Goal: Task Accomplishment & Management: Use online tool/utility

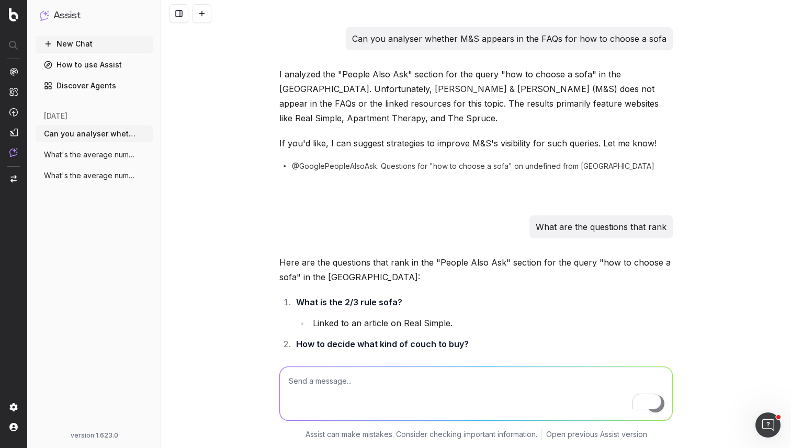
scroll to position [4993, 0]
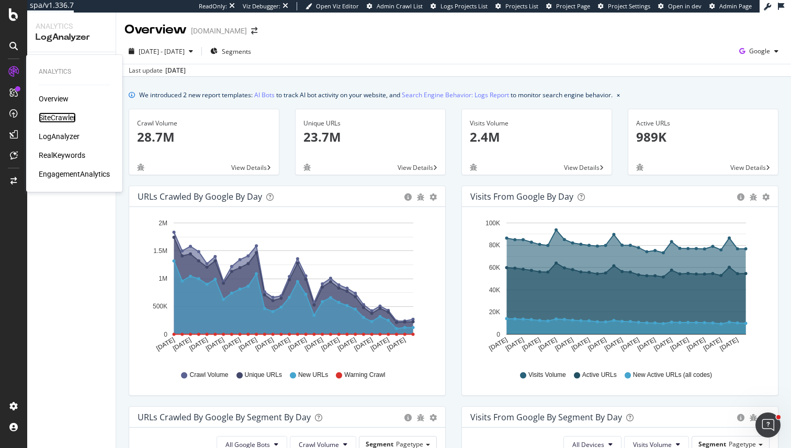
click at [63, 113] on div "SiteCrawler" at bounding box center [57, 117] width 37 height 10
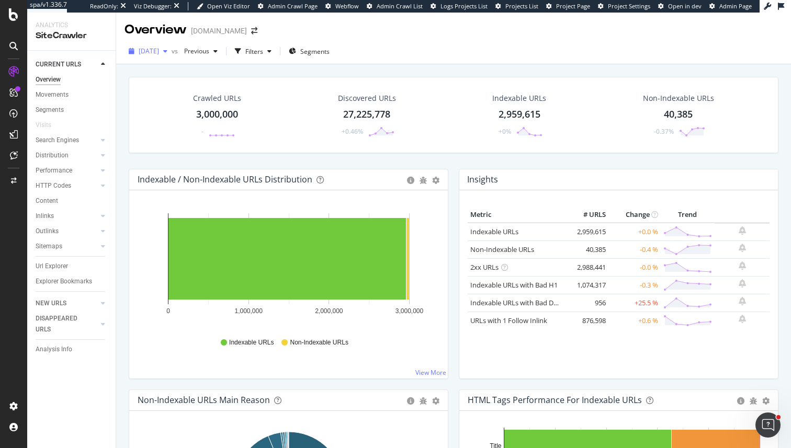
click at [172, 56] on div "2025 Aug. 14th" at bounding box center [147, 51] width 47 height 16
click at [294, 158] on div "Crawled URLs 3,000,000 - Discovered URLs 27,225,778 +0.46% Indexable URLs 2,959…" at bounding box center [453, 123] width 660 height 92
click at [15, 9] on icon at bounding box center [13, 14] width 9 height 13
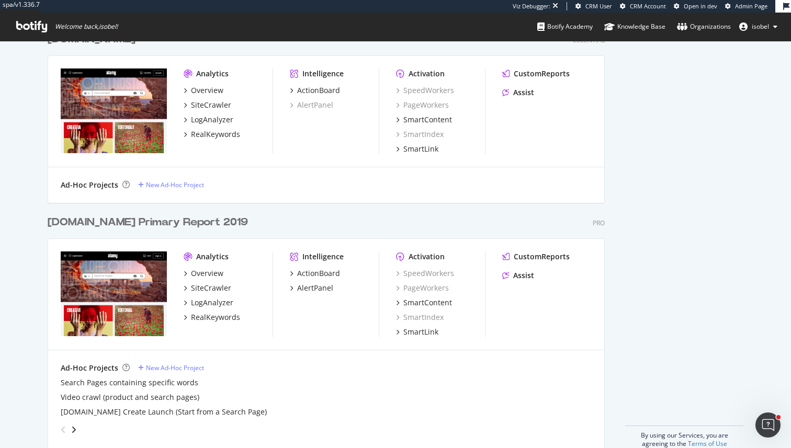
scroll to position [640, 0]
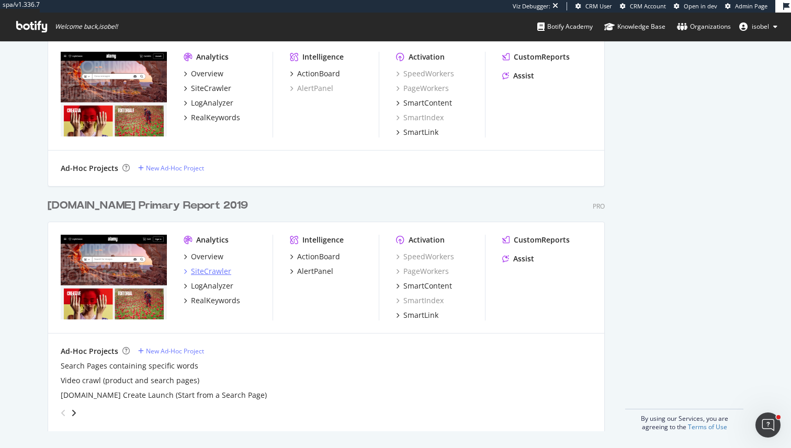
click at [204, 271] on div "SiteCrawler" at bounding box center [211, 271] width 40 height 10
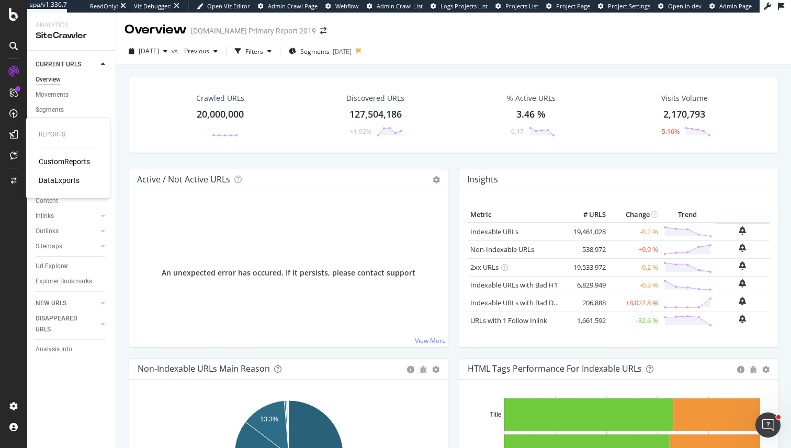
click at [54, 165] on div "CustomReports" at bounding box center [64, 161] width 51 height 10
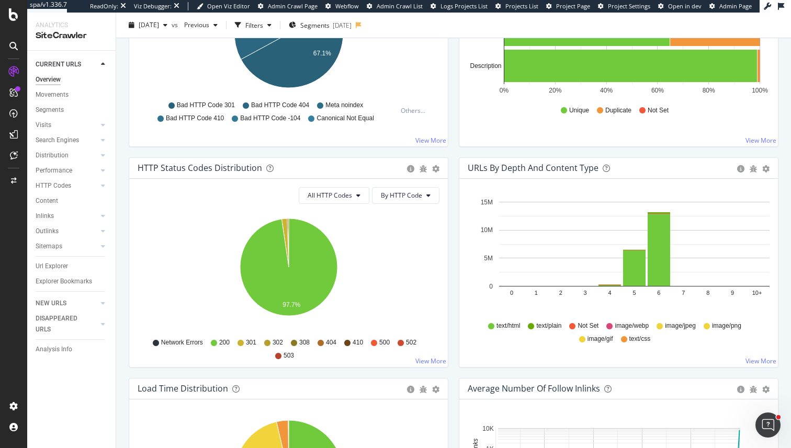
scroll to position [264, 0]
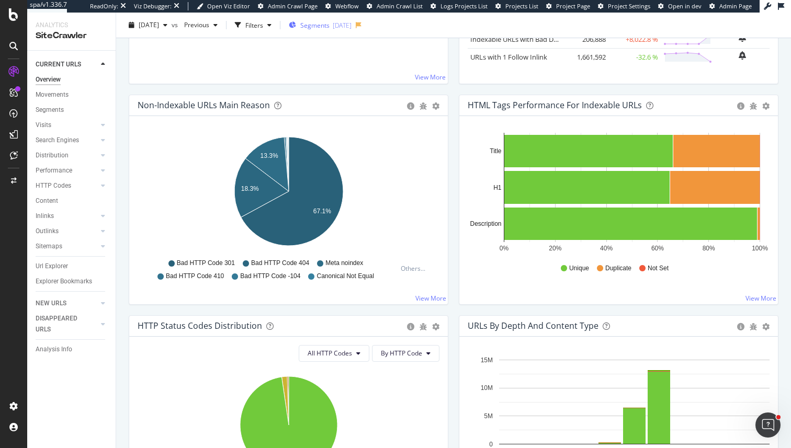
click at [329, 27] on span "Segments" at bounding box center [314, 24] width 29 height 9
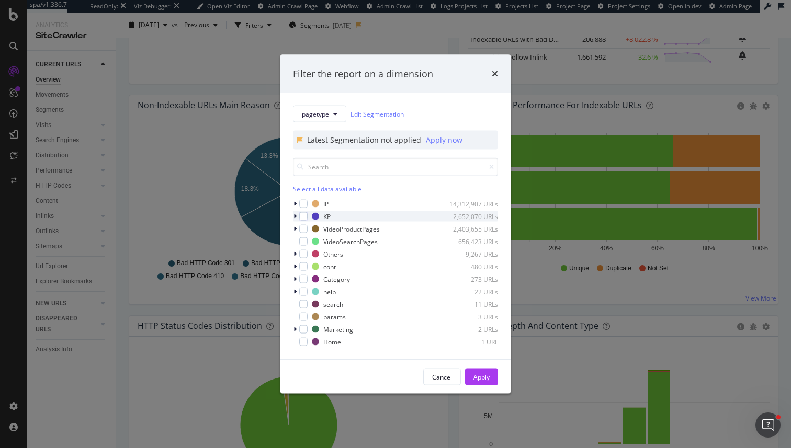
click at [294, 216] on icon "modal" at bounding box center [294, 216] width 3 height 6
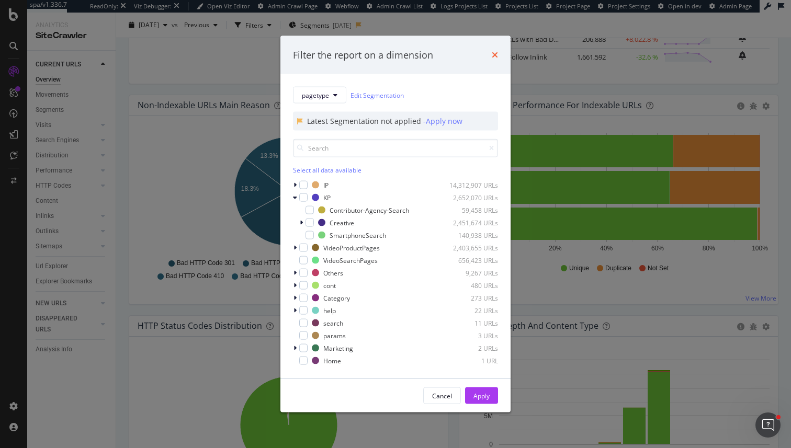
click at [496, 52] on icon "times" at bounding box center [495, 55] width 6 height 8
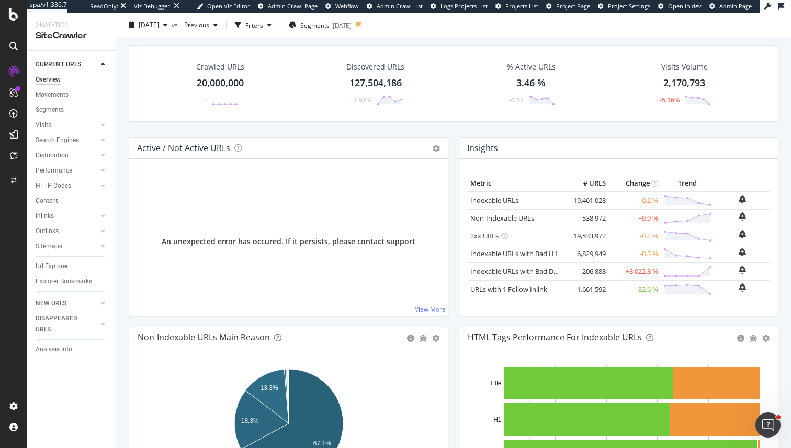
scroll to position [0, 0]
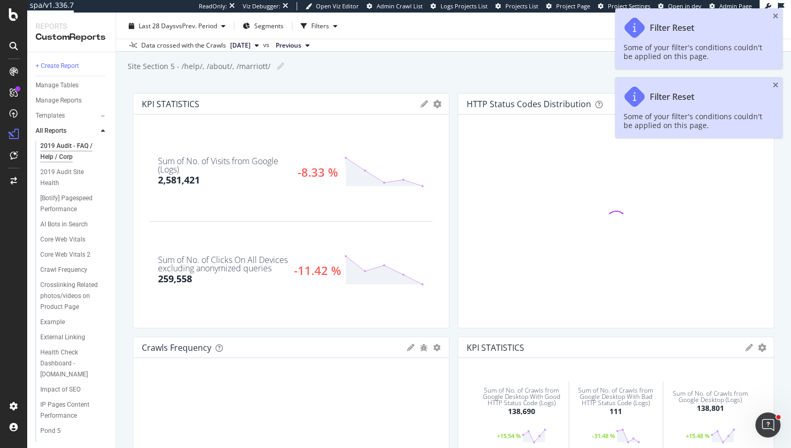
scroll to position [47, 0]
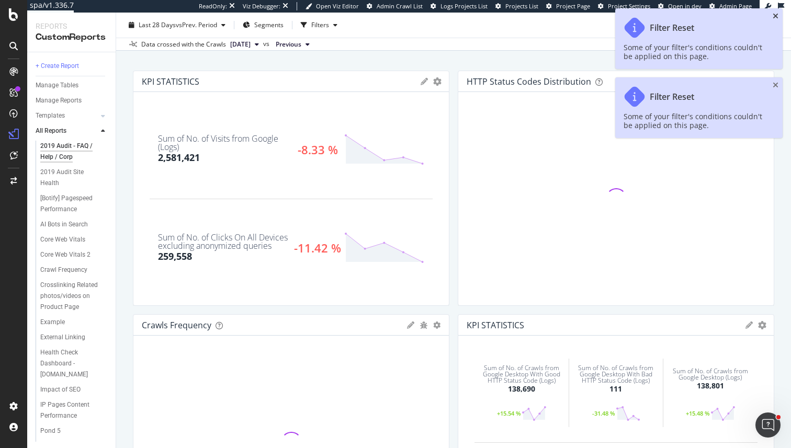
click at [776, 18] on icon "close toast" at bounding box center [775, 16] width 6 height 7
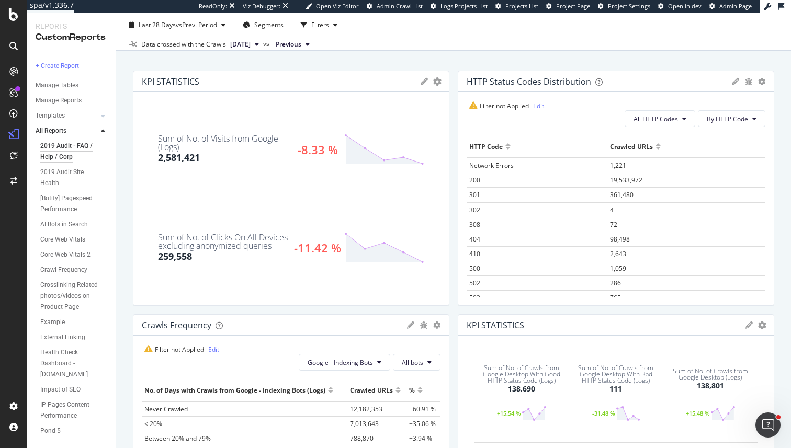
scroll to position [132, 0]
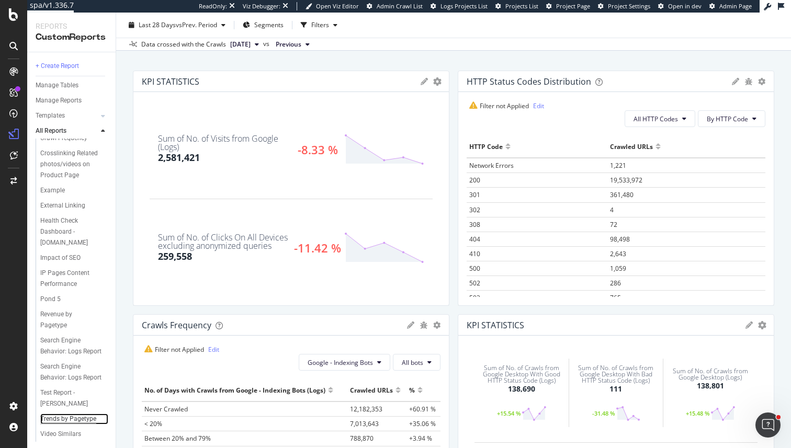
click at [68, 414] on div "Trends by Pagetype" at bounding box center [68, 419] width 56 height 11
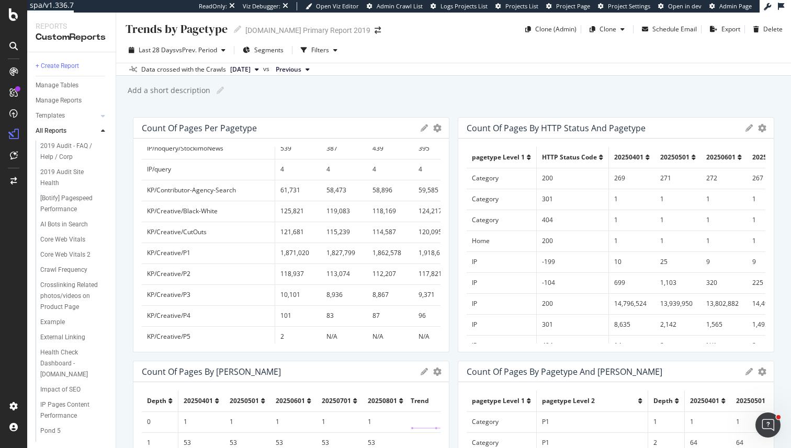
scroll to position [457, 0]
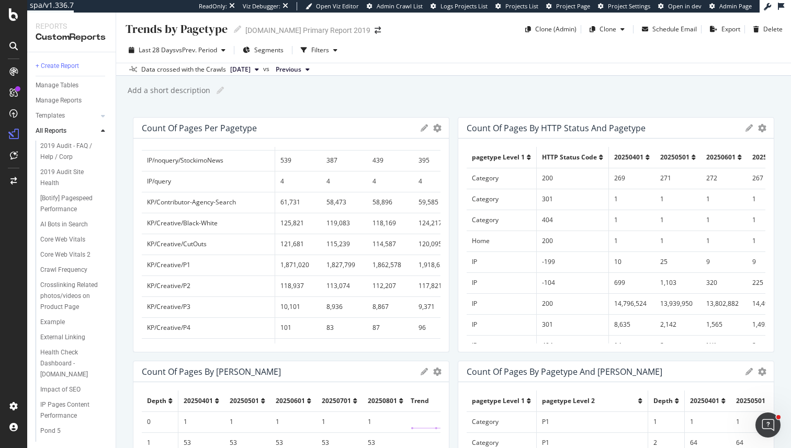
click at [250, 71] on span "[DATE]" at bounding box center [240, 69] width 20 height 9
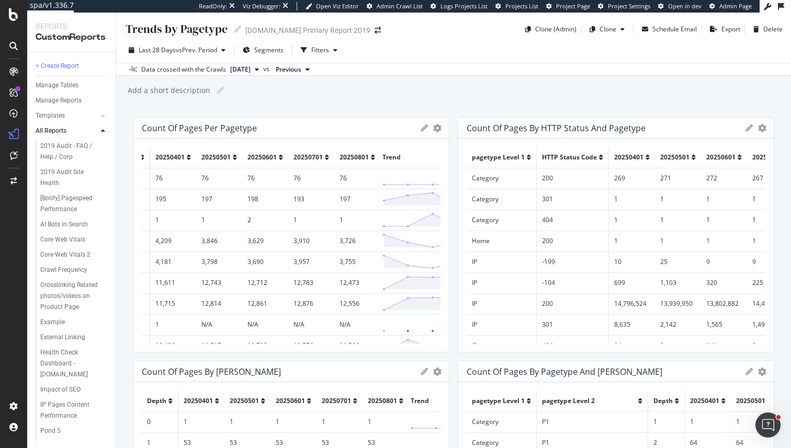
scroll to position [0, 165]
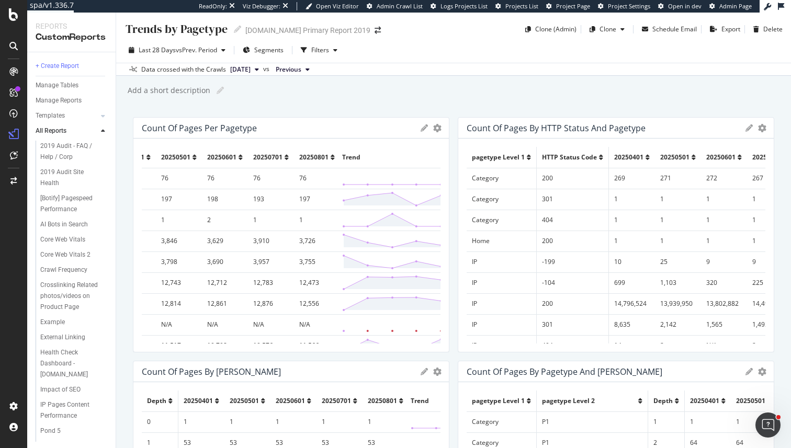
click at [330, 159] on icon at bounding box center [332, 157] width 4 height 6
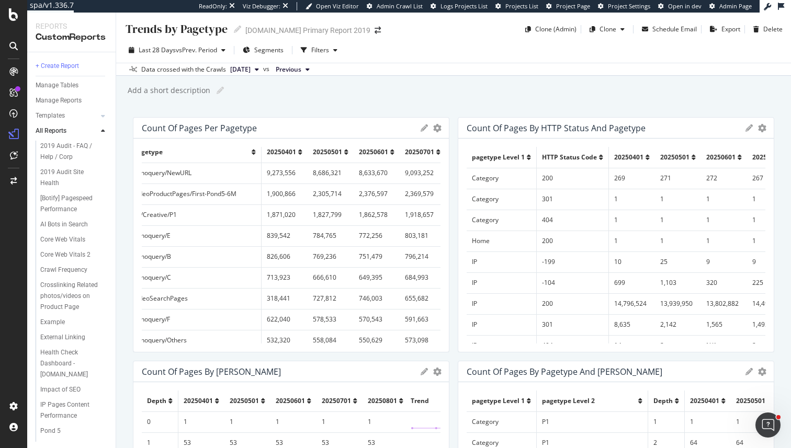
scroll to position [5, 0]
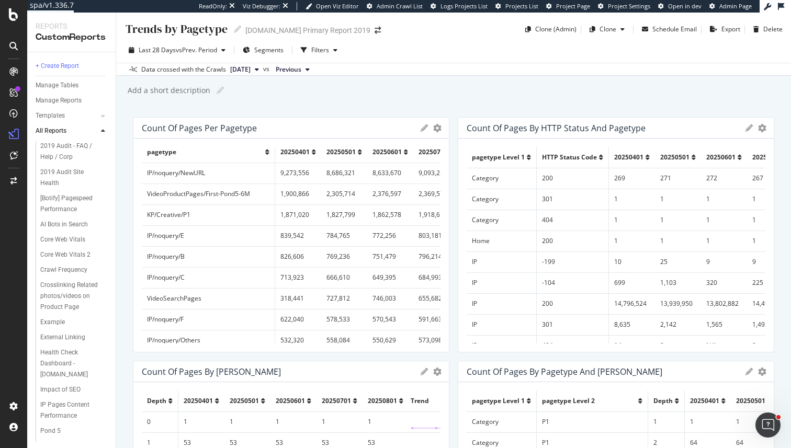
click at [268, 154] on icon at bounding box center [267, 152] width 4 height 6
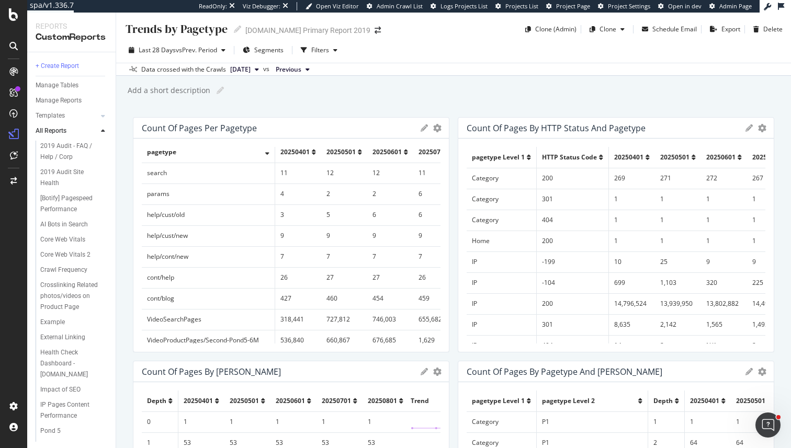
click at [267, 152] on icon at bounding box center [267, 152] width 4 height 6
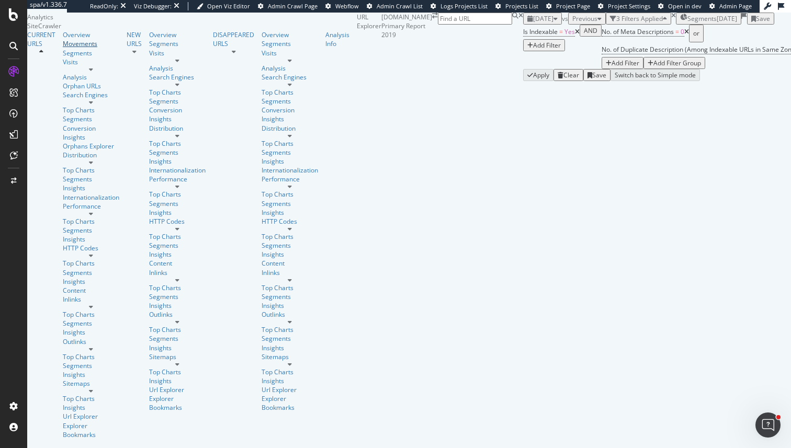
click at [63, 48] on div "Movements" at bounding box center [91, 43] width 56 height 9
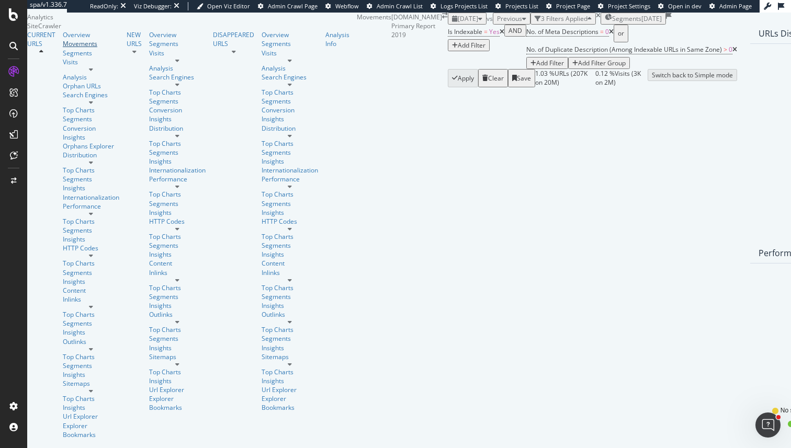
click at [63, 48] on div "Movements" at bounding box center [91, 43] width 56 height 9
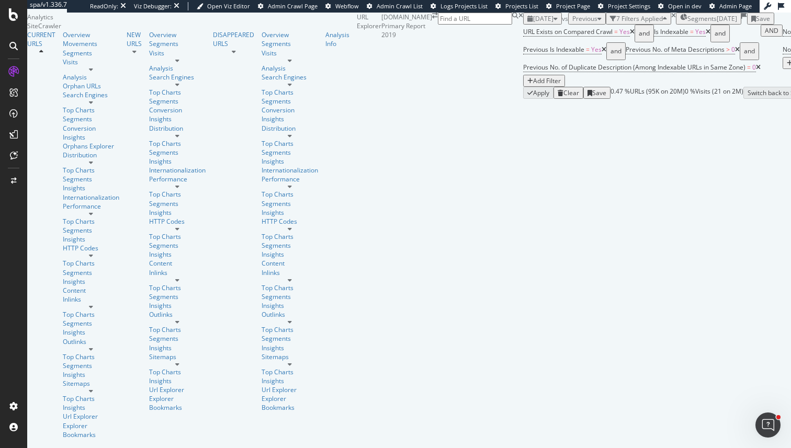
scroll to position [0, 119]
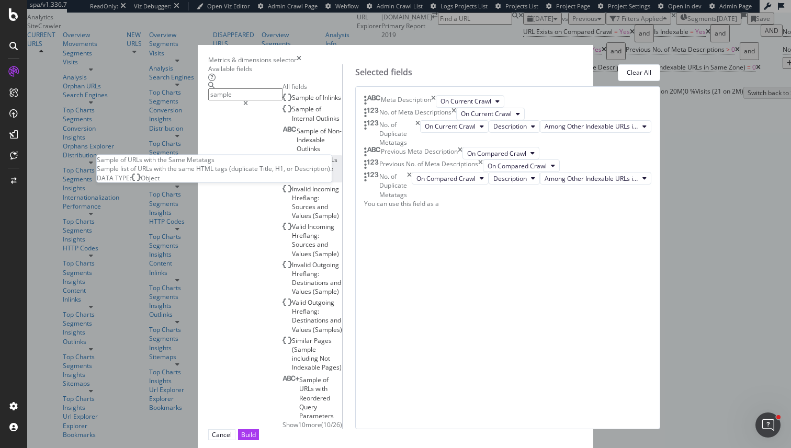
click at [282, 181] on div "Sample of URLs with the Same Metatags" at bounding box center [312, 168] width 60 height 27
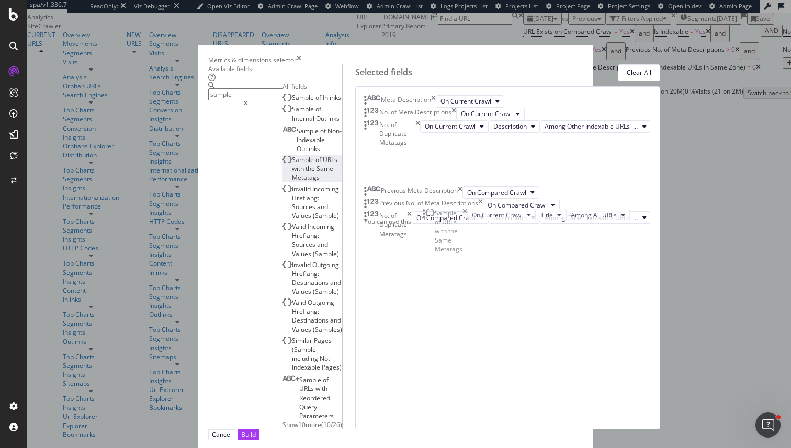
drag, startPoint x: 432, startPoint y: 362, endPoint x: 431, endPoint y: 221, distance: 140.7
click at [431, 221] on body "spa/v1.336.7 ReadOnly: Viz Debugger: Open Viz Editor Admin Crawl Page Webflow A…" at bounding box center [395, 224] width 791 height 448
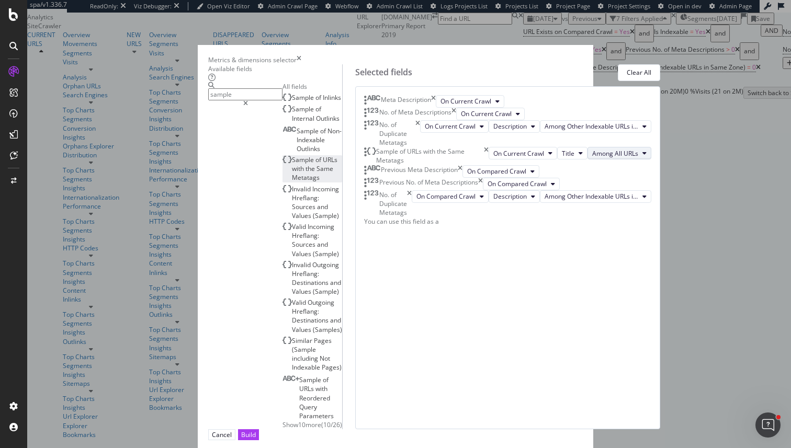
click at [592, 158] on span "Among All URLs" at bounding box center [615, 153] width 46 height 9
click at [551, 277] on span "Among Other Indexable URLs in Same Zone" at bounding box center [601, 279] width 127 height 9
click at [233, 92] on input "sample" at bounding box center [245, 94] width 74 height 12
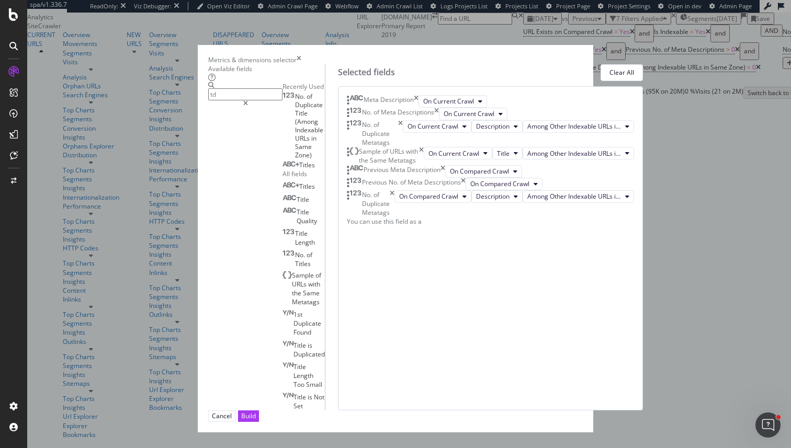
type input "t"
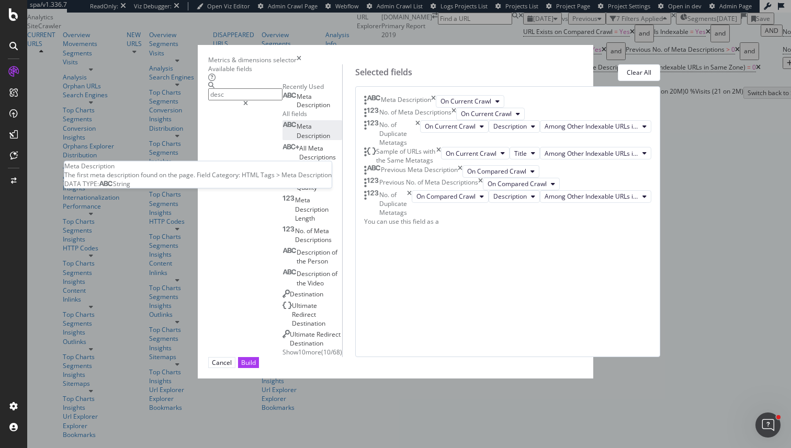
type input "desc"
click at [297, 131] on span "Meta" at bounding box center [304, 126] width 15 height 9
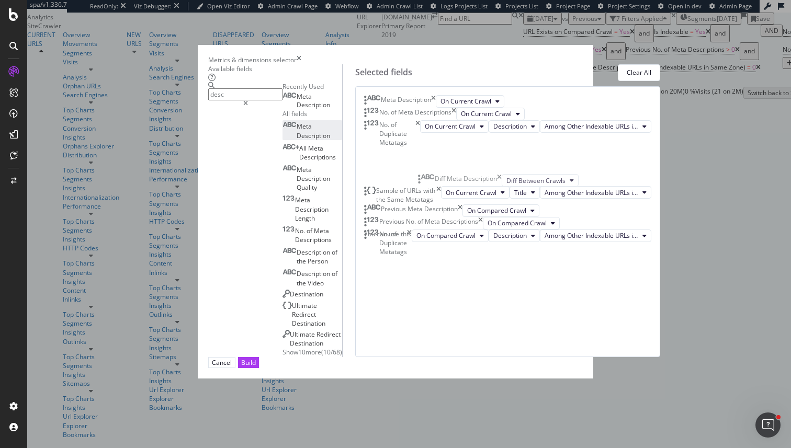
drag, startPoint x: 427, startPoint y: 358, endPoint x: 428, endPoint y: 183, distance: 175.2
click at [428, 183] on body "spa/v1.336.7 ReadOnly: Viz Debugger: Open Viz Editor Admin Crawl Page Webflow A…" at bounding box center [395, 224] width 791 height 448
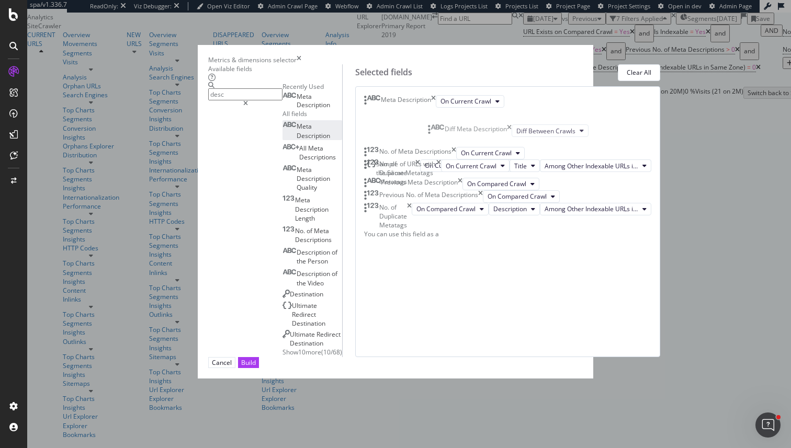
scroll to position [0, 0]
drag, startPoint x: 430, startPoint y: 234, endPoint x: 424, endPoint y: 145, distance: 89.1
click at [424, 145] on body "spa/v1.336.7 ReadOnly: Viz Debugger: Open Viz Editor Admin Crawl Page Webflow A…" at bounding box center [395, 224] width 791 height 448
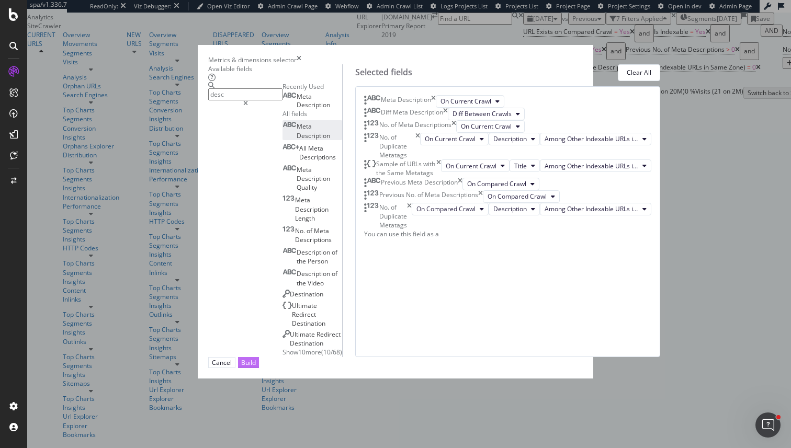
click at [259, 368] on button "Build" at bounding box center [248, 362] width 21 height 11
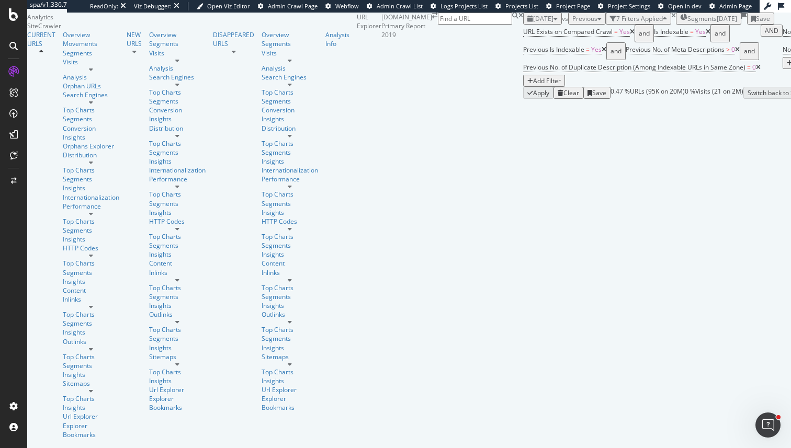
scroll to position [174, 0]
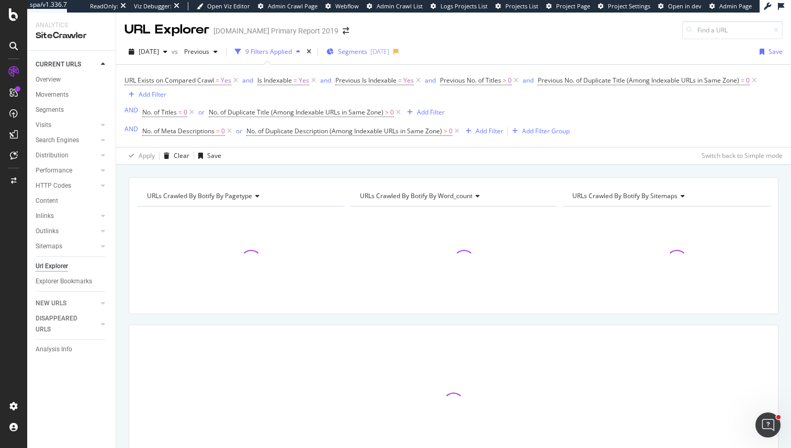
click at [367, 54] on span "Segments" at bounding box center [352, 51] width 29 height 9
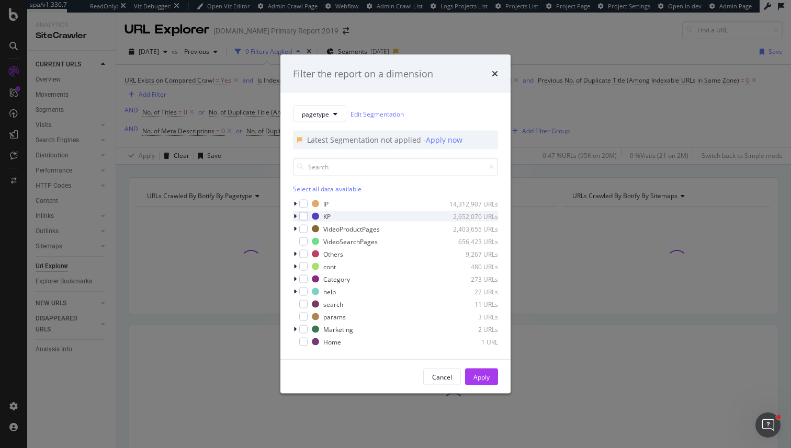
click at [295, 218] on icon "modal" at bounding box center [294, 216] width 3 height 6
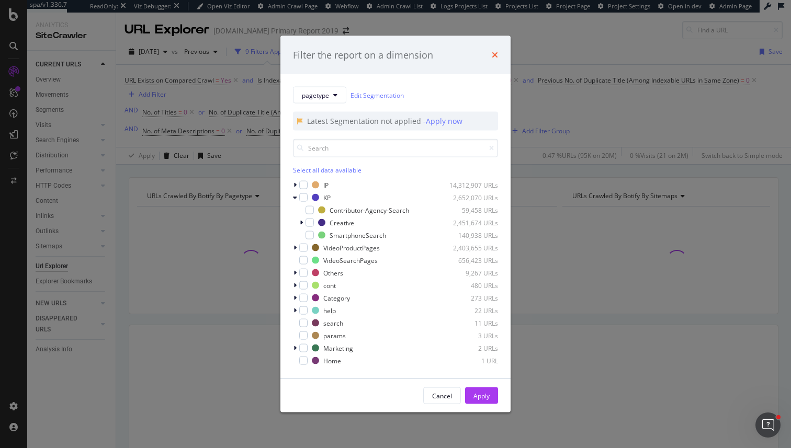
click at [496, 56] on icon "times" at bounding box center [495, 55] width 6 height 8
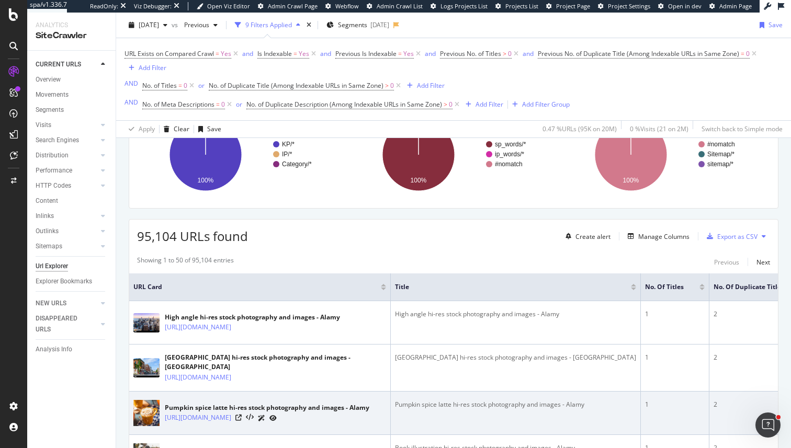
scroll to position [73, 0]
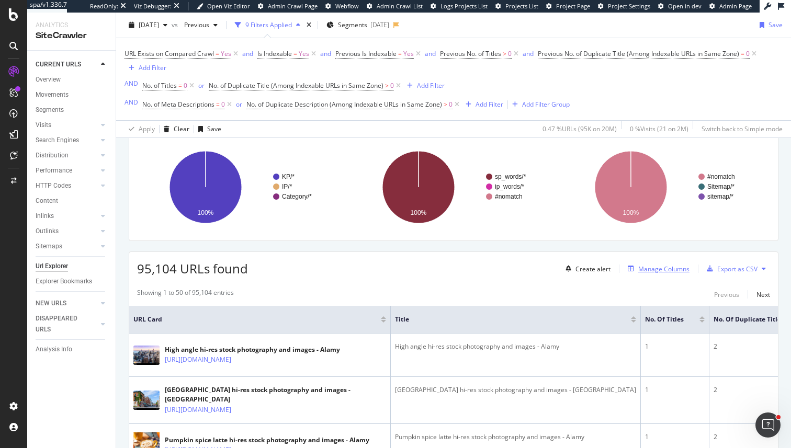
click at [658, 266] on div "Manage Columns" at bounding box center [663, 269] width 51 height 9
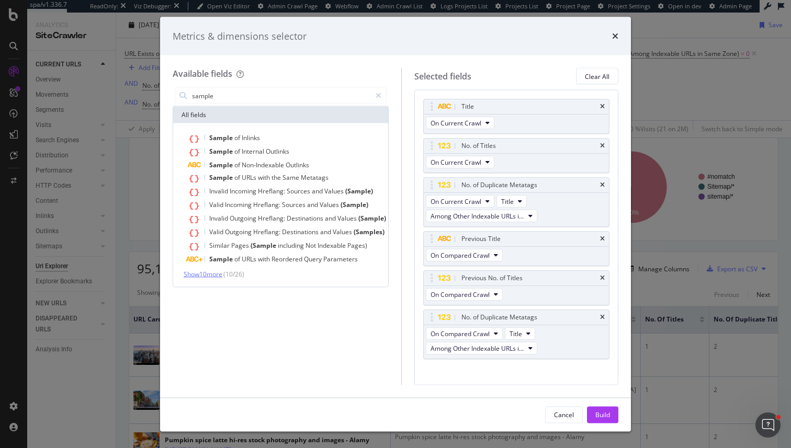
type input "sample"
click at [222, 270] on span "Show 10 more" at bounding box center [203, 274] width 39 height 9
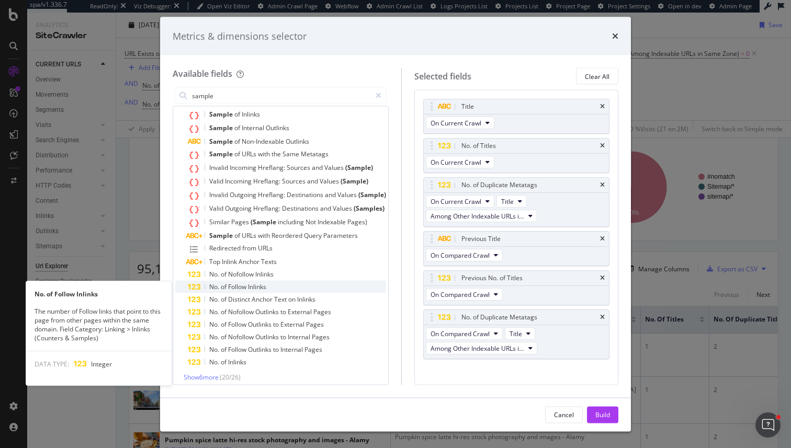
scroll to position [26, 0]
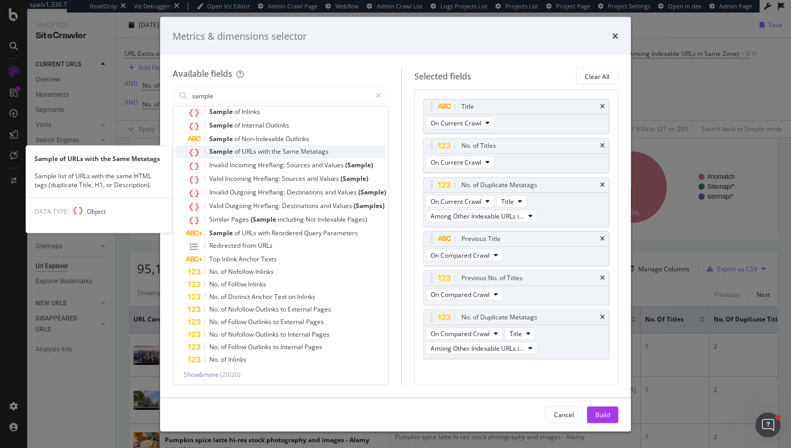
click at [296, 150] on span "Same" at bounding box center [291, 151] width 18 height 9
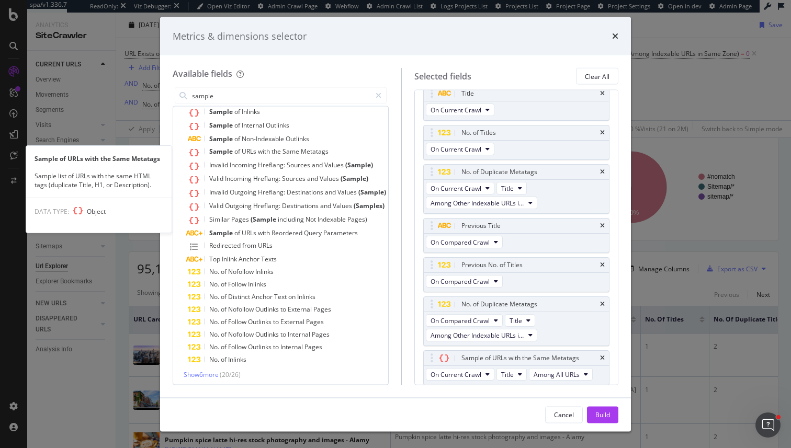
scroll to position [14, 0]
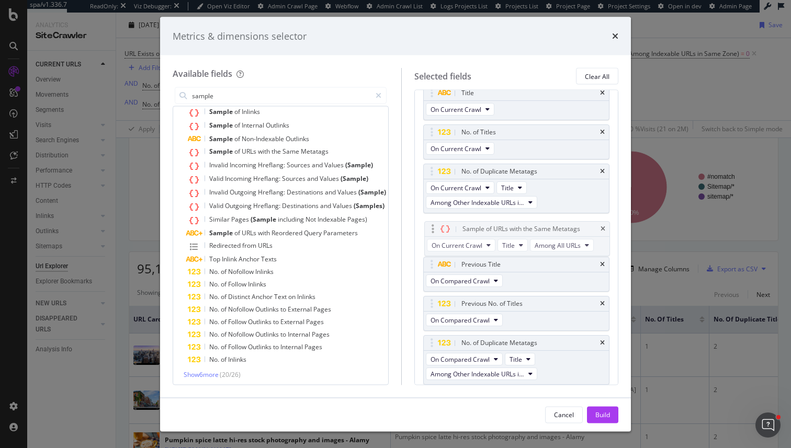
drag, startPoint x: 434, startPoint y: 360, endPoint x: 435, endPoint y: 232, distance: 128.1
click at [435, 232] on body "spa/v1.336.7 ReadOnly: Viz Debugger: Open Viz Editor Admin Crawl Page Webflow A…" at bounding box center [395, 224] width 791 height 448
click at [464, 237] on span "On Current Crawl" at bounding box center [455, 241] width 51 height 9
click at [563, 241] on span "Among All URLs" at bounding box center [556, 241] width 46 height 9
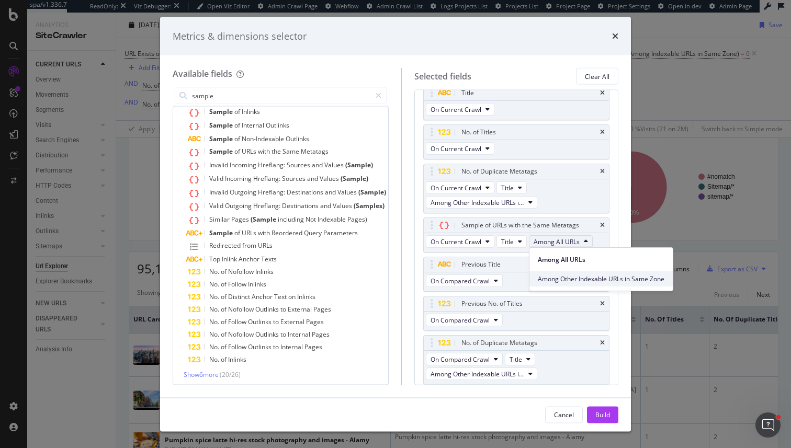
click at [572, 273] on div "Among Other Indexable URLs in Same Zone" at bounding box center [600, 278] width 143 height 15
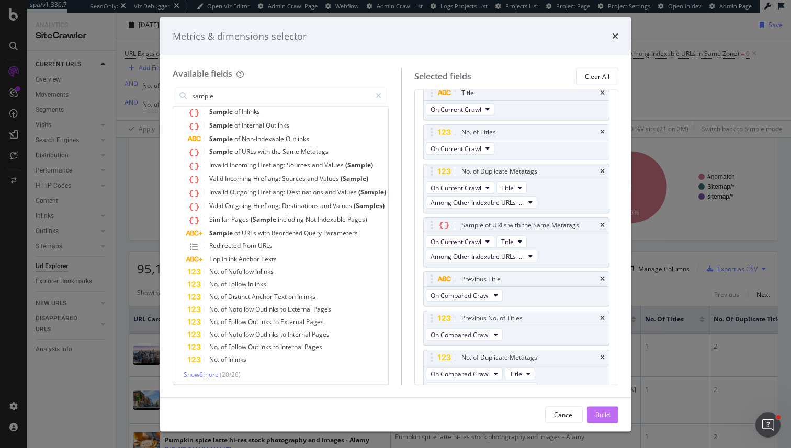
click at [603, 410] on div "Build" at bounding box center [602, 414] width 15 height 9
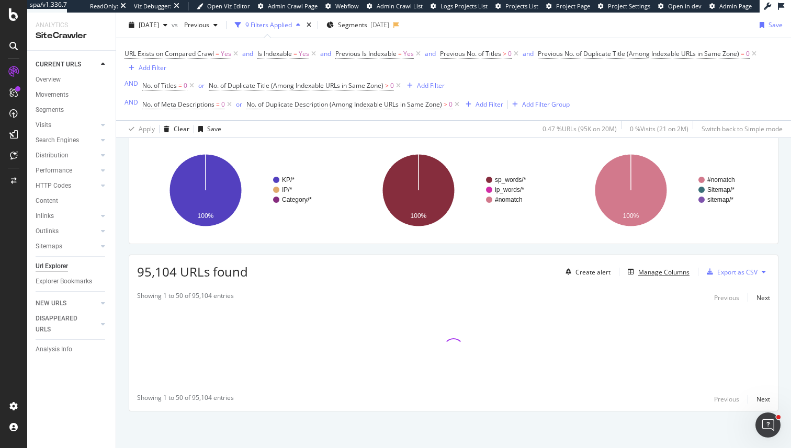
scroll to position [71, 0]
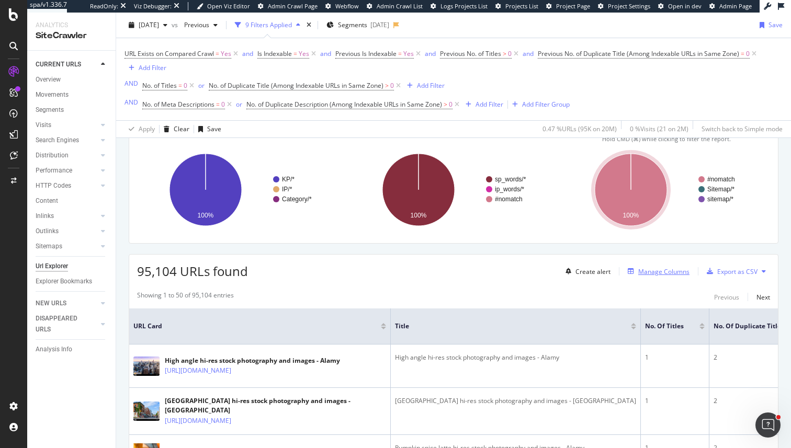
click at [665, 271] on div "Manage Columns" at bounding box center [663, 271] width 51 height 9
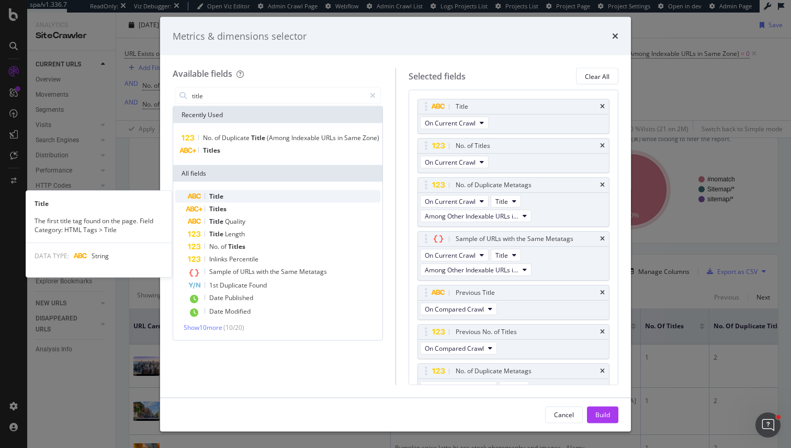
type input "title"
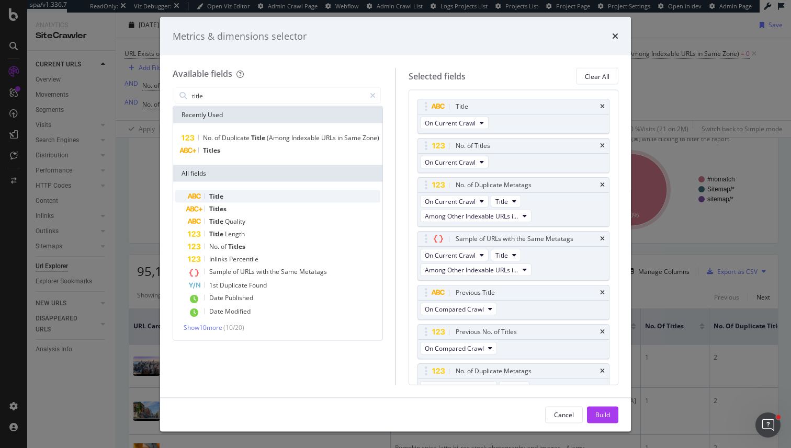
click at [278, 192] on div "Title" at bounding box center [284, 196] width 192 height 13
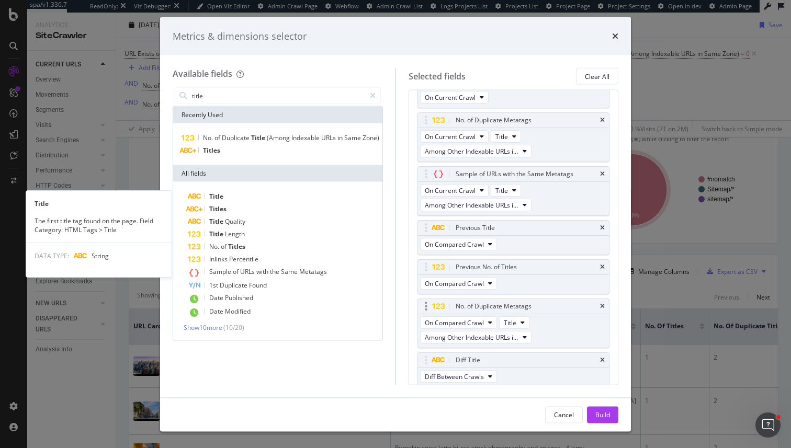
scroll to position [67, 0]
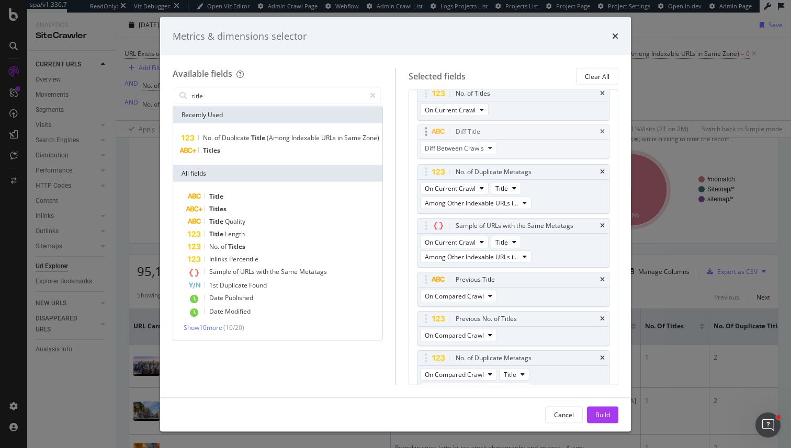
drag, startPoint x: 427, startPoint y: 356, endPoint x: 426, endPoint y: 130, distance: 225.9
click at [426, 130] on body "spa/v1.336.7 ReadOnly: Viz Debugger: Open Viz Editor Admin Crawl Page Webflow A…" at bounding box center [395, 224] width 791 height 448
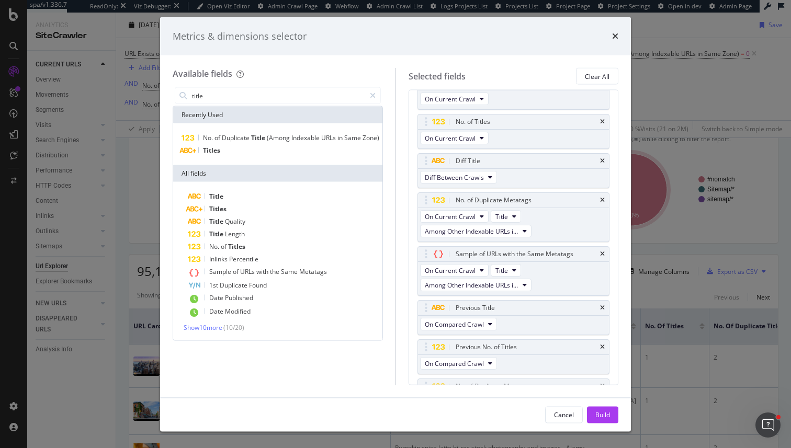
scroll to position [0, 0]
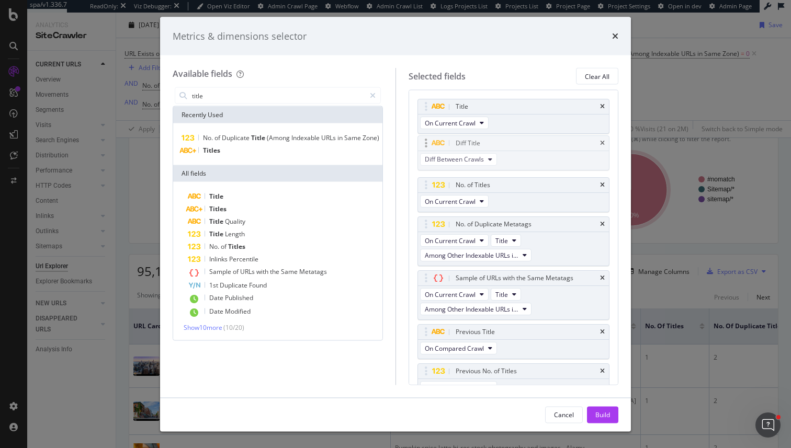
drag, startPoint x: 426, startPoint y: 179, endPoint x: 426, endPoint y: 136, distance: 42.9
click at [426, 136] on body "spa/v1.336.7 ReadOnly: Viz Debugger: Open Viz Editor Admin Crawl Page Webflow A…" at bounding box center [395, 224] width 791 height 448
click at [602, 413] on div "Build" at bounding box center [602, 414] width 15 height 9
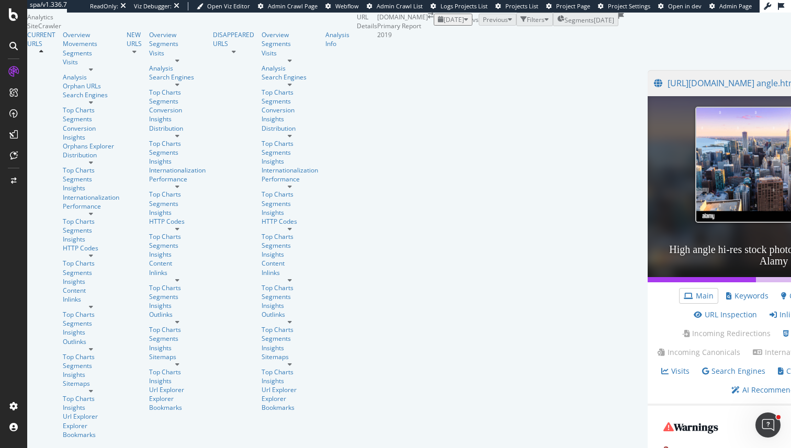
scroll to position [227, 0]
click at [769, 310] on link "Inlinks" at bounding box center [785, 315] width 33 height 10
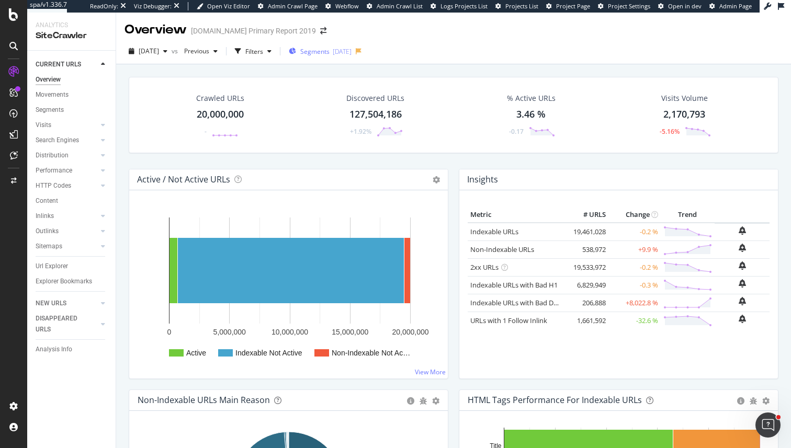
click at [316, 54] on div "Segments [DATE]" at bounding box center [320, 51] width 63 height 9
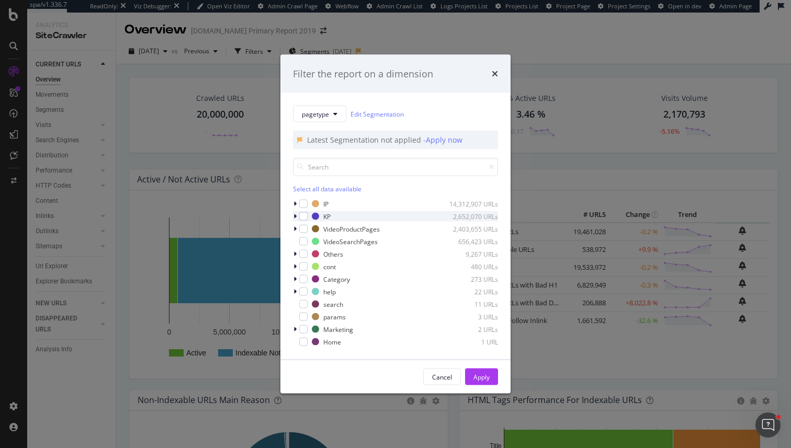
click at [294, 213] on icon "modal" at bounding box center [294, 216] width 3 height 6
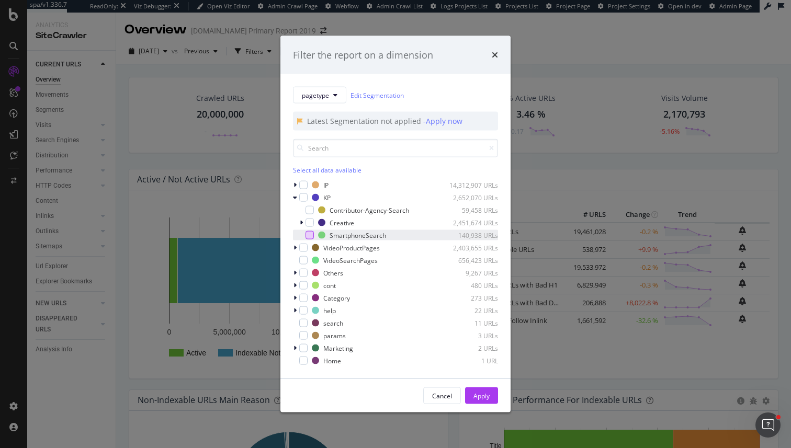
click at [306, 235] on div "modal" at bounding box center [309, 235] width 8 height 8
click at [476, 386] on div "Cancel Apply" at bounding box center [395, 395] width 230 height 33
click at [479, 398] on div "Apply" at bounding box center [481, 395] width 16 height 9
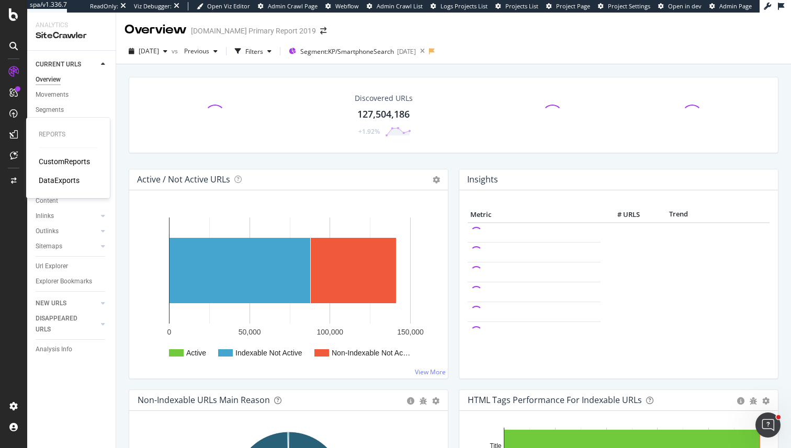
click at [58, 156] on div "Reports CustomReports DataExports" at bounding box center [67, 158] width 75 height 76
click at [53, 161] on div "CustomReports" at bounding box center [64, 161] width 51 height 10
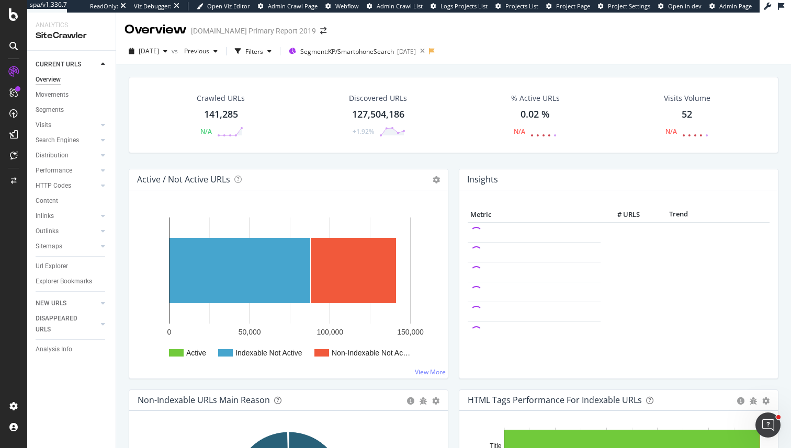
click at [249, 164] on div "Crawled URLs 141,285 N/A Discovered URLs 127,504,186 +1.92% % Active URLs 0.02 …" at bounding box center [453, 123] width 660 height 92
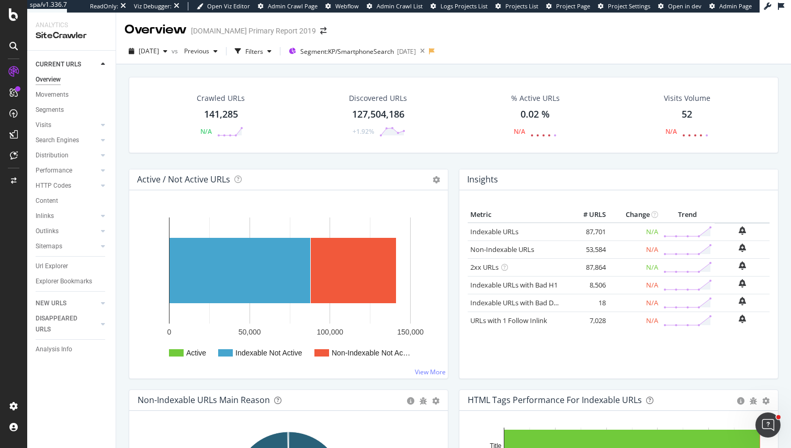
drag, startPoint x: 261, startPoint y: 53, endPoint x: 257, endPoint y: 314, distance: 261.0
click at [245, 53] on div "button" at bounding box center [238, 51] width 15 height 15
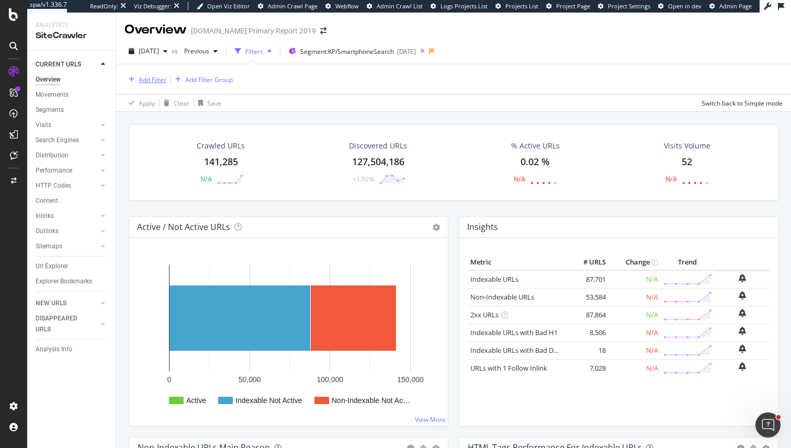
click at [153, 79] on div "Add Filter" at bounding box center [153, 79] width 28 height 9
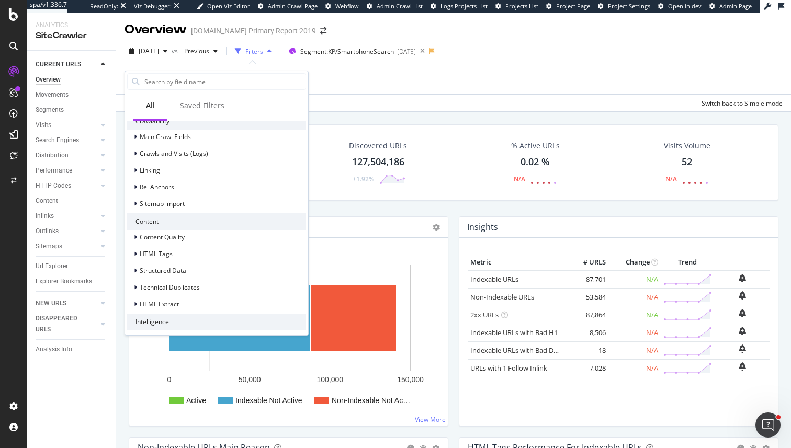
scroll to position [377, 0]
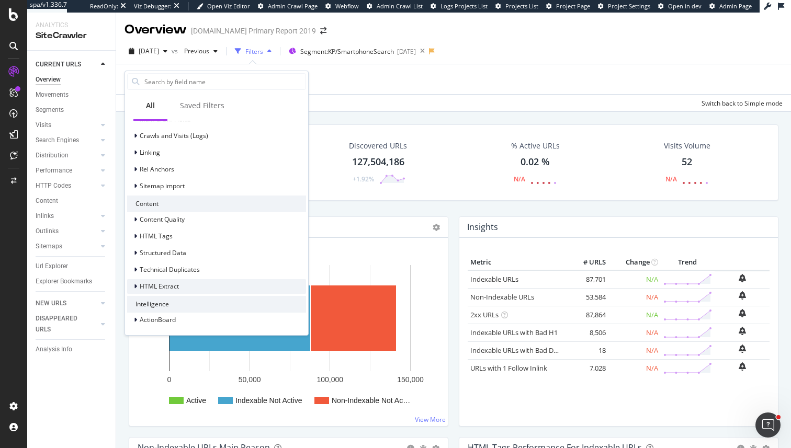
click at [163, 284] on span "HTML Extract" at bounding box center [159, 286] width 39 height 9
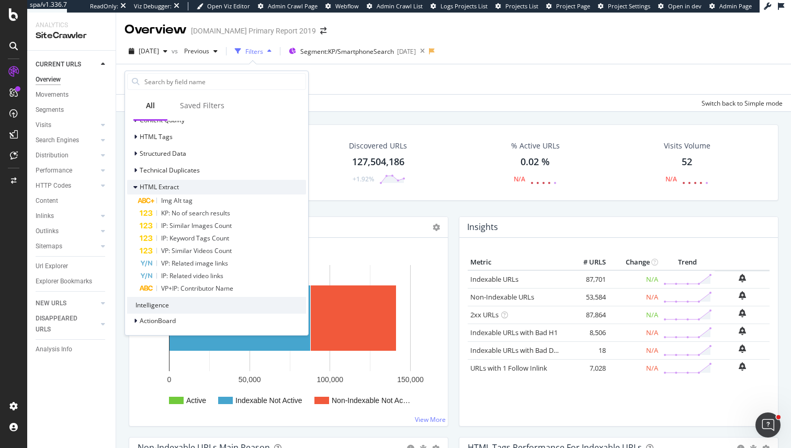
scroll to position [477, 0]
click at [204, 210] on span "KP: No of search results" at bounding box center [195, 212] width 69 height 9
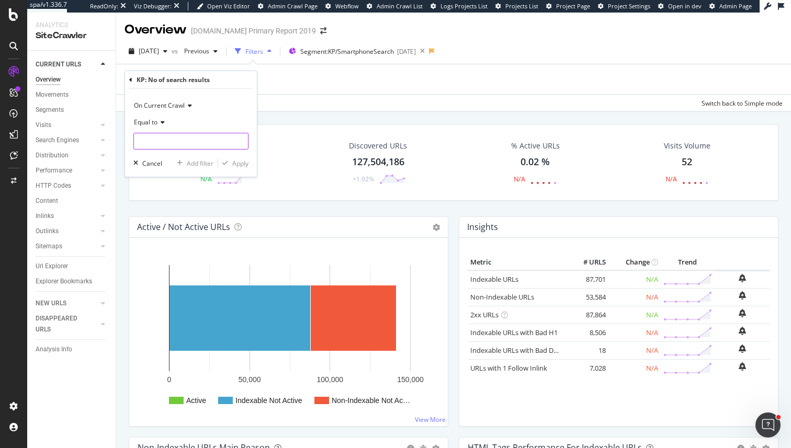
click at [162, 136] on input "number" at bounding box center [190, 141] width 115 height 17
click at [149, 126] on span "Equal to" at bounding box center [146, 122] width 24 height 9
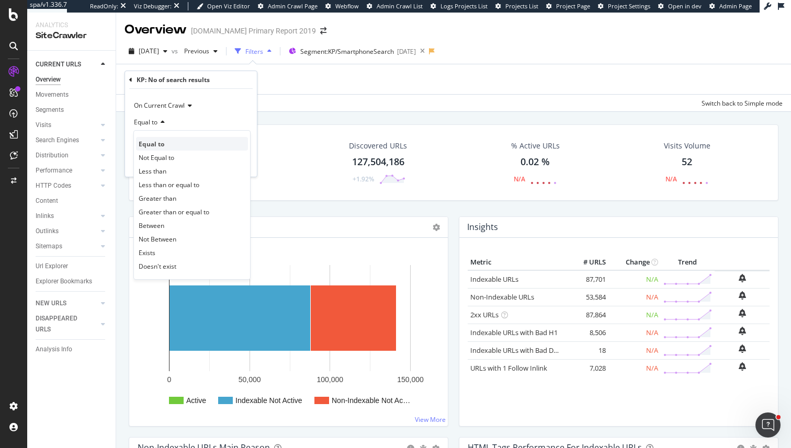
click at [156, 140] on span "Equal to" at bounding box center [152, 144] width 26 height 9
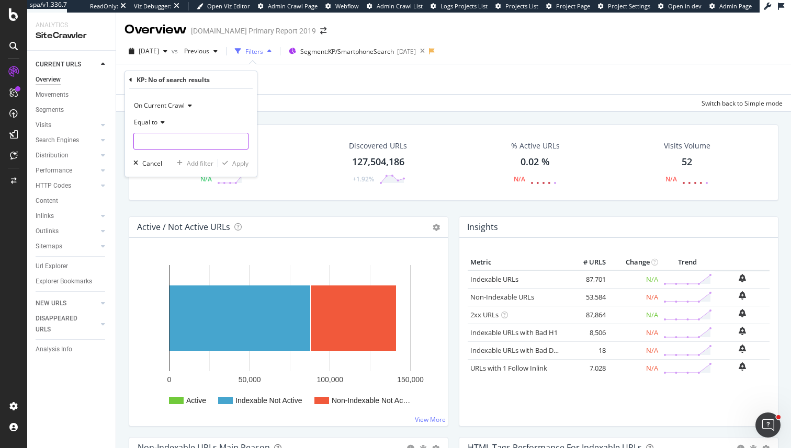
click at [156, 139] on input "number" at bounding box center [190, 141] width 115 height 17
type input "0"
click at [239, 163] on div "Apply" at bounding box center [240, 163] width 16 height 9
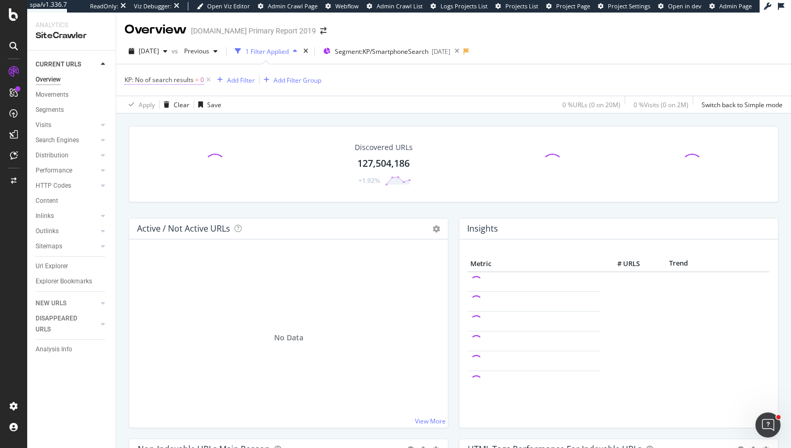
click at [181, 81] on span "KP: No of search results" at bounding box center [158, 79] width 69 height 9
click at [146, 119] on span "Equal to" at bounding box center [146, 121] width 24 height 9
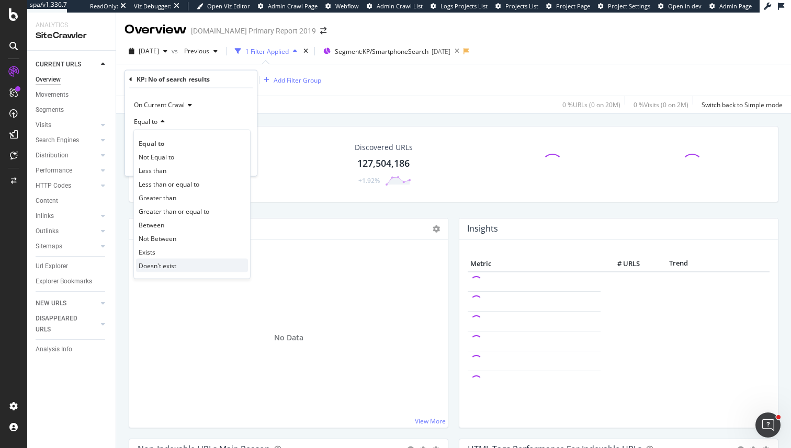
click at [161, 265] on span "Doesn't exist" at bounding box center [158, 265] width 38 height 9
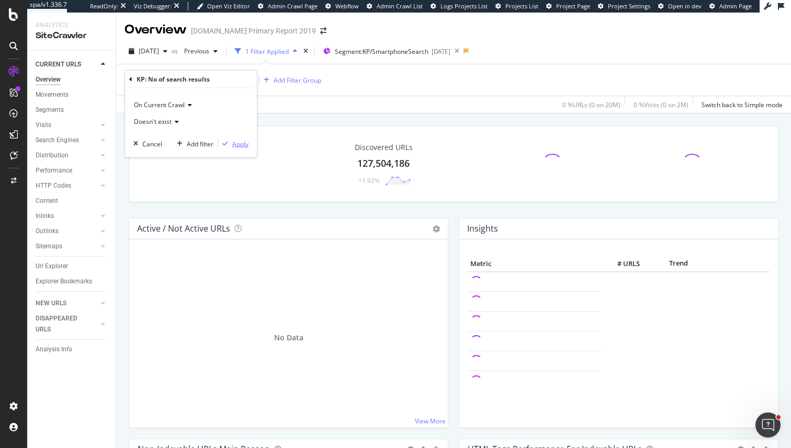
click at [234, 143] on div "Apply" at bounding box center [240, 143] width 16 height 9
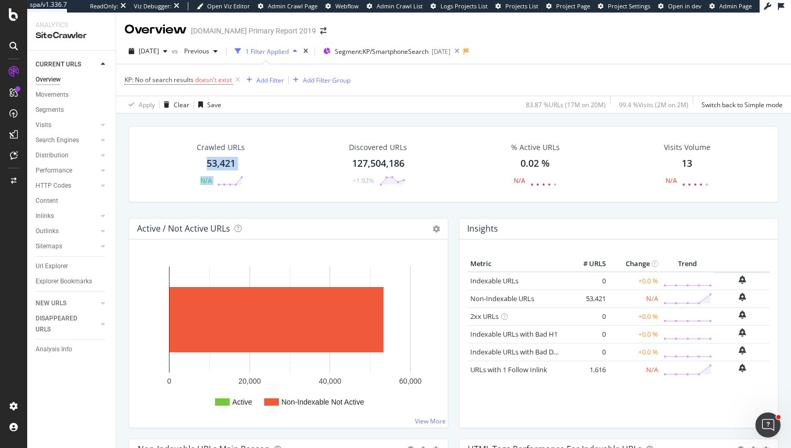
drag, startPoint x: 199, startPoint y: 159, endPoint x: 175, endPoint y: 193, distance: 42.1
click at [253, 167] on div "Crawled URLs 53,421 N/A" at bounding box center [220, 164] width 69 height 54
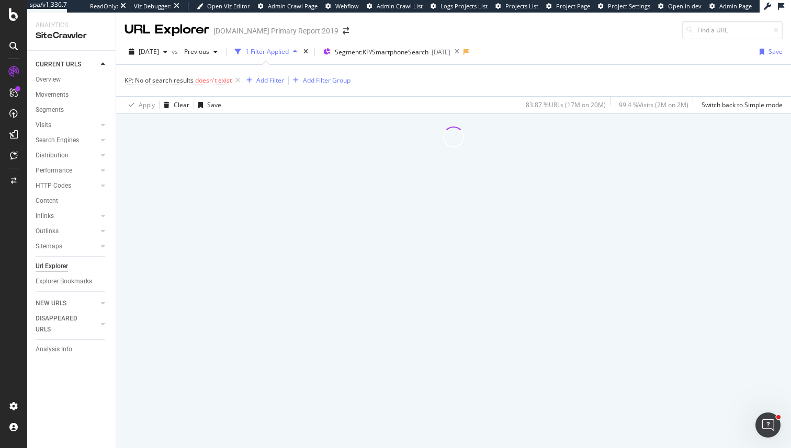
click at [175, 193] on div at bounding box center [453, 281] width 675 height 334
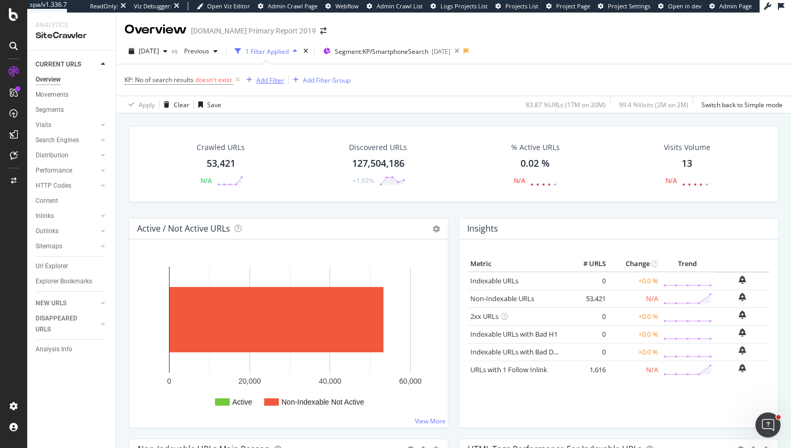
click at [264, 81] on div "Add Filter" at bounding box center [270, 80] width 28 height 9
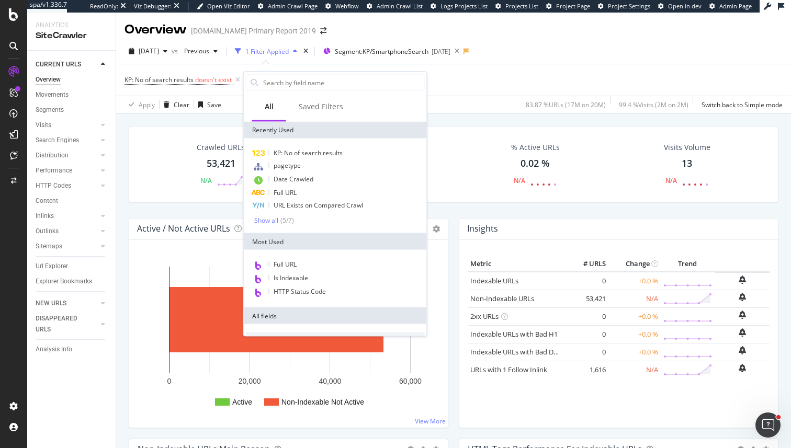
click at [464, 100] on div "Apply Clear Save 83.87 % URLs ( 17M on 20M ) 99.4 % Visits ( 2M on 2M ) Switch …" at bounding box center [453, 104] width 675 height 17
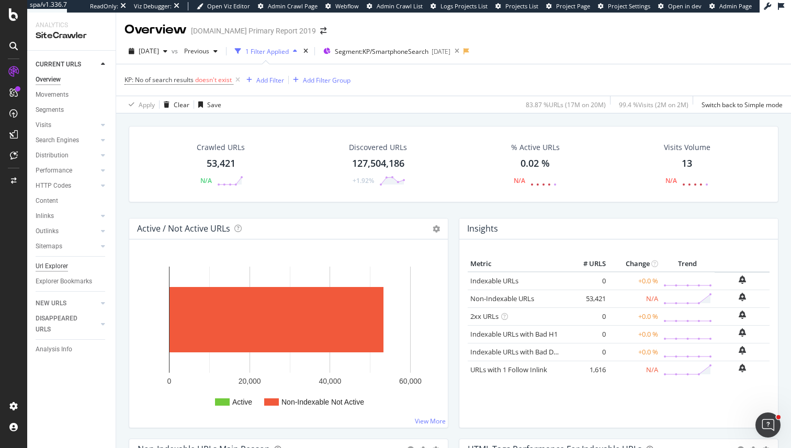
click at [58, 262] on div "Url Explorer" at bounding box center [52, 266] width 32 height 11
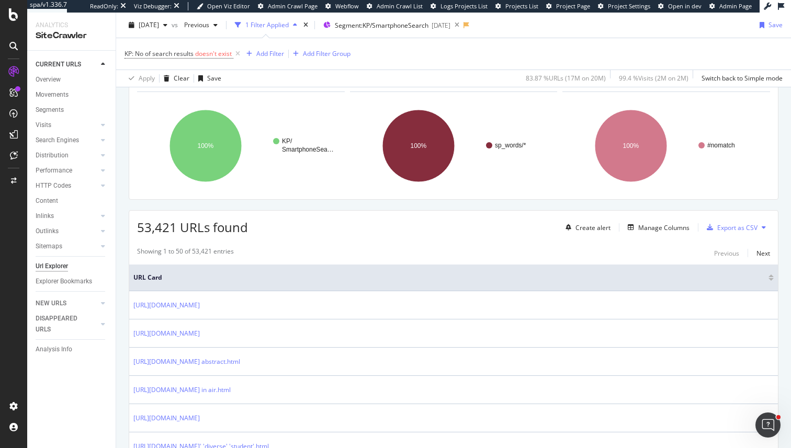
scroll to position [90, 0]
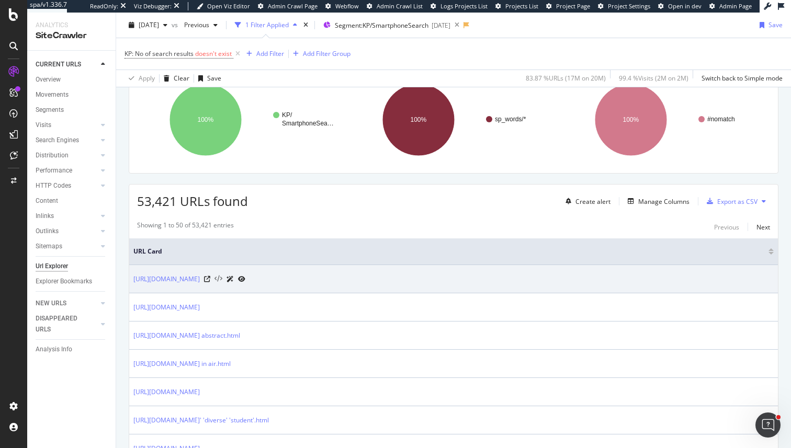
click at [222, 279] on icon at bounding box center [218, 279] width 8 height 7
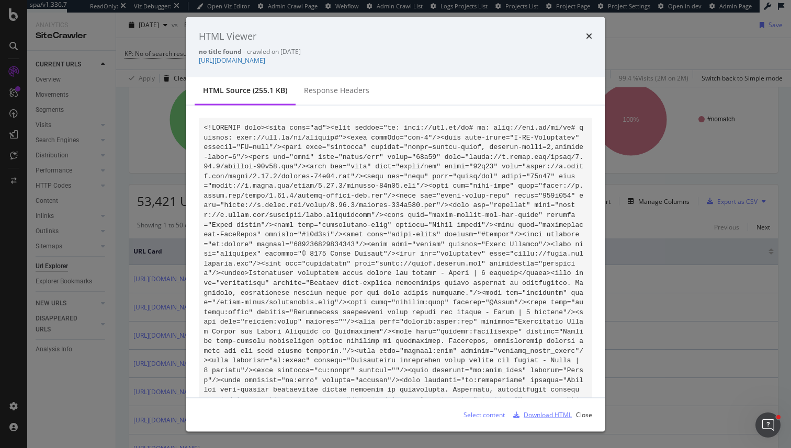
click at [555, 415] on div "Download HTML" at bounding box center [547, 414] width 48 height 9
click at [695, 288] on div "HTML Viewer no title found - crawled on 2025-08-01 https://www.alamy.com/stock-…" at bounding box center [395, 224] width 791 height 448
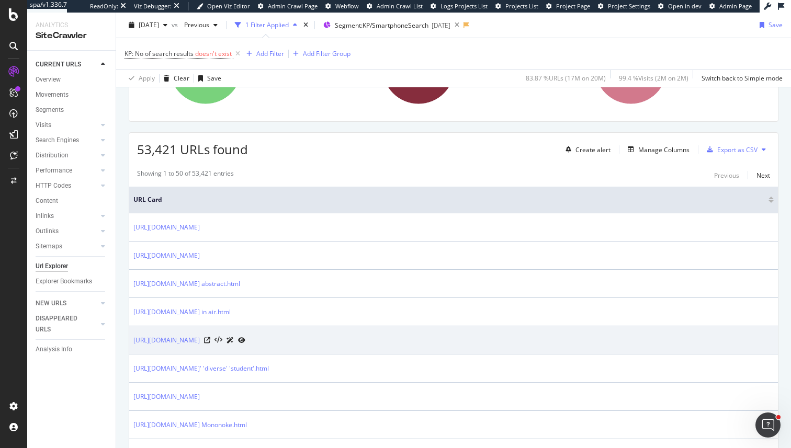
scroll to position [143, 0]
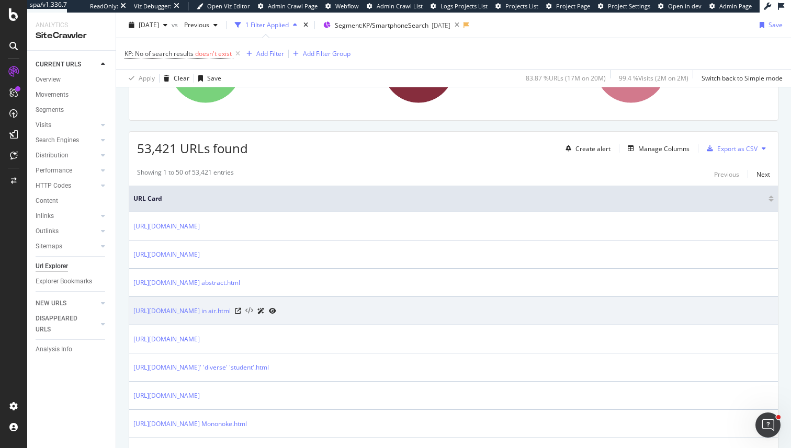
click at [253, 311] on icon at bounding box center [249, 310] width 8 height 7
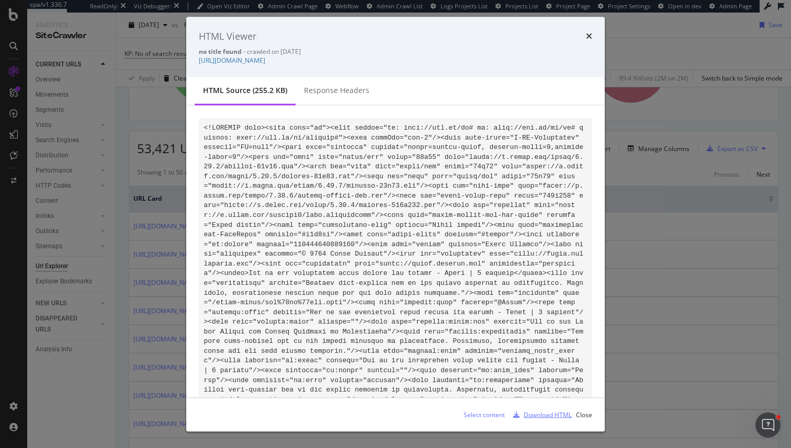
click at [526, 418] on div "Download HTML" at bounding box center [547, 414] width 48 height 9
click at [645, 352] on div "HTML Viewer no title found - crawled on 2025-08-01 https://www.alamy.com/stock-…" at bounding box center [395, 224] width 791 height 448
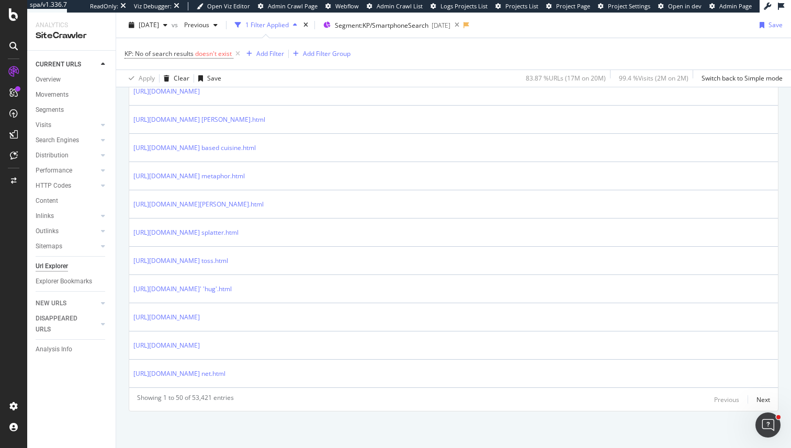
scroll to position [1376, 0]
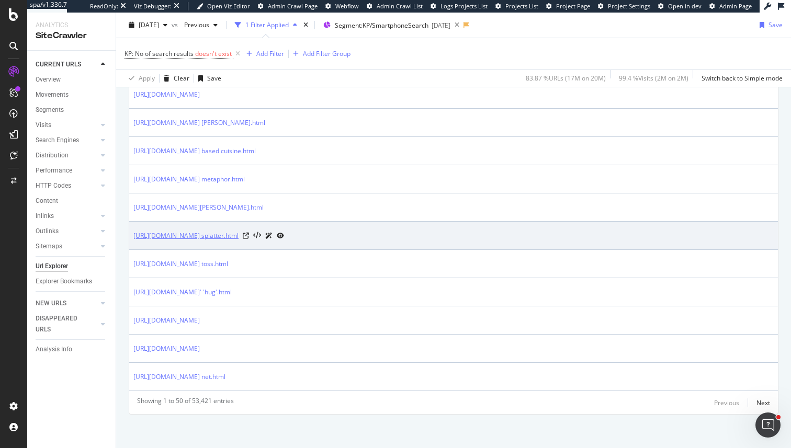
click at [238, 237] on link "https://www.alamy.com/stock-photo/smartphone/ink splatter.html" at bounding box center [185, 236] width 105 height 10
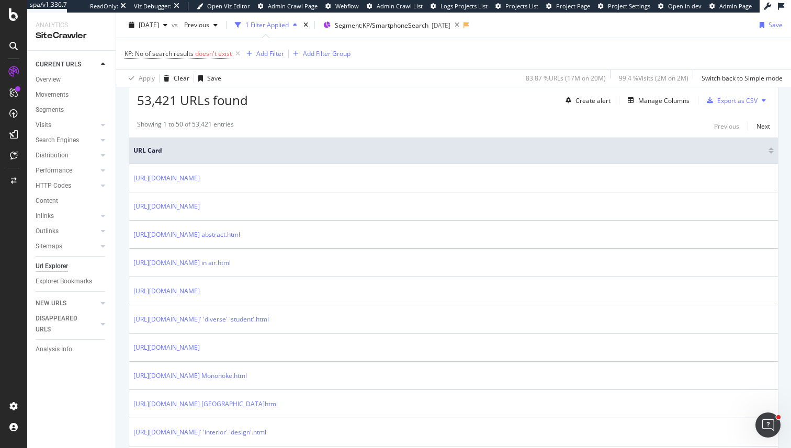
scroll to position [0, 0]
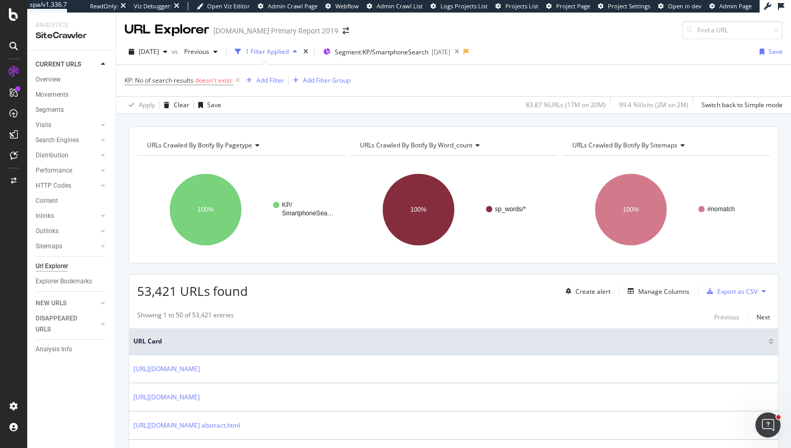
click at [257, 146] on icon at bounding box center [255, 145] width 7 height 6
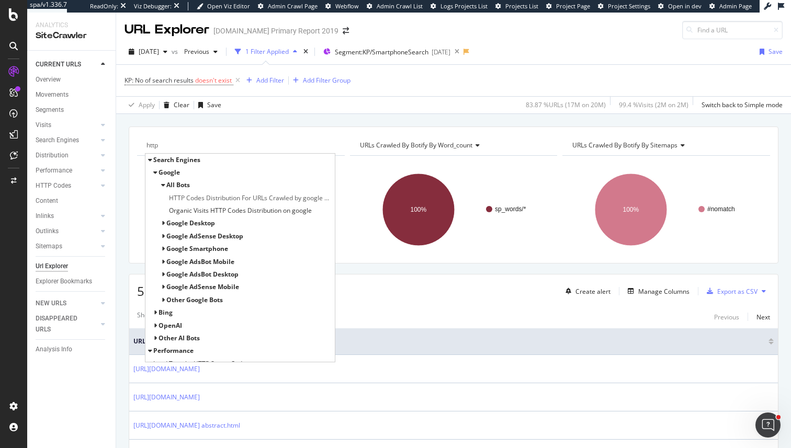
type input "http"
click at [171, 159] on span "Search Engines" at bounding box center [176, 159] width 47 height 9
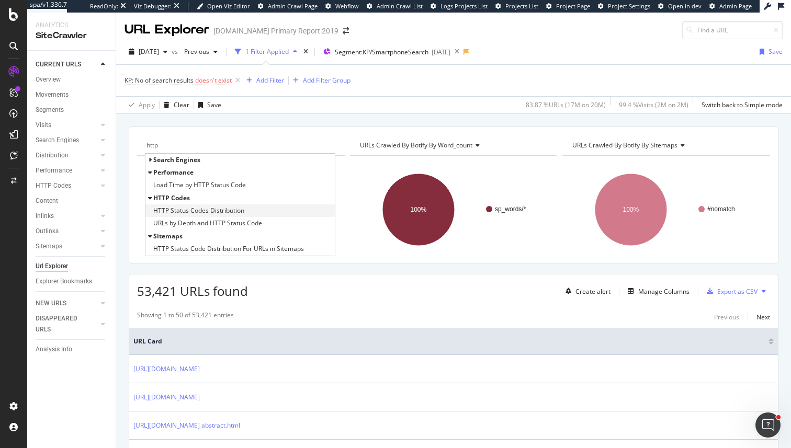
click at [217, 212] on span "HTTP Status Codes Distribution" at bounding box center [198, 211] width 91 height 10
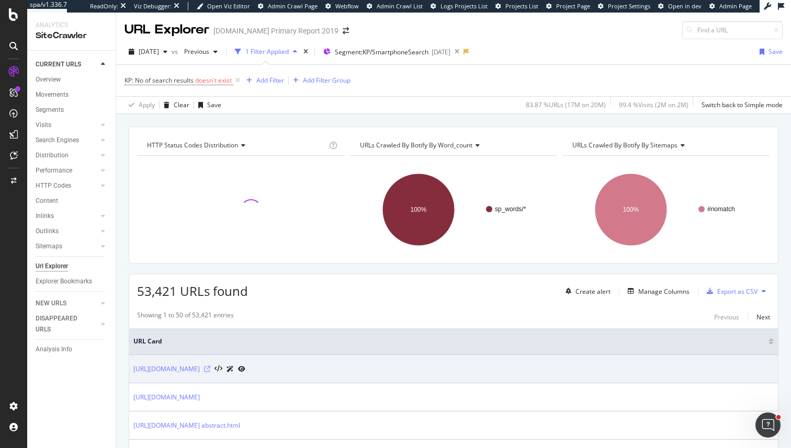
click at [210, 369] on icon at bounding box center [207, 369] width 6 height 6
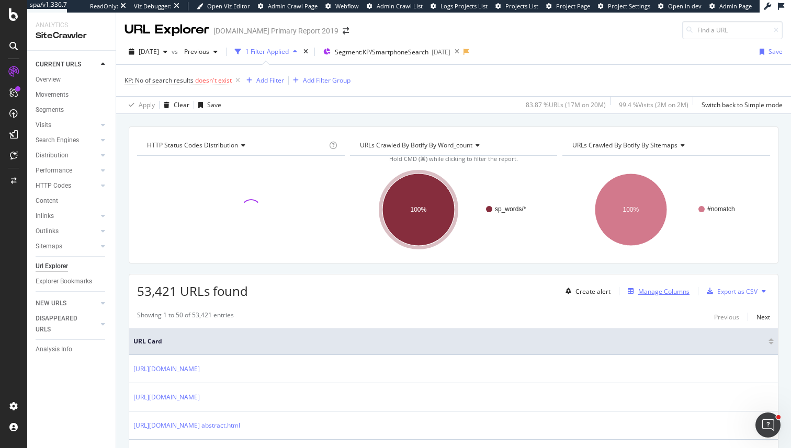
click at [643, 295] on div "Manage Columns" at bounding box center [656, 292] width 66 height 12
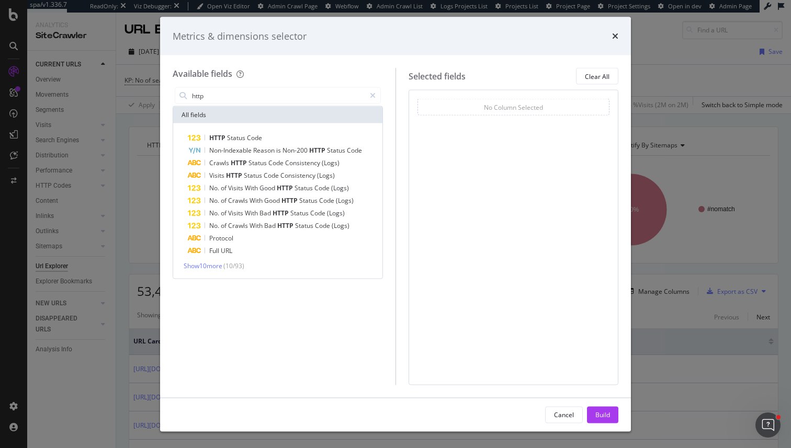
type input "http"
click at [296, 129] on div "HTTP Status Code Non-Indexable Reason is Non-200 HTTP Status Code Crawls HTTP S…" at bounding box center [277, 200] width 209 height 155
click at [296, 140] on div "HTTP Status Code" at bounding box center [284, 138] width 192 height 13
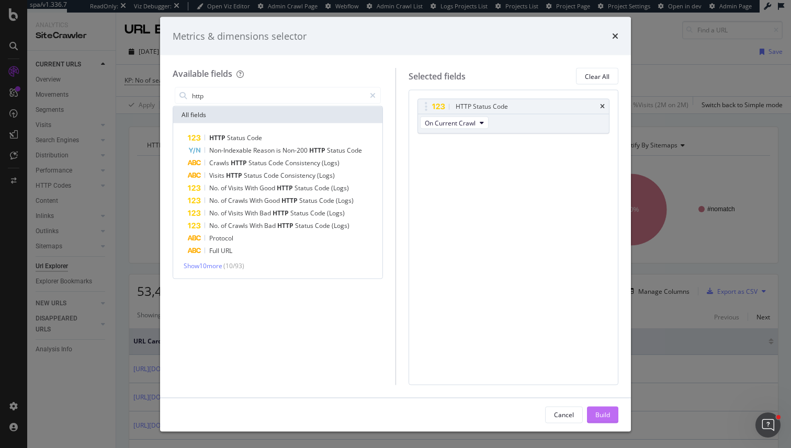
click at [605, 414] on div "Build" at bounding box center [602, 414] width 15 height 9
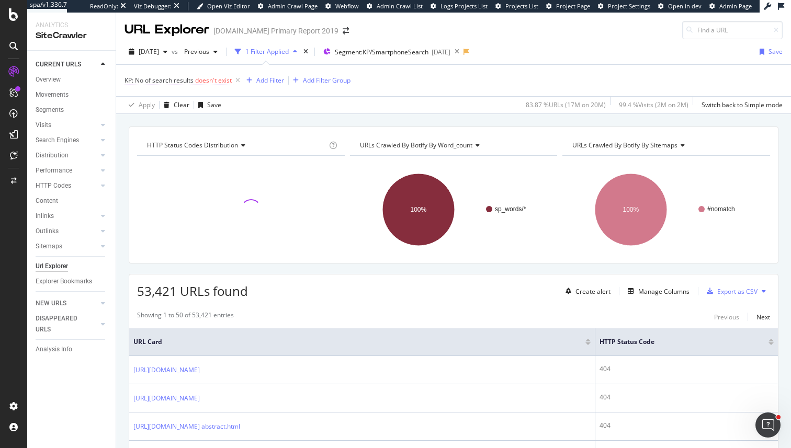
click at [196, 83] on span "doesn't exist" at bounding box center [213, 80] width 37 height 9
click at [172, 122] on icon at bounding box center [175, 122] width 7 height 6
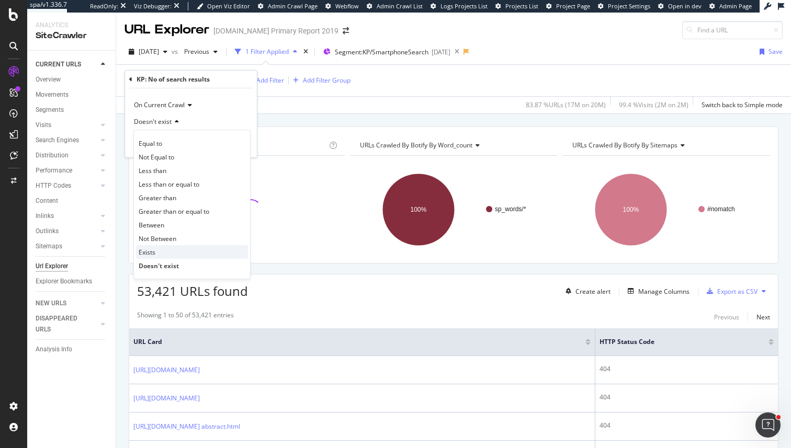
click at [165, 250] on div "Exists" at bounding box center [192, 252] width 112 height 14
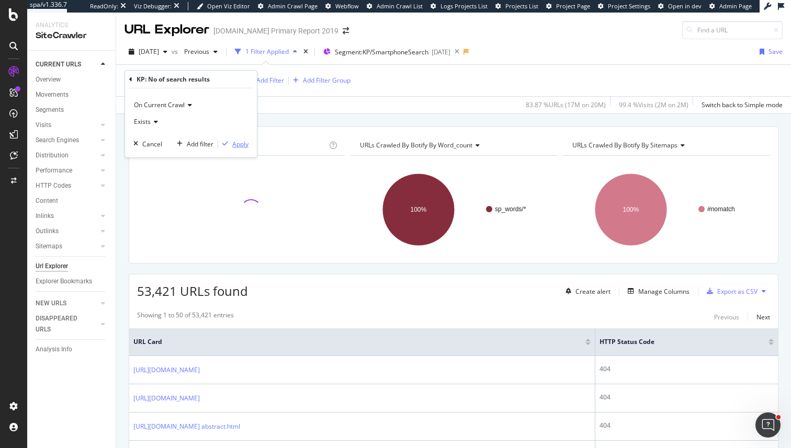
click at [230, 142] on div "button" at bounding box center [225, 144] width 14 height 6
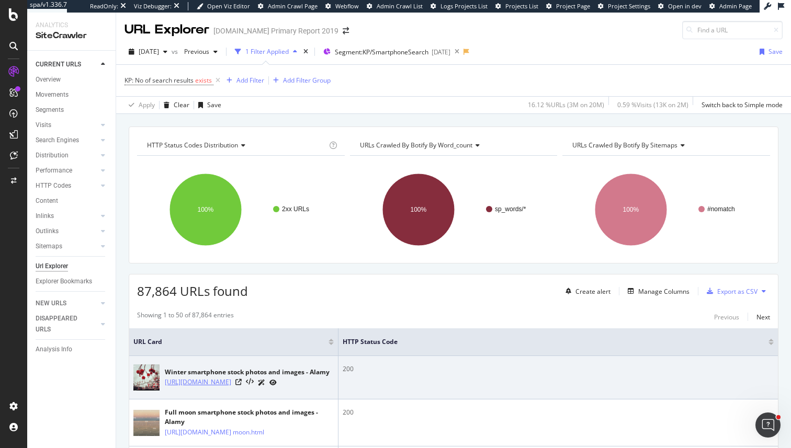
click at [203, 385] on link "https://www.alamy.com/stock-photo/smartphone/winter.html" at bounding box center [198, 382] width 66 height 10
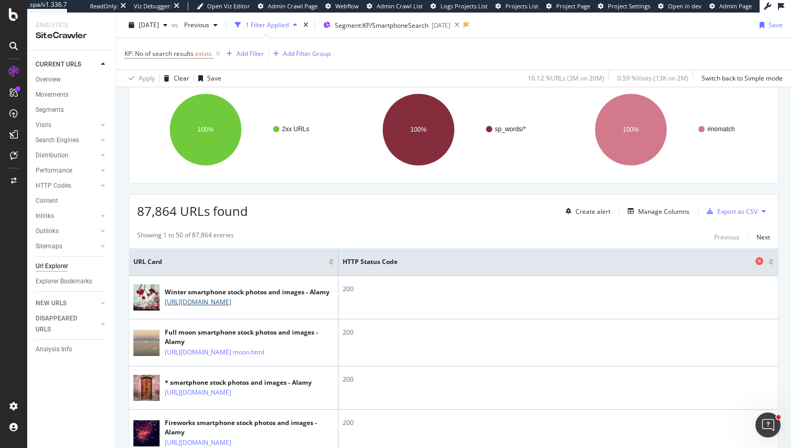
scroll to position [181, 0]
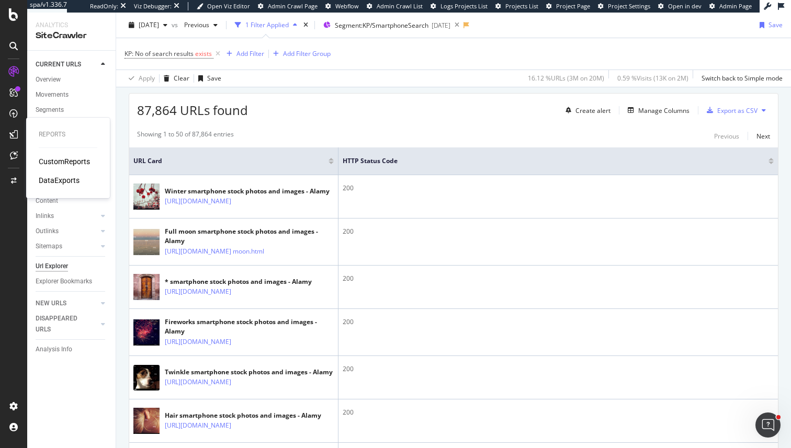
click at [76, 165] on div "CustomReports" at bounding box center [64, 161] width 51 height 10
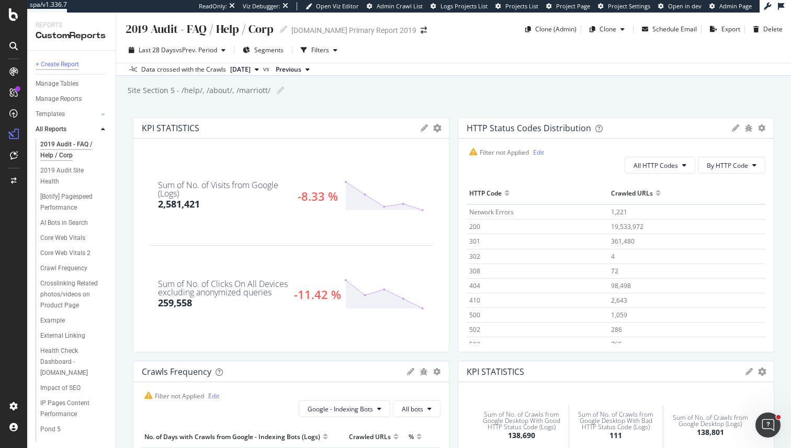
click at [67, 62] on div "+ Create Report" at bounding box center [57, 64] width 43 height 11
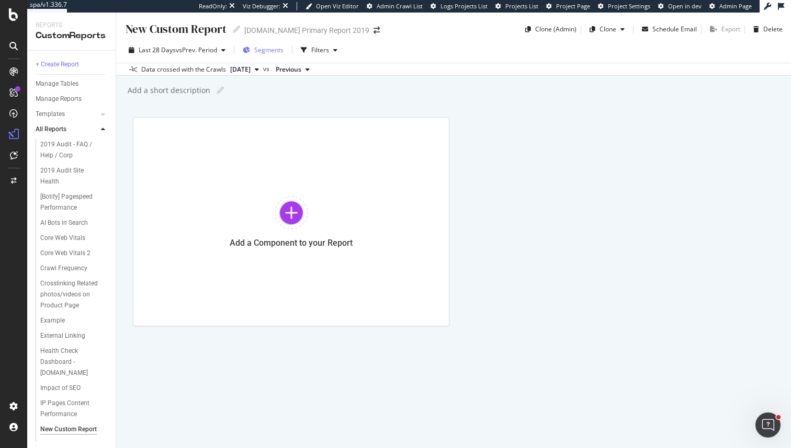
click at [279, 51] on span "Segments" at bounding box center [268, 49] width 29 height 9
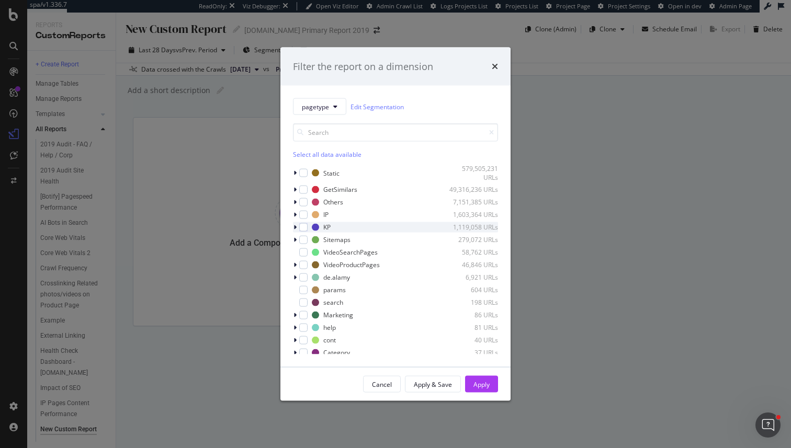
click at [297, 228] on div "modal" at bounding box center [296, 227] width 6 height 10
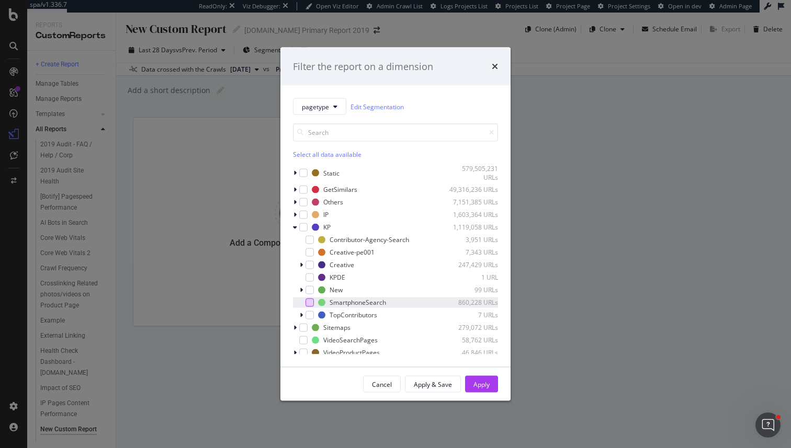
click at [310, 298] on div "modal" at bounding box center [309, 302] width 8 height 8
click at [486, 384] on div "Apply" at bounding box center [481, 384] width 16 height 9
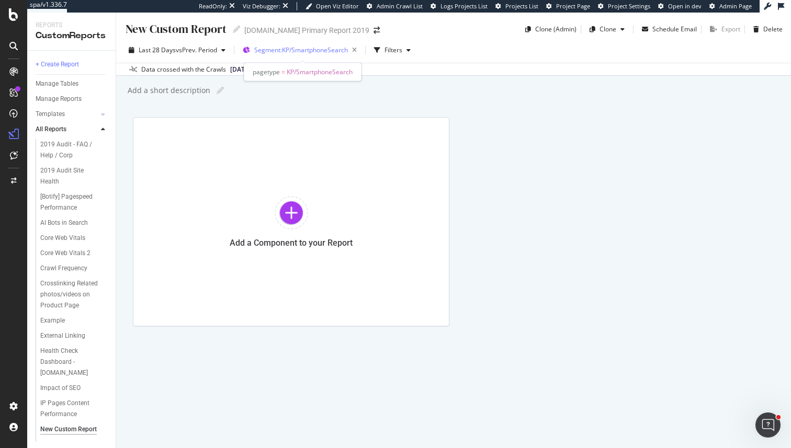
click at [295, 54] on div "Segment: KP/SmartphoneSearch" at bounding box center [307, 50] width 107 height 15
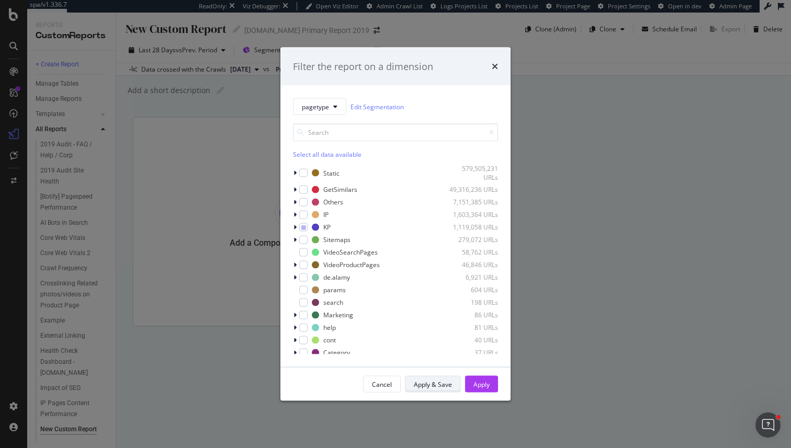
click at [433, 380] on div "Apply & Save" at bounding box center [433, 384] width 38 height 9
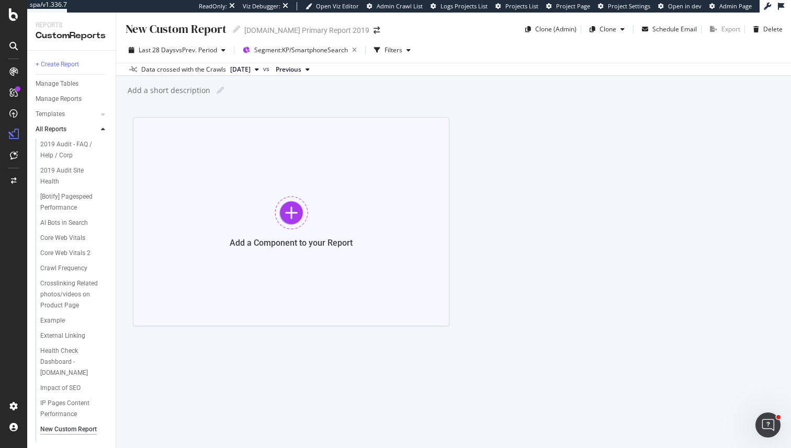
click at [323, 204] on div "Add a Component to your Report" at bounding box center [291, 221] width 316 height 209
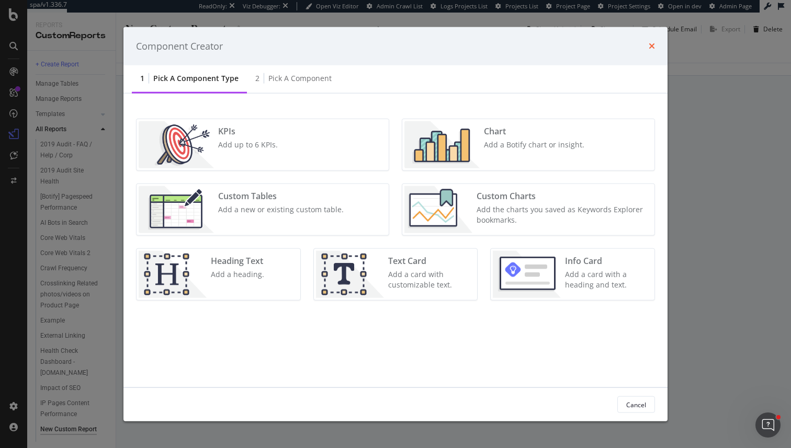
click at [649, 50] on icon "times" at bounding box center [651, 46] width 6 height 8
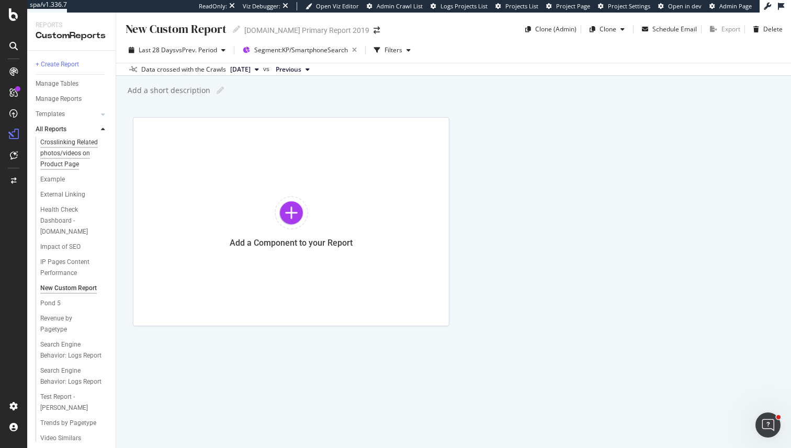
scroll to position [145, 0]
click at [197, 248] on div "Add a Component to your Report" at bounding box center [291, 221] width 316 height 209
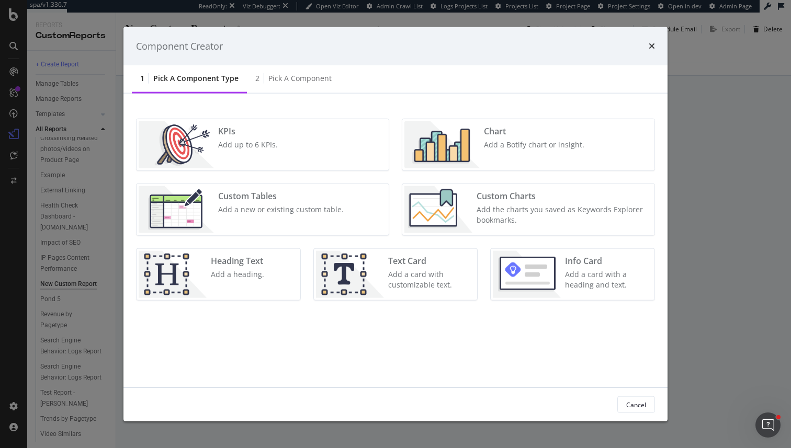
click at [263, 150] on div "KPIs Add up to 6 KPIs." at bounding box center [248, 144] width 68 height 47
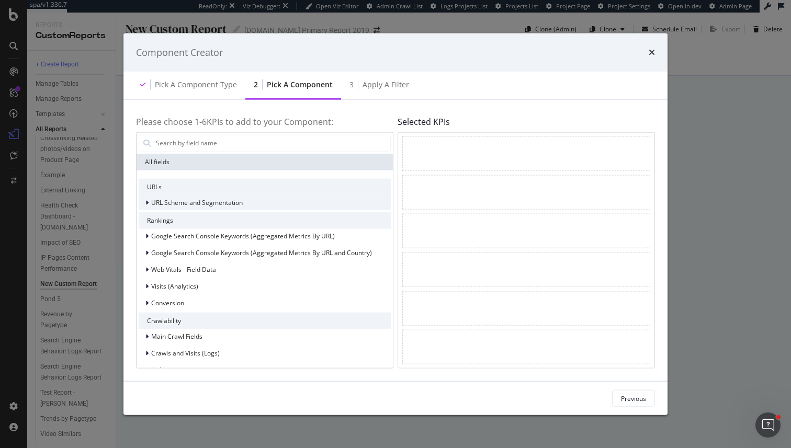
click at [268, 200] on div "URL Scheme and Segmentation" at bounding box center [265, 202] width 252 height 15
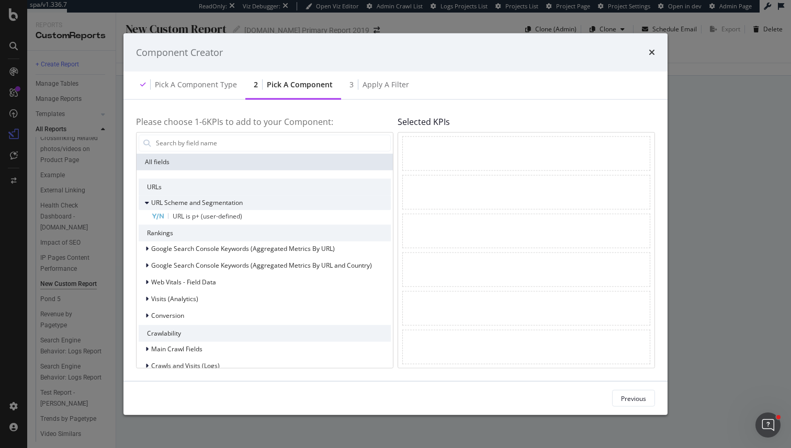
click at [268, 199] on div "URL Scheme and Segmentation" at bounding box center [265, 202] width 252 height 15
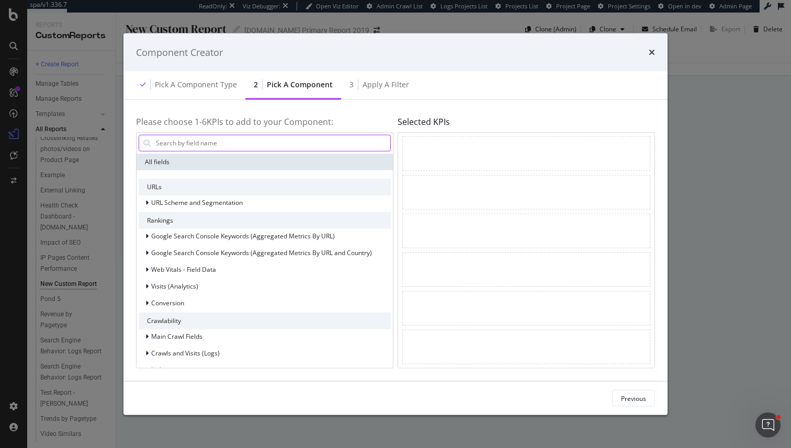
click at [224, 138] on input "modal" at bounding box center [272, 143] width 235 height 16
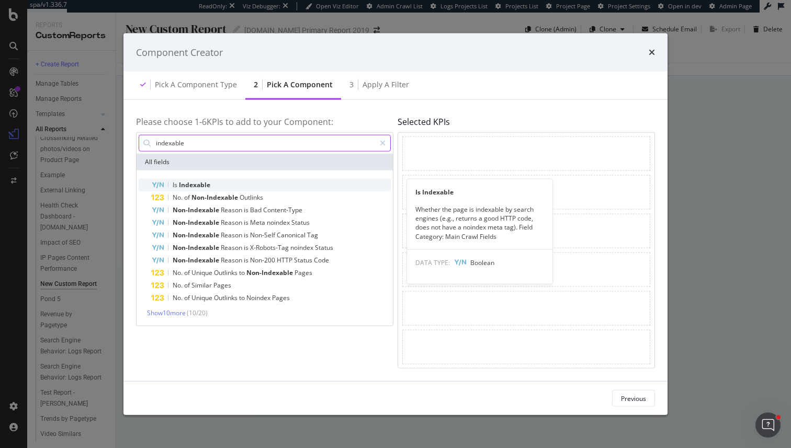
type input "indexable"
click at [239, 183] on div "Is Indexable" at bounding box center [271, 184] width 240 height 13
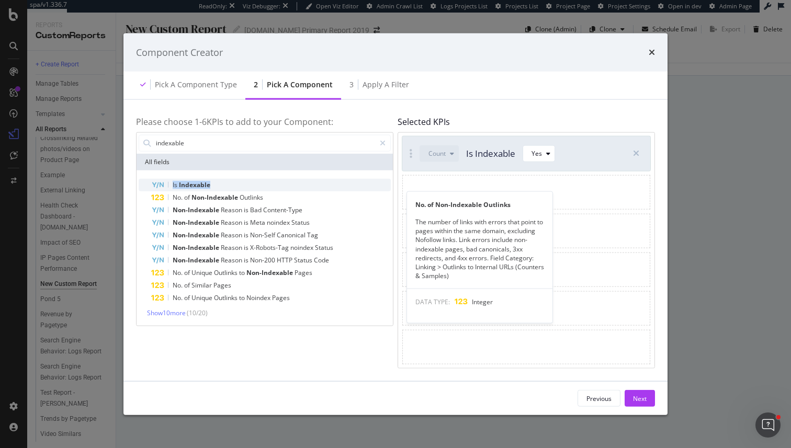
click at [222, 185] on div "Is Indexable" at bounding box center [271, 184] width 240 height 13
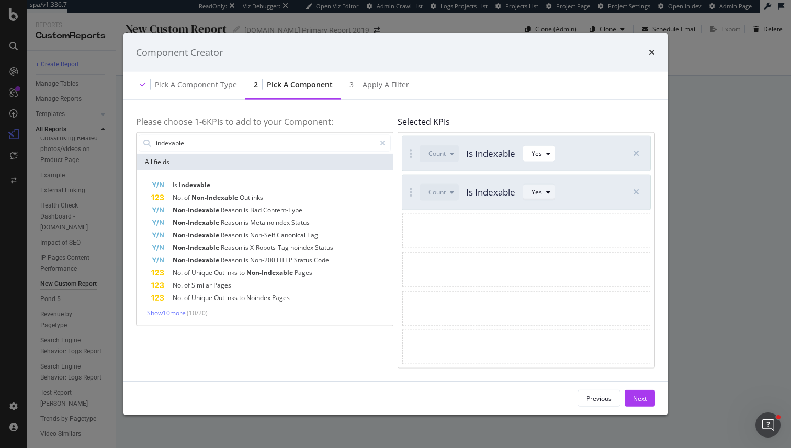
click at [539, 192] on div "Yes" at bounding box center [536, 192] width 10 height 6
click at [543, 229] on div "No" at bounding box center [541, 227] width 8 height 9
click at [177, 137] on input "indexable" at bounding box center [265, 143] width 220 height 16
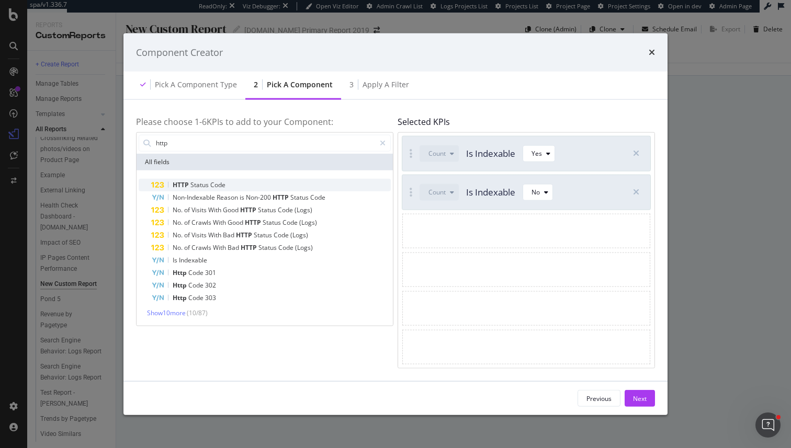
click at [200, 179] on div "HTTP Status Code" at bounding box center [271, 184] width 240 height 13
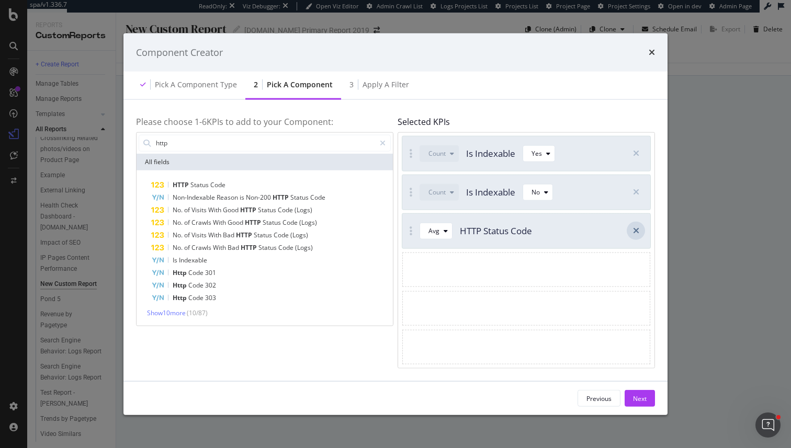
click at [634, 232] on icon "modal" at bounding box center [636, 230] width 6 height 8
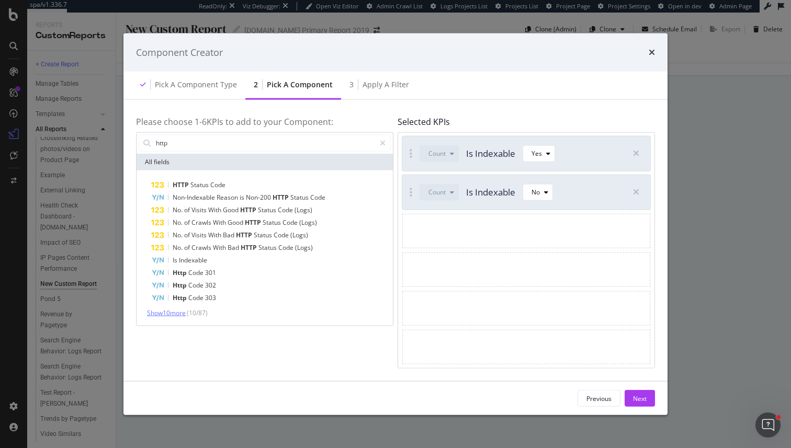
click at [163, 313] on span "Show 10 more" at bounding box center [166, 312] width 39 height 9
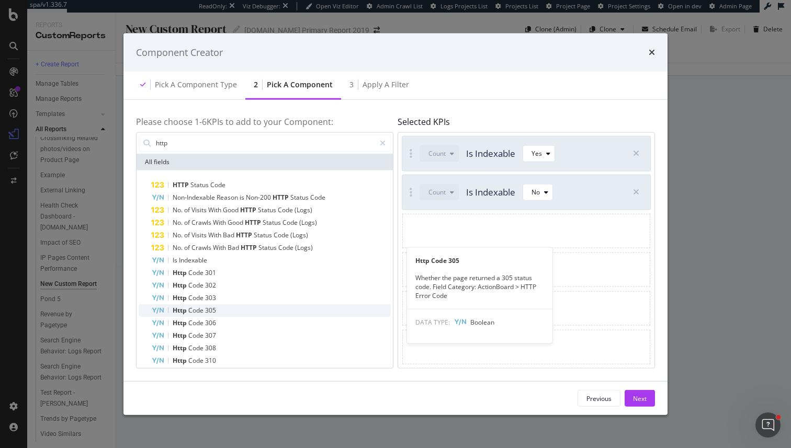
scroll to position [83, 0]
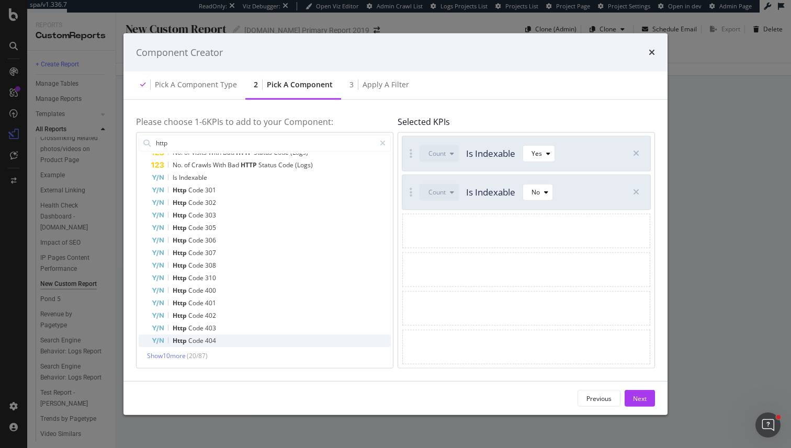
click at [205, 339] on span "404" at bounding box center [210, 340] width 11 height 9
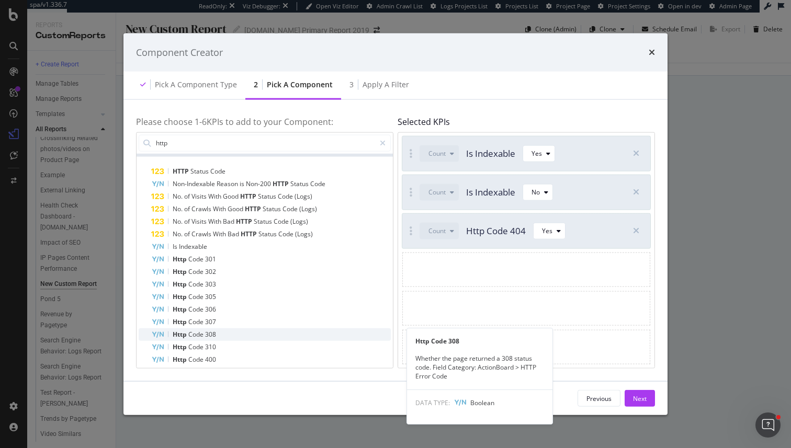
scroll to position [8, 0]
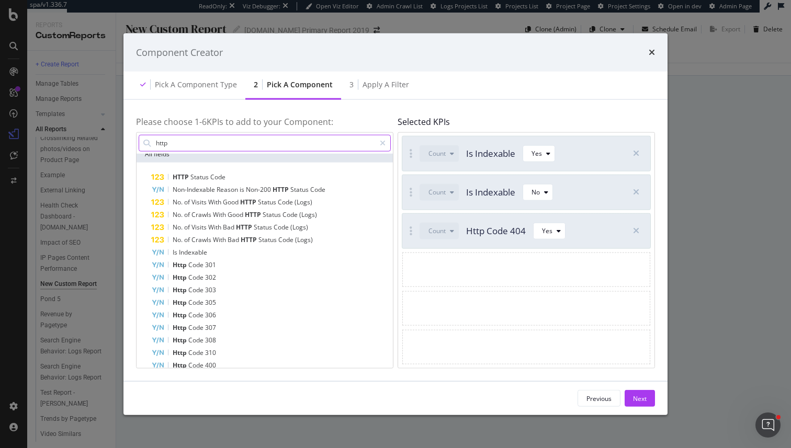
click at [203, 147] on input "http" at bounding box center [265, 143] width 220 height 16
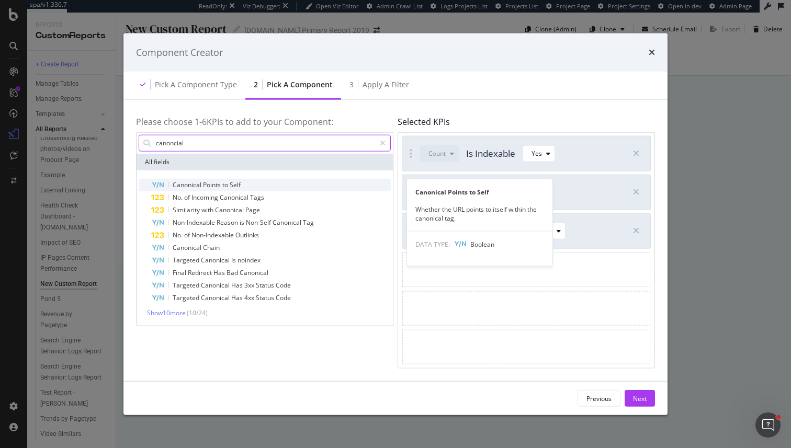
type input "canoncial"
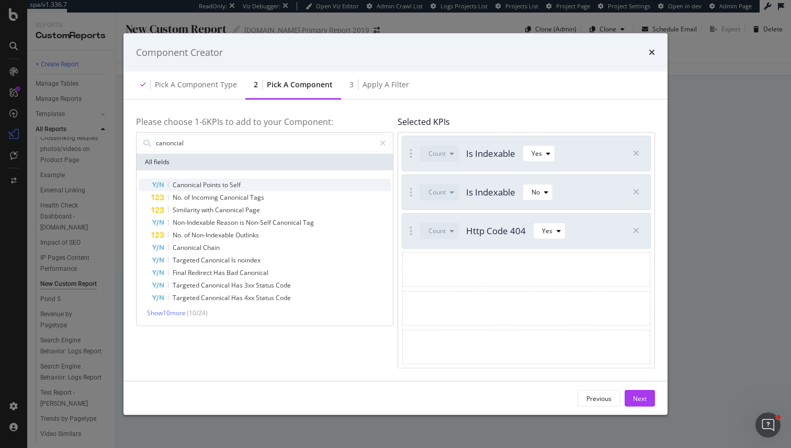
click at [213, 181] on span "Points" at bounding box center [212, 184] width 19 height 9
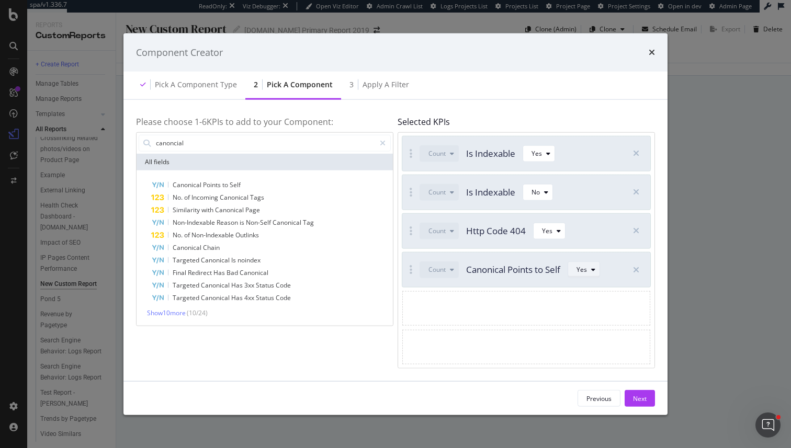
click at [592, 268] on div "modal" at bounding box center [593, 270] width 13 height 6
click at [589, 303] on div "No" at bounding box center [588, 304] width 8 height 9
click at [244, 138] on input "canoncial" at bounding box center [265, 143] width 220 height 16
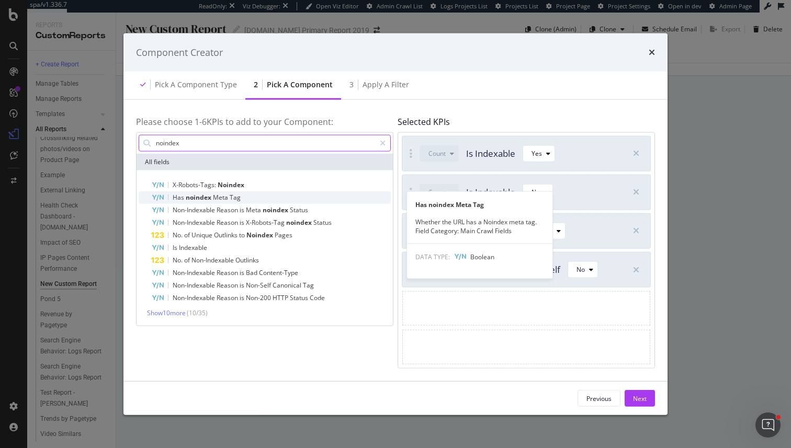
type input "noindex"
click at [235, 193] on span "Tag" at bounding box center [235, 196] width 11 height 9
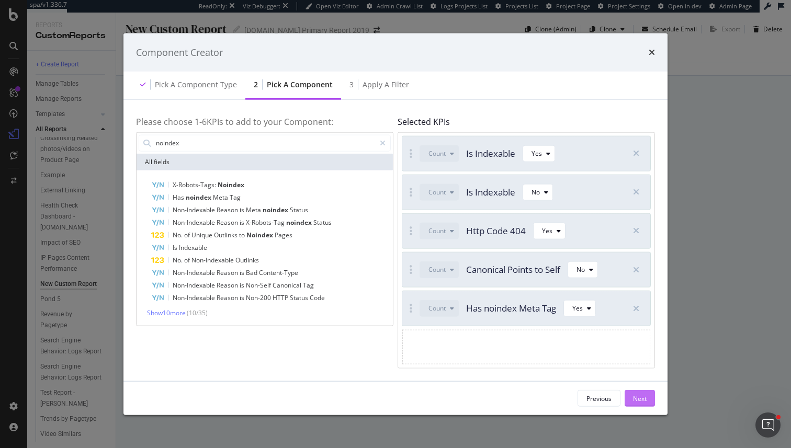
click at [640, 403] on div "Next" at bounding box center [640, 399] width 14 height 16
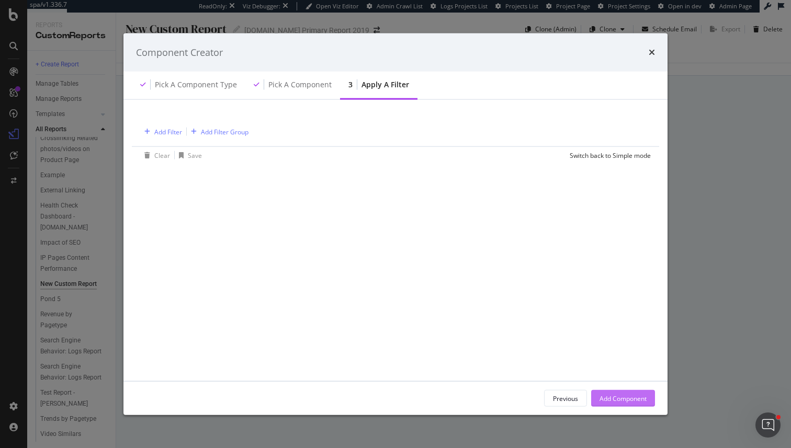
click at [620, 400] on div "Add Component" at bounding box center [622, 398] width 47 height 9
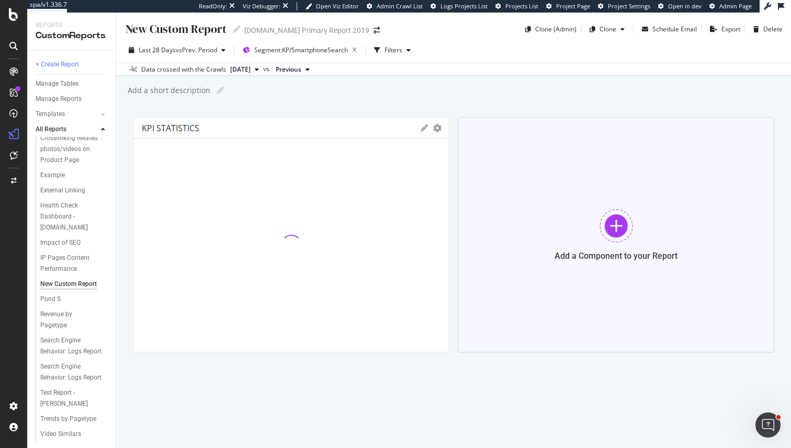
click at [542, 186] on div "Add a Component to your Report" at bounding box center [616, 234] width 316 height 235
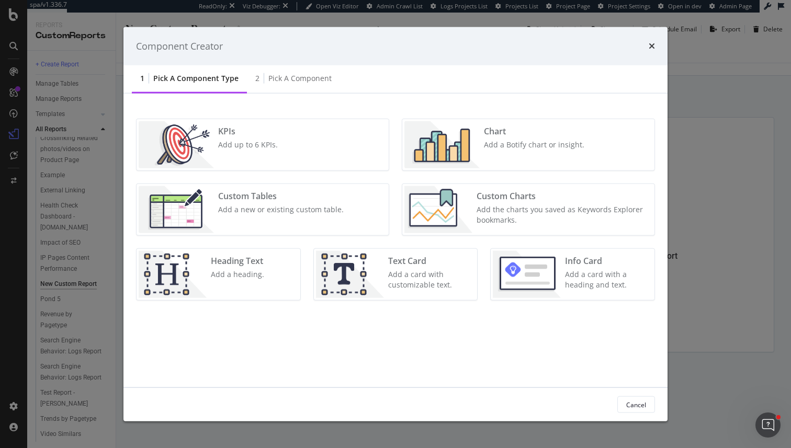
click at [284, 160] on div "KPIs Add up to 6 KPIs." at bounding box center [262, 144] width 252 height 51
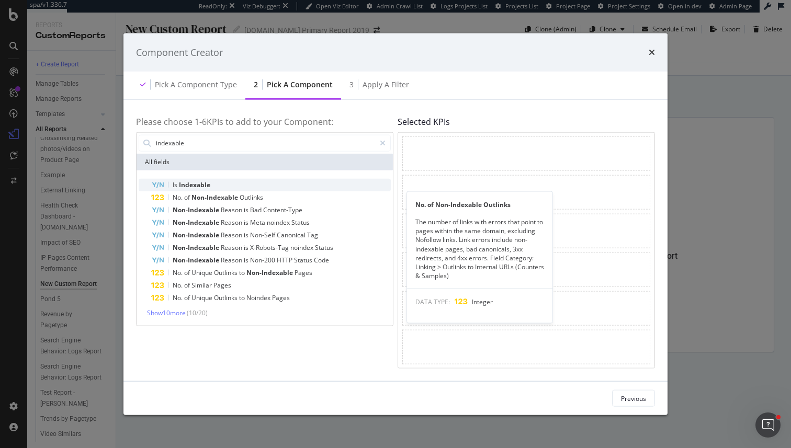
type input "indexable"
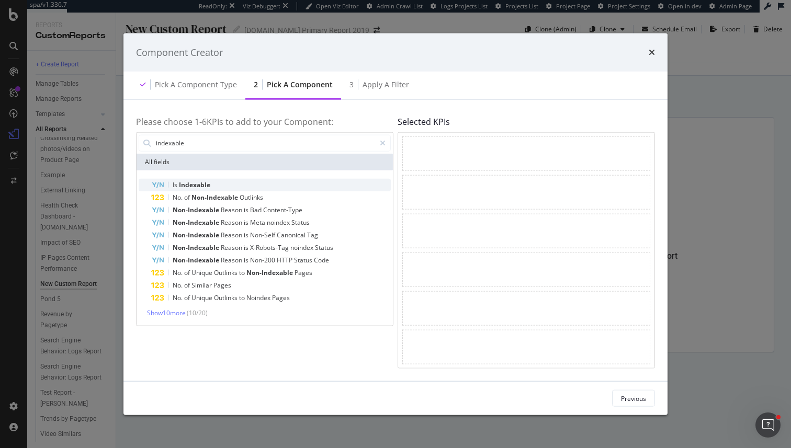
click at [202, 188] on span "Indexable" at bounding box center [194, 184] width 31 height 9
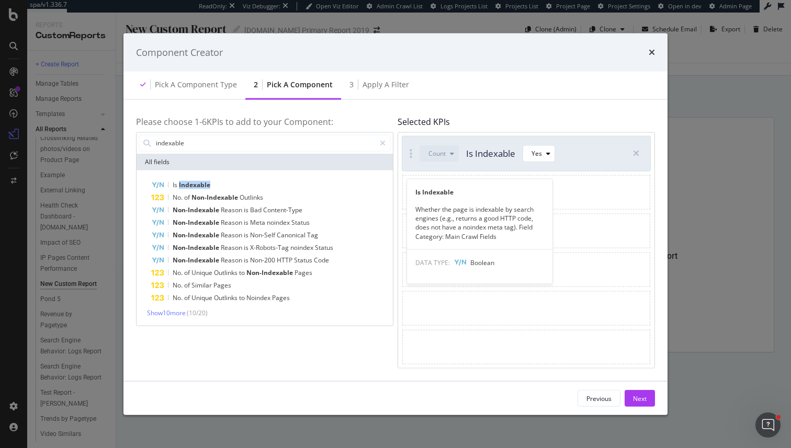
click at [202, 188] on span "Indexable" at bounding box center [194, 184] width 31 height 9
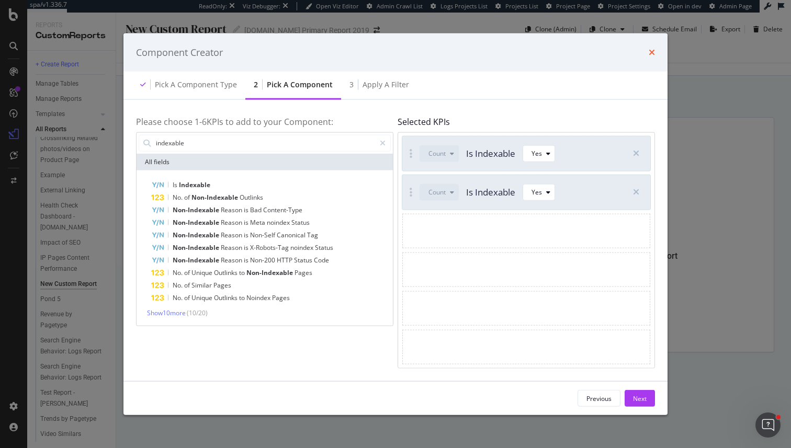
click at [653, 53] on icon "times" at bounding box center [651, 52] width 6 height 8
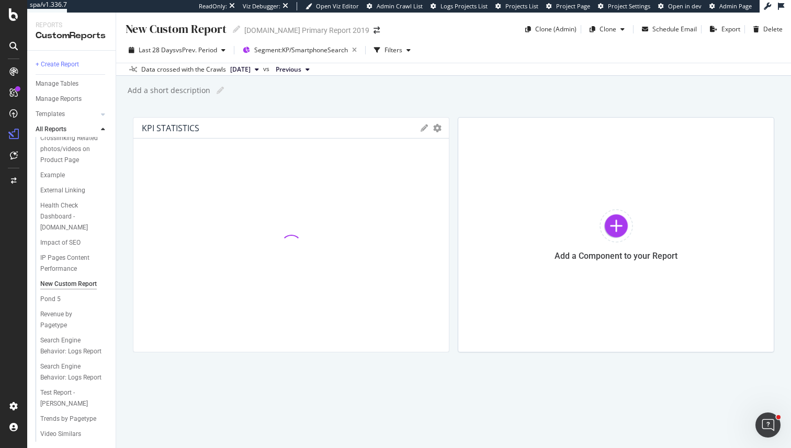
click at [432, 129] on div "KPIs Table Edit KPIs Apply Filter Export as CSV Delete Add to Custom Report" at bounding box center [430, 127] width 20 height 7
click at [441, 129] on div at bounding box center [444, 234] width 10 height 235
click at [435, 129] on icon "gear" at bounding box center [437, 128] width 8 height 8
click at [235, 31] on icon at bounding box center [236, 29] width 7 height 7
click at [184, 32] on input "text" at bounding box center [176, 29] width 104 height 17
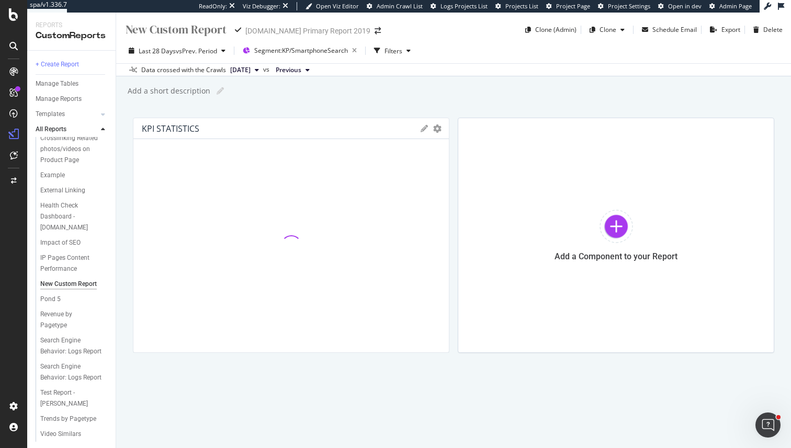
click at [184, 32] on input "text" at bounding box center [176, 29] width 104 height 17
type input "Smartphone Search Pages"
click at [374, 97] on div "Add a short description Add a short description" at bounding box center [459, 91] width 664 height 16
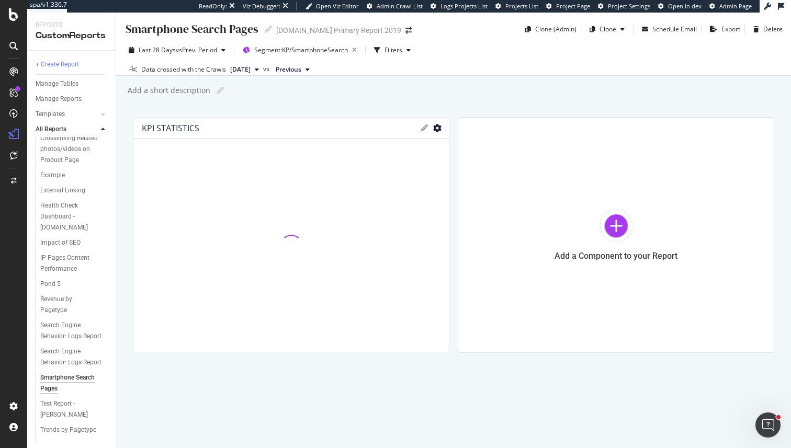
click at [437, 127] on icon "gear" at bounding box center [437, 128] width 8 height 8
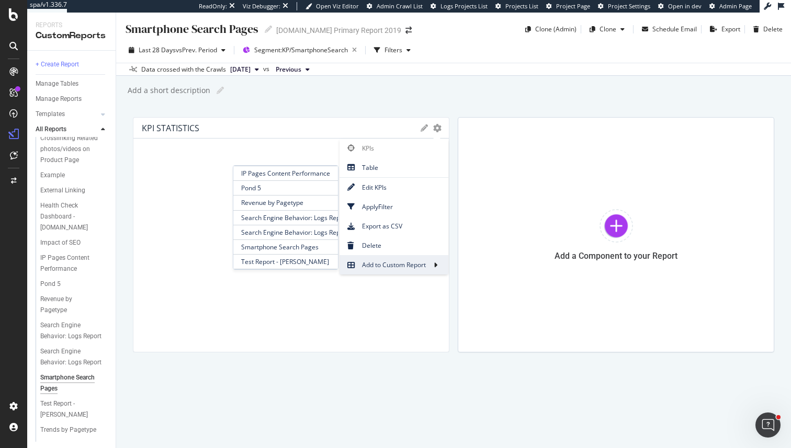
scroll to position [180, 0]
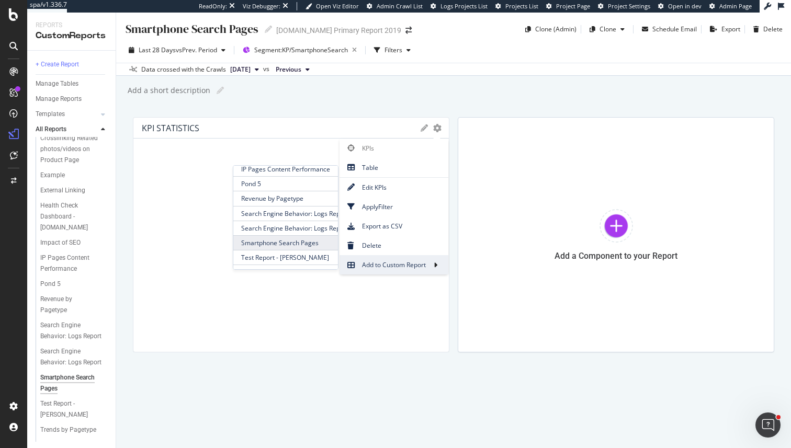
click at [301, 245] on span "Smartphone Search Pages" at bounding box center [285, 243] width 105 height 14
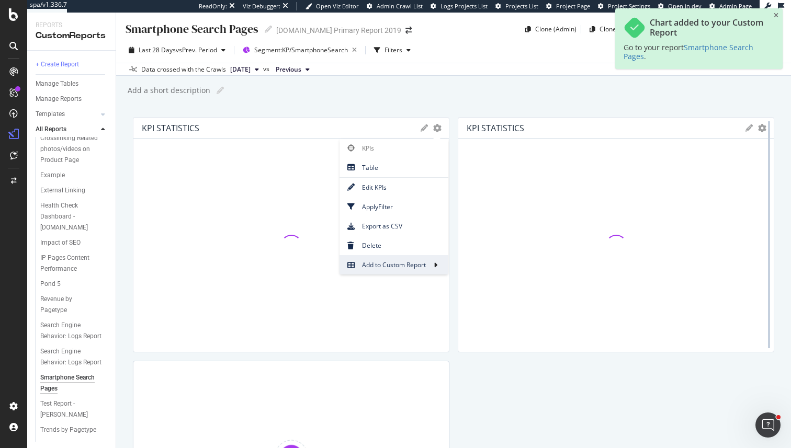
click at [763, 129] on div at bounding box center [768, 234] width 10 height 235
click at [765, 132] on div at bounding box center [768, 234] width 10 height 235
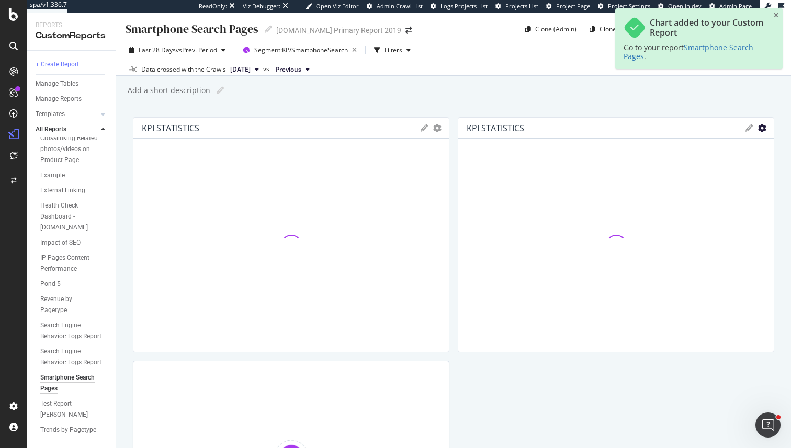
click at [441, 129] on icon "gear" at bounding box center [437, 128] width 8 height 8
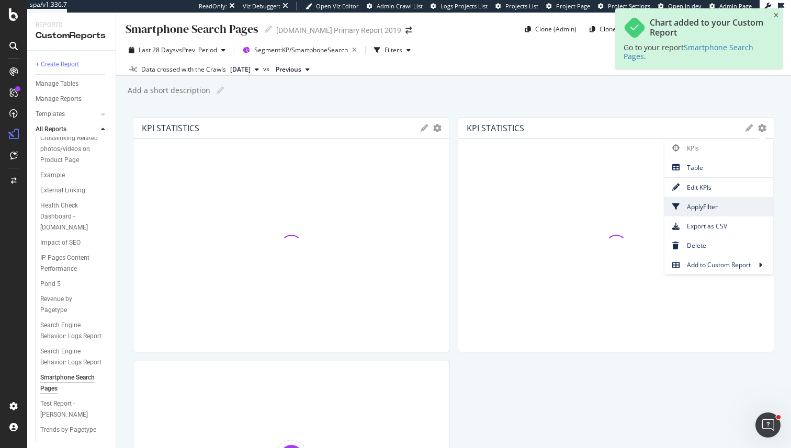
click at [706, 202] on span "Apply Filter" at bounding box center [718, 207] width 109 height 14
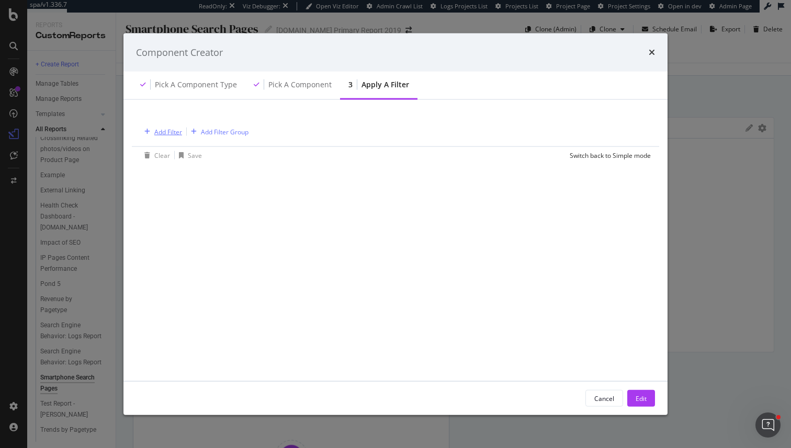
click at [160, 130] on div "Add Filter" at bounding box center [168, 131] width 28 height 9
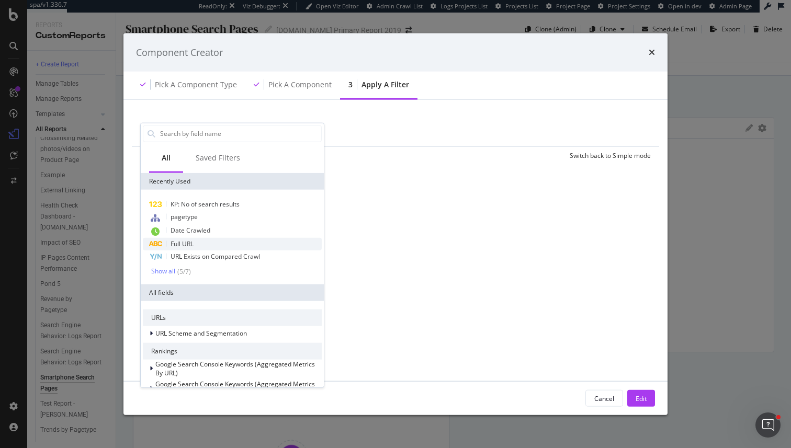
click at [188, 245] on span "Full URL" at bounding box center [181, 243] width 23 height 9
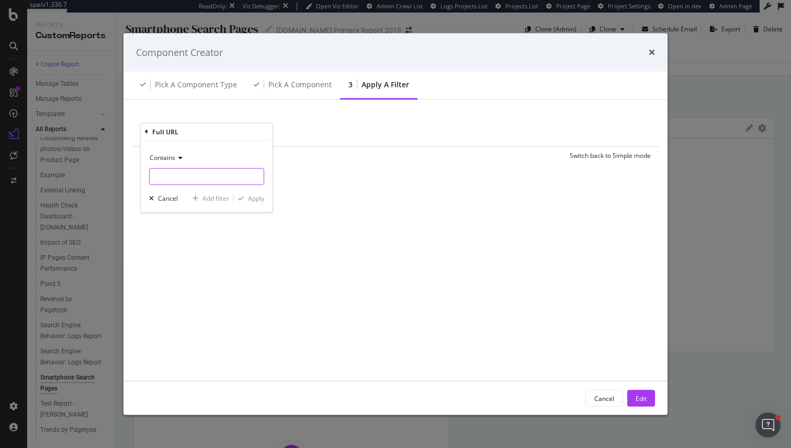
click at [178, 178] on input "modal" at bounding box center [207, 176] width 114 height 17
click at [247, 200] on div "modal" at bounding box center [241, 198] width 14 height 6
click at [214, 127] on div "Add Filter" at bounding box center [219, 133] width 42 height 12
click at [153, 238] on div "Full URL = ^.* .*$ Add Filter Add Filter Group Clear Save Switch back to Simple…" at bounding box center [395, 240] width 519 height 256
click at [219, 134] on div "Add Filter" at bounding box center [226, 132] width 28 height 9
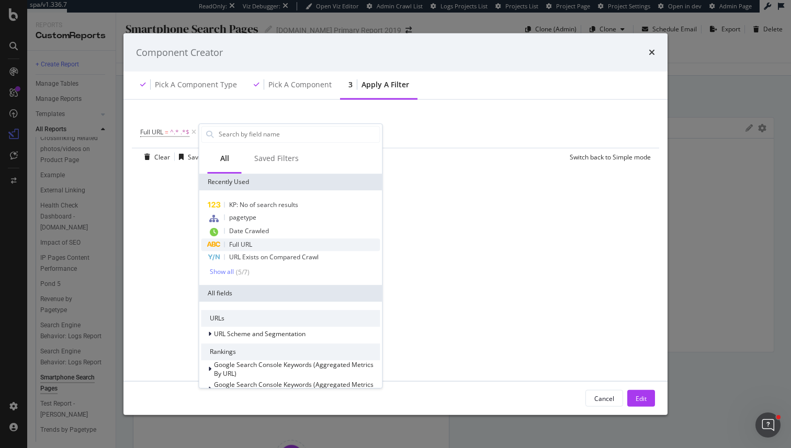
click at [268, 240] on div "Full URL" at bounding box center [290, 244] width 179 height 13
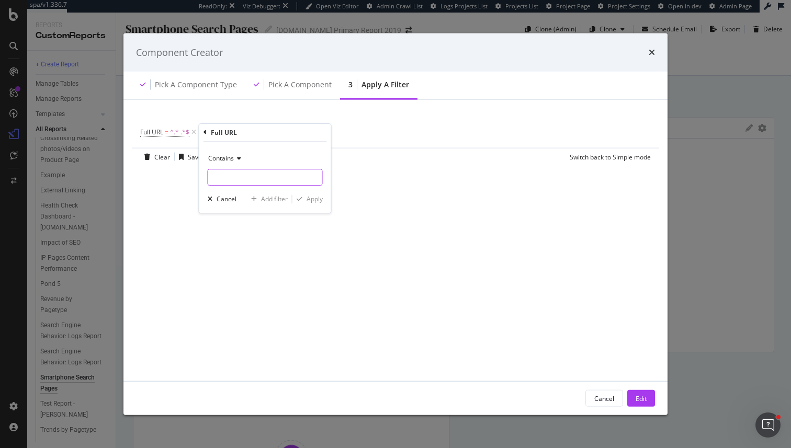
click at [241, 181] on input "modal" at bounding box center [265, 177] width 114 height 17
type input "%20"
click at [315, 199] on div "Apply" at bounding box center [314, 199] width 16 height 9
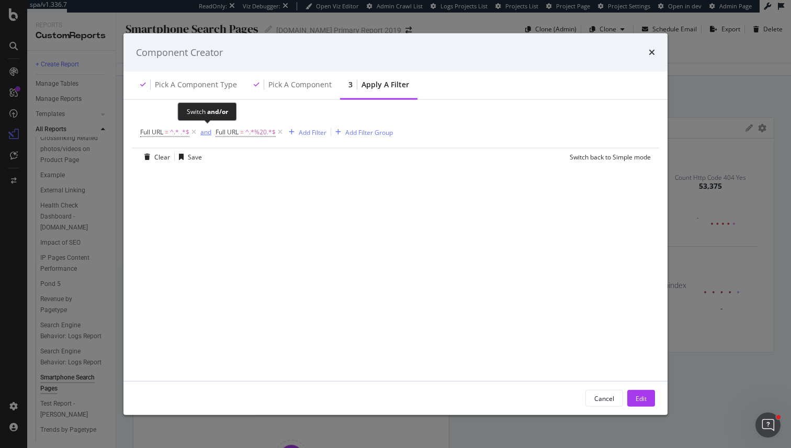
click at [208, 133] on div "and" at bounding box center [205, 132] width 11 height 9
click at [634, 399] on button "Edit" at bounding box center [641, 398] width 28 height 17
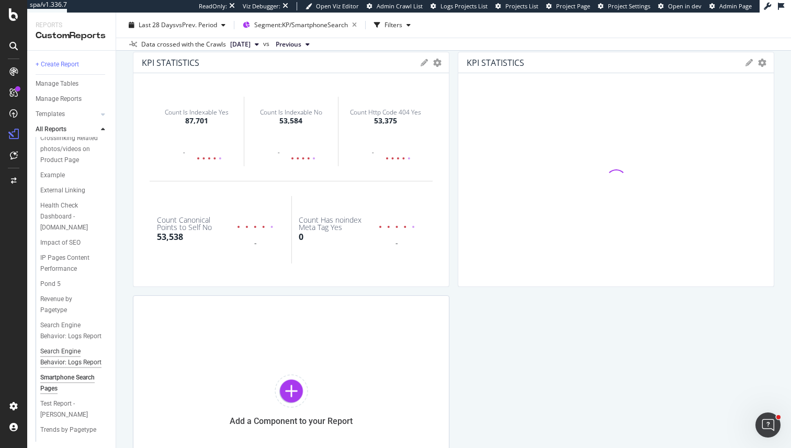
scroll to position [156, 0]
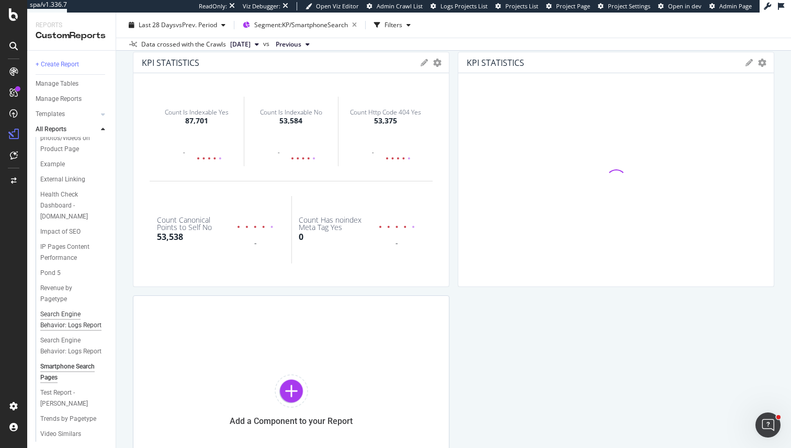
click at [82, 320] on div "Search Engine Behavior: Logs Report" at bounding box center [71, 320] width 62 height 22
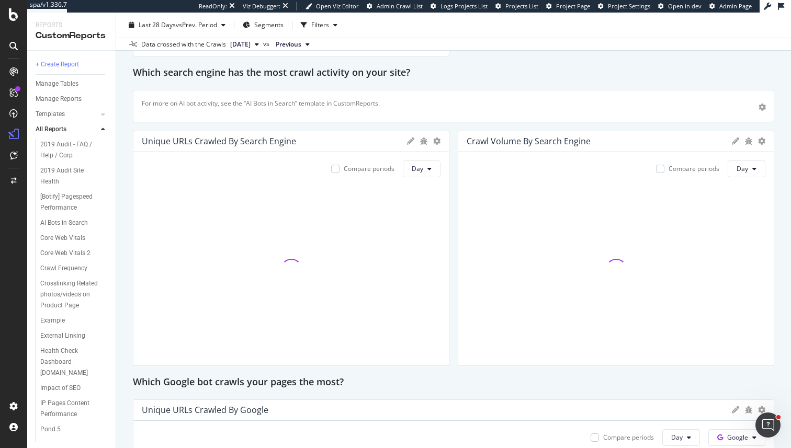
scroll to position [409, 0]
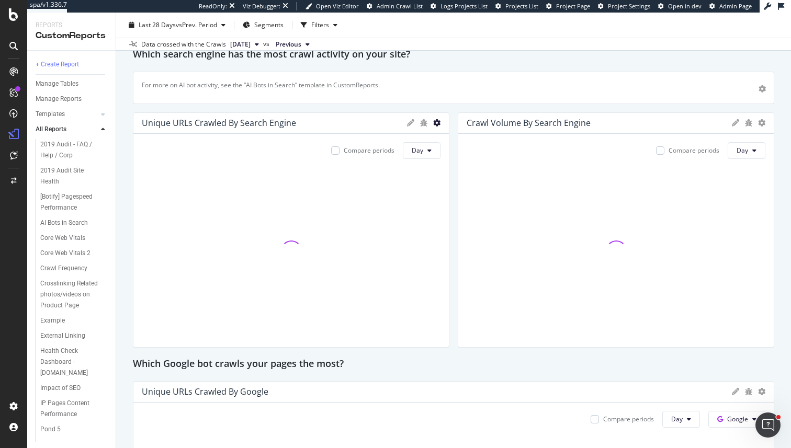
click at [436, 126] on icon at bounding box center [436, 122] width 7 height 7
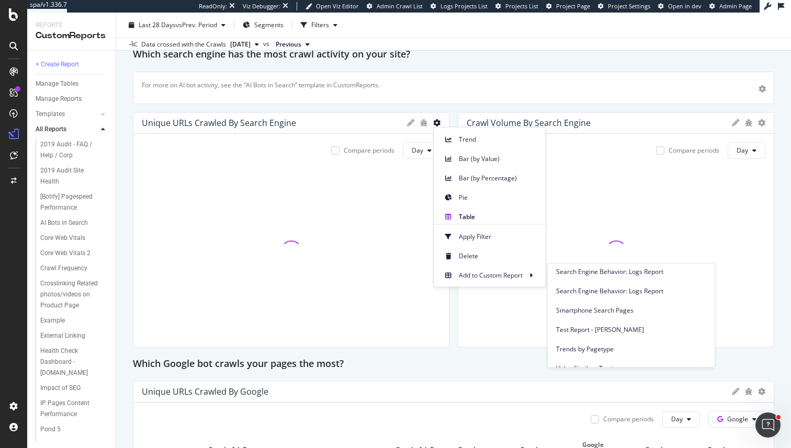
scroll to position [303, 0]
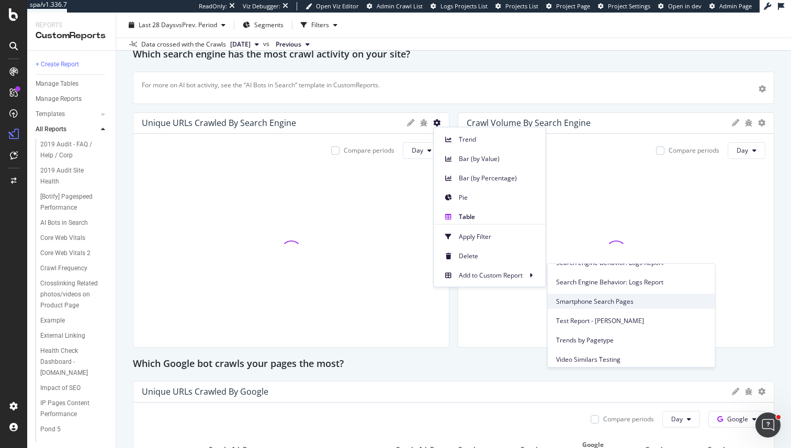
click at [600, 298] on span "Smartphone Search Pages" at bounding box center [631, 301] width 151 height 9
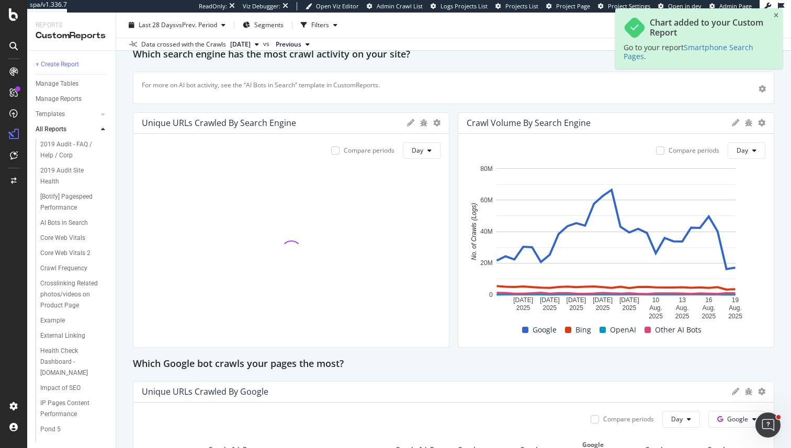
click at [610, 103] on div "For more on AI bot activity, see the “AI Bots in Search” template in CustomRepo…" at bounding box center [453, 88] width 641 height 32
click at [761, 124] on icon at bounding box center [761, 122] width 7 height 7
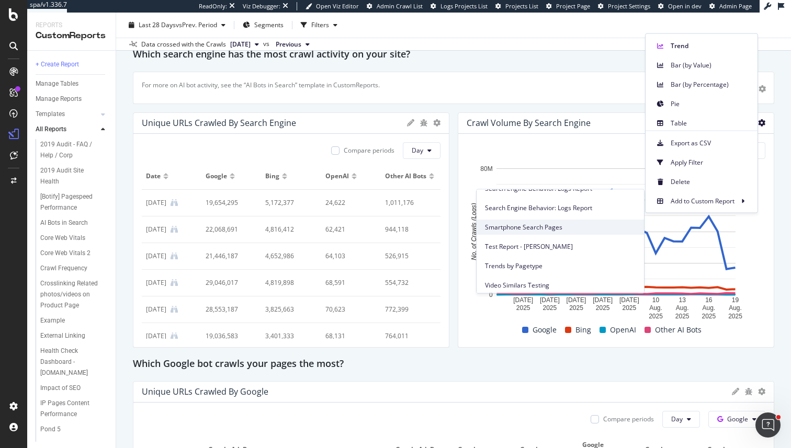
click at [553, 224] on span "Smartphone Search Pages" at bounding box center [560, 227] width 151 height 9
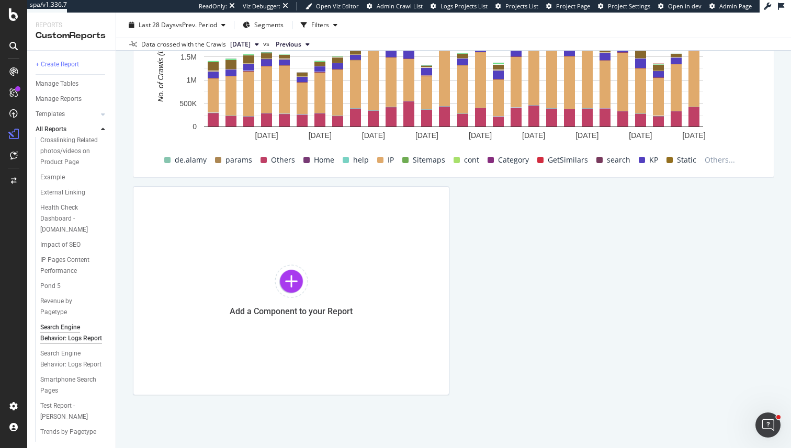
scroll to position [167, 0]
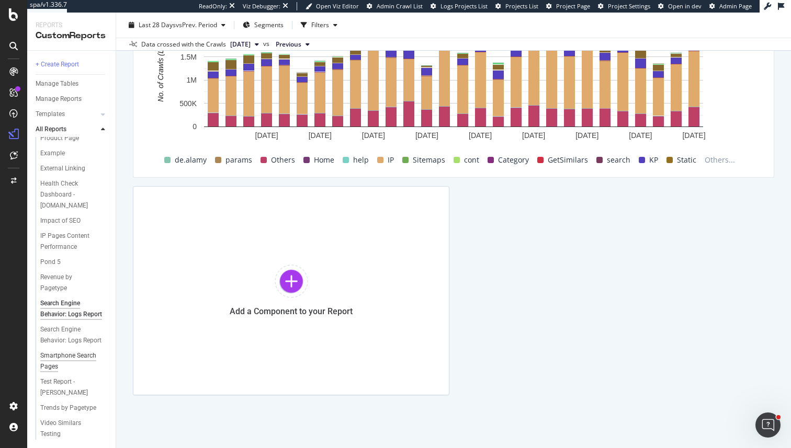
click at [64, 370] on div "Smartphone Search Pages" at bounding box center [70, 361] width 60 height 22
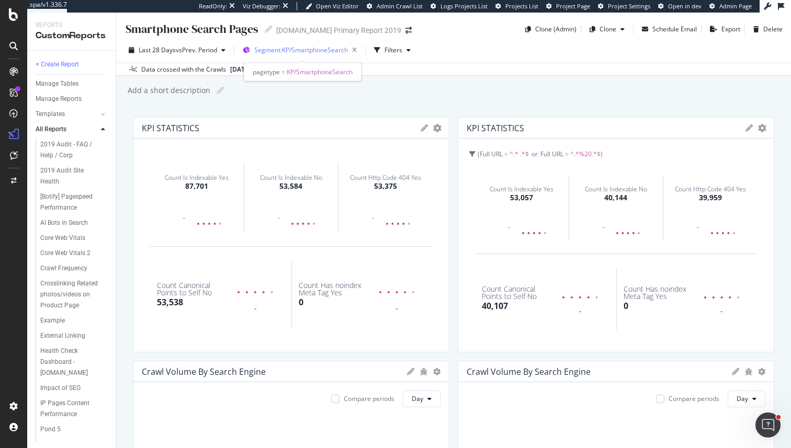
click at [325, 56] on div "Segment: KP/SmartphoneSearch" at bounding box center [307, 50] width 107 height 15
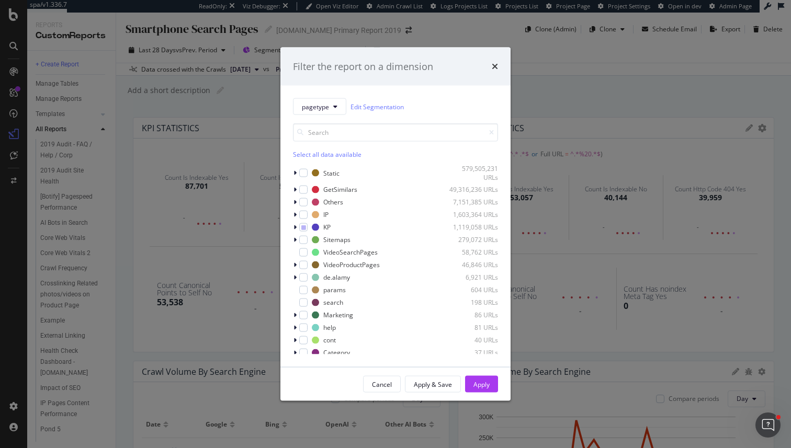
click at [551, 94] on div "Filter the report on a dimension pagetype Edit Segmentation Select all data ava…" at bounding box center [395, 224] width 791 height 448
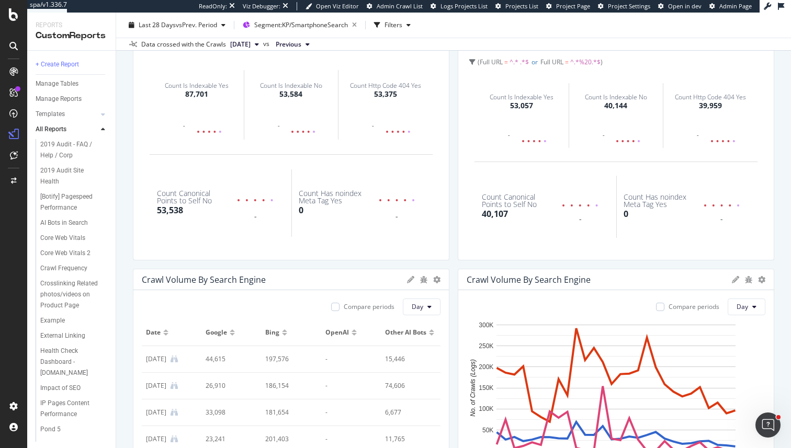
scroll to position [182, 0]
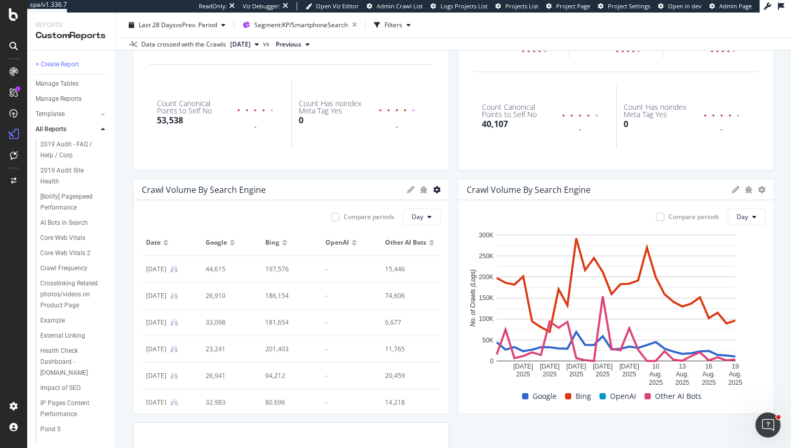
click at [438, 189] on icon at bounding box center [436, 189] width 7 height 7
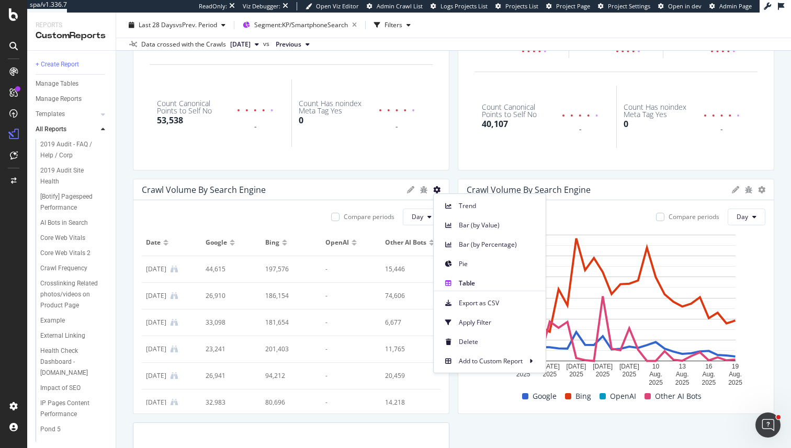
click at [452, 181] on div "KPI STATISTICS KPIs Table Edit KPIs Apply Filter Export as CSV Delete Add to Cu…" at bounding box center [453, 283] width 641 height 697
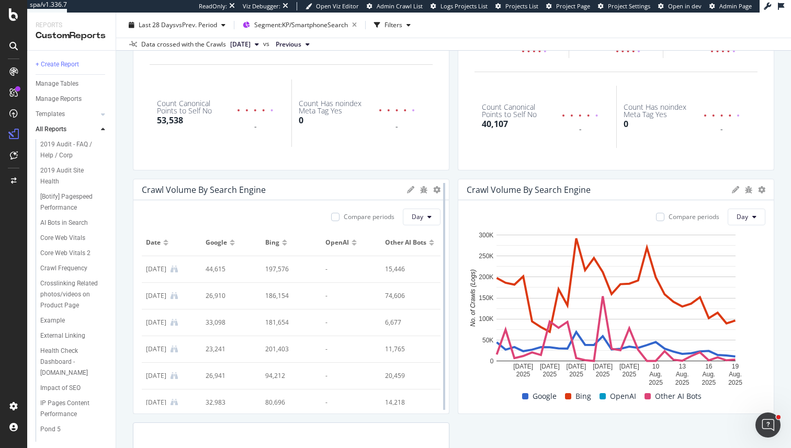
click at [439, 185] on div at bounding box center [444, 296] width 10 height 235
click at [438, 190] on icon at bounding box center [436, 189] width 7 height 7
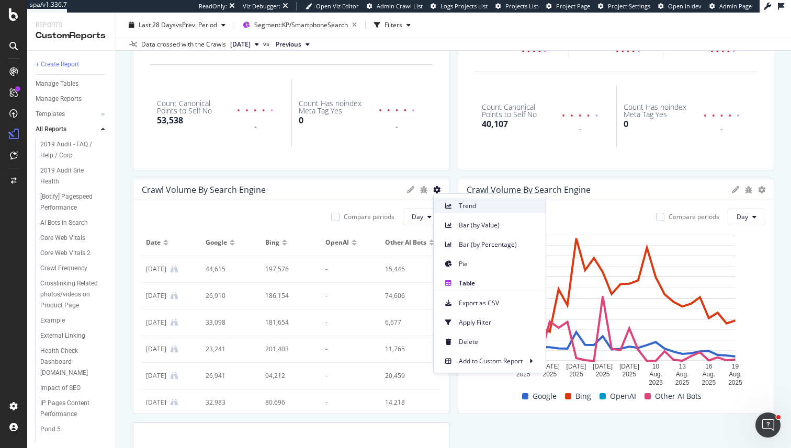
click at [469, 209] on span "Trend" at bounding box center [498, 205] width 78 height 9
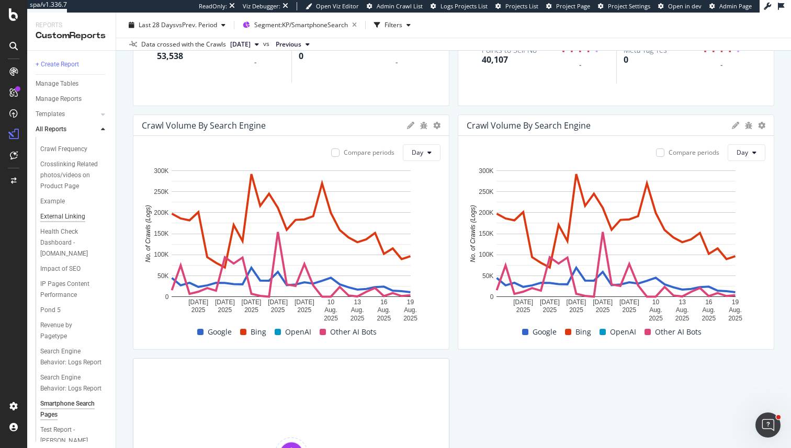
scroll to position [130, 0]
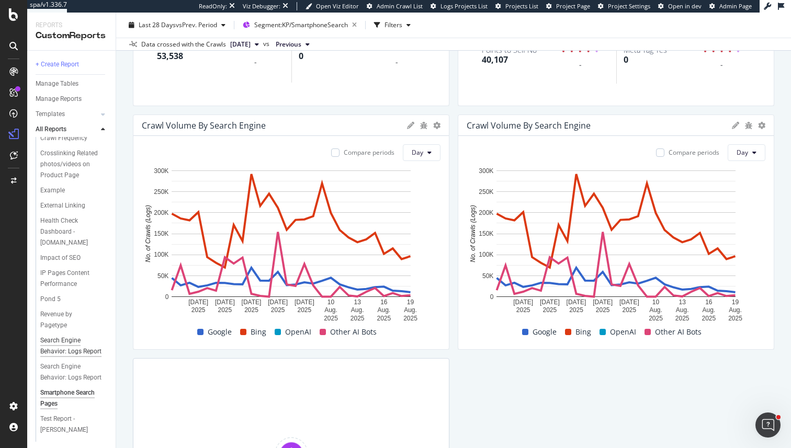
click at [82, 344] on div "Search Engine Behavior: Logs Report" at bounding box center [71, 346] width 62 height 22
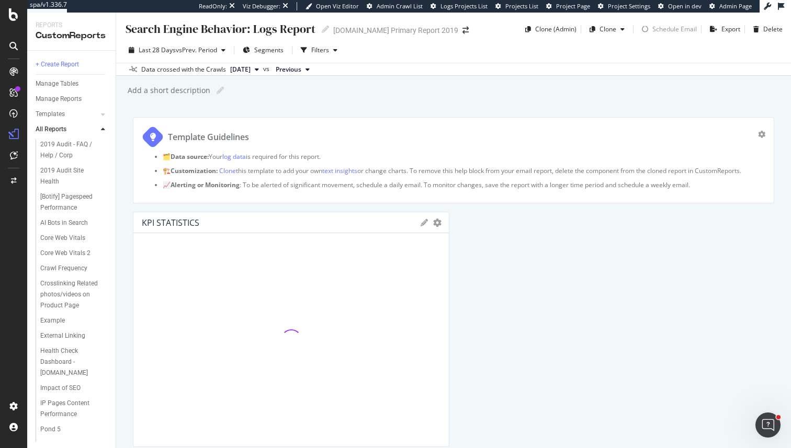
scroll to position [339, 0]
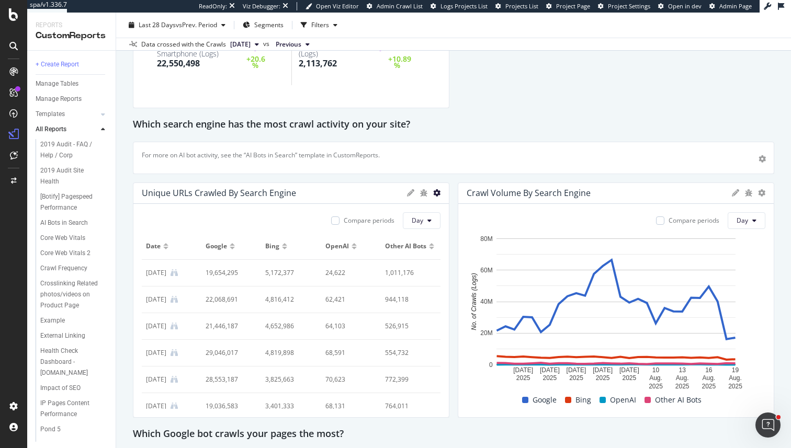
click at [435, 193] on icon at bounding box center [436, 192] width 7 height 7
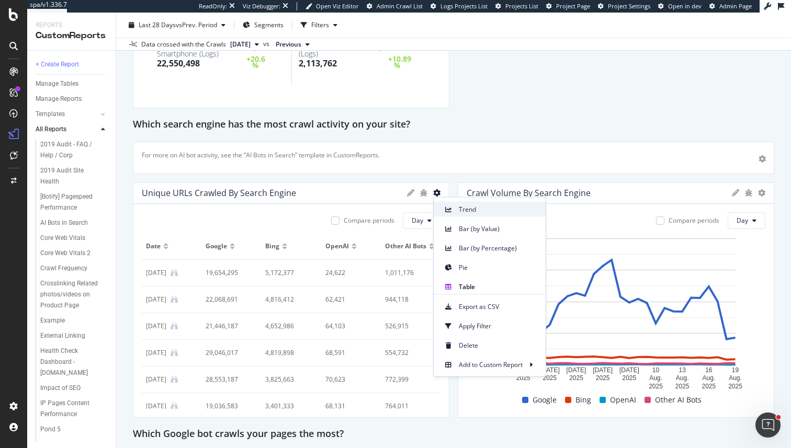
click at [488, 214] on div "Trend" at bounding box center [490, 209] width 112 height 15
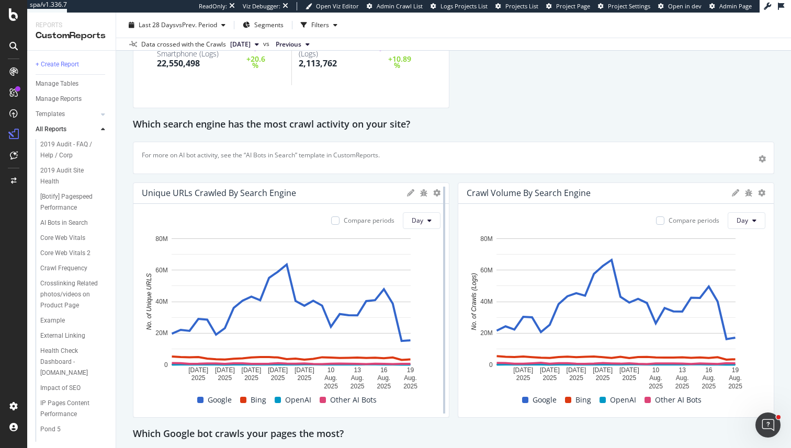
click at [442, 193] on div at bounding box center [444, 300] width 10 height 235
click at [433, 192] on icon at bounding box center [436, 192] width 7 height 7
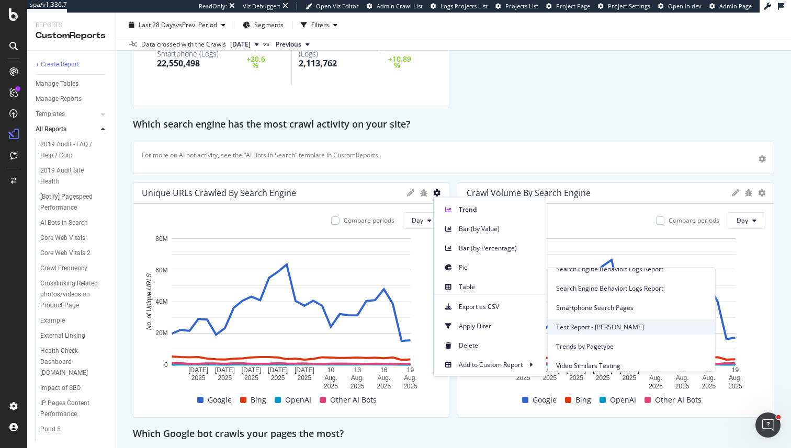
scroll to position [303, 0]
click at [593, 307] on span "Smartphone Search Pages" at bounding box center [631, 305] width 151 height 9
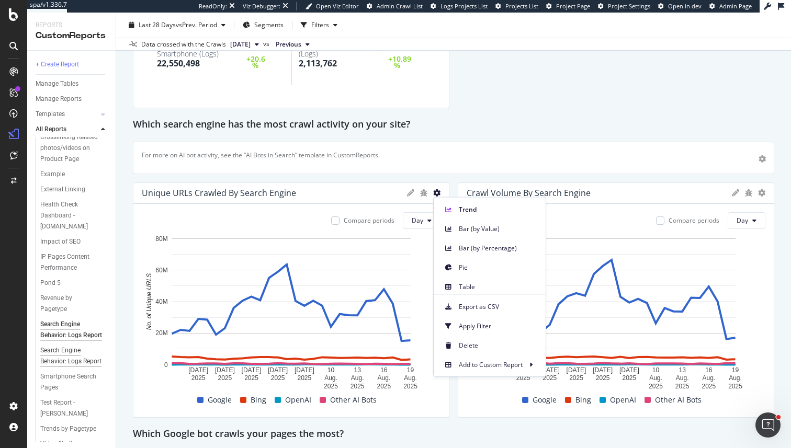
scroll to position [167, 0]
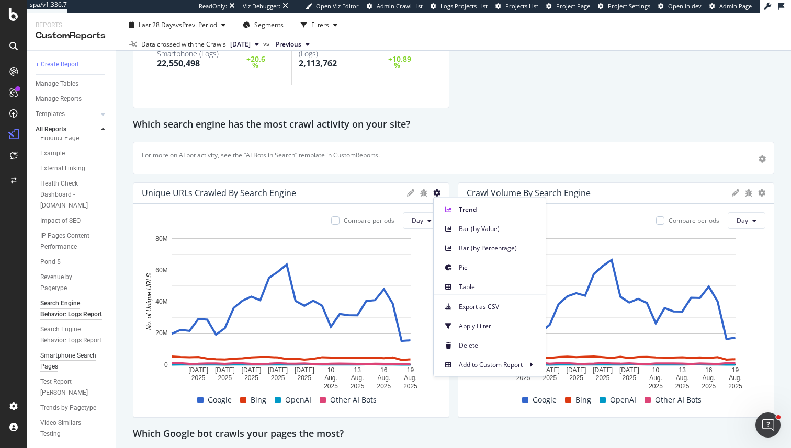
click at [74, 372] on div "Smartphone Search Pages" at bounding box center [70, 361] width 60 height 22
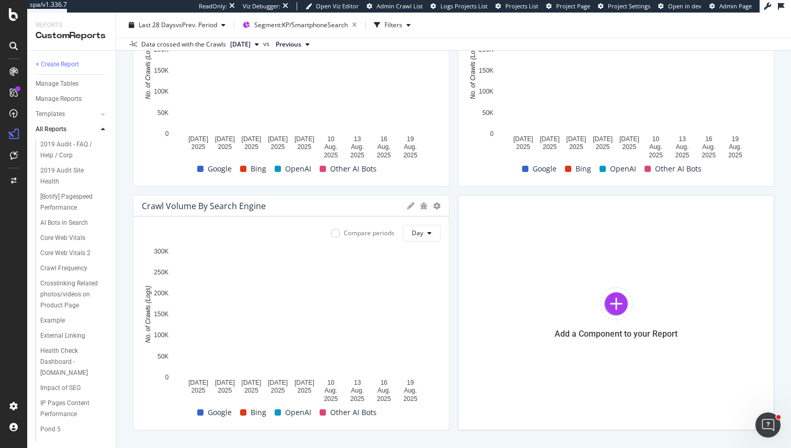
scroll to position [420, 0]
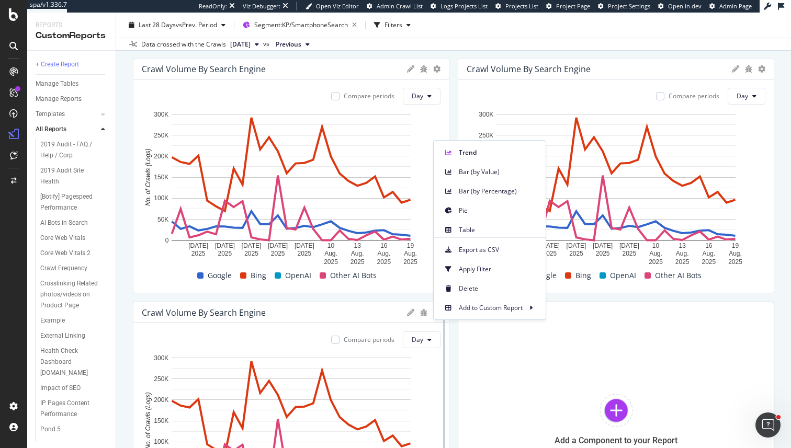
scroll to position [328, 0]
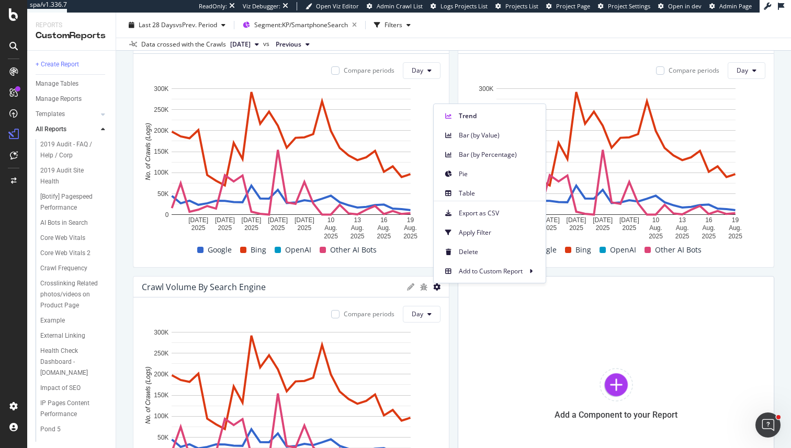
click at [437, 286] on icon at bounding box center [436, 286] width 7 height 7
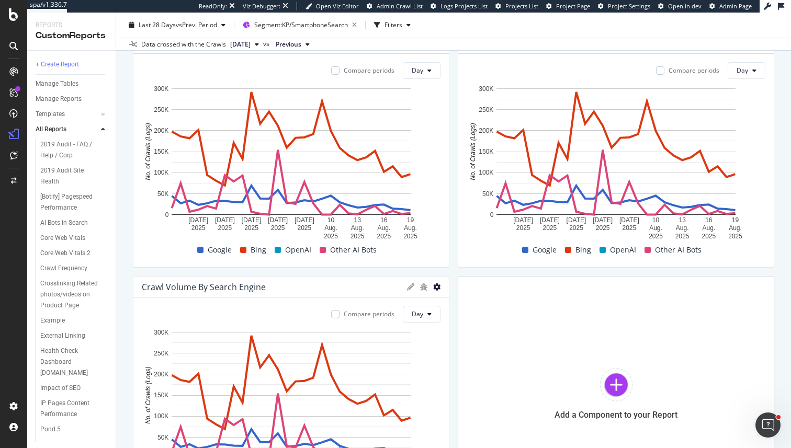
click at [437, 47] on icon at bounding box center [436, 43] width 7 height 7
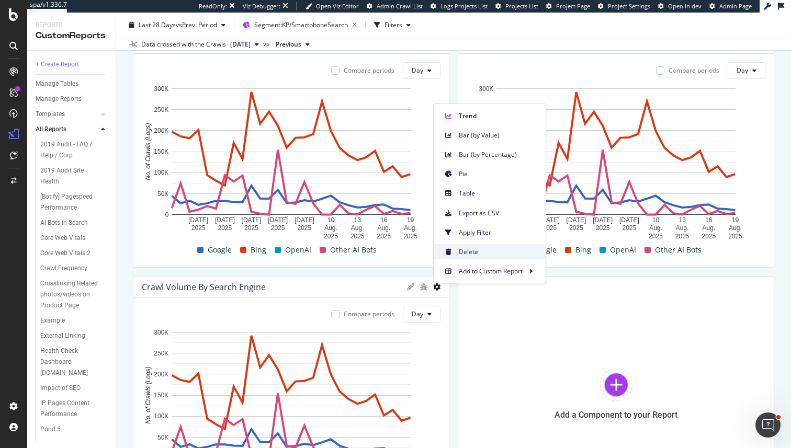
click at [453, 253] on span at bounding box center [448, 252] width 13 height 13
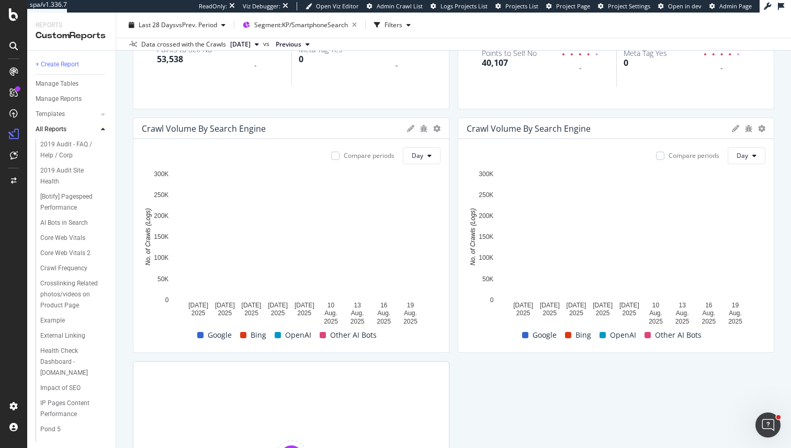
scroll to position [242, 0]
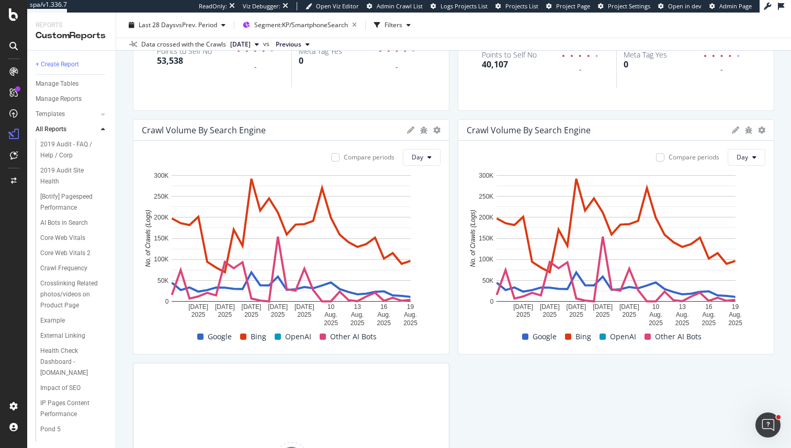
click at [437, 125] on div at bounding box center [436, 130] width 7 height 10
click at [436, 130] on icon at bounding box center [436, 130] width 7 height 7
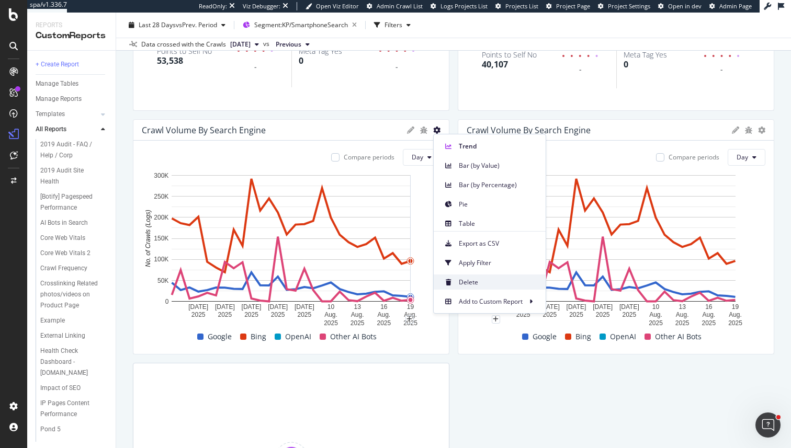
click at [462, 280] on span "Delete" at bounding box center [498, 282] width 78 height 9
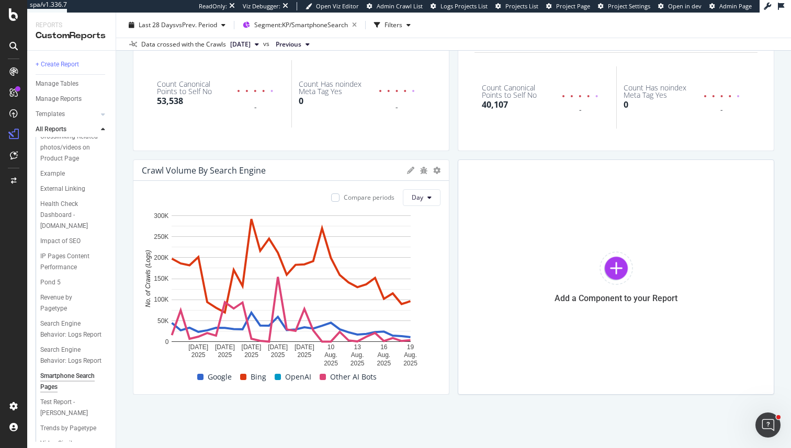
scroll to position [156, 0]
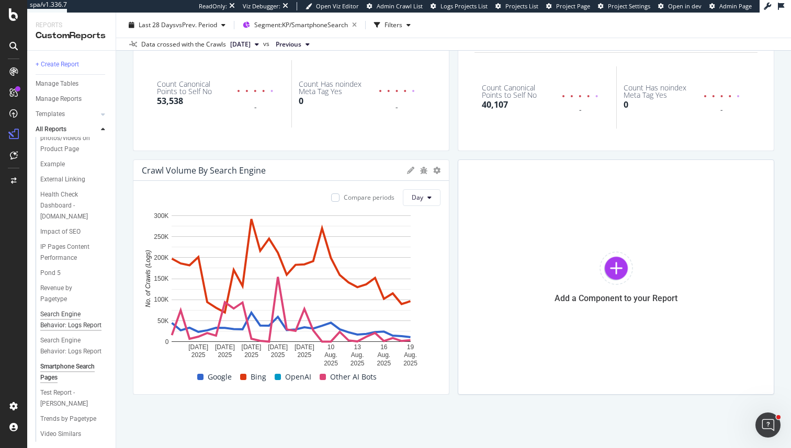
click at [76, 330] on div "Search Engine Behavior: Logs Report" at bounding box center [71, 320] width 62 height 22
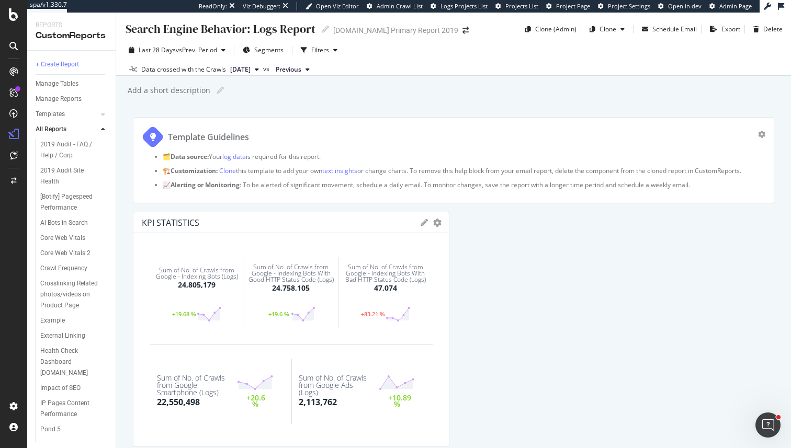
click at [79, 229] on div "AI Bots in Search" at bounding box center [76, 222] width 80 height 15
click at [78, 228] on div "AI Bots in Search" at bounding box center [64, 223] width 48 height 11
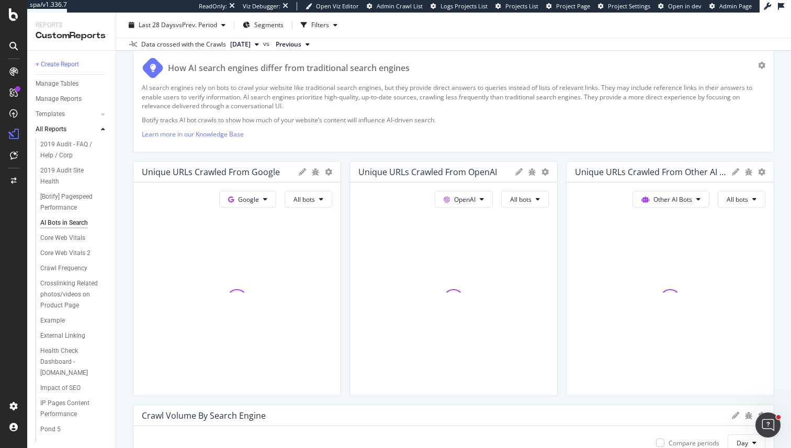
scroll to position [175, 0]
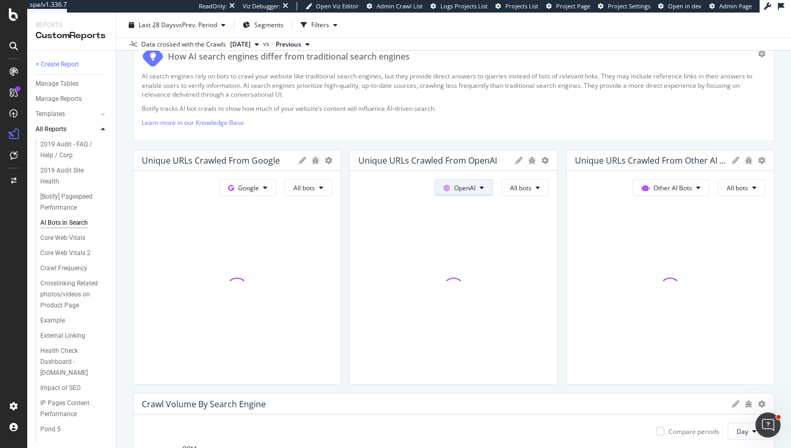
click at [276, 184] on button "OpenAI" at bounding box center [247, 187] width 57 height 17
click at [519, 141] on div "How AI search engines differ from traditional search engines AI search engines …" at bounding box center [453, 89] width 641 height 105
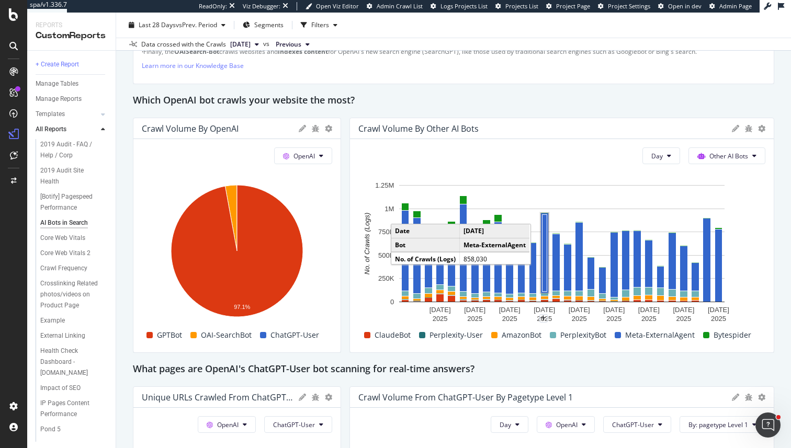
scroll to position [831, 0]
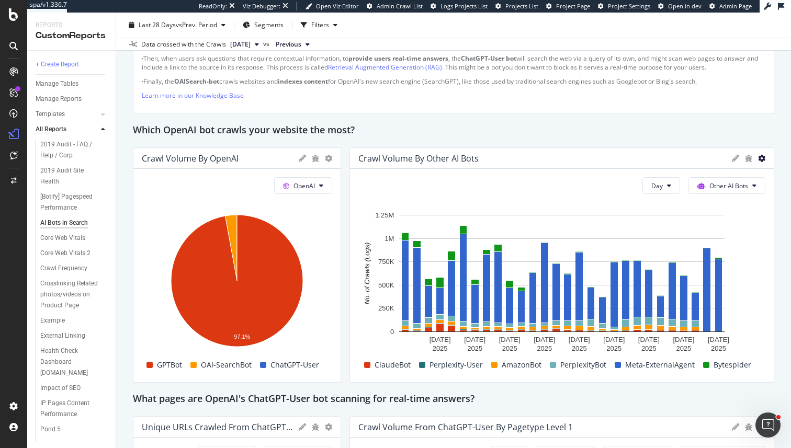
click at [762, 159] on icon at bounding box center [761, 158] width 7 height 7
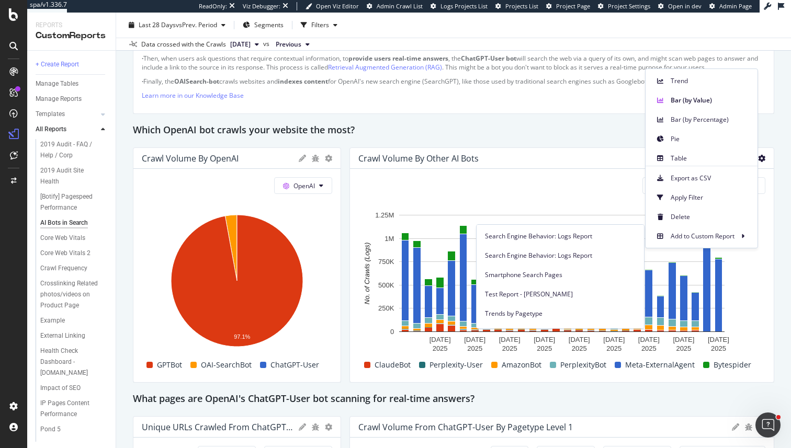
scroll to position [303, 0]
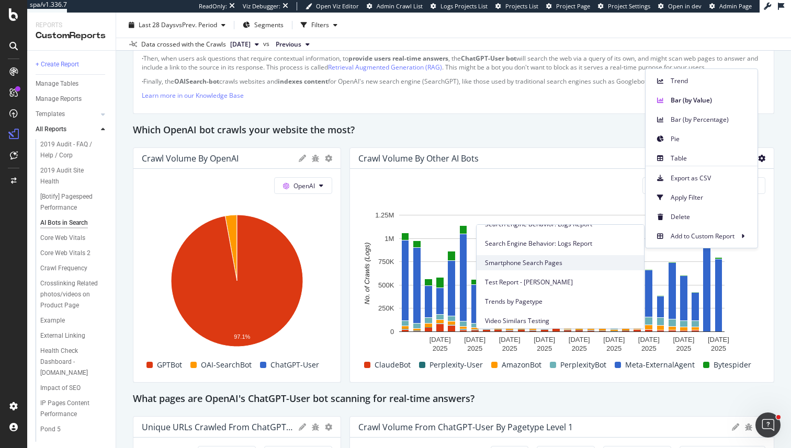
click at [558, 256] on div "Smartphone Search Pages" at bounding box center [559, 262] width 167 height 15
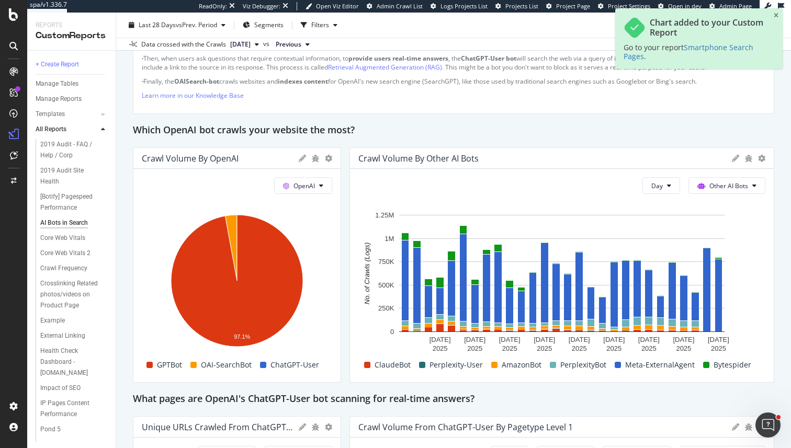
click at [782, 311] on div "AI Bots in Search AI Bots in Search alamy.com Primary Report 2019 Clone (Admin)…" at bounding box center [453, 231] width 675 height 436
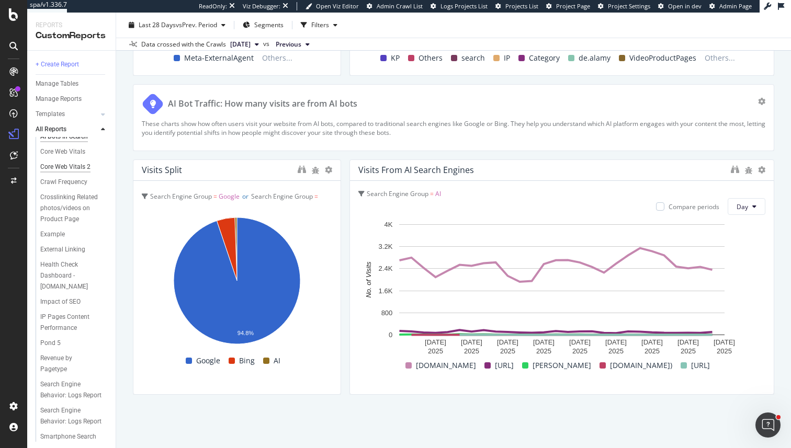
scroll to position [156, 0]
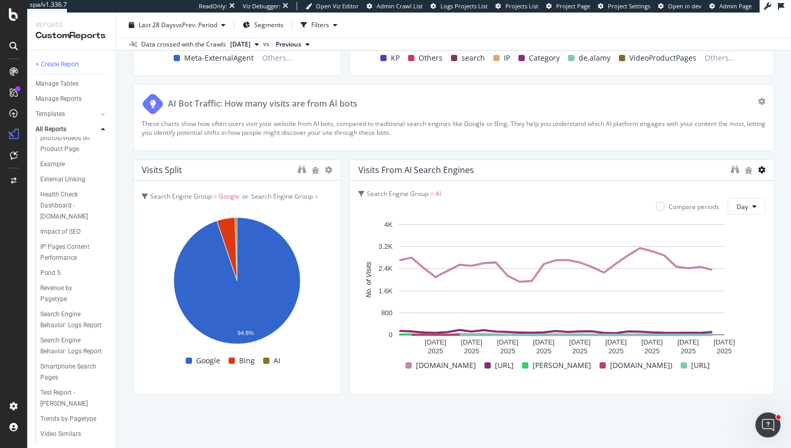
click at [760, 169] on icon at bounding box center [761, 169] width 7 height 7
click at [765, 172] on div at bounding box center [768, 276] width 10 height 235
click at [761, 172] on icon at bounding box center [761, 169] width 7 height 7
click at [777, 275] on div "AI Bots in Search AI Bots in Search alamy.com Primary Report 2019 Clone (Admin)…" at bounding box center [453, 231] width 675 height 436
click at [55, 375] on div "Smartphone Search Pages" at bounding box center [70, 372] width 60 height 22
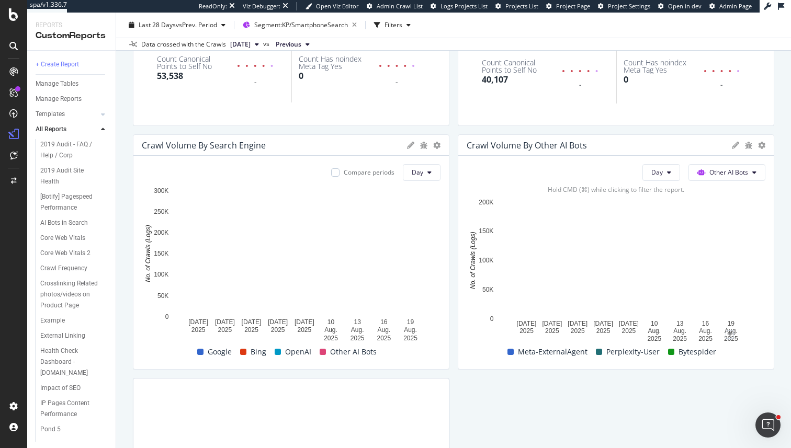
scroll to position [222, 0]
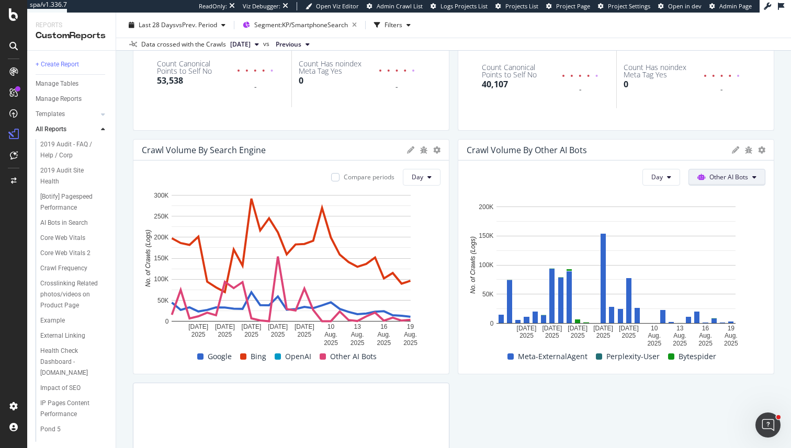
click at [734, 183] on button "Other AI Bots" at bounding box center [726, 177] width 77 height 17
click at [714, 136] on div "KPI STATISTICS KPIs Table Edit KPIs Apply Filter Export as CSV Delete Add to Cu…" at bounding box center [453, 243] width 641 height 697
click at [758, 150] on icon at bounding box center [761, 149] width 7 height 7
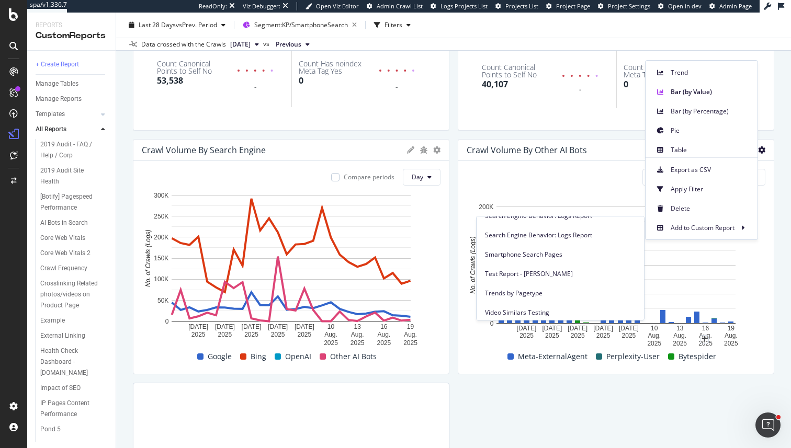
scroll to position [294, 0]
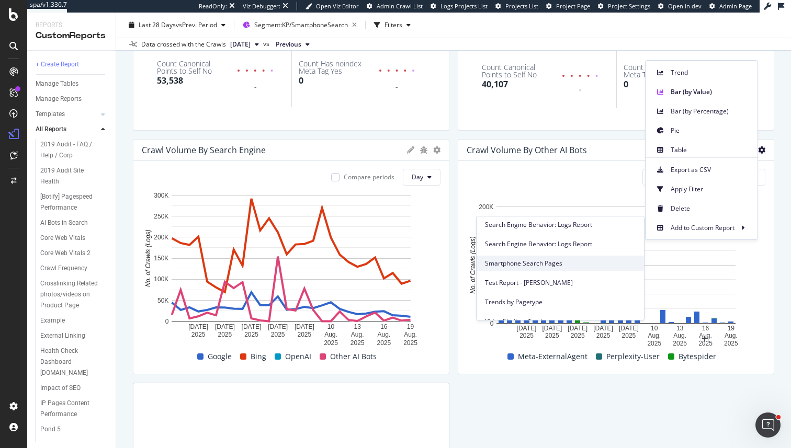
click at [581, 261] on span "Smartphone Search Pages" at bounding box center [560, 263] width 151 height 9
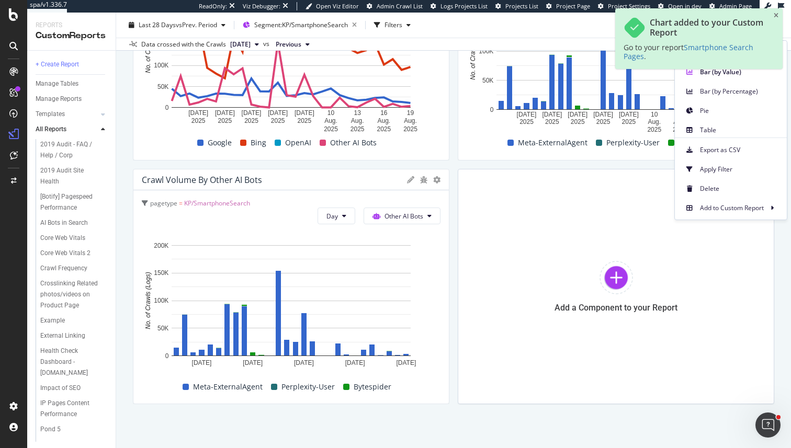
scroll to position [445, 0]
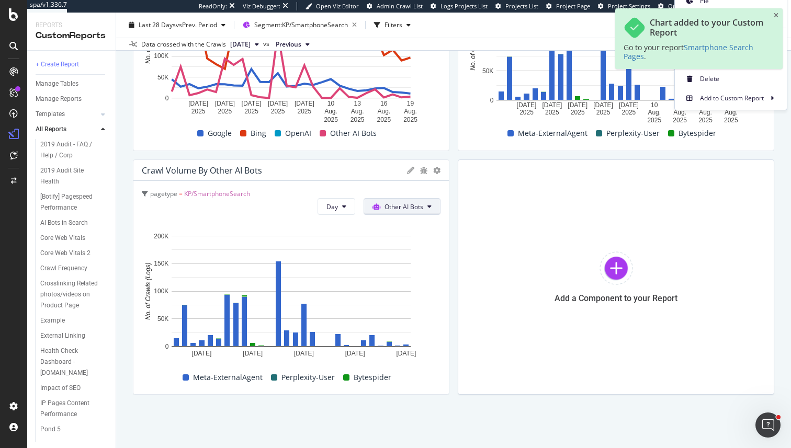
click at [429, 207] on icon at bounding box center [429, 206] width 4 height 6
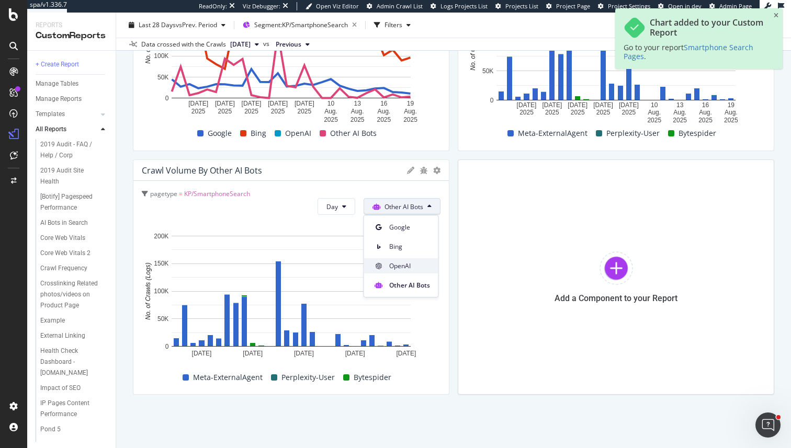
click at [411, 260] on div "OpenAI" at bounding box center [401, 265] width 74 height 15
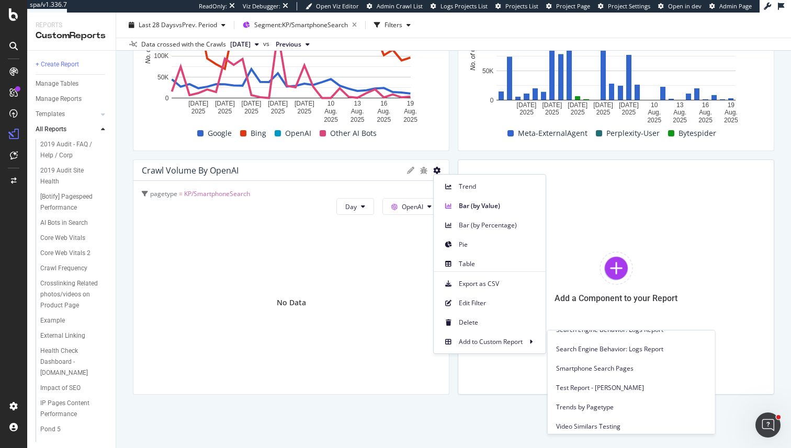
scroll to position [297, 0]
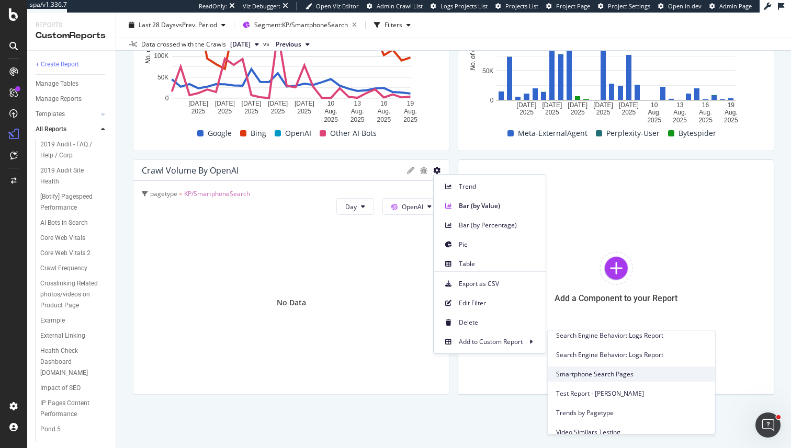
click at [597, 370] on span "Smartphone Search Pages" at bounding box center [631, 374] width 151 height 9
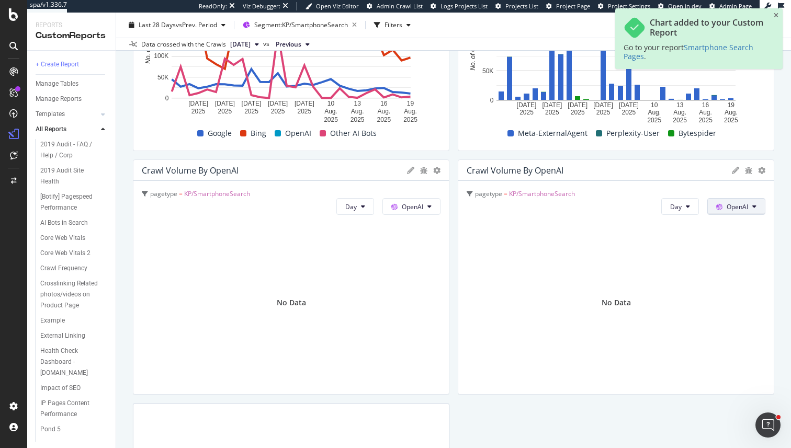
click at [440, 200] on button "OpenAI" at bounding box center [411, 206] width 58 height 17
click at [738, 233] on div "Google" at bounding box center [744, 227] width 72 height 15
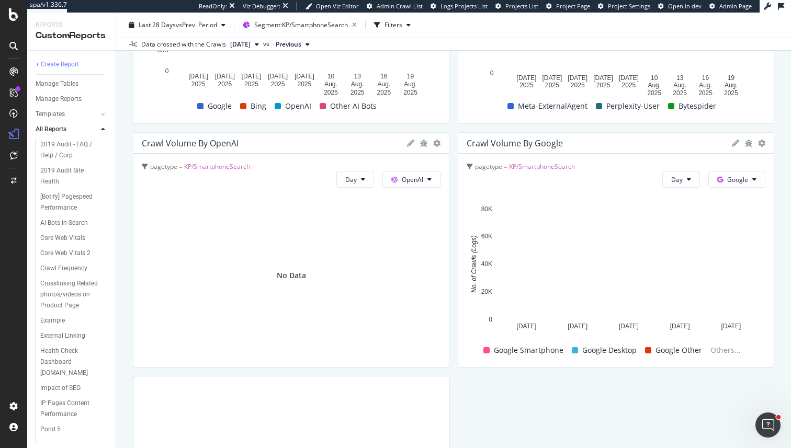
scroll to position [418, 0]
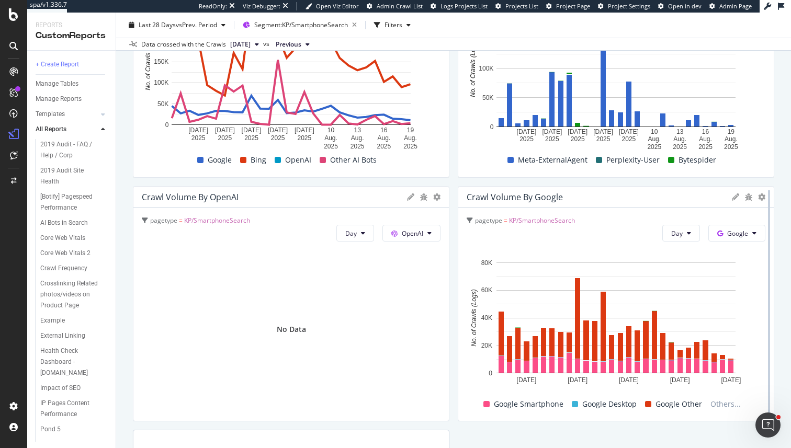
click at [765, 197] on div at bounding box center [768, 303] width 10 height 235
click at [765, 196] on div at bounding box center [768, 303] width 10 height 235
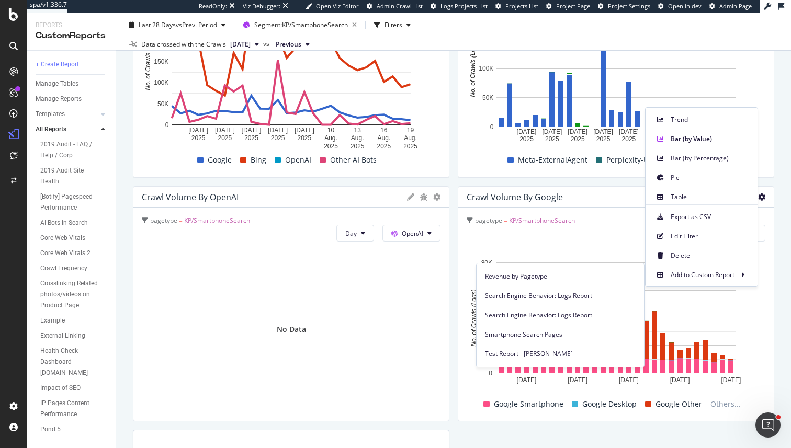
scroll to position [303, 0]
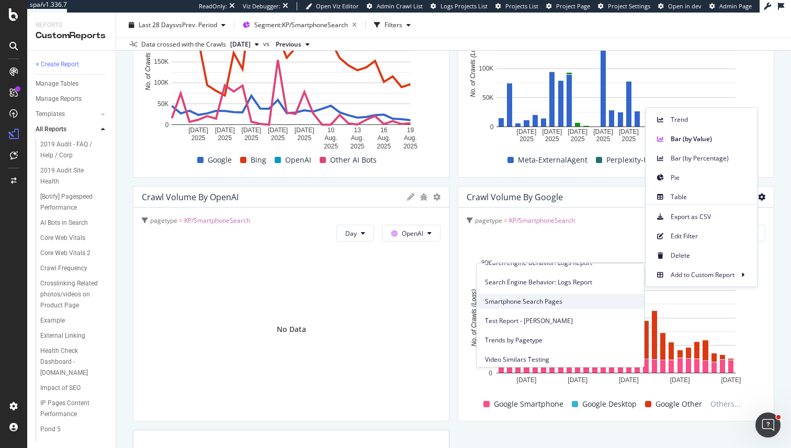
click at [583, 295] on div "Smartphone Search Pages" at bounding box center [559, 301] width 167 height 15
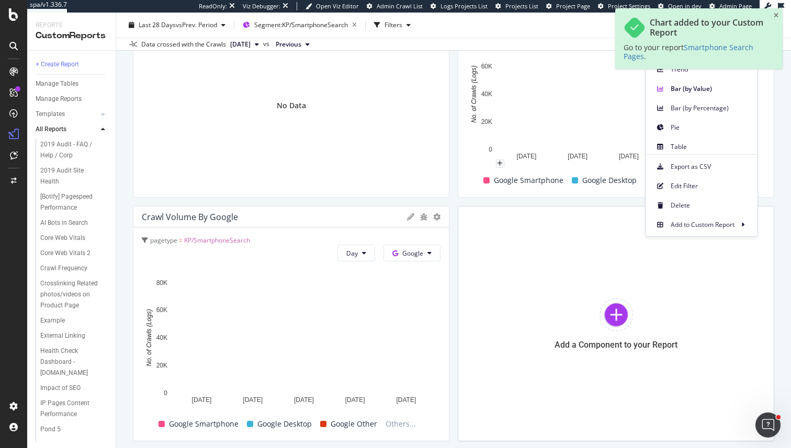
scroll to position [689, 0]
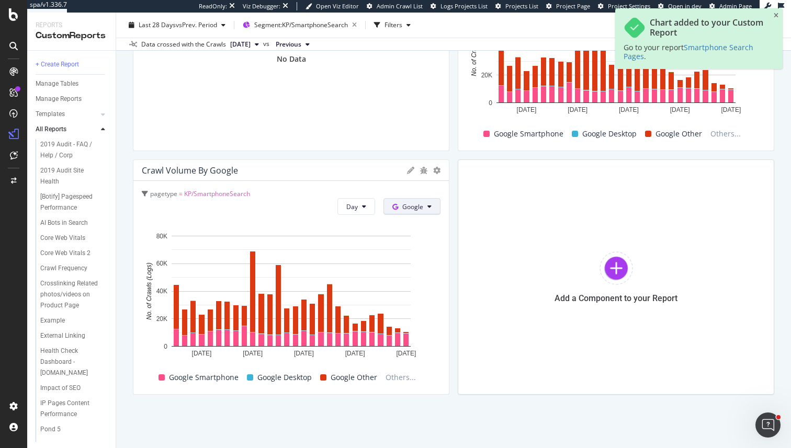
click at [421, 242] on span "Bing" at bounding box center [428, 246] width 39 height 9
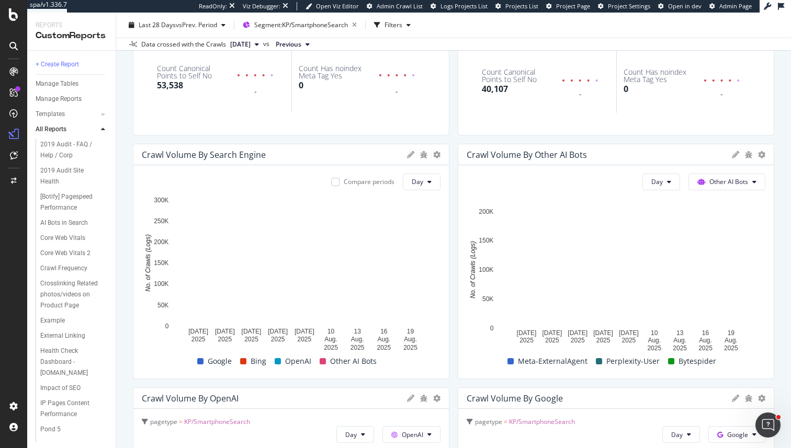
scroll to position [237, 0]
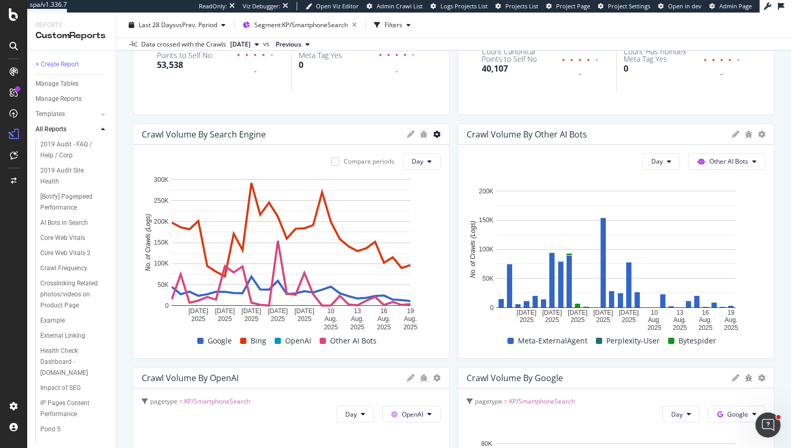
click at [437, 134] on icon at bounding box center [436, 134] width 7 height 7
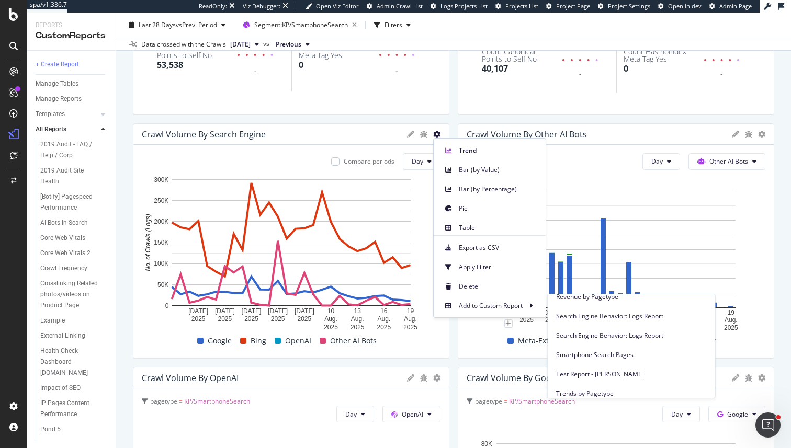
scroll to position [279, 0]
click at [614, 357] on span "Smartphone Search Pages" at bounding box center [631, 356] width 151 height 9
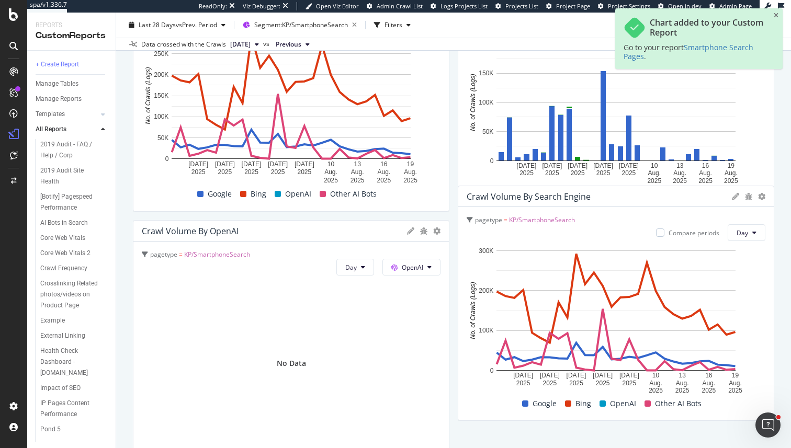
scroll to position [368, 0]
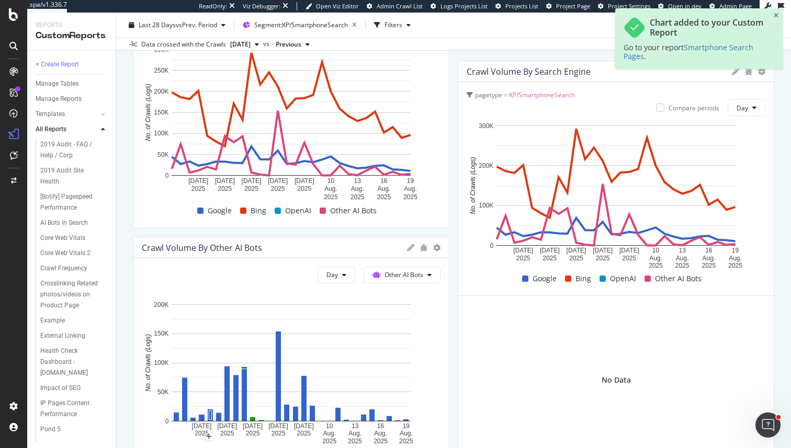
drag, startPoint x: 512, startPoint y: 209, endPoint x: 527, endPoint y: 79, distance: 131.1
click at [449, 15] on div "Crawl Volume By Search Engine" at bounding box center [290, 4] width 315 height 21
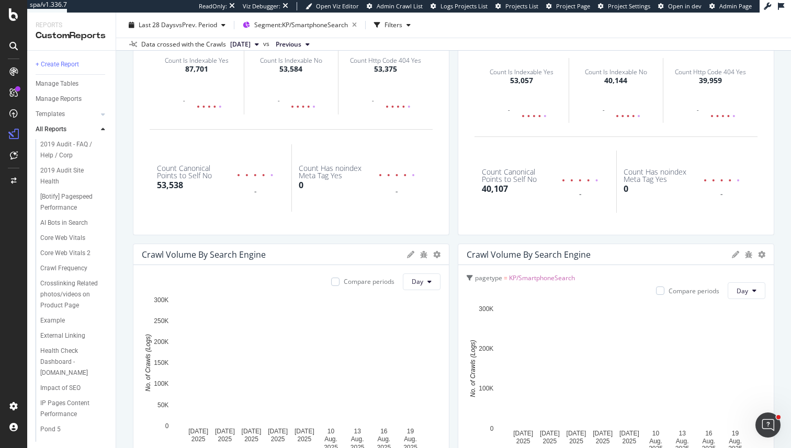
scroll to position [126, 0]
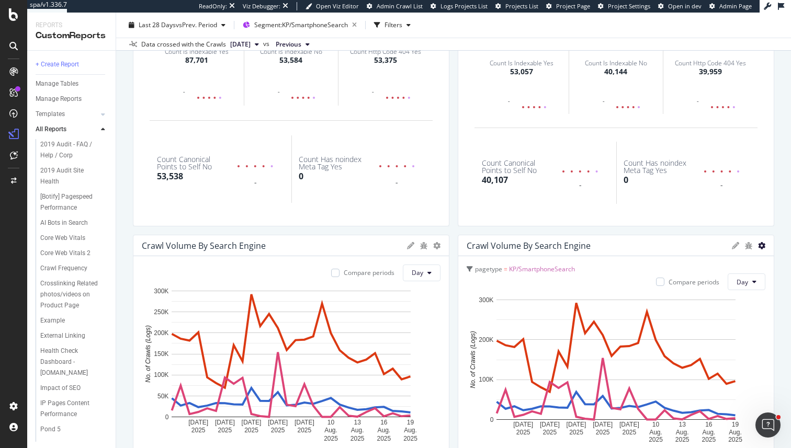
click at [440, 243] on icon at bounding box center [436, 245] width 7 height 7
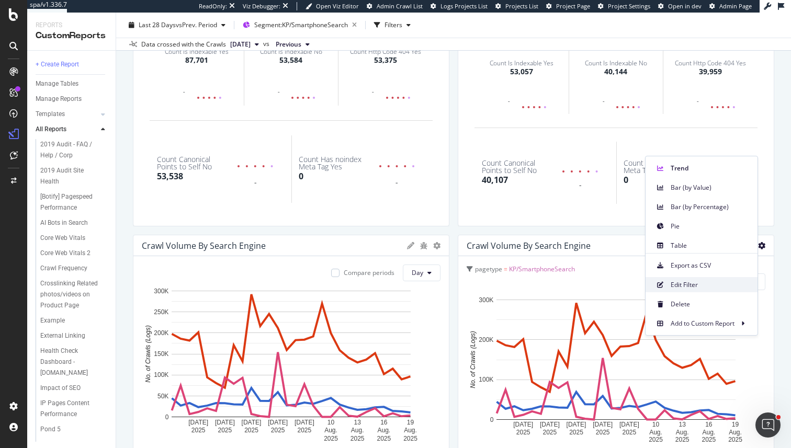
click at [693, 283] on span "Edit Filter" at bounding box center [709, 284] width 78 height 9
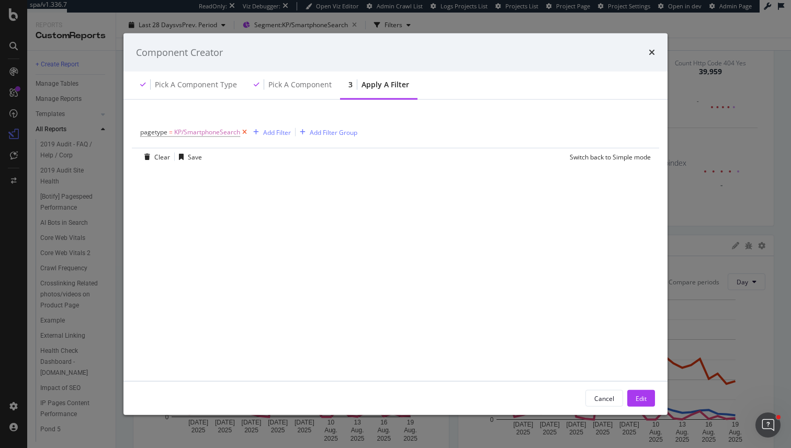
click at [245, 131] on icon "modal" at bounding box center [244, 132] width 9 height 10
click at [172, 132] on div "Add Filter" at bounding box center [168, 131] width 28 height 9
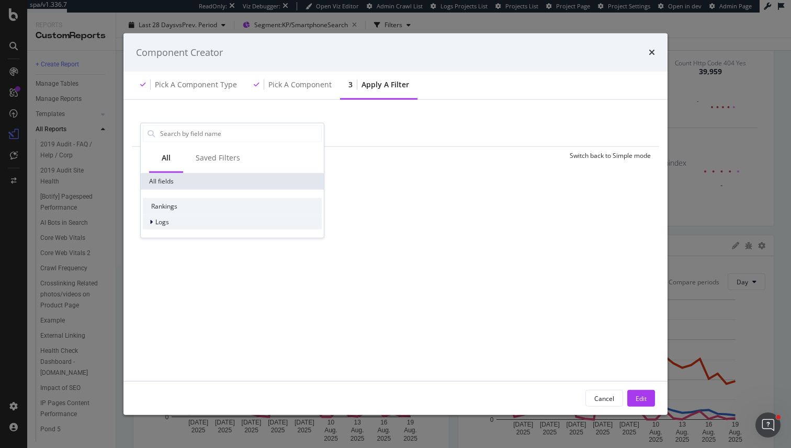
click at [187, 221] on div "Logs" at bounding box center [232, 221] width 179 height 15
click at [185, 221] on div "Logs" at bounding box center [232, 221] width 179 height 15
click at [183, 141] on input "modal" at bounding box center [240, 134] width 162 height 16
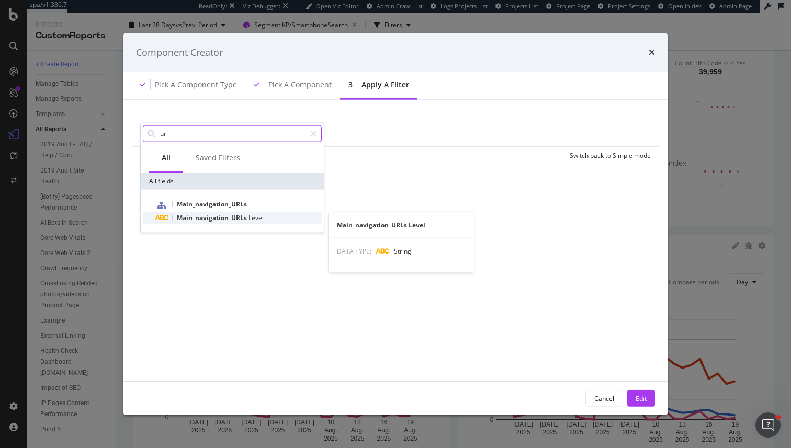
type input "url"
click at [368, 217] on div "Main_navigation_URLs Level DATA TYPE: String" at bounding box center [400, 242] width 145 height 60
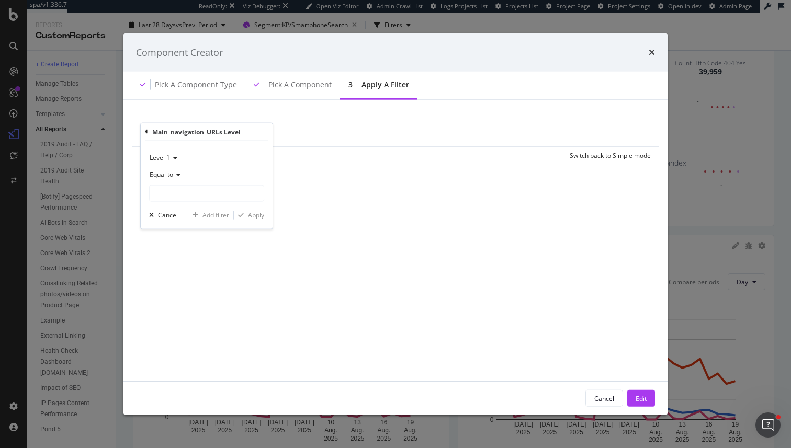
click at [354, 186] on div "Add Filter Add Filter Group Clear Save Switch back to Simple mode Main_navigati…" at bounding box center [395, 240] width 519 height 256
click at [285, 134] on icon "modal" at bounding box center [286, 132] width 9 height 10
click at [649, 55] on icon "times" at bounding box center [651, 52] width 6 height 8
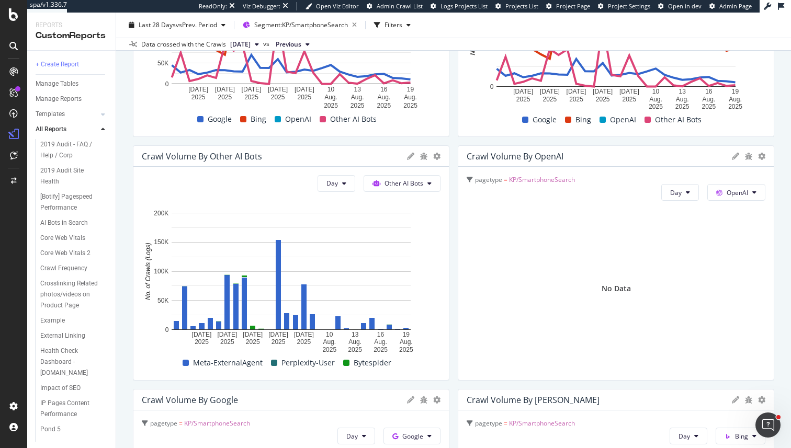
scroll to position [906, 0]
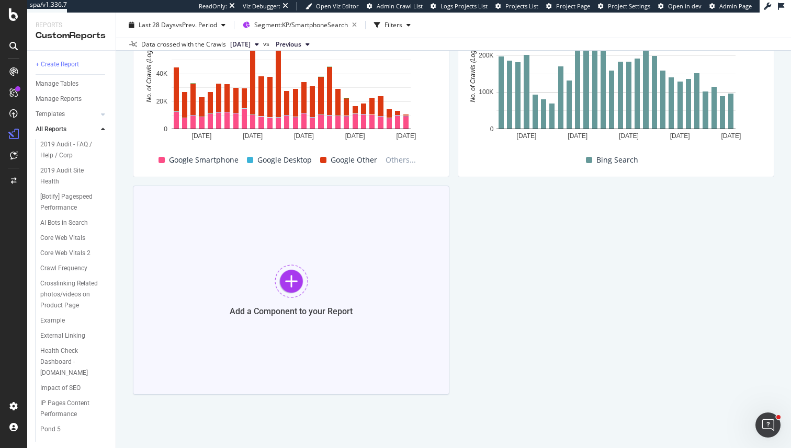
click at [310, 304] on div "Add a Component to your Report" at bounding box center [291, 290] width 316 height 209
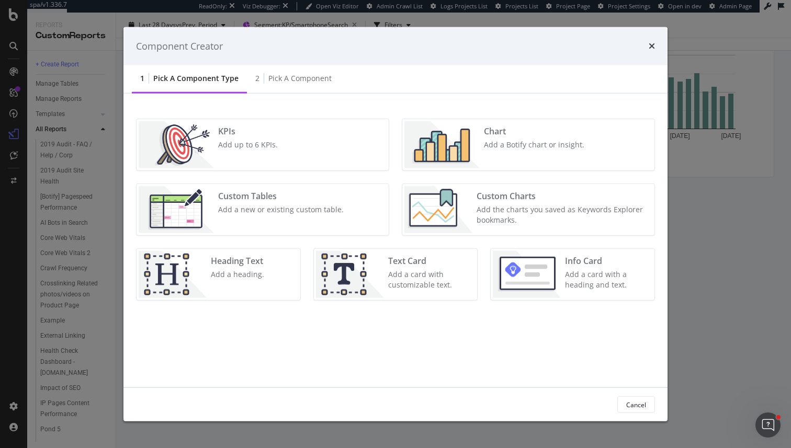
click at [279, 151] on div "KPIs Add up to 6 KPIs." at bounding box center [248, 144] width 68 height 47
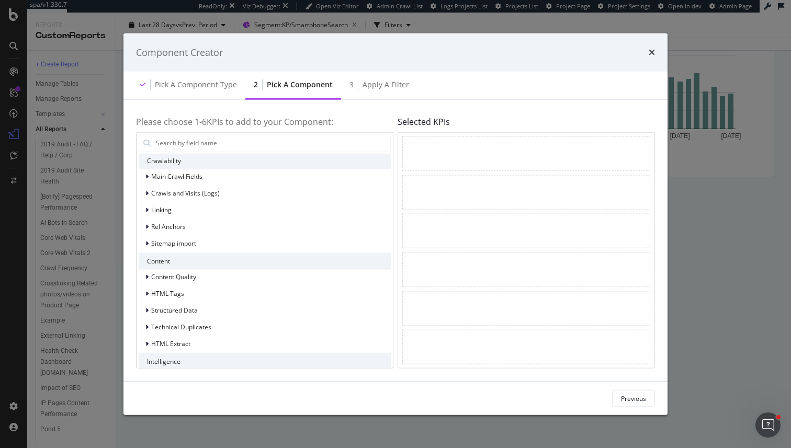
scroll to position [185, 0]
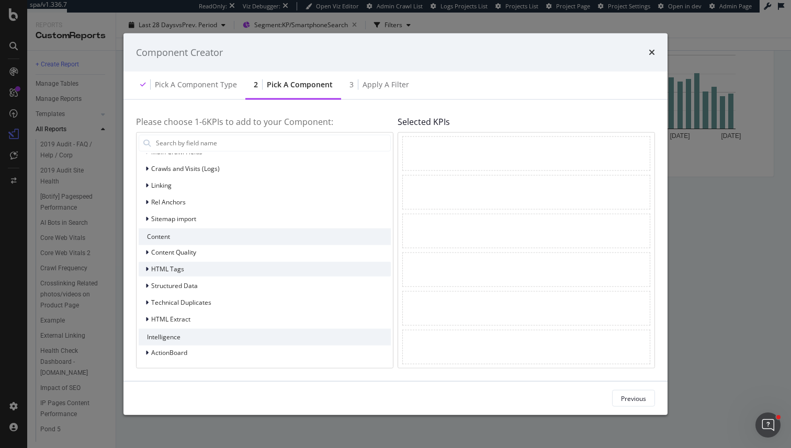
click at [213, 272] on div "HTML Tags" at bounding box center [265, 268] width 252 height 15
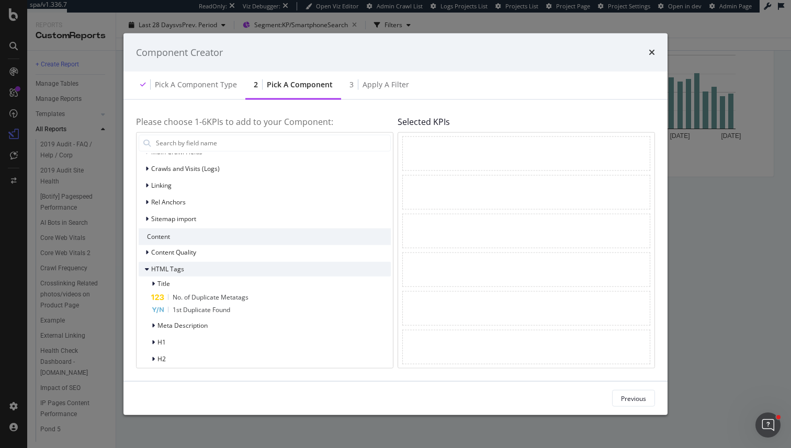
click at [213, 272] on div "HTML Tags" at bounding box center [265, 268] width 252 height 15
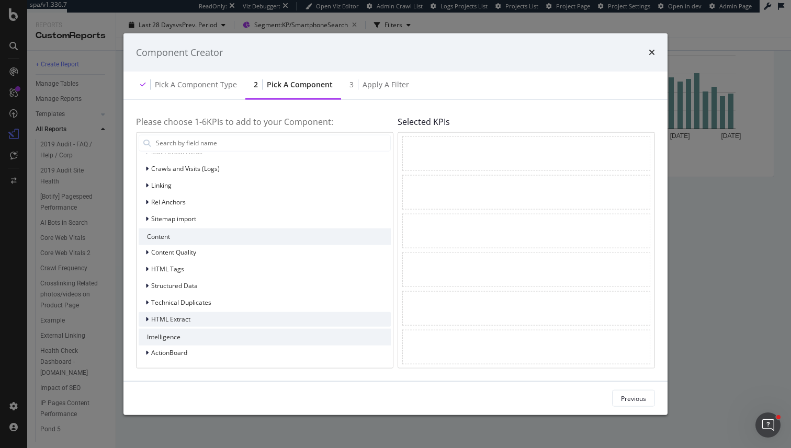
click at [213, 320] on div "HTML Extract" at bounding box center [265, 319] width 252 height 15
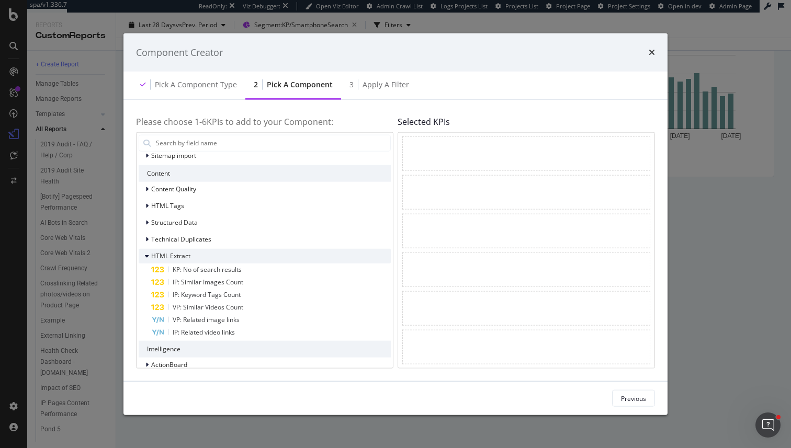
scroll to position [260, 0]
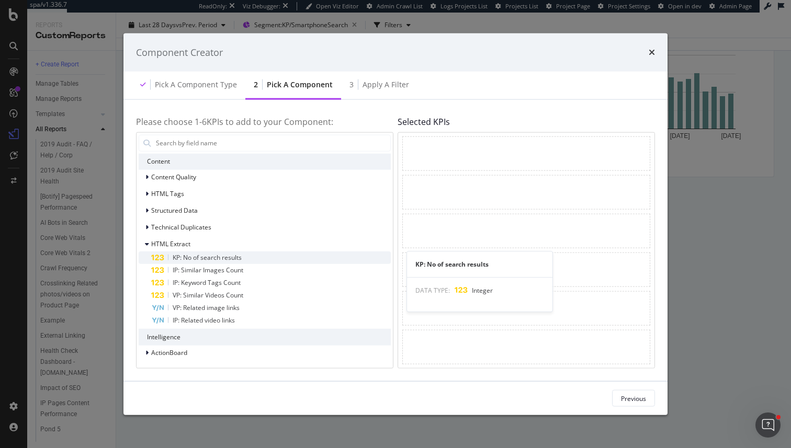
click at [230, 256] on span "KP: No of search results" at bounding box center [207, 257] width 69 height 9
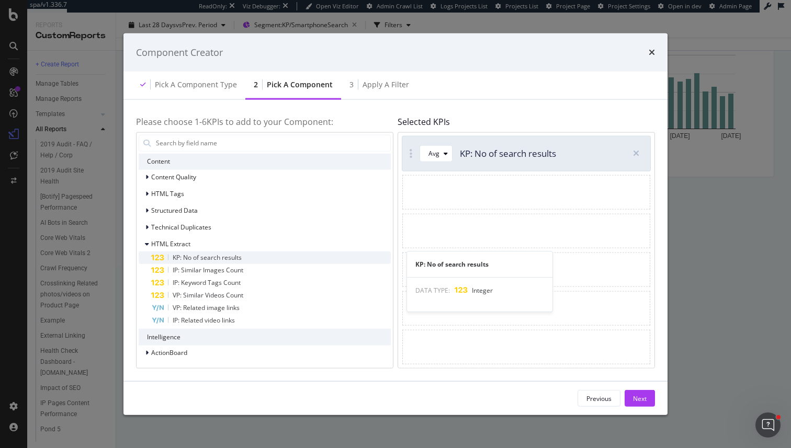
click at [250, 256] on div "KP: No of search results" at bounding box center [271, 257] width 240 height 13
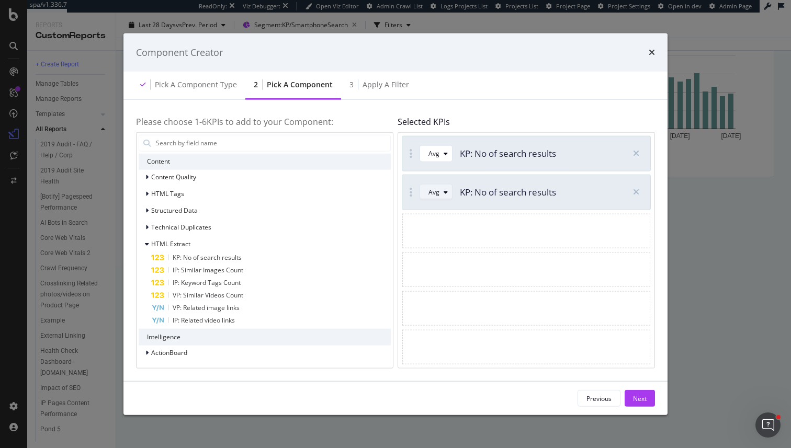
click at [440, 192] on div "modal" at bounding box center [445, 192] width 13 height 6
click at [539, 219] on div "modal" at bounding box center [526, 231] width 248 height 35
click at [642, 188] on div "modal" at bounding box center [635, 192] width 18 height 18
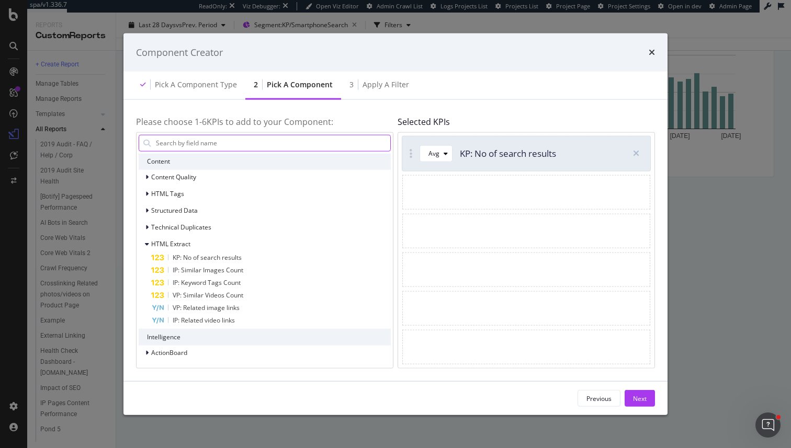
click at [197, 139] on input "modal" at bounding box center [272, 143] width 235 height 16
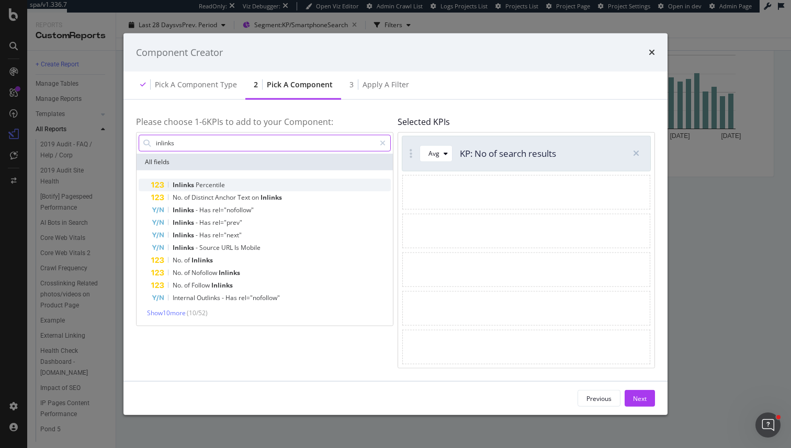
scroll to position [0, 0]
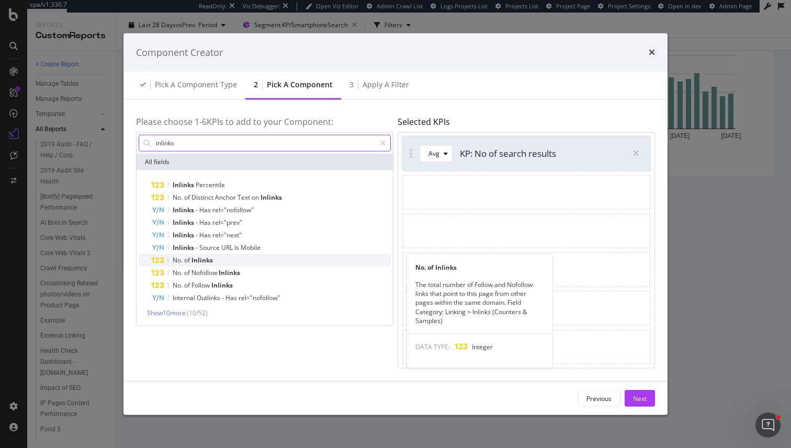
type input "inlinks"
click at [216, 262] on div "No. of Inlinks" at bounding box center [271, 260] width 240 height 13
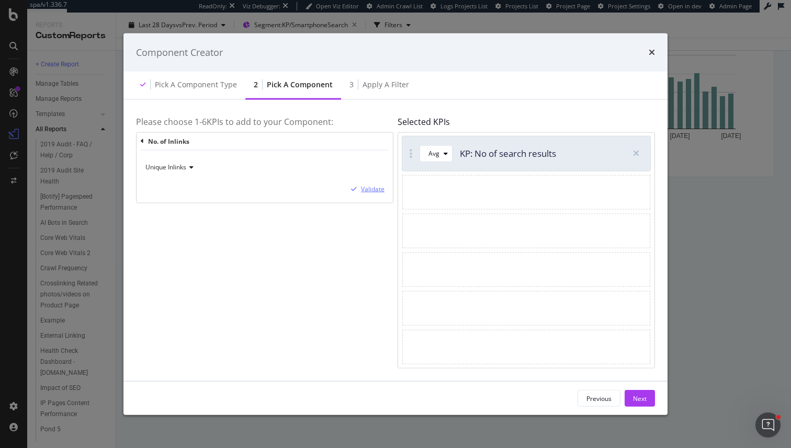
click at [370, 187] on div "Validate" at bounding box center [373, 189] width 24 height 9
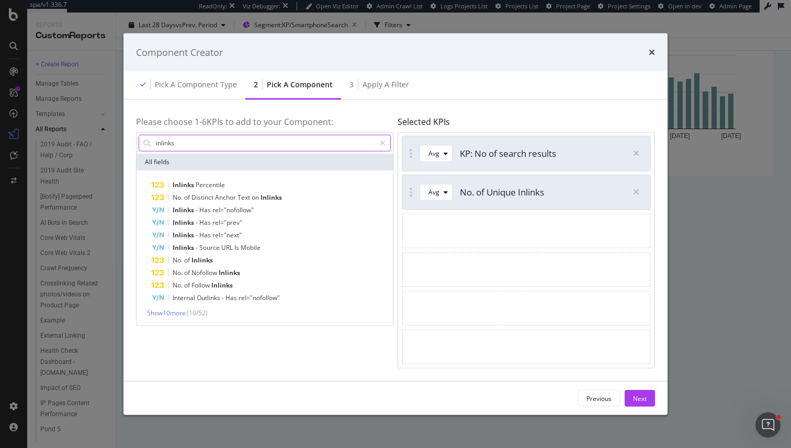
click at [249, 147] on input "inlinks" at bounding box center [265, 143] width 220 height 16
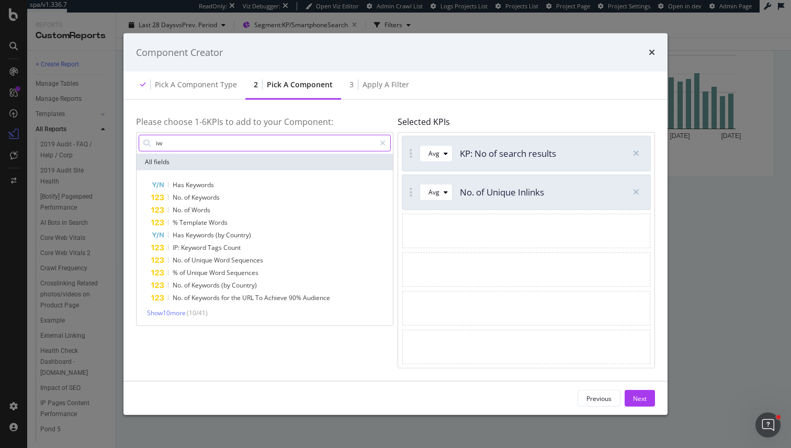
type input "i"
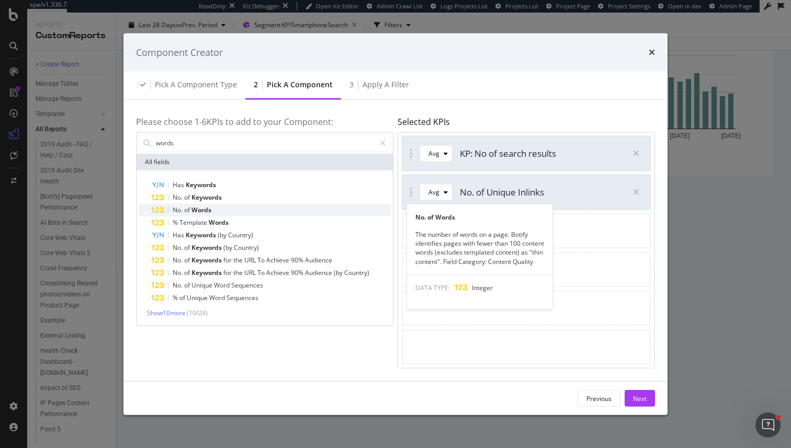
type input "words"
click at [218, 210] on div "No. of Words" at bounding box center [271, 209] width 240 height 13
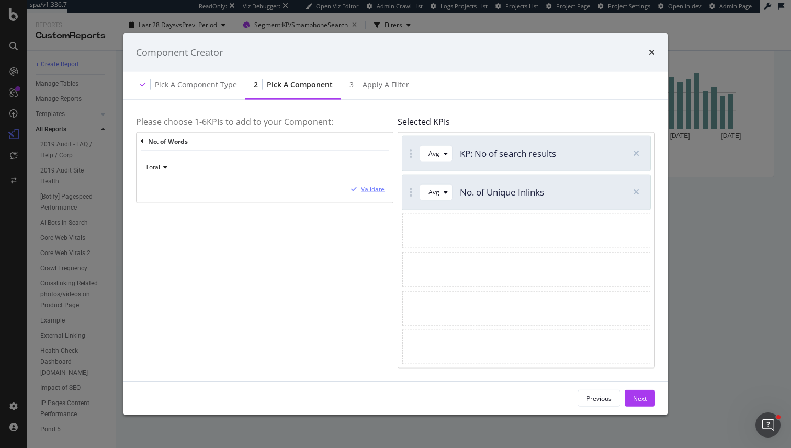
click at [362, 189] on div "Validate" at bounding box center [373, 189] width 24 height 9
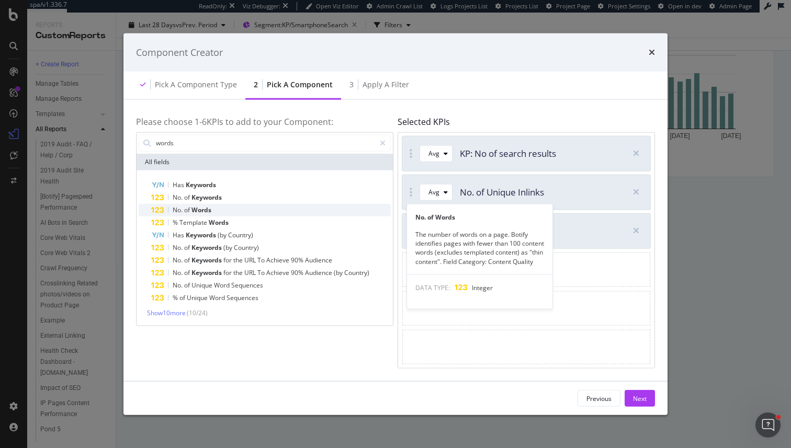
click at [342, 207] on div "No. of Words" at bounding box center [271, 209] width 240 height 13
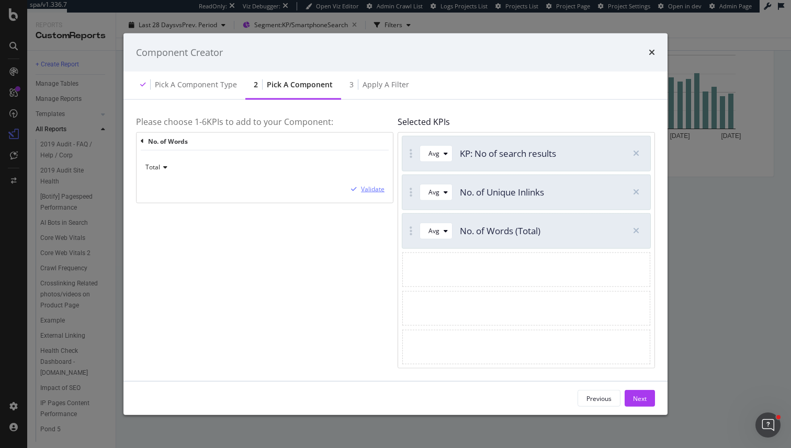
click at [370, 184] on button "Validate" at bounding box center [366, 189] width 38 height 10
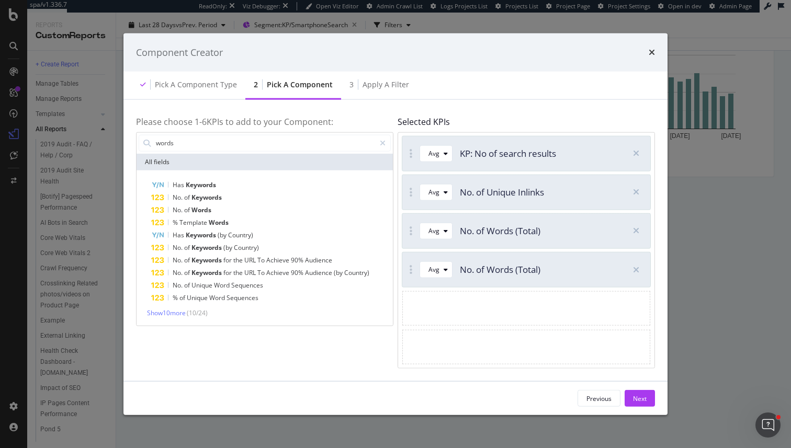
click at [441, 322] on div "modal" at bounding box center [526, 308] width 248 height 35
click at [638, 270] on div "modal" at bounding box center [635, 269] width 18 height 18
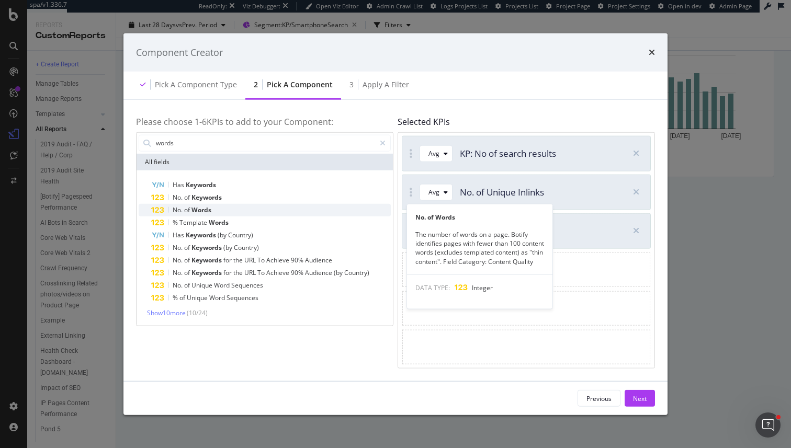
click at [234, 211] on div "No. of Words" at bounding box center [271, 209] width 240 height 13
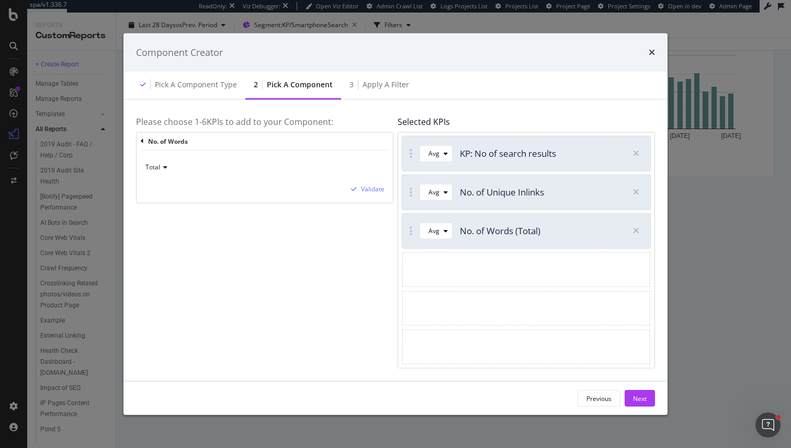
click at [149, 167] on span "Total" at bounding box center [152, 167] width 15 height 9
click at [165, 215] on span "Content" at bounding box center [161, 215] width 23 height 9
click at [377, 188] on div "Validate" at bounding box center [373, 189] width 24 height 9
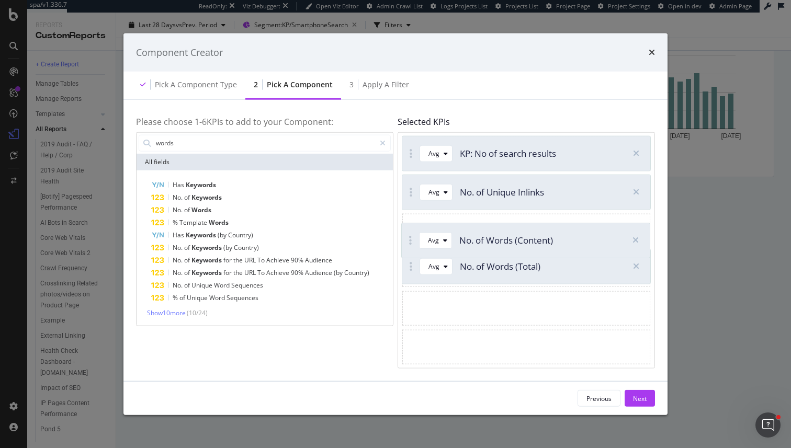
drag, startPoint x: 415, startPoint y: 267, endPoint x: 414, endPoint y: 238, distance: 28.8
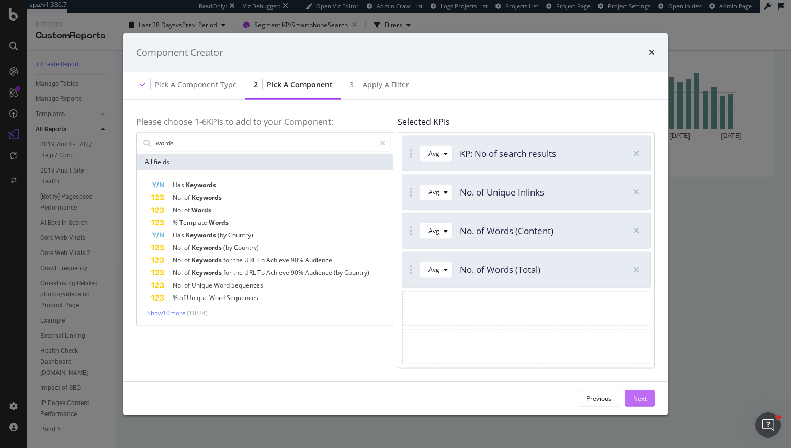
click at [640, 398] on div "Next" at bounding box center [640, 398] width 14 height 9
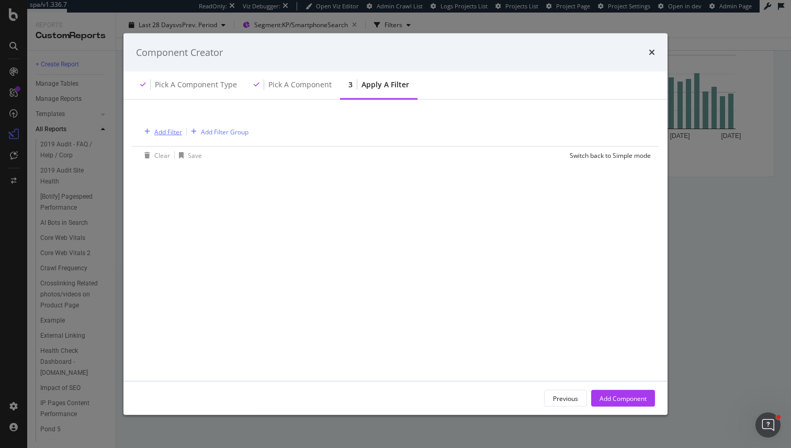
click at [175, 126] on div "Add Filter" at bounding box center [161, 132] width 42 height 12
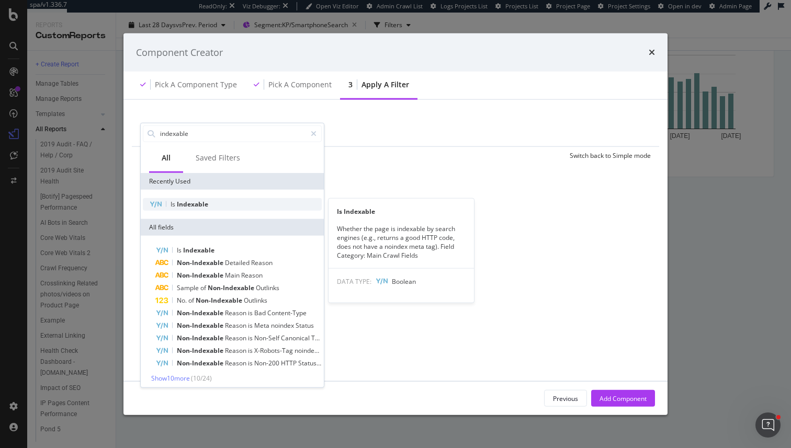
type input "indexable"
click at [181, 206] on span "Indexable" at bounding box center [192, 203] width 31 height 9
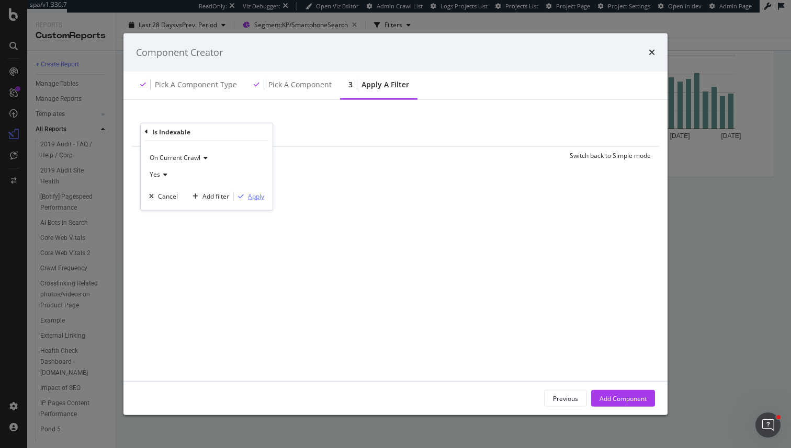
click at [256, 198] on div "Apply" at bounding box center [256, 196] width 16 height 9
click at [621, 413] on div "Previous Add Component" at bounding box center [395, 398] width 544 height 33
click at [622, 404] on div "Add Component" at bounding box center [622, 399] width 47 height 16
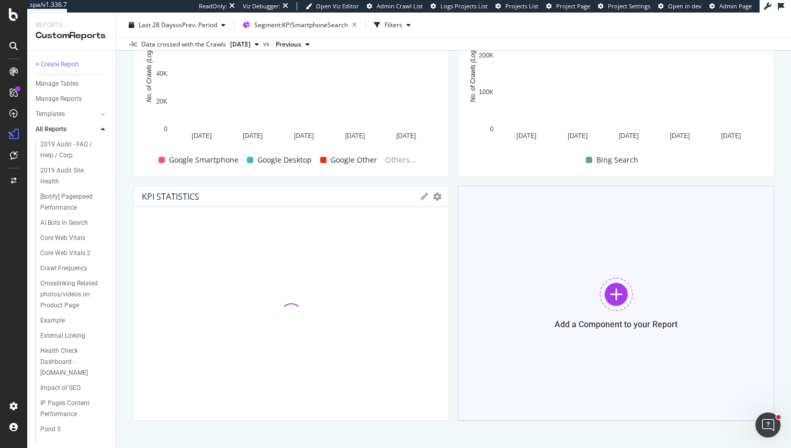
click at [633, 303] on div "Add a Component to your Report" at bounding box center [616, 303] width 316 height 235
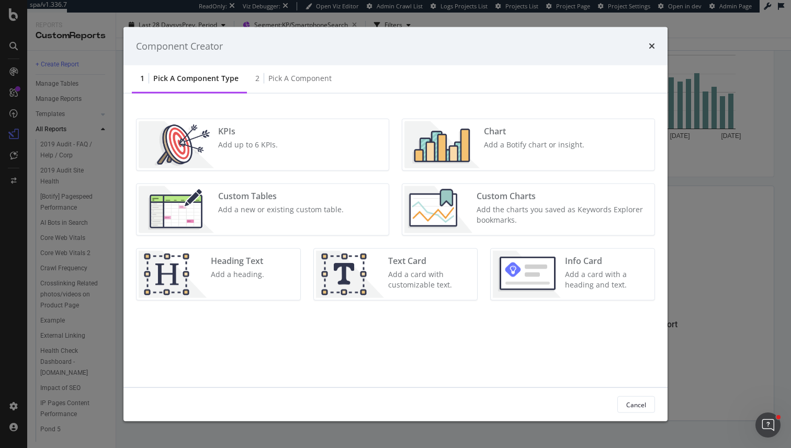
click at [299, 138] on div "KPIs Add up to 6 KPIs." at bounding box center [262, 144] width 252 height 51
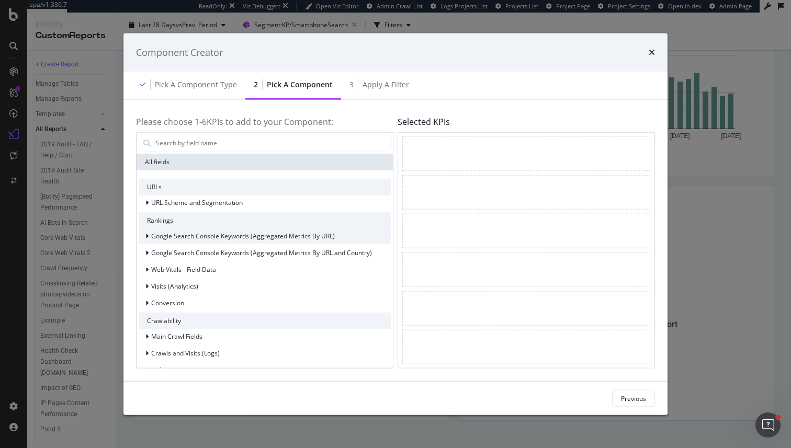
scroll to position [2, 0]
click at [204, 144] on input "modal" at bounding box center [272, 143] width 235 height 16
type input "a"
type input "active"
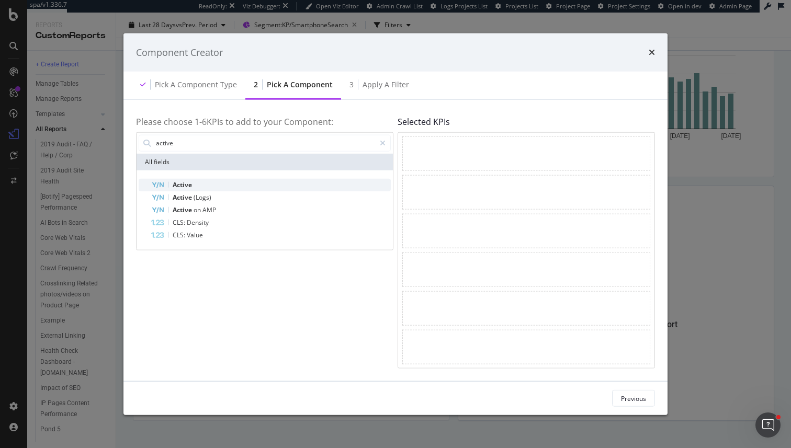
click at [191, 186] on span "Active" at bounding box center [182, 184] width 19 height 9
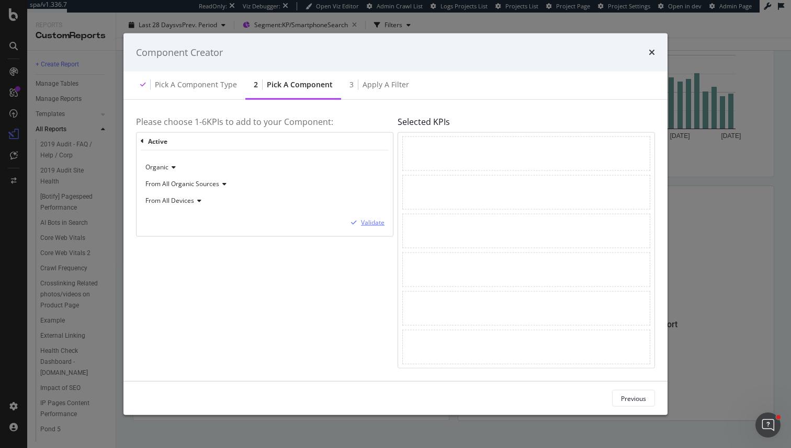
click at [372, 222] on div "Validate" at bounding box center [373, 222] width 24 height 9
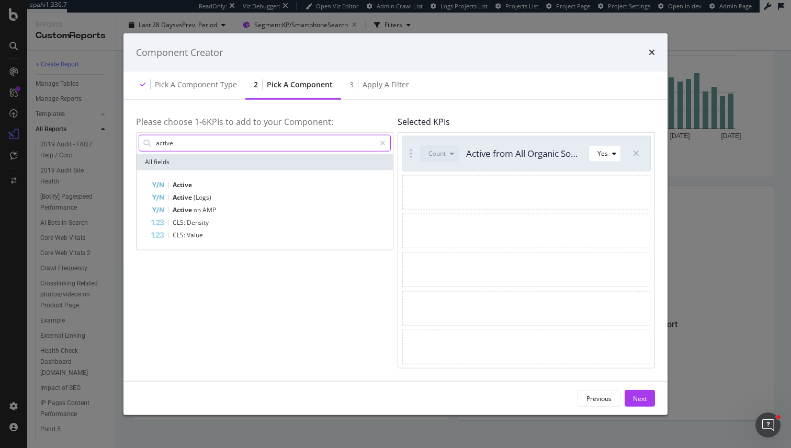
click at [239, 144] on input "active" at bounding box center [265, 143] width 220 height 16
type input "a"
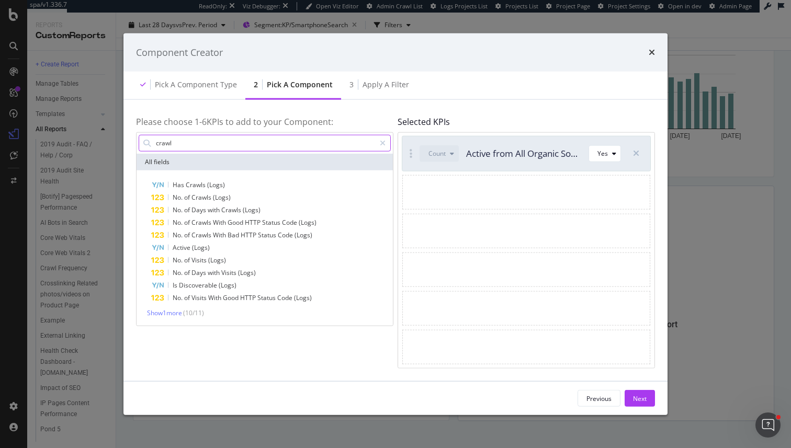
type input "crawls"
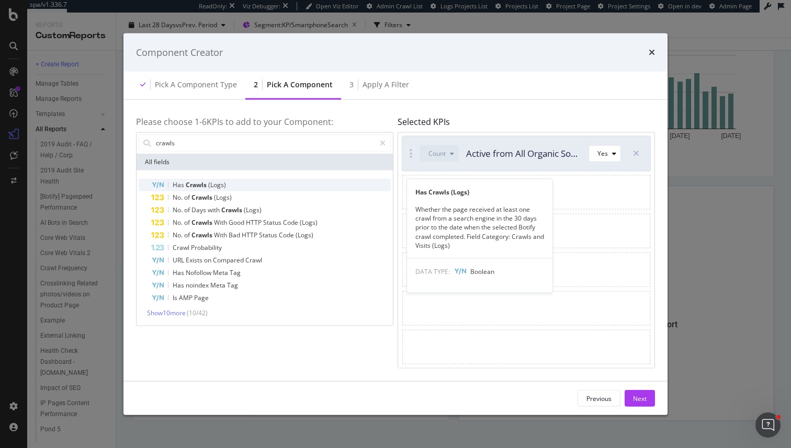
click at [215, 184] on span "(Logs)" at bounding box center [217, 184] width 18 height 9
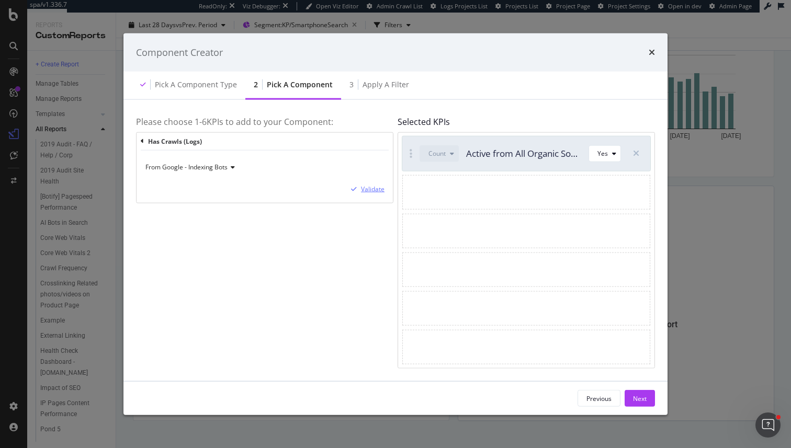
click at [366, 191] on div "Validate" at bounding box center [373, 189] width 24 height 9
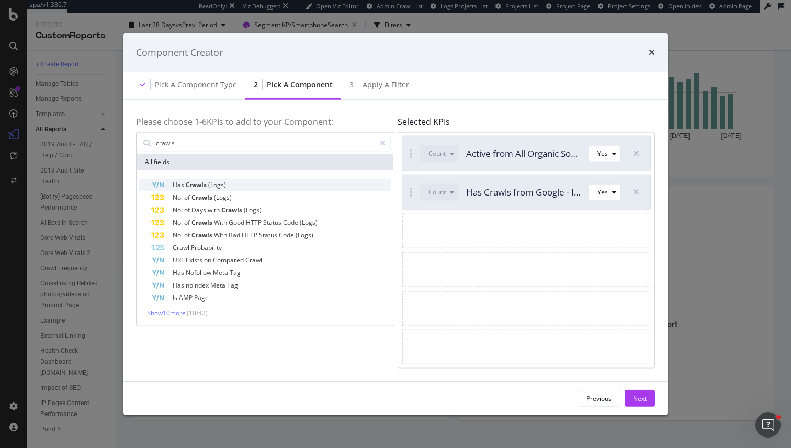
click at [238, 179] on div "Has Crawls (Logs)" at bounding box center [271, 184] width 240 height 13
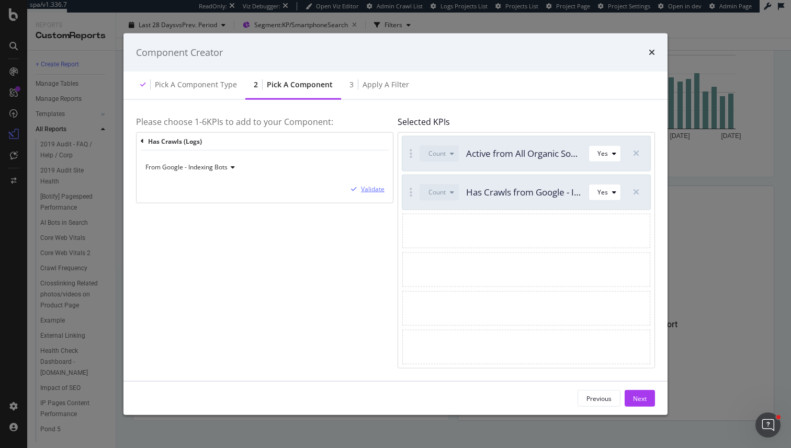
click at [368, 191] on div "Validate" at bounding box center [373, 189] width 24 height 9
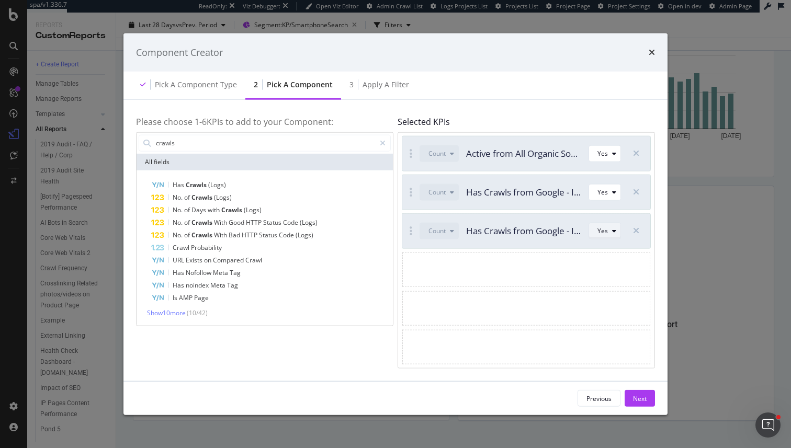
click at [613, 233] on icon "modal" at bounding box center [614, 231] width 4 height 6
click at [609, 265] on div "No" at bounding box center [606, 265] width 8 height 9
click at [212, 144] on input "crawls" at bounding box center [265, 143] width 220 height 16
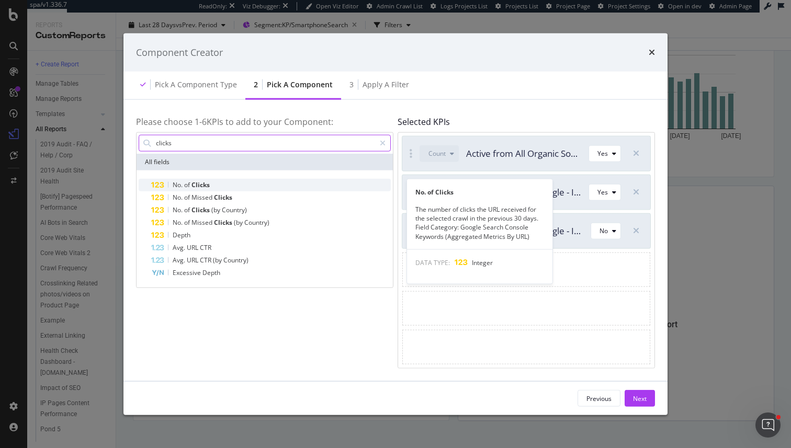
type input "clicks"
click at [196, 184] on span "Clicks" at bounding box center [200, 184] width 18 height 9
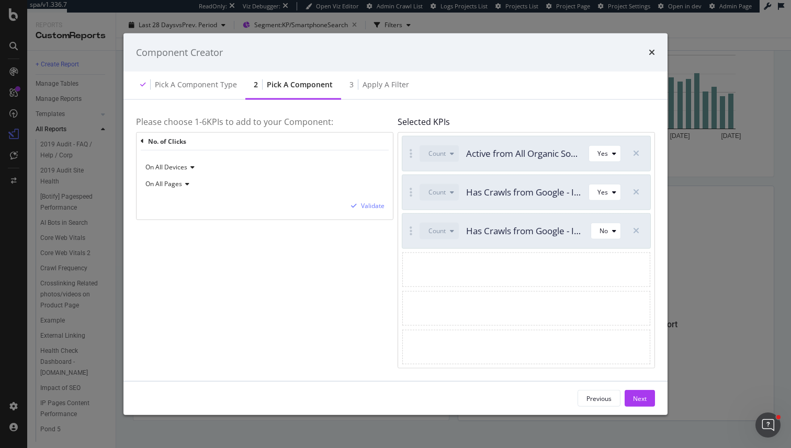
click at [144, 140] on div "No. of Clicks" at bounding box center [265, 141] width 248 height 18
click at [140, 140] on div "No. of Clicks On All Devices On All Pages Validate" at bounding box center [264, 175] width 256 height 87
click at [142, 140] on icon "modal" at bounding box center [142, 141] width 3 height 6
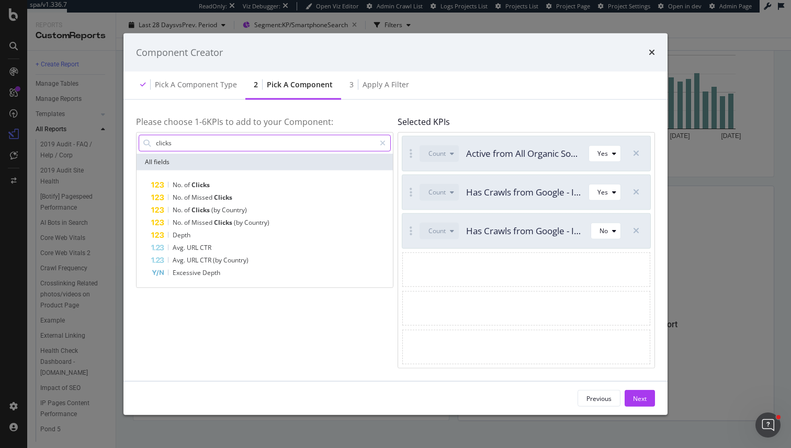
click at [180, 141] on input "clicks" at bounding box center [265, 143] width 220 height 16
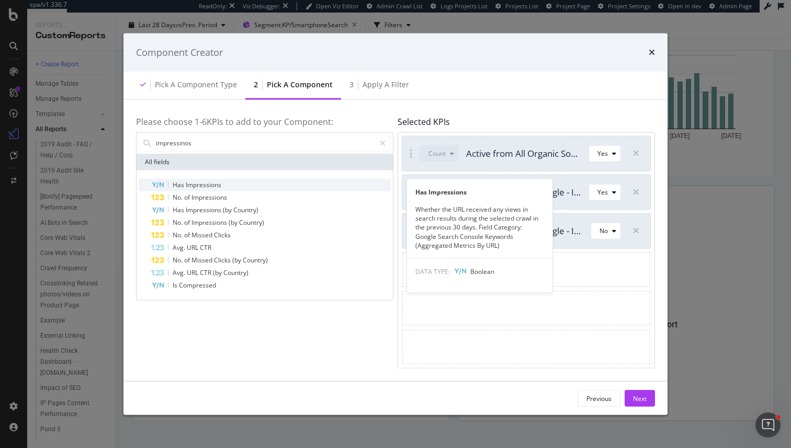
type input "impressinos"
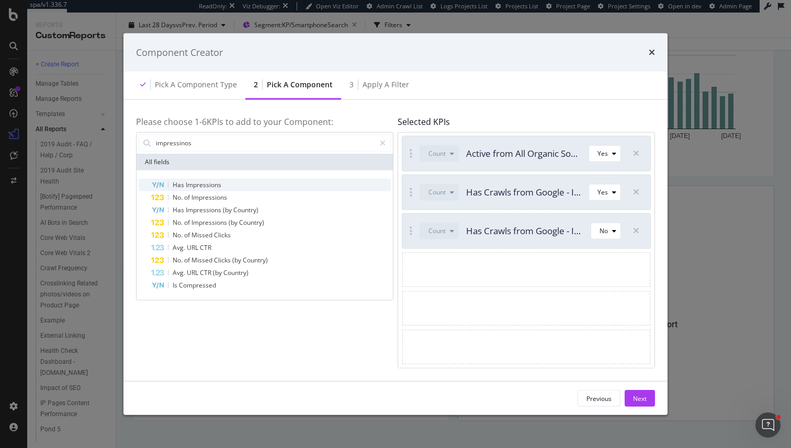
click at [195, 186] on span "Impressions" at bounding box center [204, 184] width 36 height 9
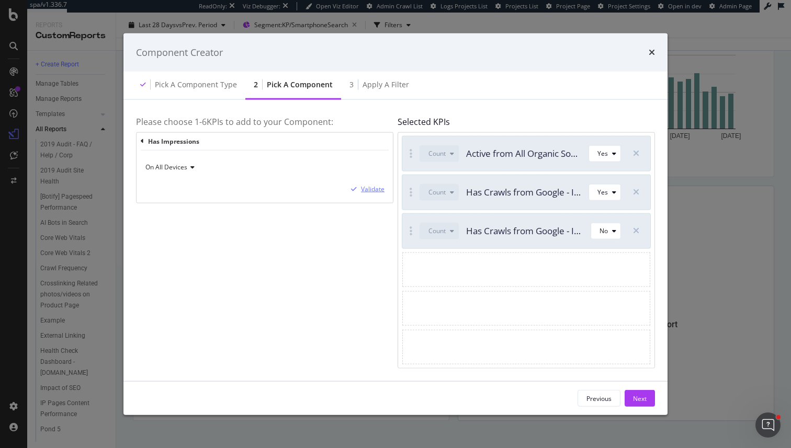
click at [371, 193] on div "Validate" at bounding box center [373, 189] width 24 height 9
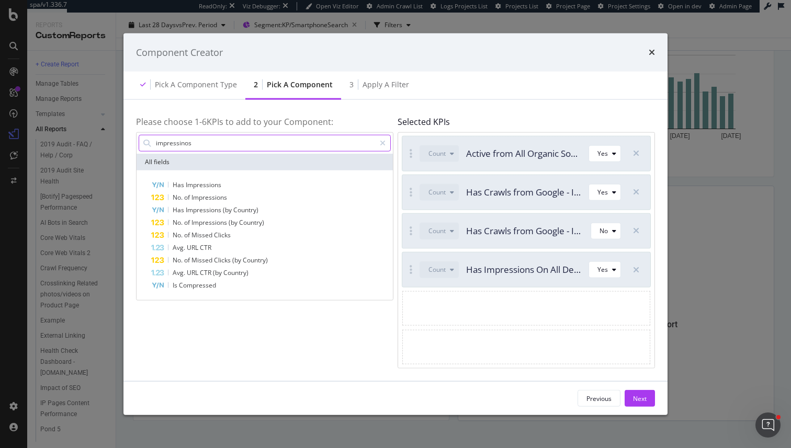
click at [189, 142] on input "impressinos" at bounding box center [265, 143] width 220 height 16
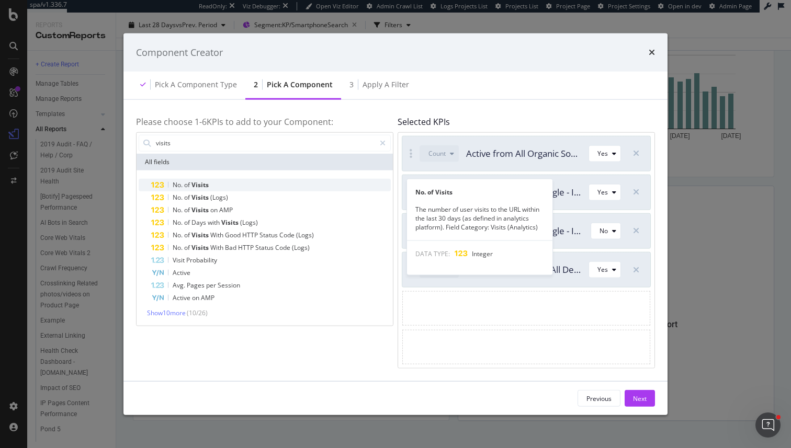
type input "visits"
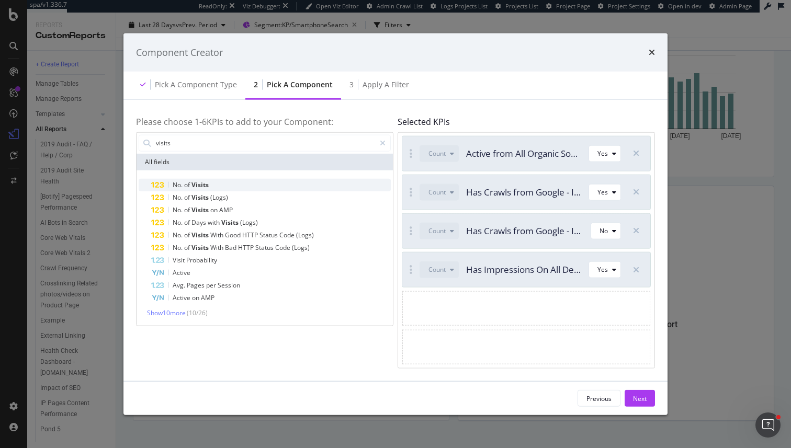
click at [231, 187] on div "No. of Visits" at bounding box center [271, 184] width 240 height 13
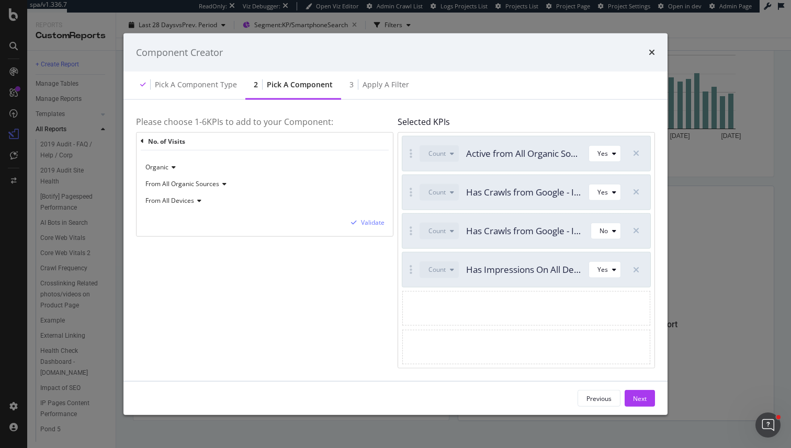
click at [364, 228] on div "Organic From All Organic Sources From All Devices Validate" at bounding box center [264, 194] width 256 height 86
click at [366, 223] on div "Validate" at bounding box center [373, 222] width 24 height 9
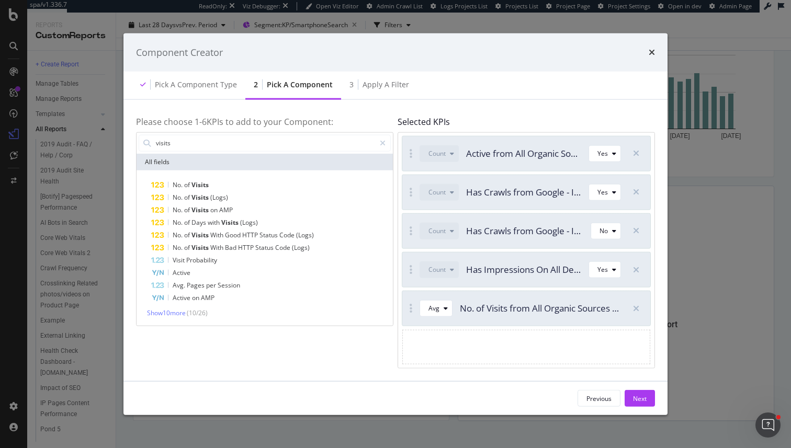
click at [518, 350] on div "modal" at bounding box center [526, 347] width 248 height 35
drag, startPoint x: 407, startPoint y: 148, endPoint x: 405, endPoint y: 261, distance: 113.0
click at [216, 144] on input "visits" at bounding box center [265, 143] width 220 height 16
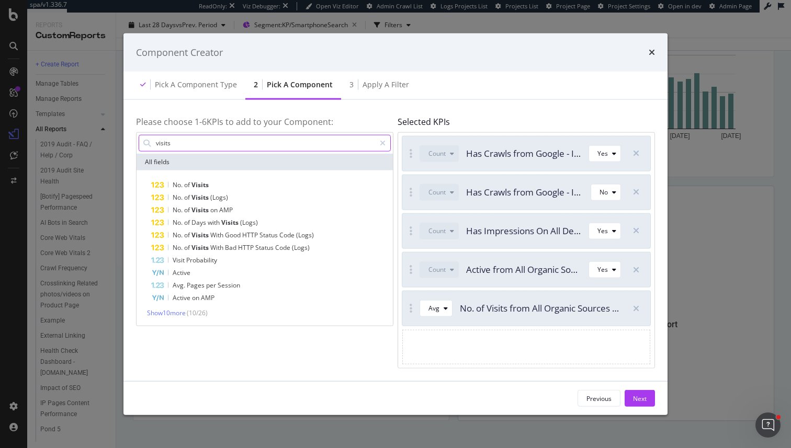
click at [216, 144] on input "visits" at bounding box center [265, 143] width 220 height 16
type input "impressions"
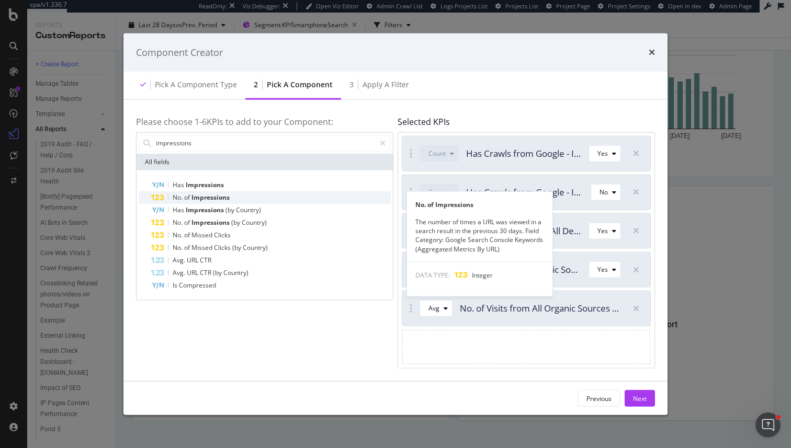
click at [220, 197] on span "Impressions" at bounding box center [210, 196] width 38 height 9
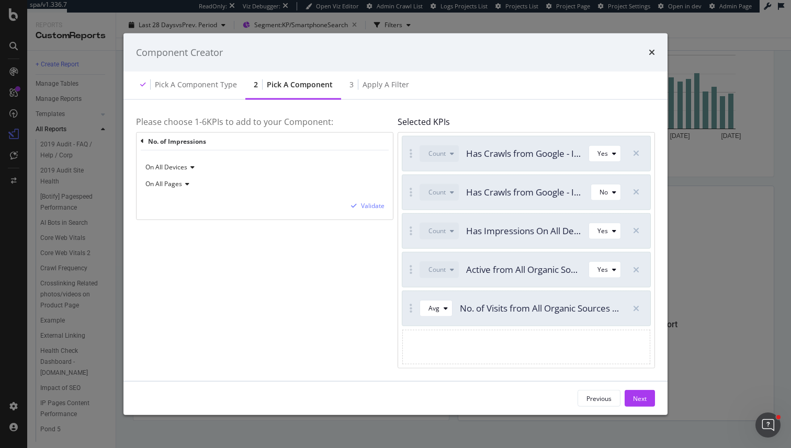
click at [139, 139] on div "No. of Impressions On All Devices On All Pages Validate" at bounding box center [264, 175] width 256 height 87
click at [142, 139] on icon "modal" at bounding box center [142, 141] width 3 height 6
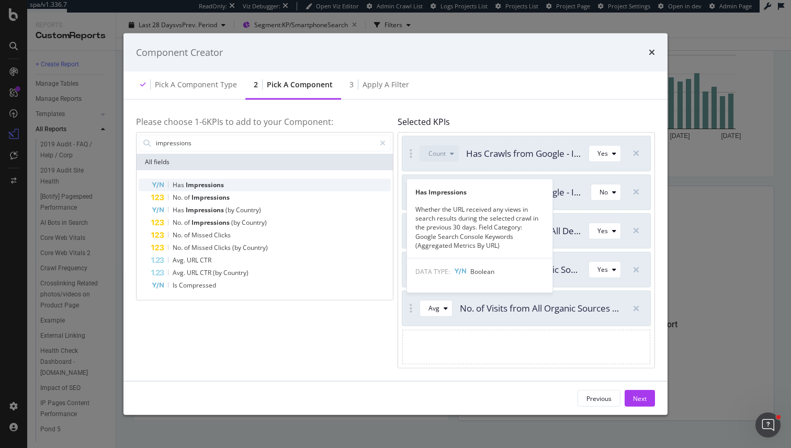
click at [200, 186] on span "Impressions" at bounding box center [205, 184] width 38 height 9
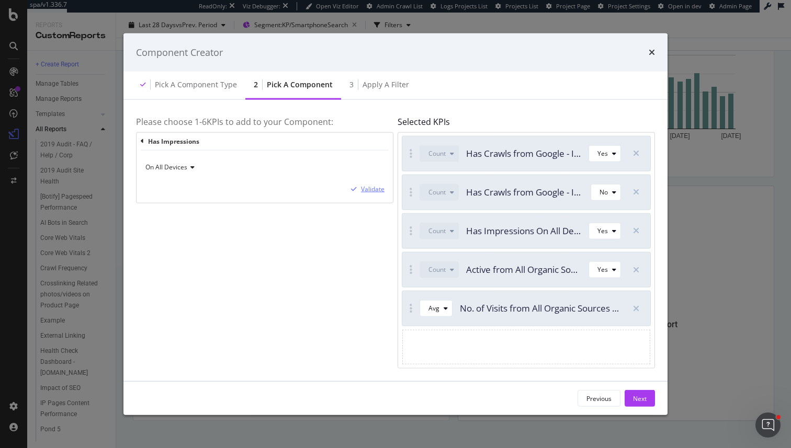
click at [364, 190] on div "Validate" at bounding box center [373, 189] width 24 height 9
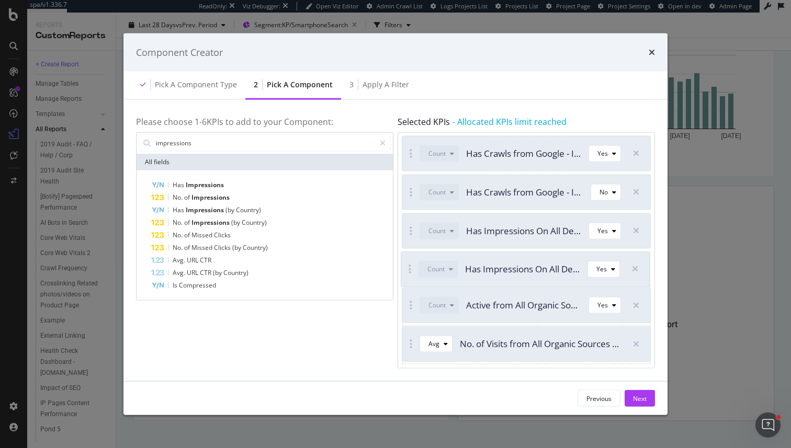
drag, startPoint x: 411, startPoint y: 349, endPoint x: 410, endPoint y: 271, distance: 77.9
click at [638, 396] on div "Next" at bounding box center [640, 398] width 14 height 9
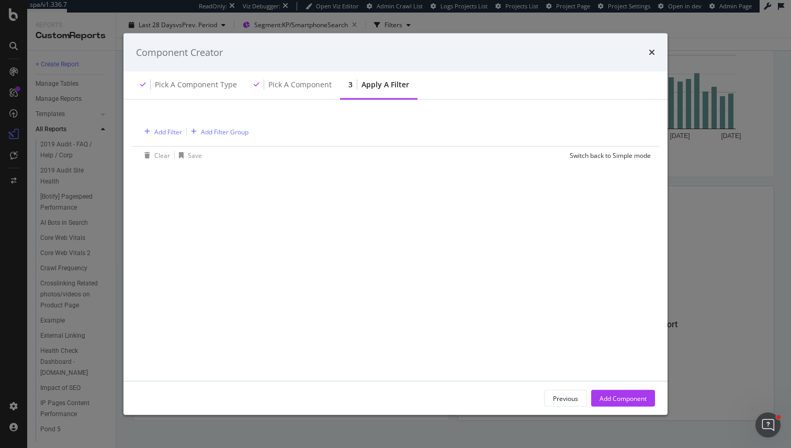
click at [180, 118] on div "Add Filter Add Filter Group" at bounding box center [395, 132] width 510 height 30
click at [174, 129] on div "Add Filter" at bounding box center [168, 131] width 28 height 9
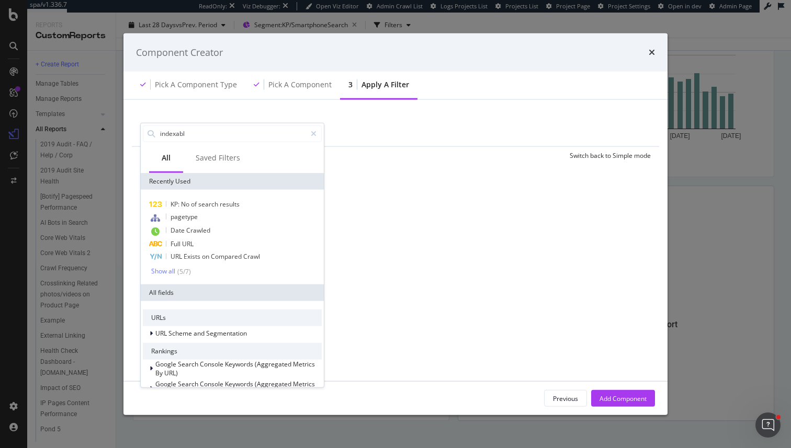
type input "indexable"
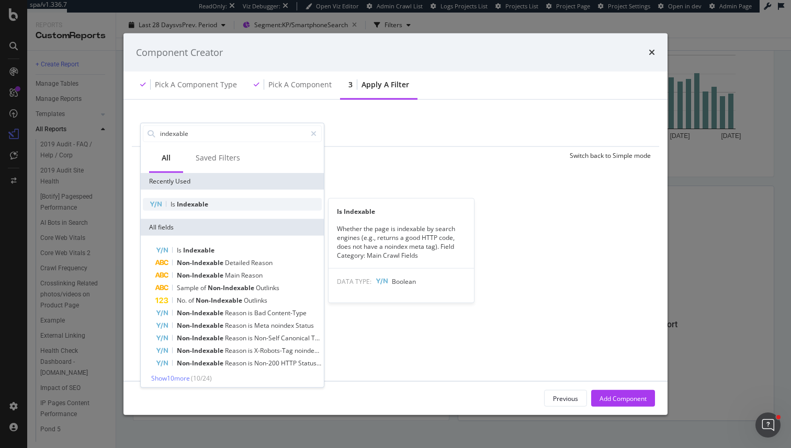
click at [210, 203] on div "Is Indexable" at bounding box center [232, 204] width 179 height 13
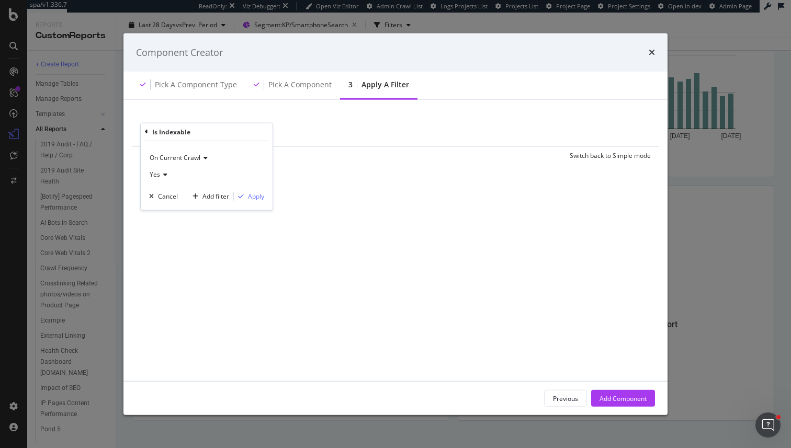
click at [267, 195] on div "On Current Crawl Yes Cancel Add filter Apply" at bounding box center [207, 175] width 132 height 69
click at [257, 193] on div "Apply" at bounding box center [256, 196] width 16 height 9
click at [651, 395] on button "Add Component" at bounding box center [623, 398] width 64 height 17
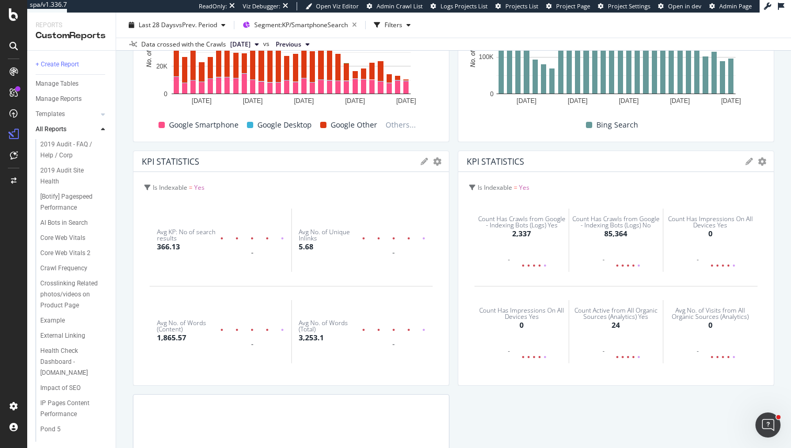
scroll to position [936, 0]
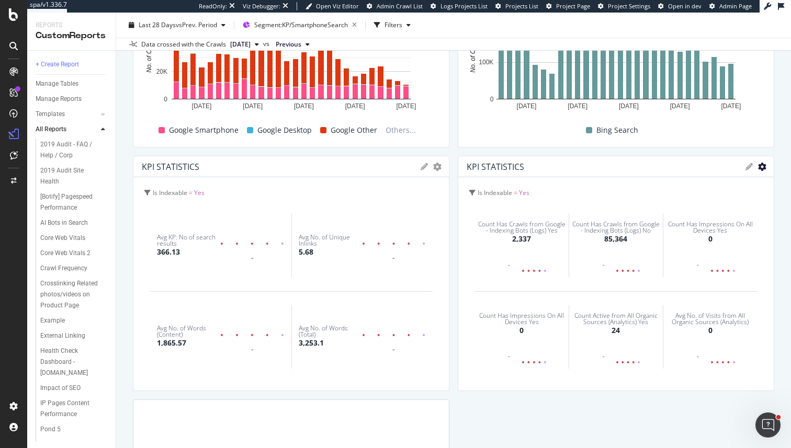
click at [708, 334] on div "0" at bounding box center [710, 330] width 4 height 10
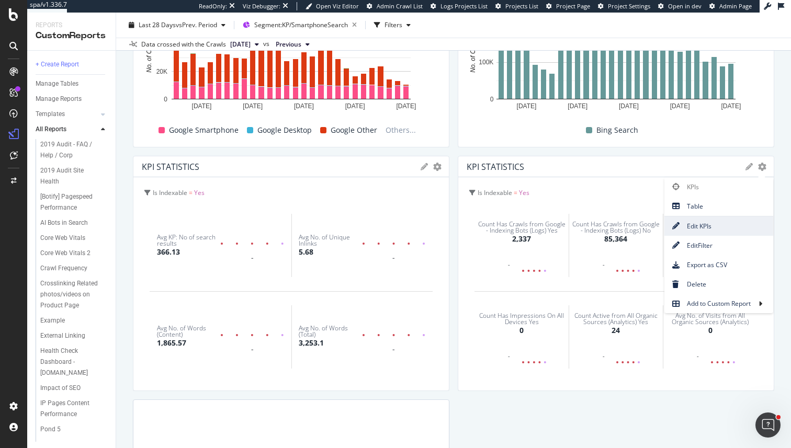
click at [716, 229] on span "Edit KPIs" at bounding box center [718, 226] width 109 height 14
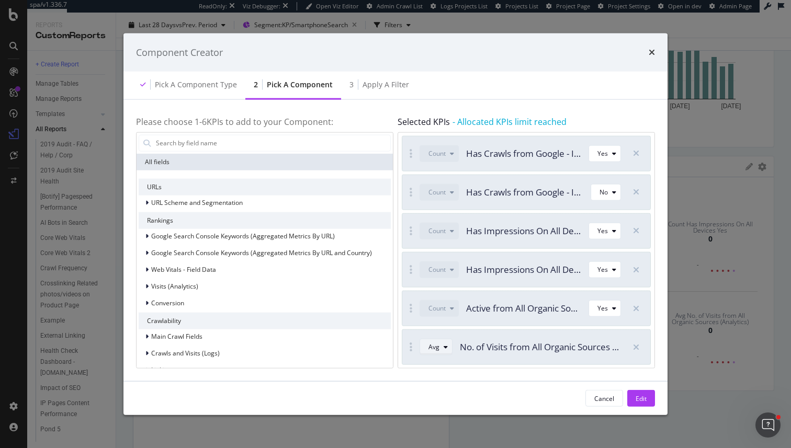
click at [447, 349] on div "modal" at bounding box center [445, 347] width 13 height 6
click at [443, 379] on div "Sum" at bounding box center [438, 382] width 13 height 9
click at [642, 398] on div "Edit" at bounding box center [640, 398] width 11 height 9
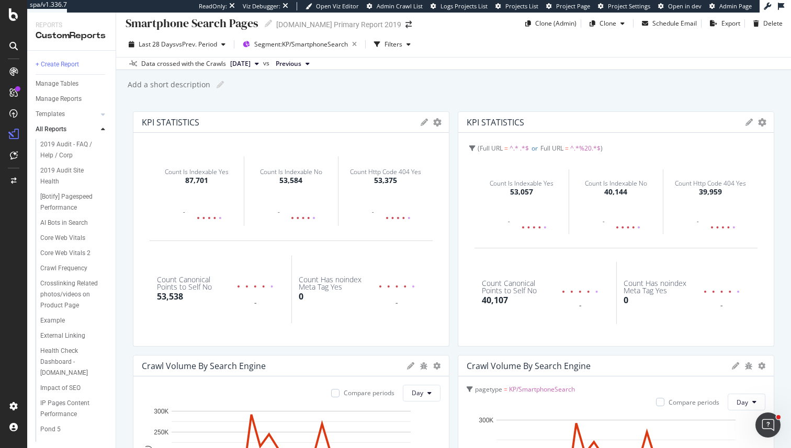
scroll to position [0, 0]
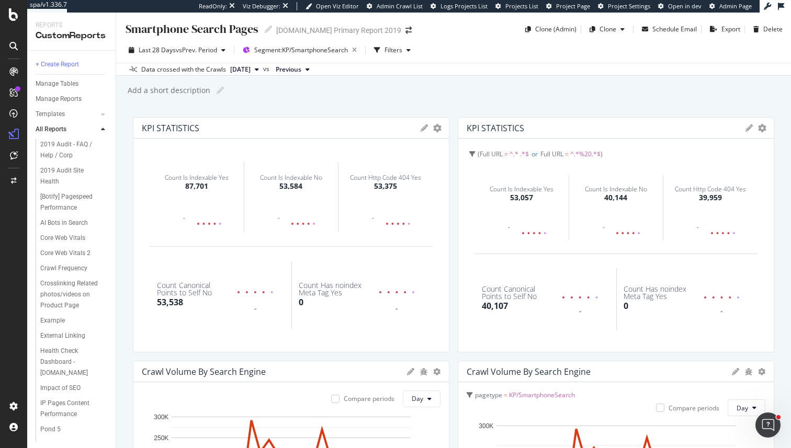
click at [500, 88] on div "Add a short description Add a short description" at bounding box center [459, 91] width 664 height 16
click at [61, 66] on div "+ Create Report" at bounding box center [57, 64] width 43 height 11
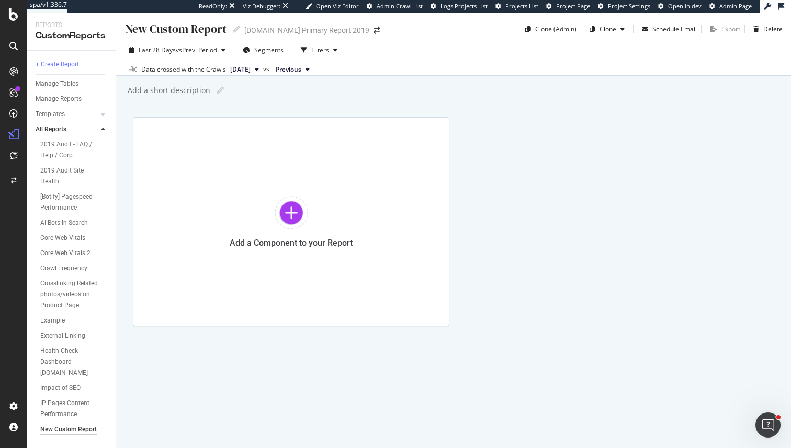
click at [306, 320] on div "Add a Component to your Report" at bounding box center [291, 221] width 316 height 209
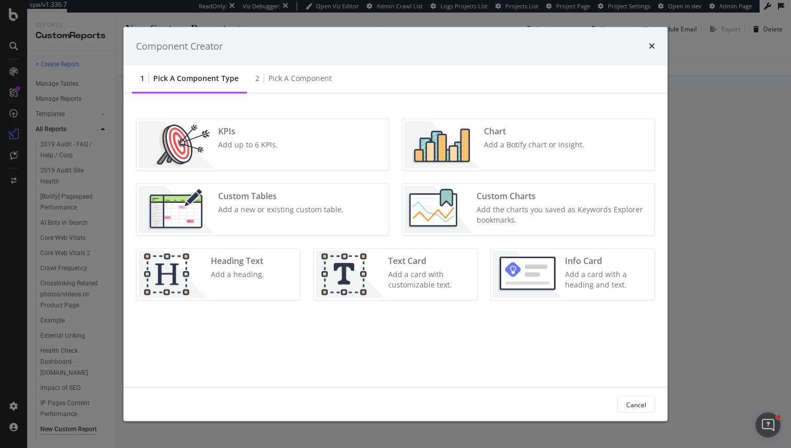
click at [448, 147] on img "modal" at bounding box center [441, 144] width 75 height 47
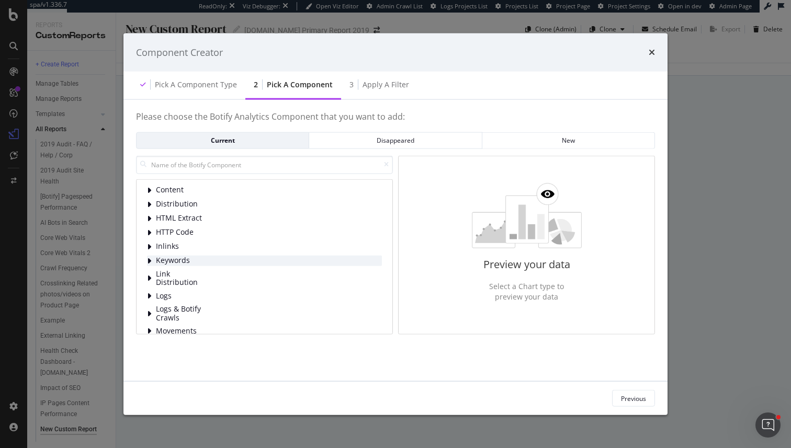
click at [149, 259] on icon "modal" at bounding box center [149, 260] width 4 height 8
click at [149, 259] on icon "modal" at bounding box center [148, 260] width 5 height 8
click at [146, 294] on div "Content Distribution HTML Extract HTTP Code Inlinks Keywords Link Distribution …" at bounding box center [264, 256] width 257 height 155
click at [147, 294] on icon "modal" at bounding box center [149, 296] width 4 height 8
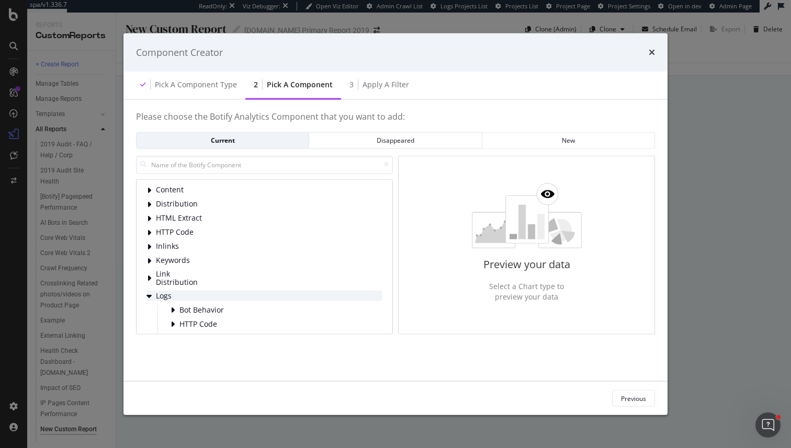
click at [147, 294] on icon "modal" at bounding box center [148, 296] width 5 height 8
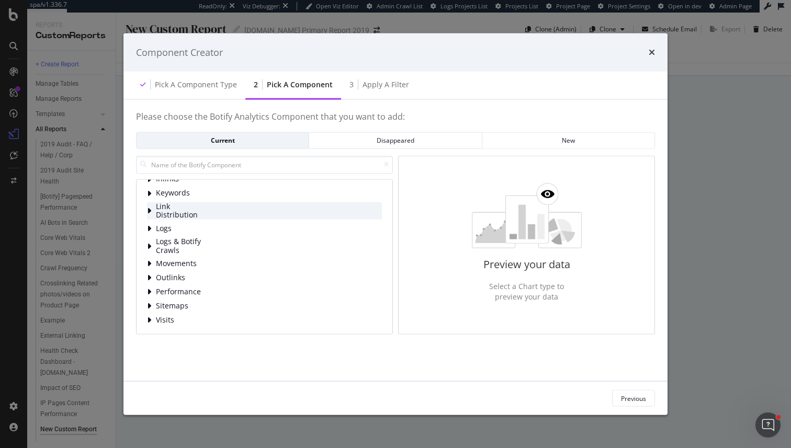
scroll to position [54, 0]
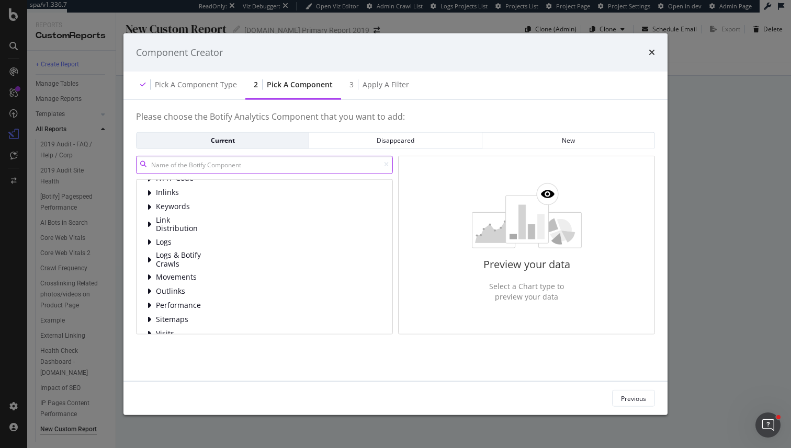
click at [220, 162] on input "modal" at bounding box center [264, 164] width 257 height 18
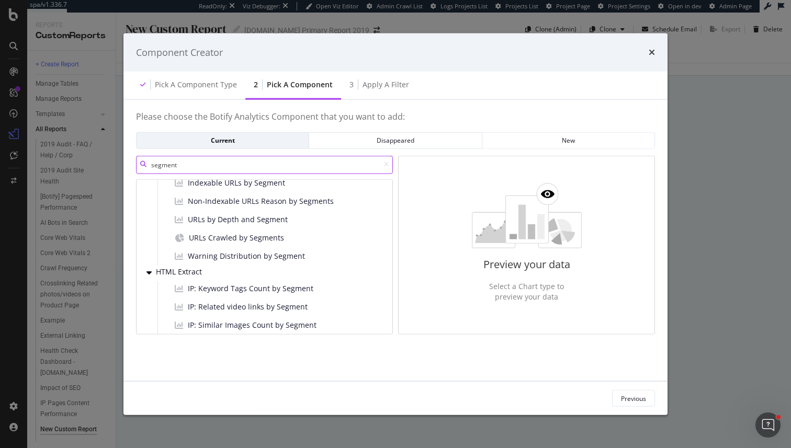
scroll to position [0, 0]
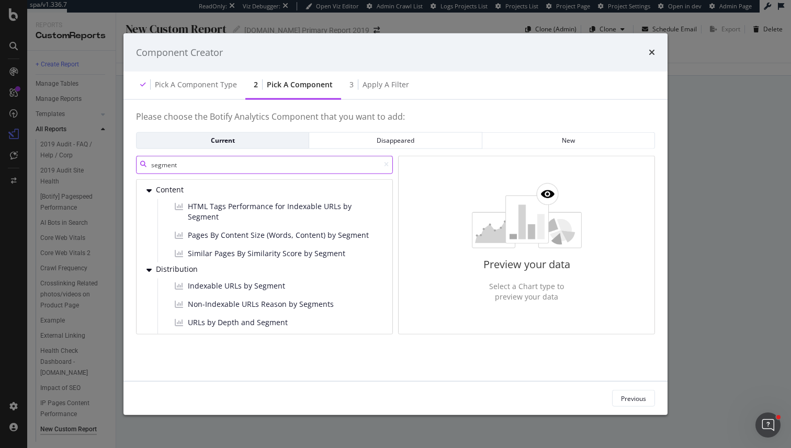
type input "segment"
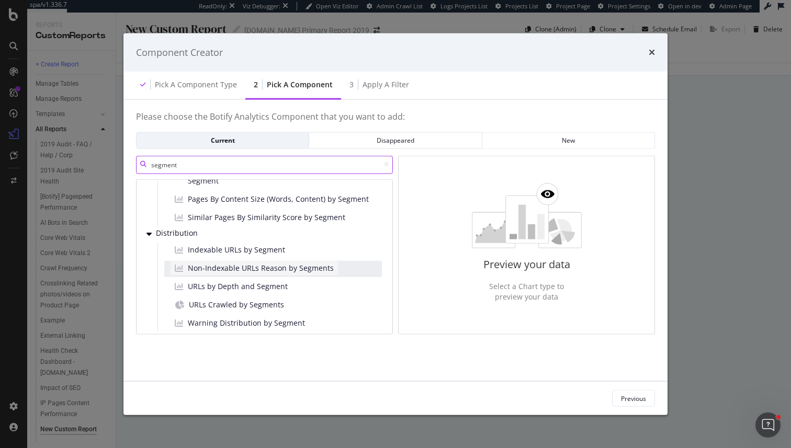
scroll to position [42, 0]
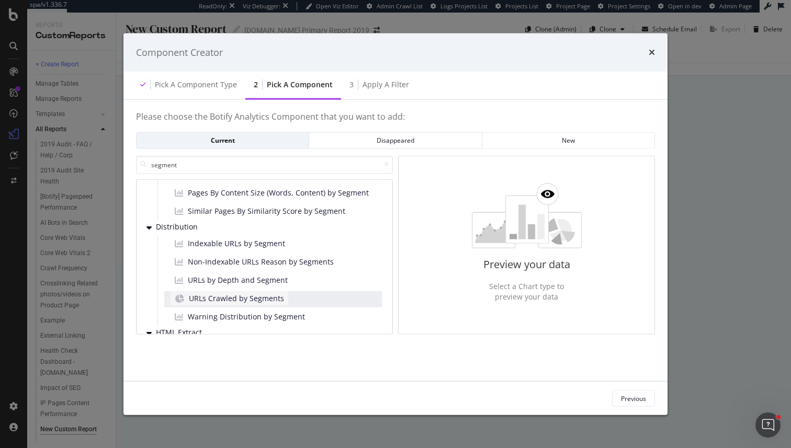
click at [244, 291] on div "URLs Crawled by Segments" at bounding box center [229, 298] width 118 height 15
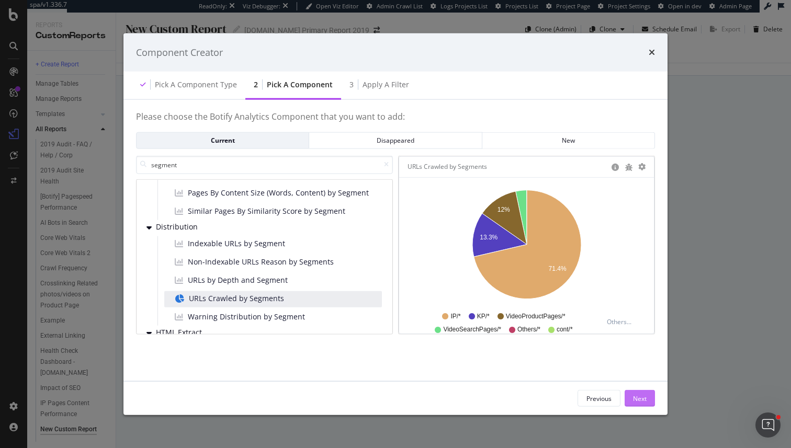
click at [652, 396] on button "Next" at bounding box center [639, 398] width 30 height 17
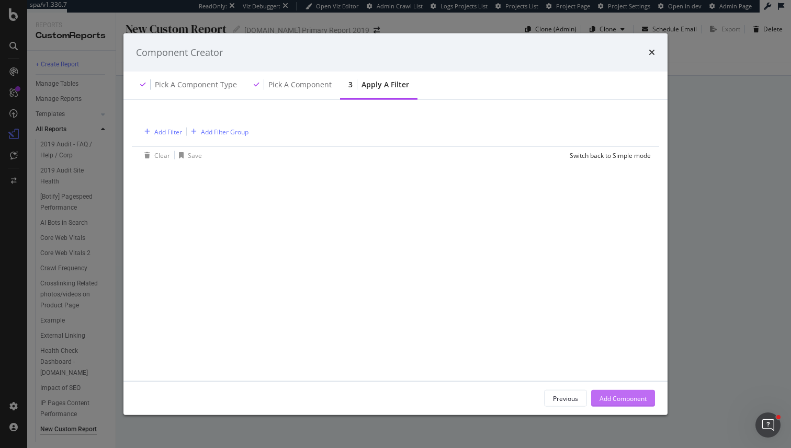
click at [614, 392] on div "Add Component" at bounding box center [622, 399] width 47 height 16
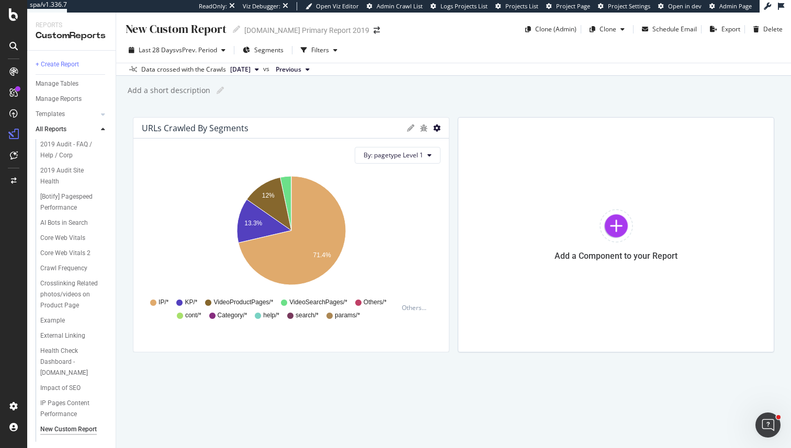
click at [438, 127] on icon "gear" at bounding box center [436, 127] width 7 height 7
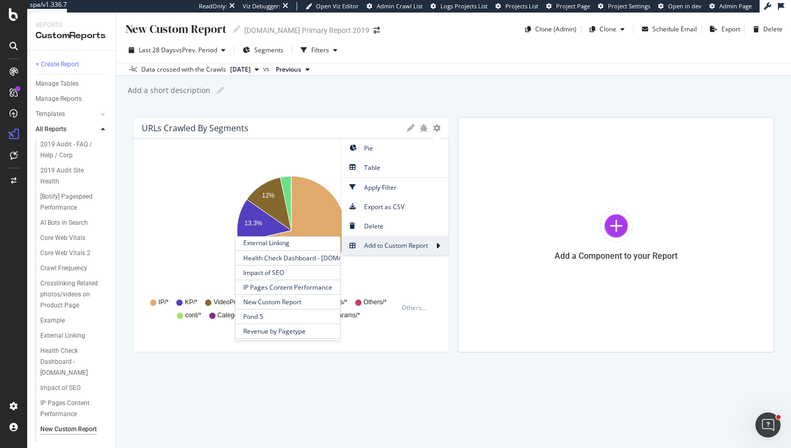
scroll to position [140, 0]
click at [294, 294] on span "New Custom Report" at bounding box center [287, 296] width 105 height 14
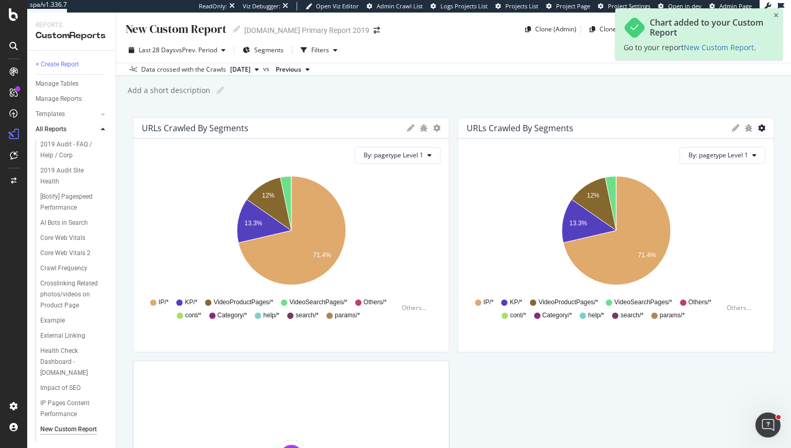
click at [440, 124] on icon "gear" at bounding box center [436, 127] width 7 height 7
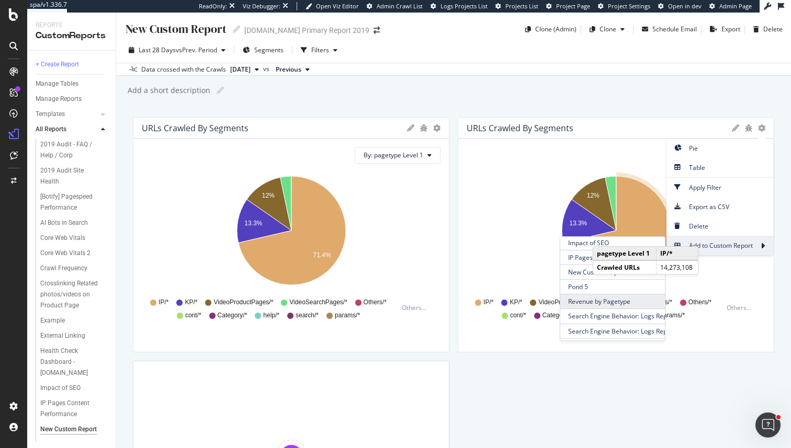
scroll to position [164, 0]
click at [578, 272] on span "New Custom Report" at bounding box center [612, 272] width 105 height 14
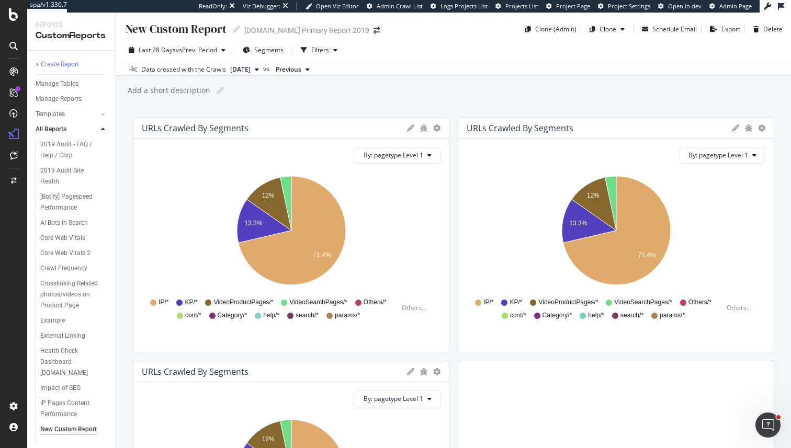
scroll to position [13, 0]
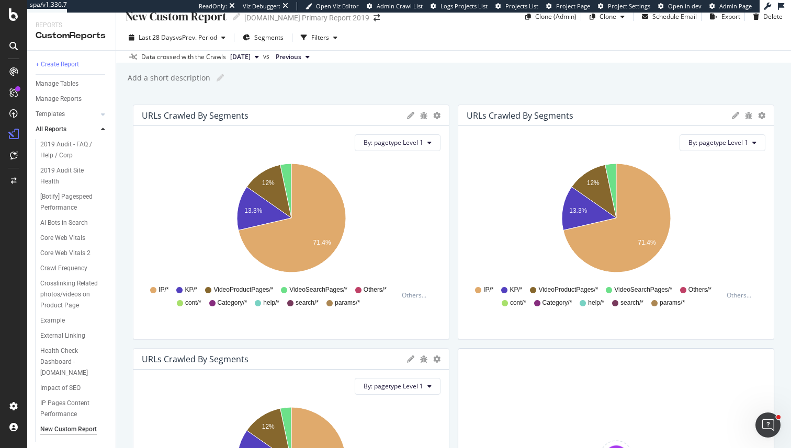
click at [432, 121] on div "Pie Table Apply Filter Export as CSV Delete Add to Custom Report" at bounding box center [423, 115] width 33 height 10
click at [435, 119] on icon "gear" at bounding box center [436, 115] width 7 height 7
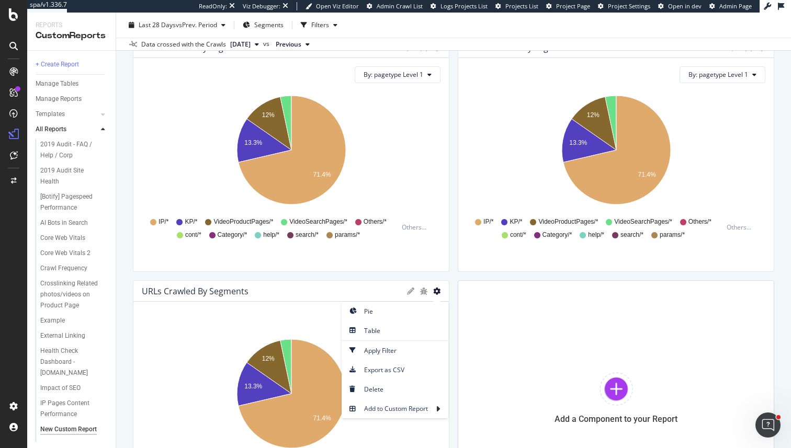
scroll to position [86, 0]
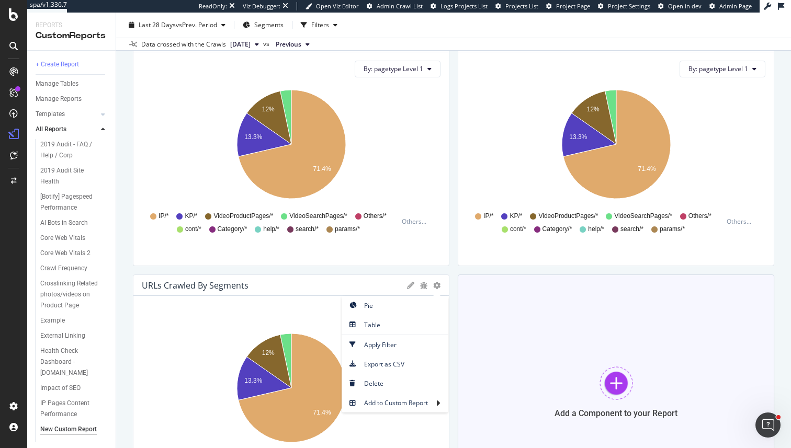
click at [518, 383] on div "Add a Component to your Report" at bounding box center [616, 392] width 316 height 235
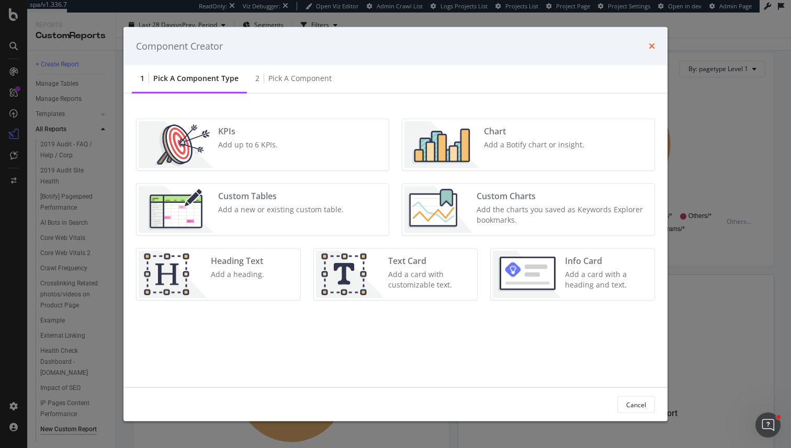
click at [653, 47] on icon "times" at bounding box center [651, 46] width 6 height 8
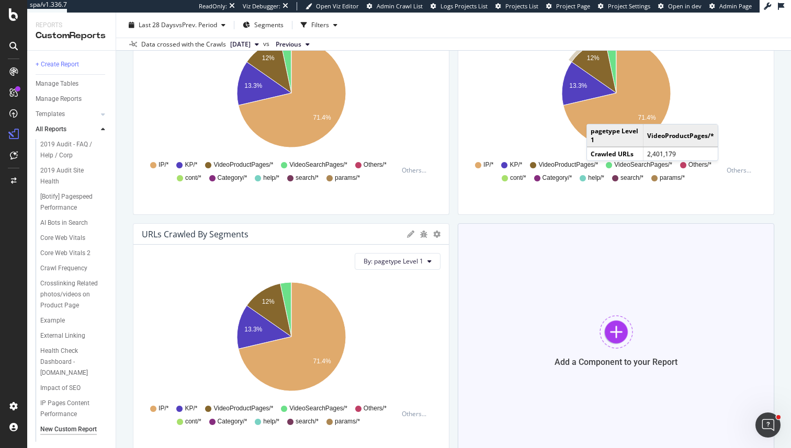
scroll to position [167, 0]
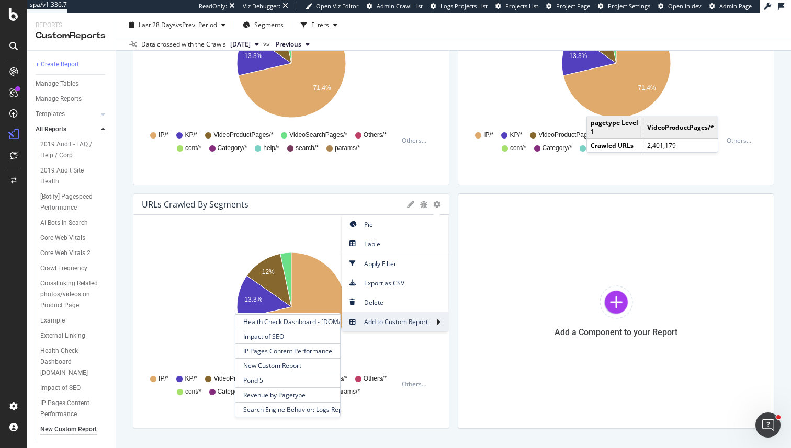
scroll to position [159, 0]
click at [303, 351] on span "New Custom Report" at bounding box center [287, 353] width 105 height 14
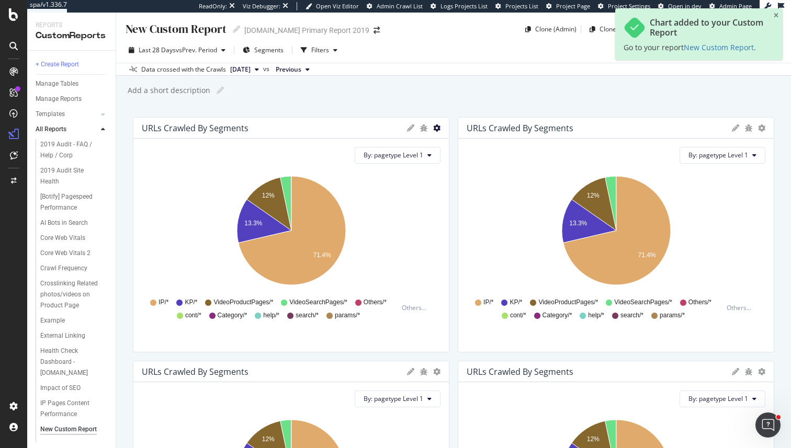
click at [436, 127] on icon "gear" at bounding box center [436, 127] width 7 height 7
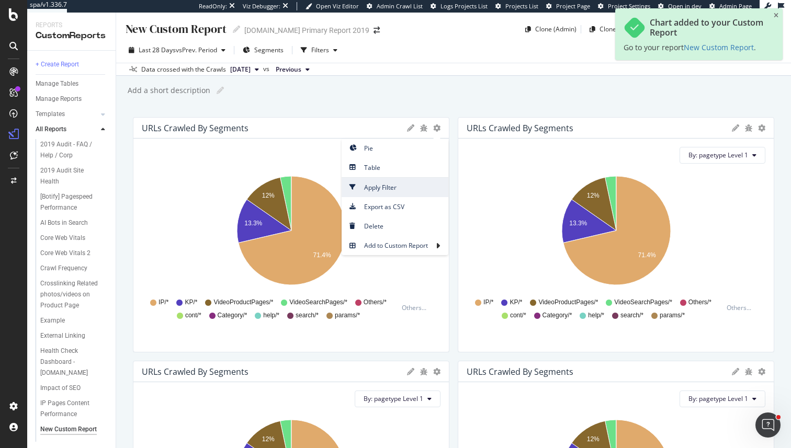
click at [373, 192] on span "Apply Filter" at bounding box center [394, 187] width 107 height 14
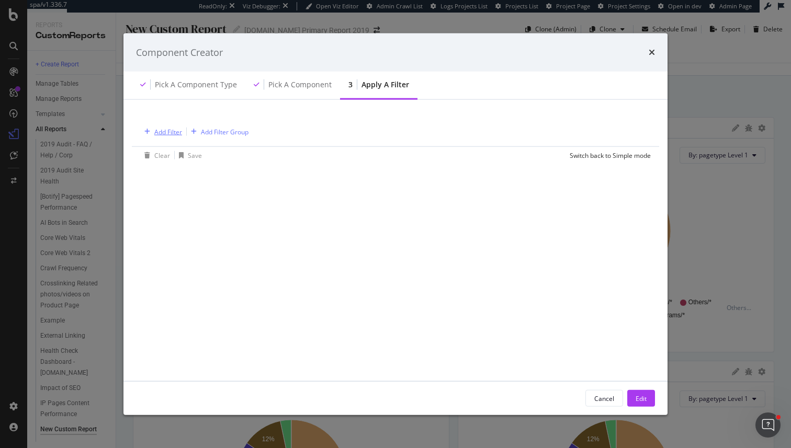
click at [161, 131] on div "Add Filter" at bounding box center [168, 131] width 28 height 9
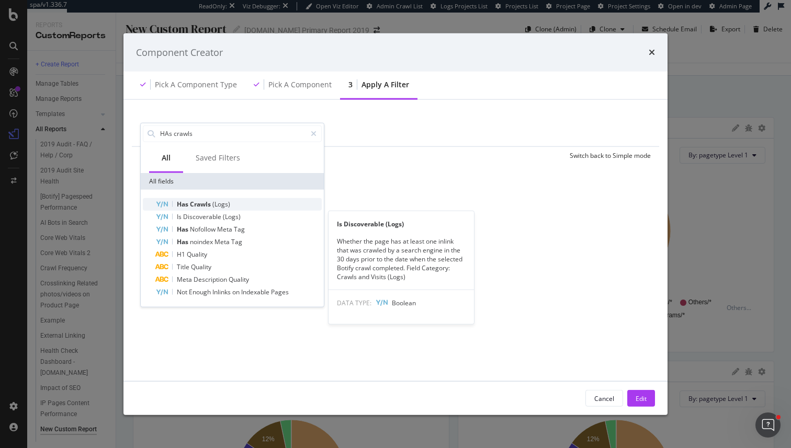
type input "HAs crawls"
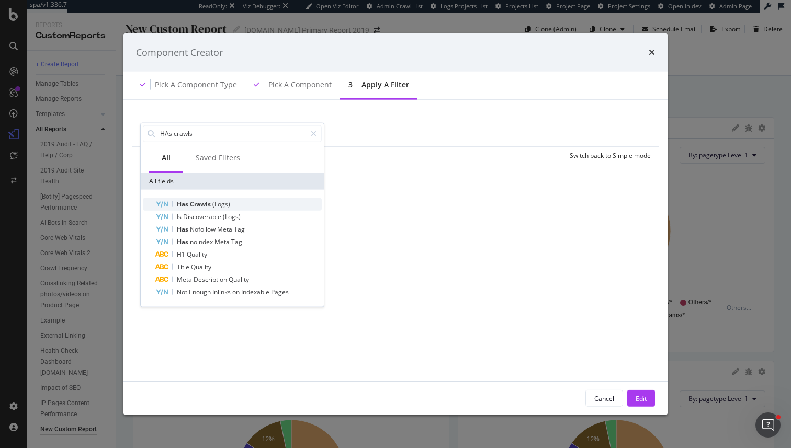
click at [202, 203] on span "Crawls" at bounding box center [201, 203] width 22 height 9
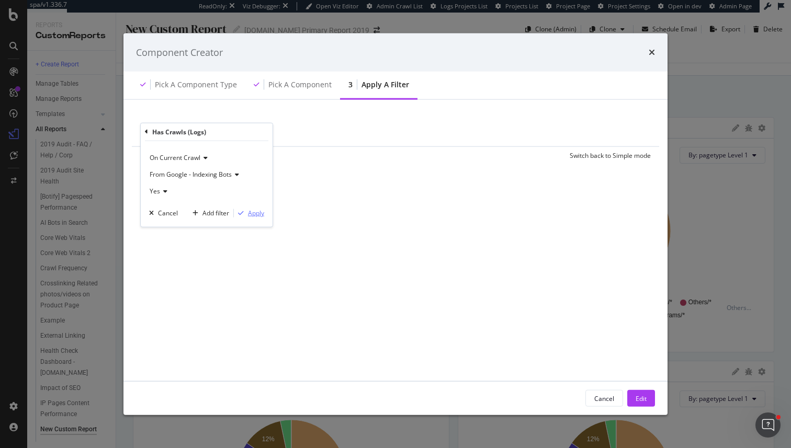
click at [257, 214] on div "Apply" at bounding box center [256, 213] width 16 height 9
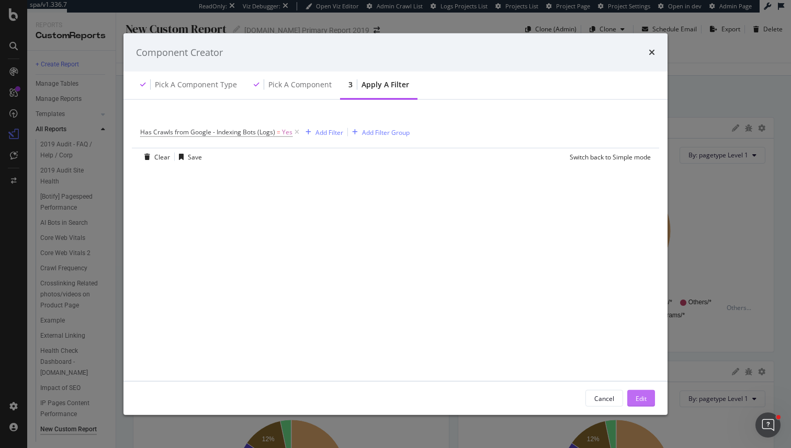
click at [648, 394] on button "Edit" at bounding box center [641, 398] width 28 height 17
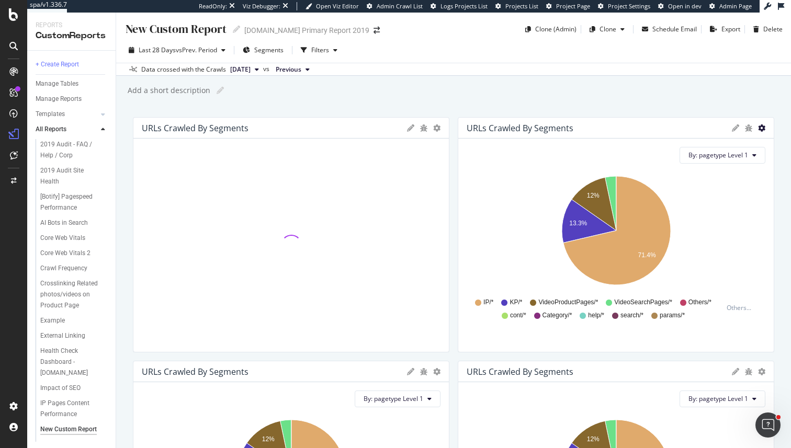
click at [440, 130] on icon "gear" at bounding box center [436, 127] width 7 height 7
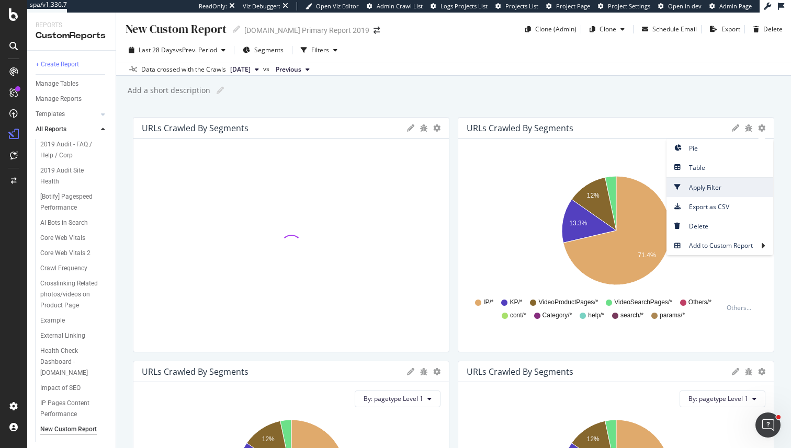
click at [703, 191] on span "Apply Filter" at bounding box center [719, 187] width 107 height 14
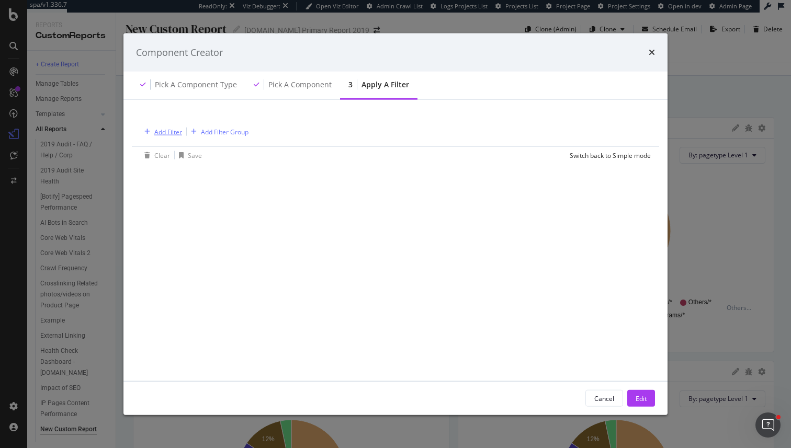
click at [166, 131] on div "Add Filter" at bounding box center [168, 131] width 28 height 9
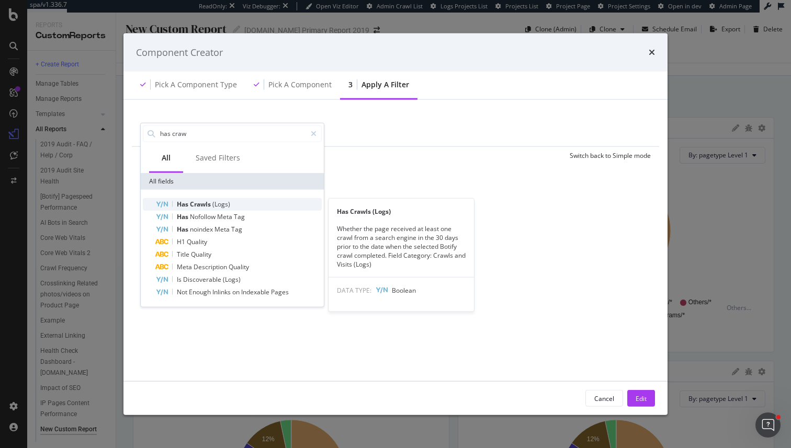
type input "has craw"
click at [209, 206] on span "Crawls" at bounding box center [201, 203] width 22 height 9
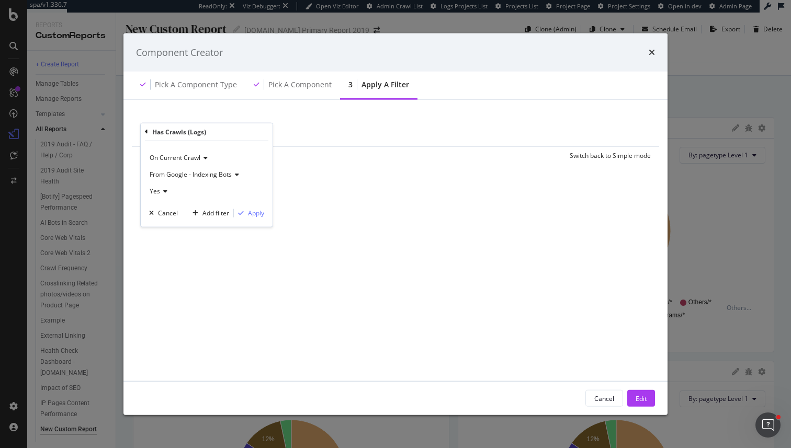
click at [192, 176] on span "From Google - Indexing Bots" at bounding box center [191, 173] width 82 height 9
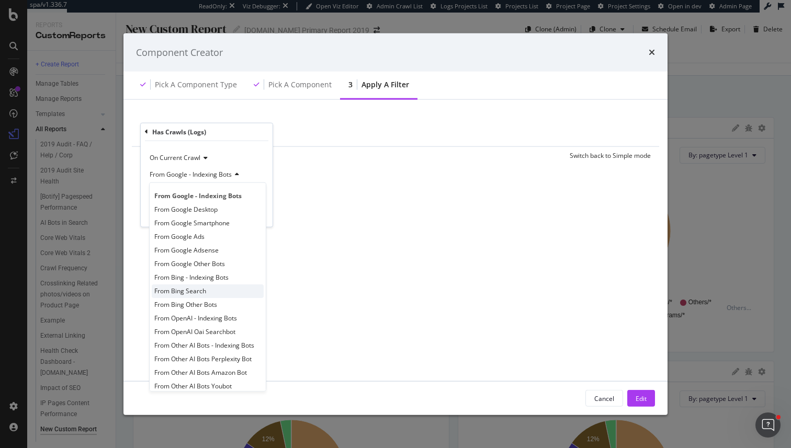
scroll to position [8, 0]
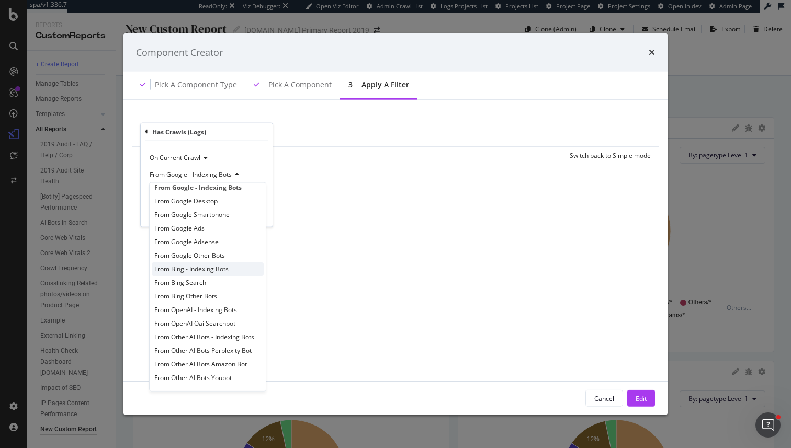
click at [205, 272] on span "From Bing - Indexing Bots" at bounding box center [191, 269] width 74 height 9
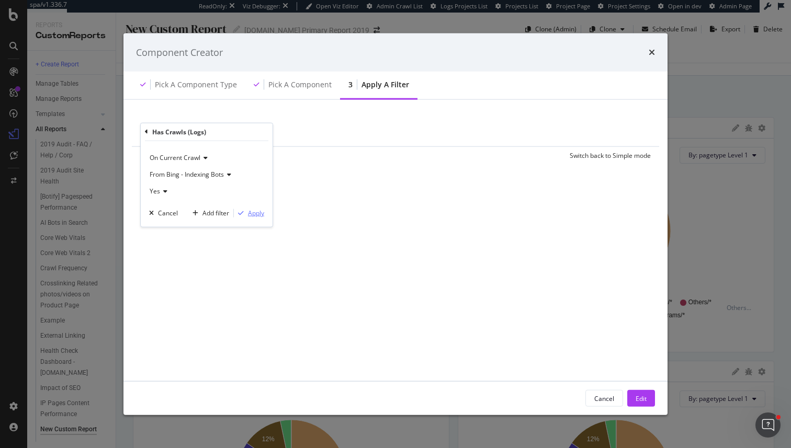
click at [257, 217] on div "Apply" at bounding box center [256, 213] width 16 height 9
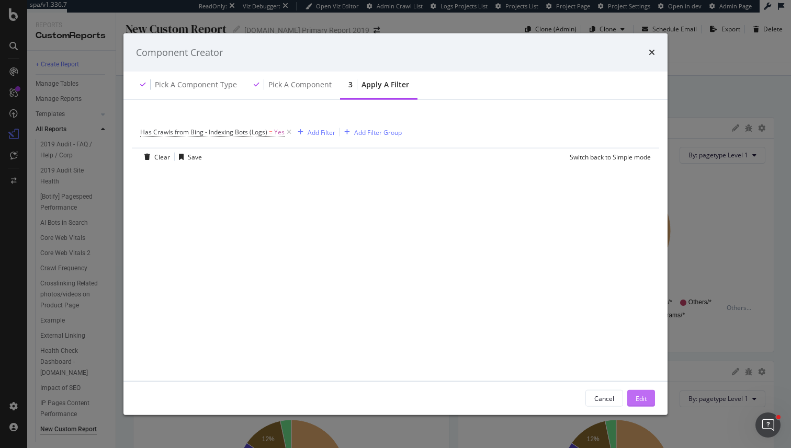
click at [644, 406] on div "Edit" at bounding box center [640, 399] width 11 height 16
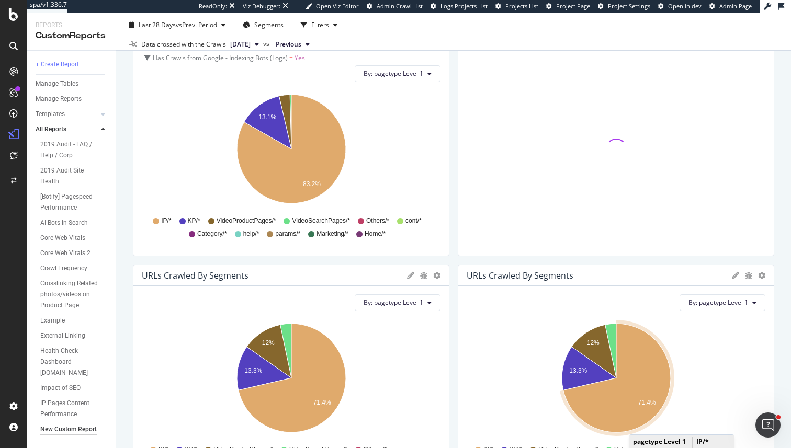
scroll to position [127, 0]
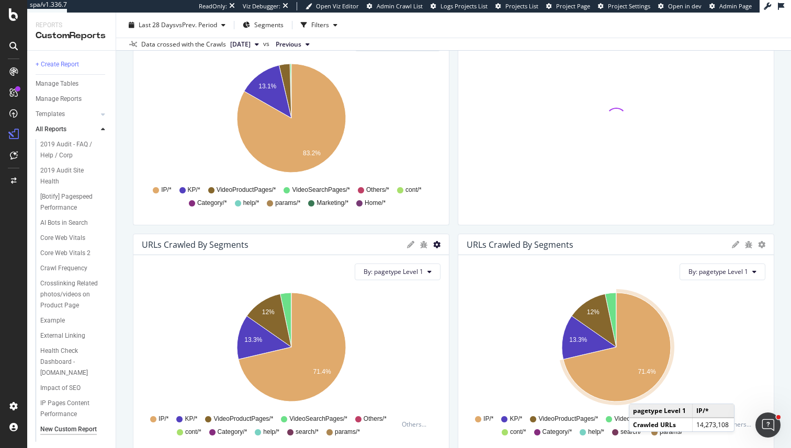
click at [435, 5] on icon "gear" at bounding box center [436, 0] width 7 height 7
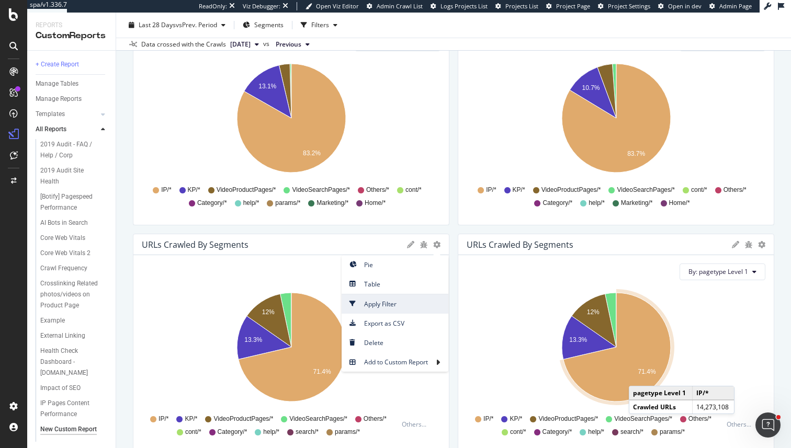
scroll to position [102, 0]
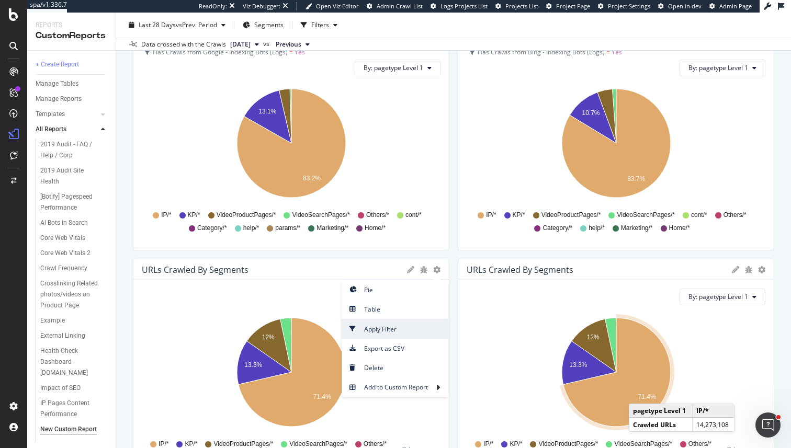
click at [397, 330] on span "Apply Filter" at bounding box center [394, 329] width 107 height 14
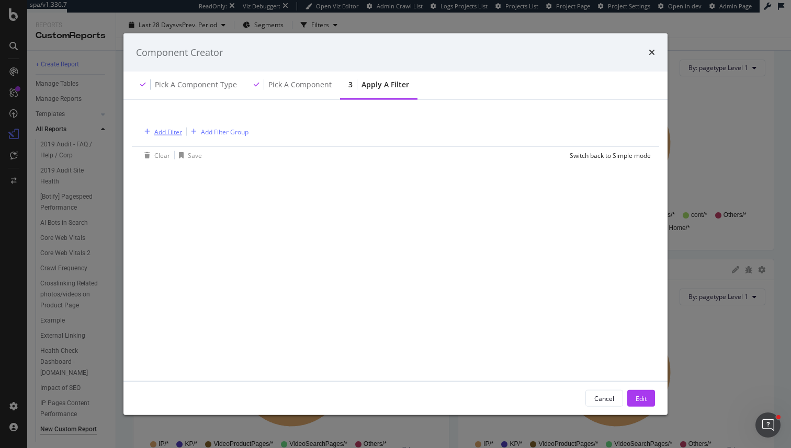
click at [176, 133] on div "Add Filter" at bounding box center [168, 131] width 28 height 9
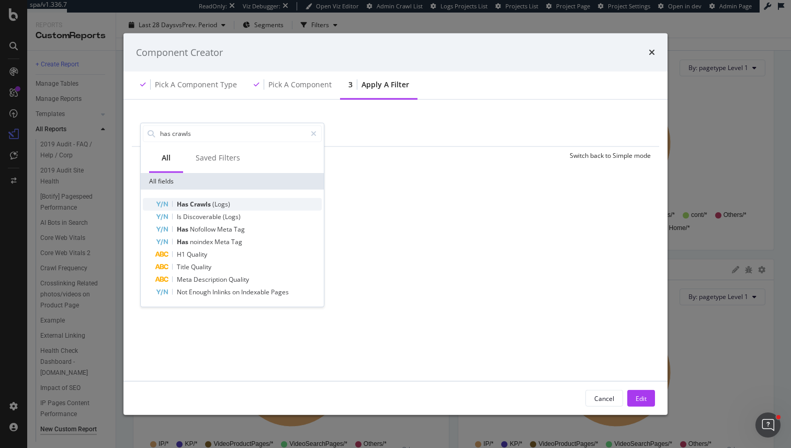
type input "has crawls"
click at [198, 201] on span "Crawls" at bounding box center [201, 203] width 22 height 9
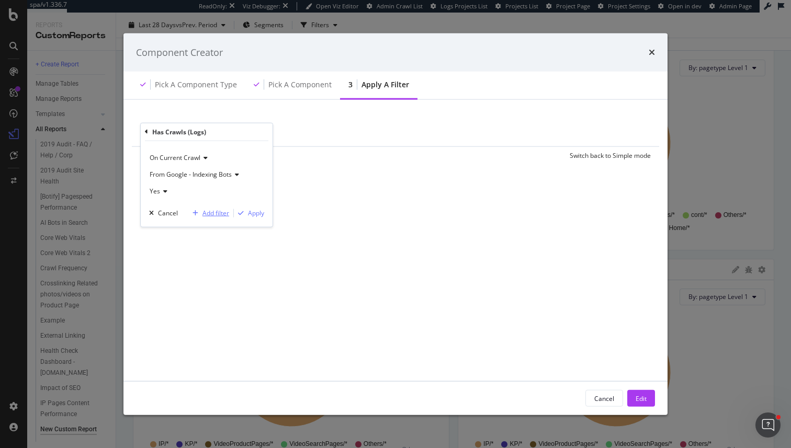
click at [225, 213] on div "Add filter" at bounding box center [215, 213] width 27 height 9
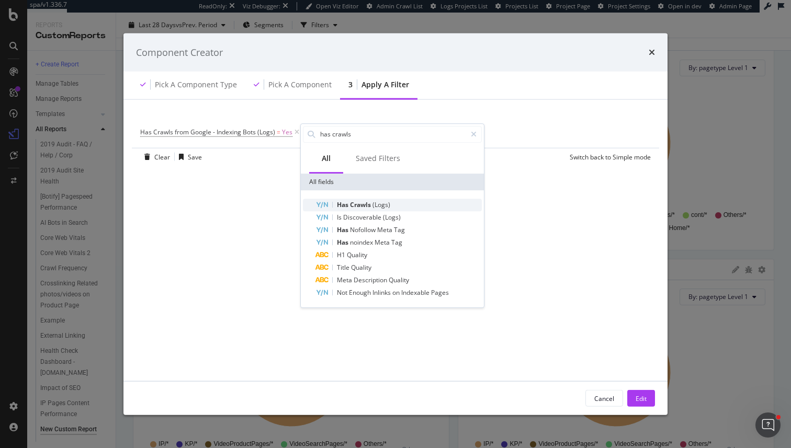
click at [358, 207] on span "Crawls" at bounding box center [361, 204] width 22 height 9
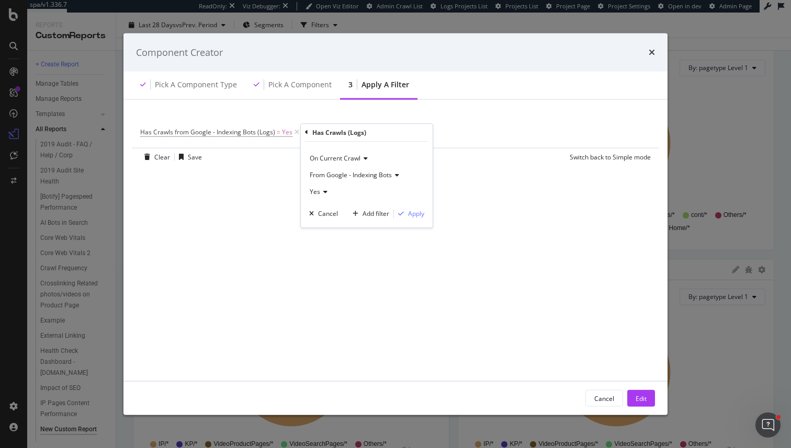
click at [343, 177] on span "From Google - Indexing Bots" at bounding box center [351, 174] width 82 height 9
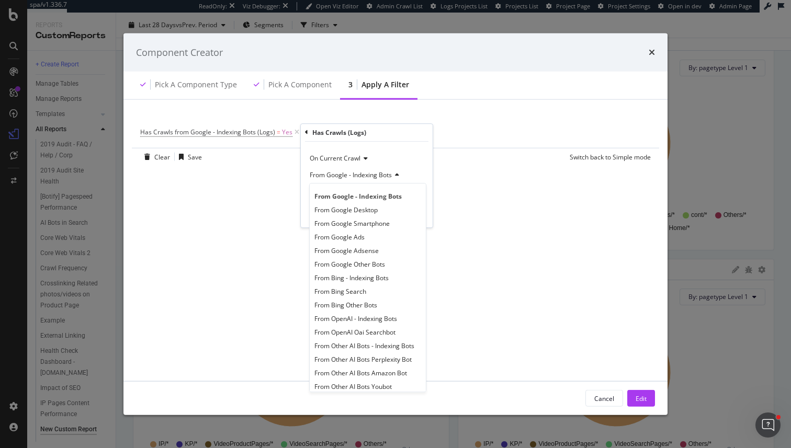
click at [332, 176] on span "From Google - Indexing Bots" at bounding box center [351, 174] width 82 height 9
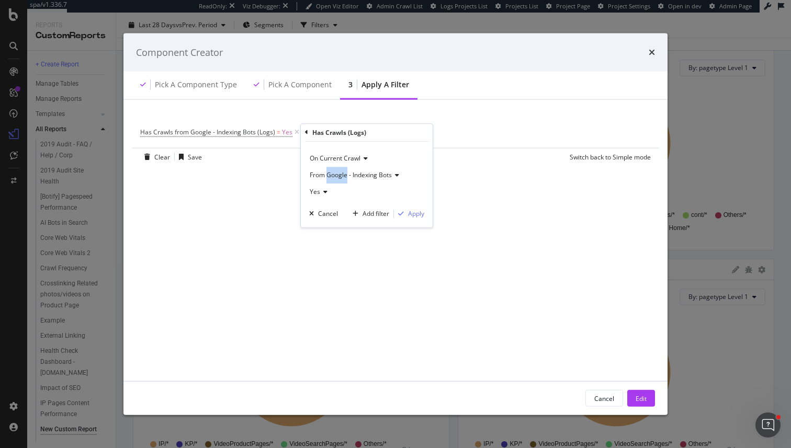
click at [332, 176] on span "From Google - Indexing Bots" at bounding box center [351, 174] width 82 height 9
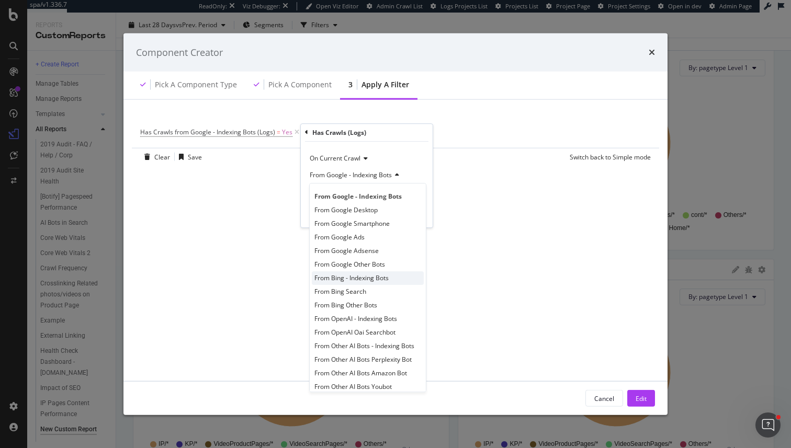
click at [361, 279] on span "From Bing - Indexing Bots" at bounding box center [351, 277] width 74 height 9
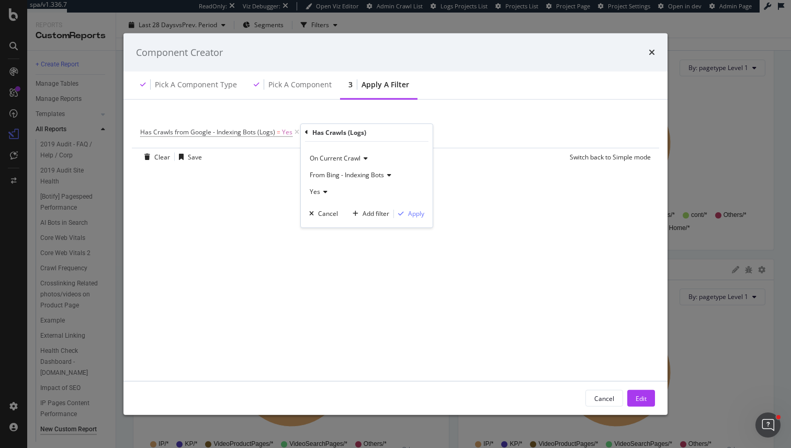
click at [329, 192] on div "Yes" at bounding box center [366, 192] width 115 height 17
click at [322, 222] on span "No" at bounding box center [318, 226] width 8 height 9
click at [410, 218] on div "Apply" at bounding box center [416, 213] width 16 height 9
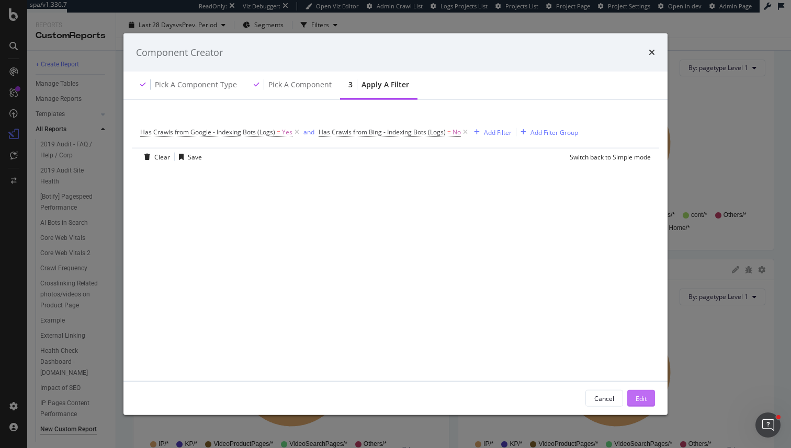
click at [633, 403] on button "Edit" at bounding box center [641, 398] width 28 height 17
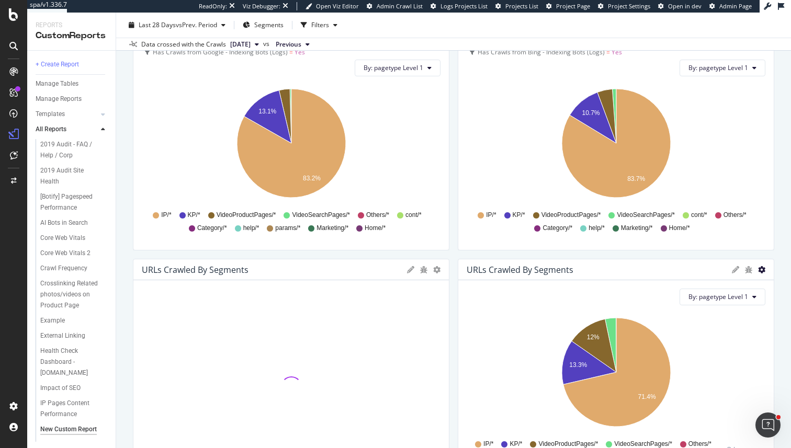
click at [440, 30] on icon "gear" at bounding box center [436, 25] width 7 height 7
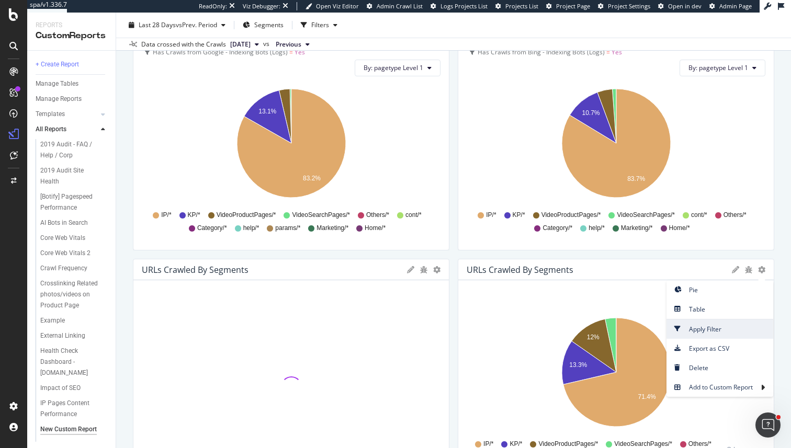
click at [714, 326] on span "Apply Filter" at bounding box center [719, 329] width 107 height 14
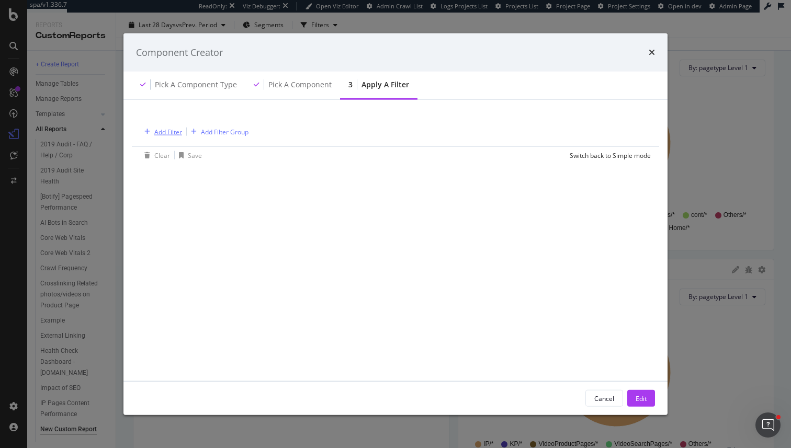
click at [172, 130] on div "Add Filter" at bounding box center [168, 131] width 28 height 9
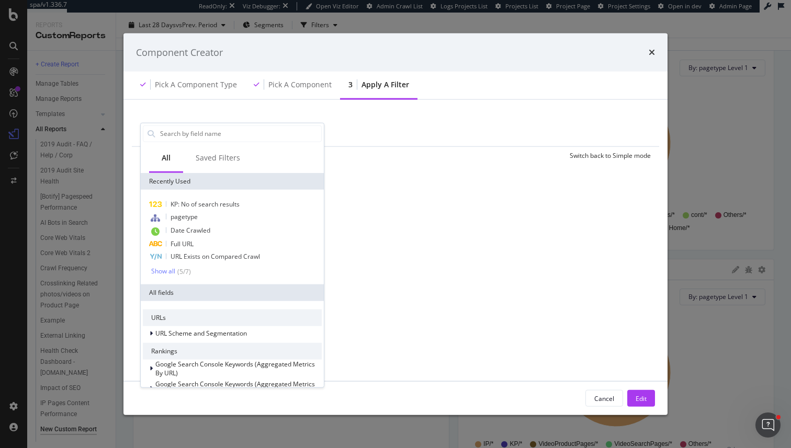
type input "j"
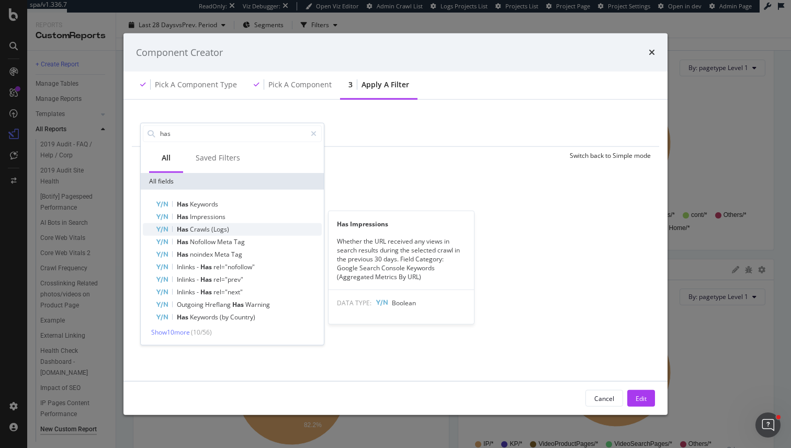
type input "has"
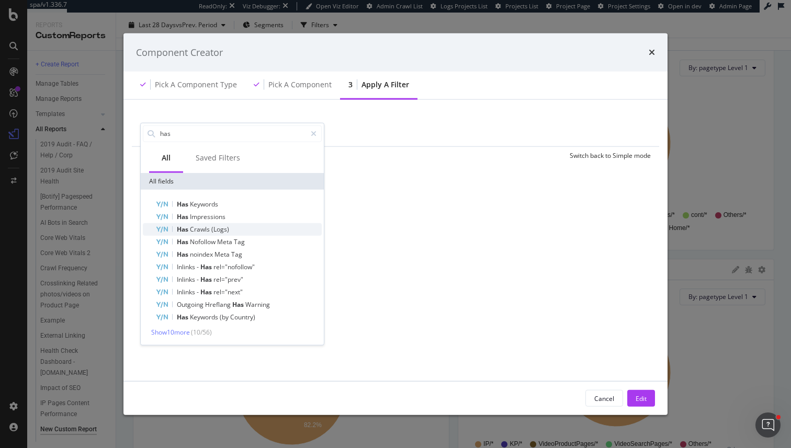
click at [214, 225] on span "(Logs)" at bounding box center [220, 228] width 18 height 9
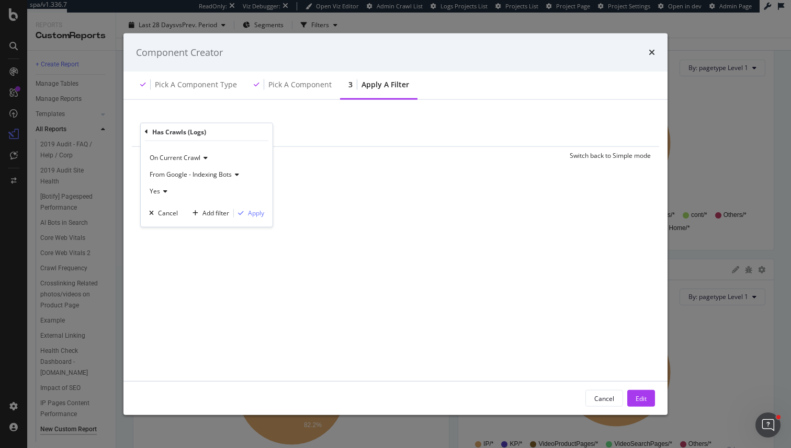
click at [176, 174] on span "From Google - Indexing Bots" at bounding box center [191, 173] width 82 height 9
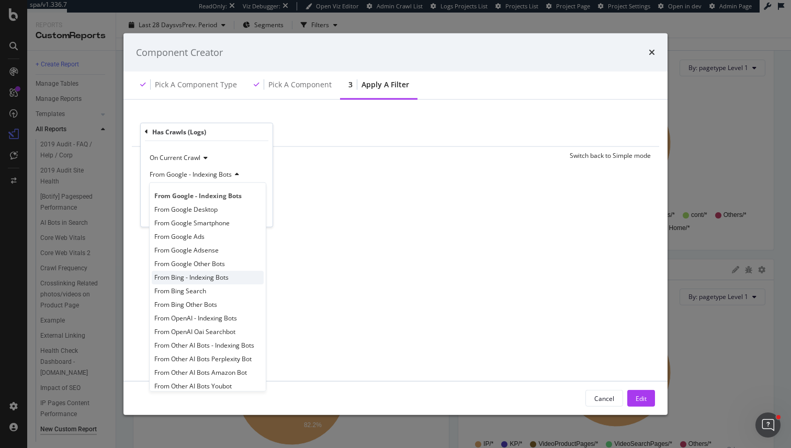
click at [203, 275] on span "From Bing - Indexing Bots" at bounding box center [191, 277] width 74 height 9
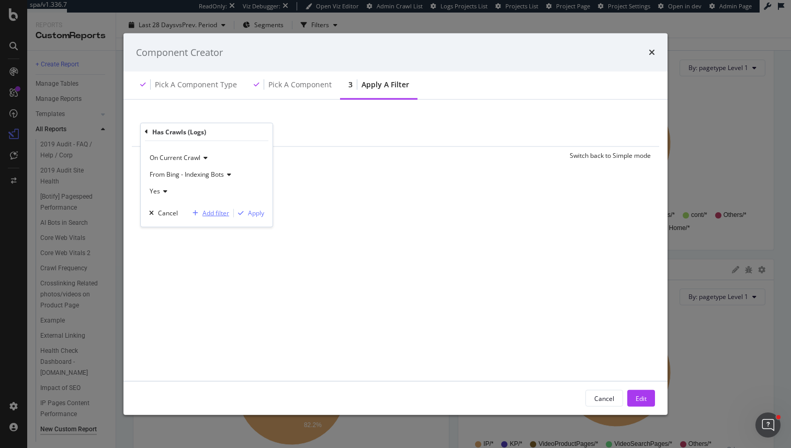
click at [217, 212] on div "Add filter" at bounding box center [215, 213] width 27 height 9
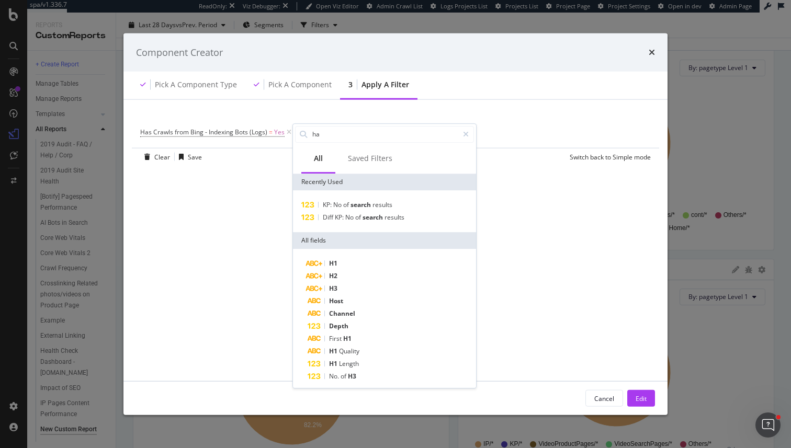
type input "has"
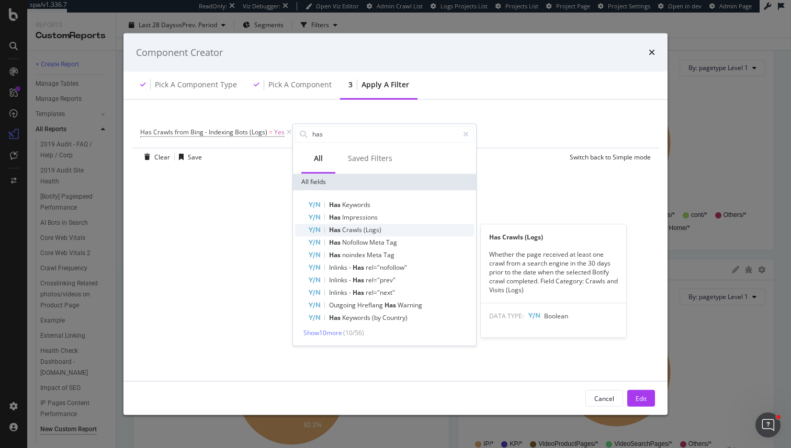
click at [364, 229] on span "(Logs)" at bounding box center [372, 229] width 18 height 9
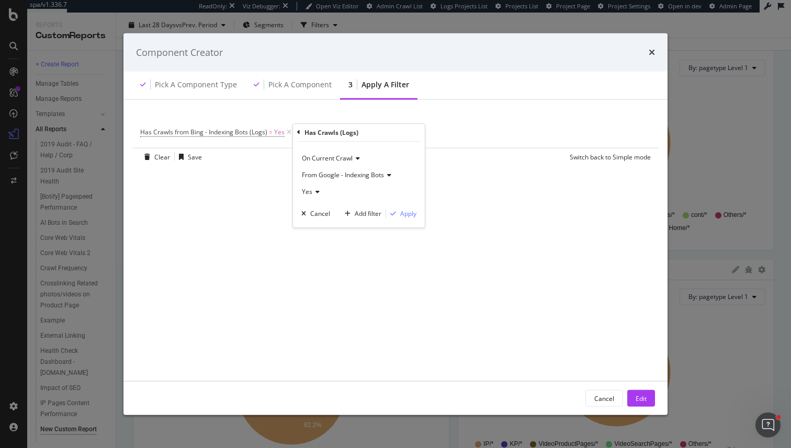
click at [328, 181] on div "From Google - Indexing Bots" at bounding box center [358, 175] width 115 height 17
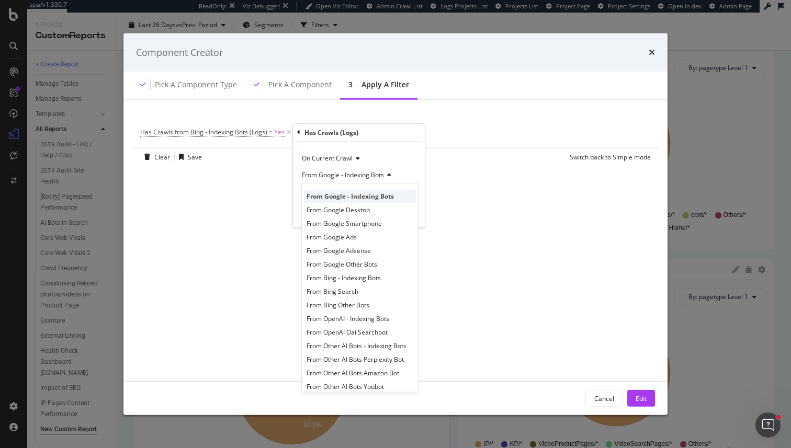
click at [354, 197] on span "From Google - Indexing Bots" at bounding box center [349, 196] width 87 height 9
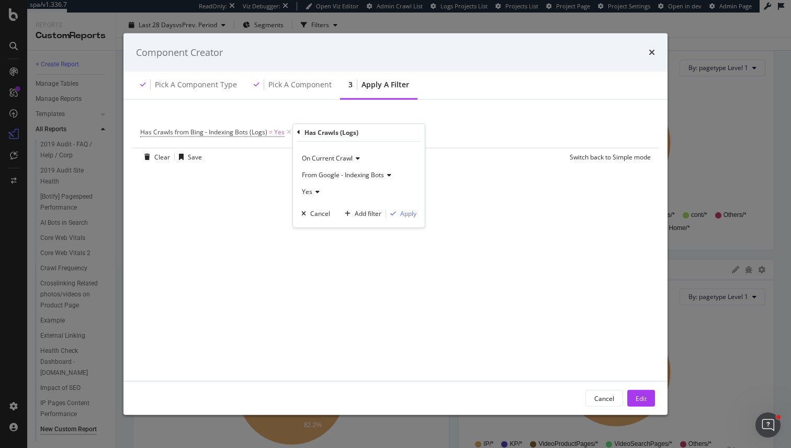
click at [302, 199] on div "Yes" at bounding box center [358, 192] width 115 height 17
click at [326, 223] on div "No" at bounding box center [360, 227] width 112 height 14
click at [409, 215] on div "Apply" at bounding box center [408, 213] width 16 height 9
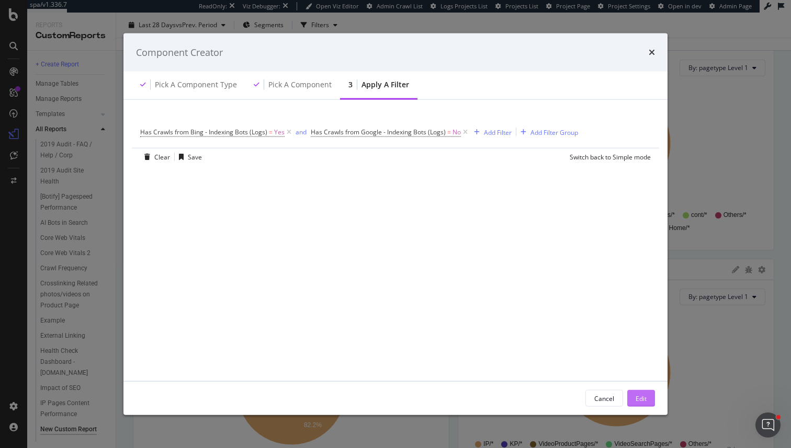
click at [633, 394] on button "Edit" at bounding box center [641, 398] width 28 height 17
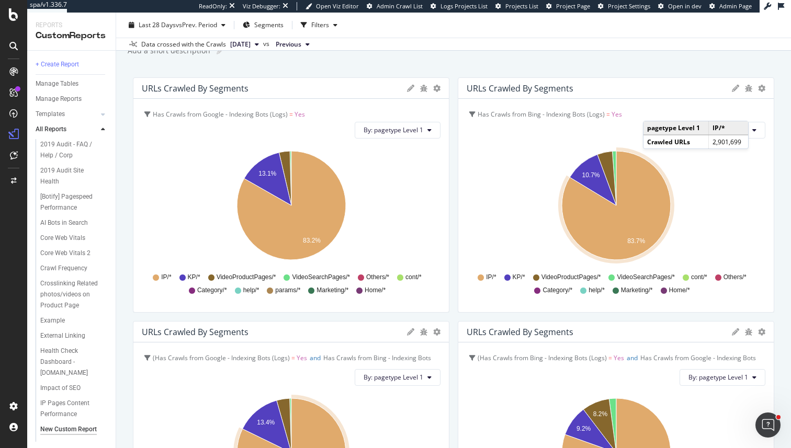
scroll to position [0, 0]
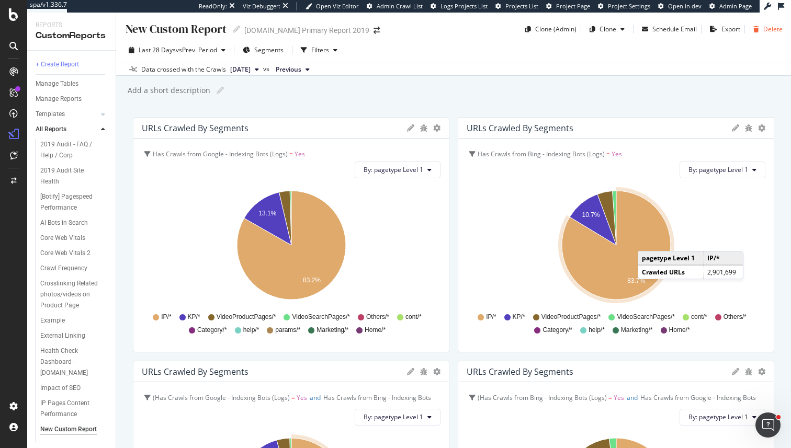
click at [767, 31] on div "Delete" at bounding box center [772, 29] width 19 height 9
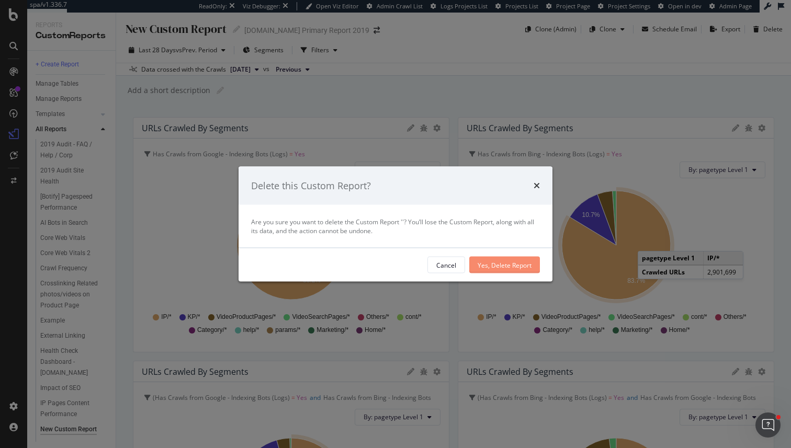
click at [505, 263] on div "Yes, Delete Report" at bounding box center [504, 264] width 54 height 9
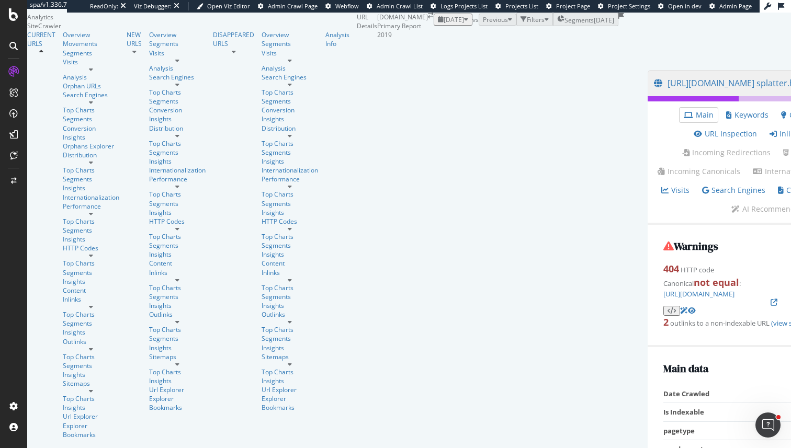
scroll to position [39, 0]
click at [770, 299] on icon at bounding box center [773, 302] width 7 height 7
click at [654, 96] on link "https://www.alamy.com/stock-photo/smartphone/ink splatter.html" at bounding box center [739, 83] width 171 height 26
click at [647, 265] on div "Warnings 404 HTTP code Canonical not equal : https://www.alamy.com/stock-photo/…" at bounding box center [773, 286] width 252 height 122
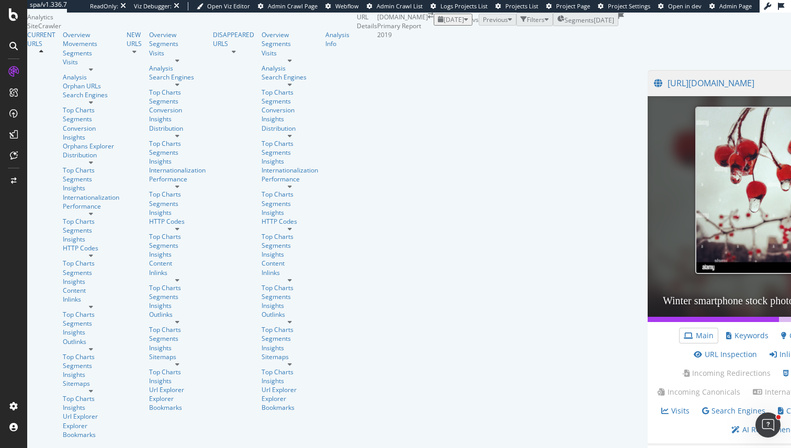
scroll to position [483, 0]
drag, startPoint x: 303, startPoint y: 310, endPoint x: 314, endPoint y: 310, distance: 10.5
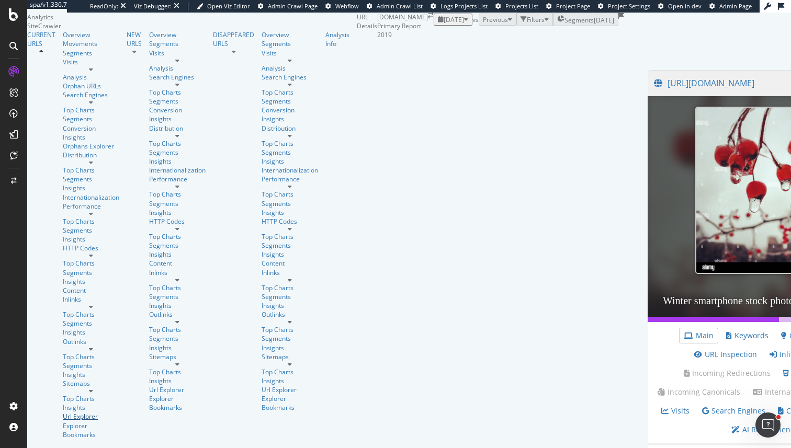
click at [63, 412] on div "Url Explorer" at bounding box center [91, 416] width 56 height 9
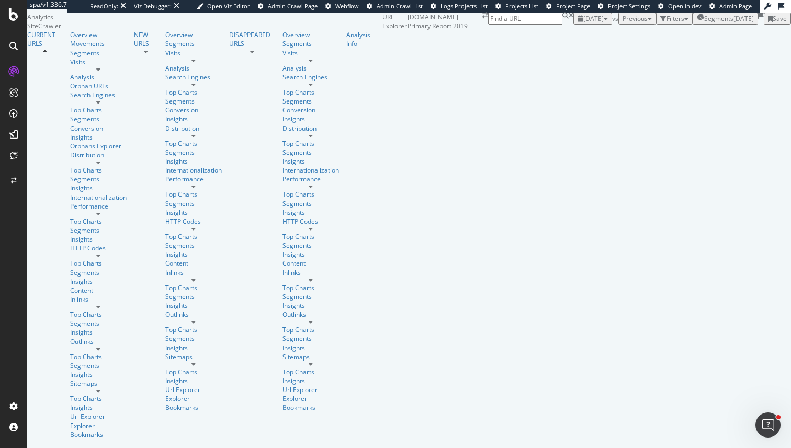
click at [704, 23] on span "Segments" at bounding box center [718, 18] width 29 height 9
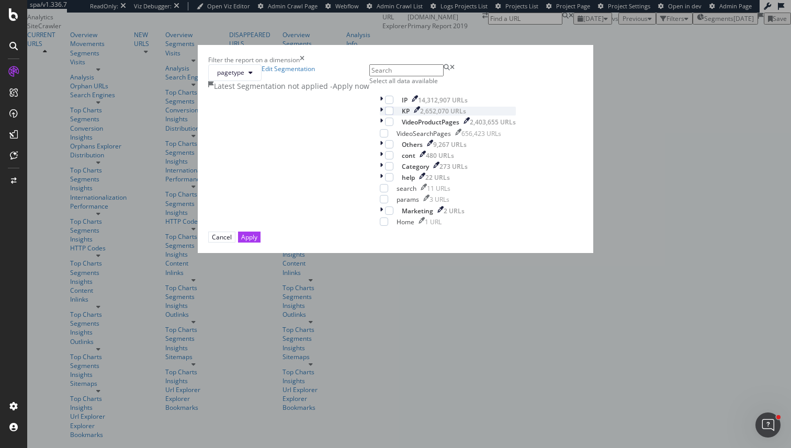
click at [380, 116] on div "modal" at bounding box center [382, 111] width 5 height 9
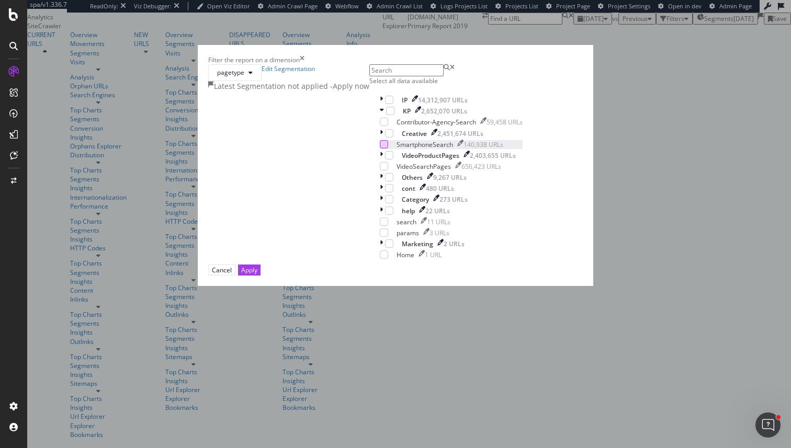
click at [380, 149] on div "modal" at bounding box center [384, 144] width 8 height 8
click at [257, 275] on div "Apply" at bounding box center [249, 270] width 16 height 9
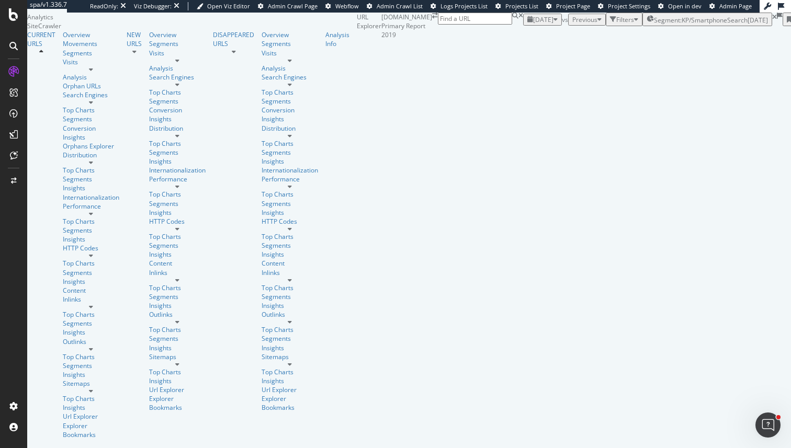
scroll to position [45, 0]
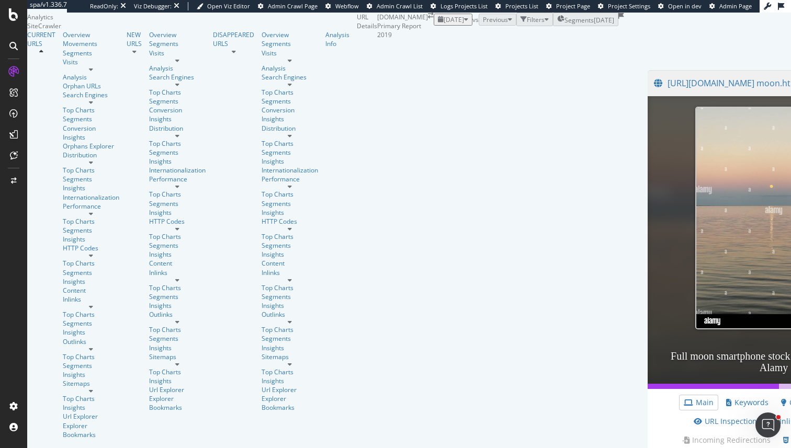
scroll to position [158, 0]
click at [769, 416] on link "Inlinks" at bounding box center [785, 421] width 33 height 10
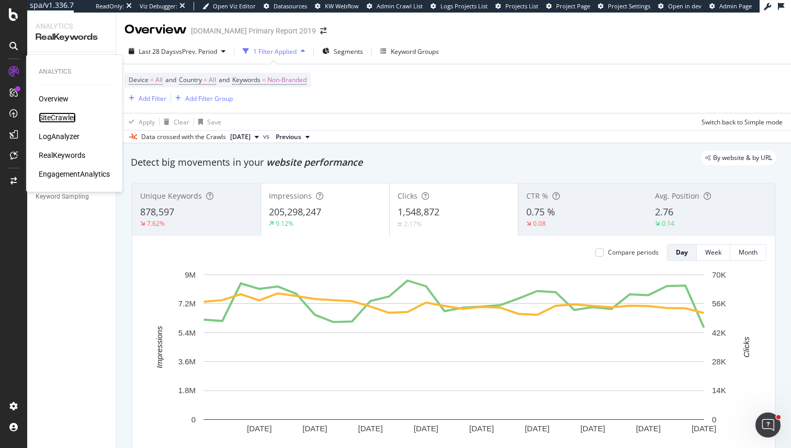
click at [58, 116] on div "SiteCrawler" at bounding box center [57, 117] width 37 height 10
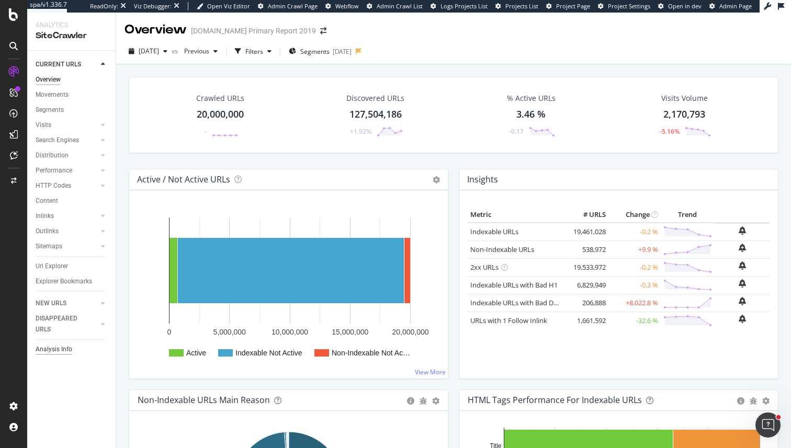
click at [69, 348] on div "Analysis Info" at bounding box center [54, 349] width 37 height 11
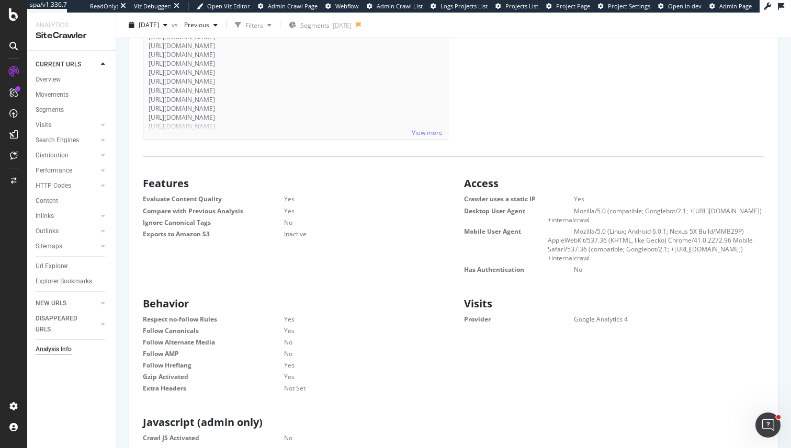
scroll to position [339, 0]
click at [714, 260] on dd "Mozilla/5.0 (Linux; Android 6.0.1; Nexus 5X Build/MMB29P) AppleWebKit/537.36 (K…" at bounding box center [656, 247] width 216 height 36
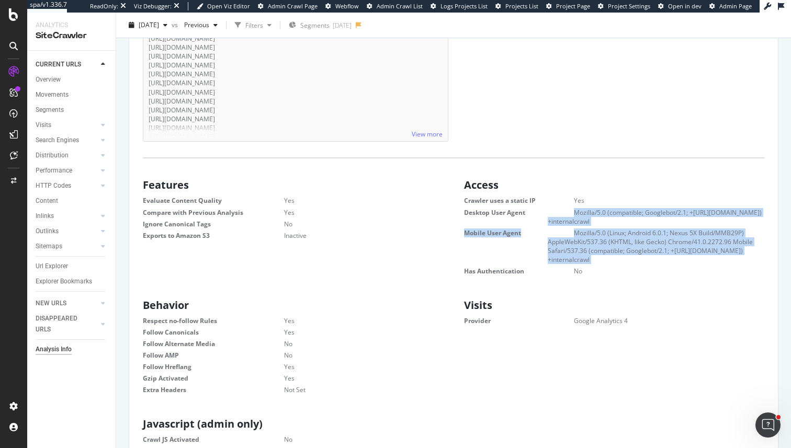
drag, startPoint x: 714, startPoint y: 260, endPoint x: 698, endPoint y: 219, distance: 43.9
click at [698, 219] on dl "Crawler uses a static IP Yes Desktop User Agent Mozilla/5.0 (compatible; Google…" at bounding box center [614, 235] width 300 height 79
click at [698, 219] on dd "Mozilla/5.0 (compatible; Googlebot/2.1; +http://www.google.com/bot.html) +inter…" at bounding box center [656, 217] width 216 height 18
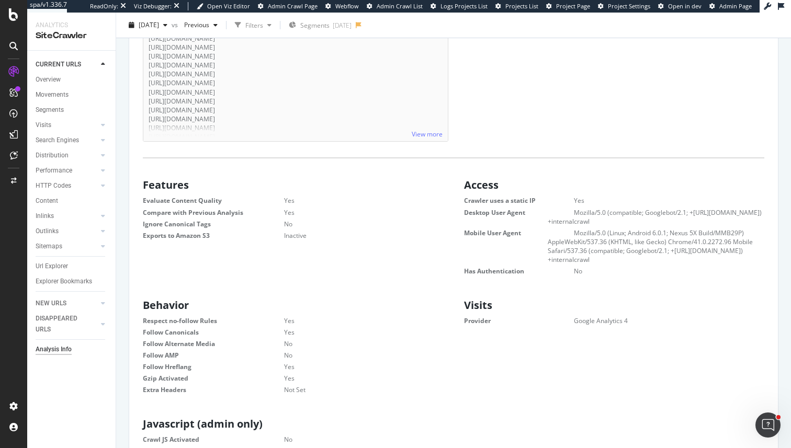
click at [666, 261] on dd "Mozilla/5.0 (Linux; Android 6.0.1; Nexus 5X Build/MMB29P) AppleWebKit/537.36 (K…" at bounding box center [656, 247] width 216 height 36
drag, startPoint x: 666, startPoint y: 261, endPoint x: 652, endPoint y: 261, distance: 13.6
click at [652, 261] on dd "Mozilla/5.0 (Linux; Android 6.0.1; Nexus 5X Build/MMB29P) AppleWebKit/537.36 (K…" at bounding box center [656, 247] width 216 height 36
click at [645, 265] on div at bounding box center [645, 265] width 0 height 0
click at [651, 261] on dd "Mozilla/5.0 (Linux; Android 6.0.1; Nexus 5X Build/MMB29P) AppleWebKit/537.36 (K…" at bounding box center [656, 247] width 216 height 36
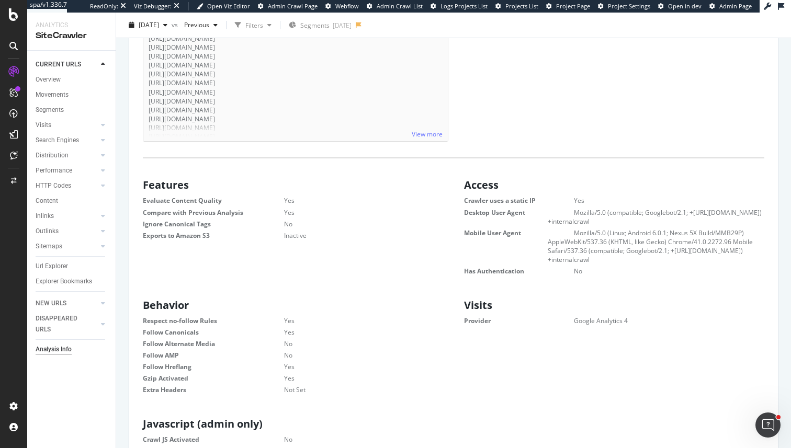
drag, startPoint x: 651, startPoint y: 261, endPoint x: 692, endPoint y: 261, distance: 41.3
click at [692, 261] on dd "Mozilla/5.0 (Linux; Android 6.0.1; Nexus 5X Build/MMB29P) AppleWebKit/537.36 (K…" at bounding box center [656, 247] width 216 height 36
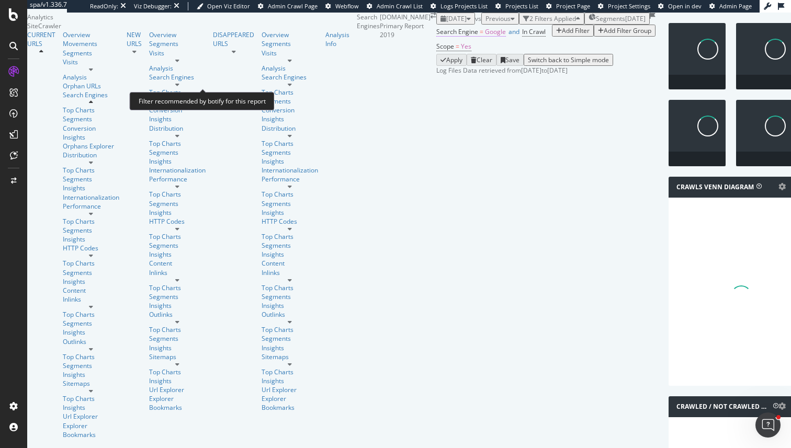
click at [485, 36] on span "Google" at bounding box center [495, 31] width 21 height 9
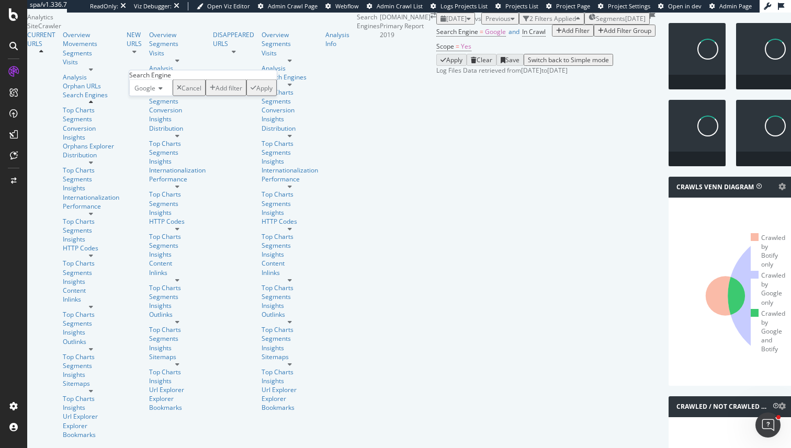
click at [152, 93] on span "Google" at bounding box center [144, 88] width 21 height 9
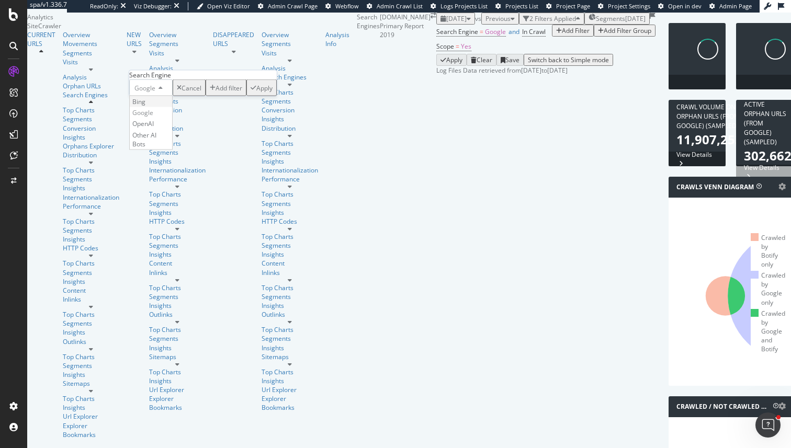
click at [156, 107] on div "Bing" at bounding box center [151, 101] width 42 height 11
click at [253, 96] on div "Bing Cancel Add filter Apply" at bounding box center [199, 87] width 140 height 17
click at [243, 91] on div "button" at bounding box center [246, 88] width 6 height 6
